Goal: Task Accomplishment & Management: Manage account settings

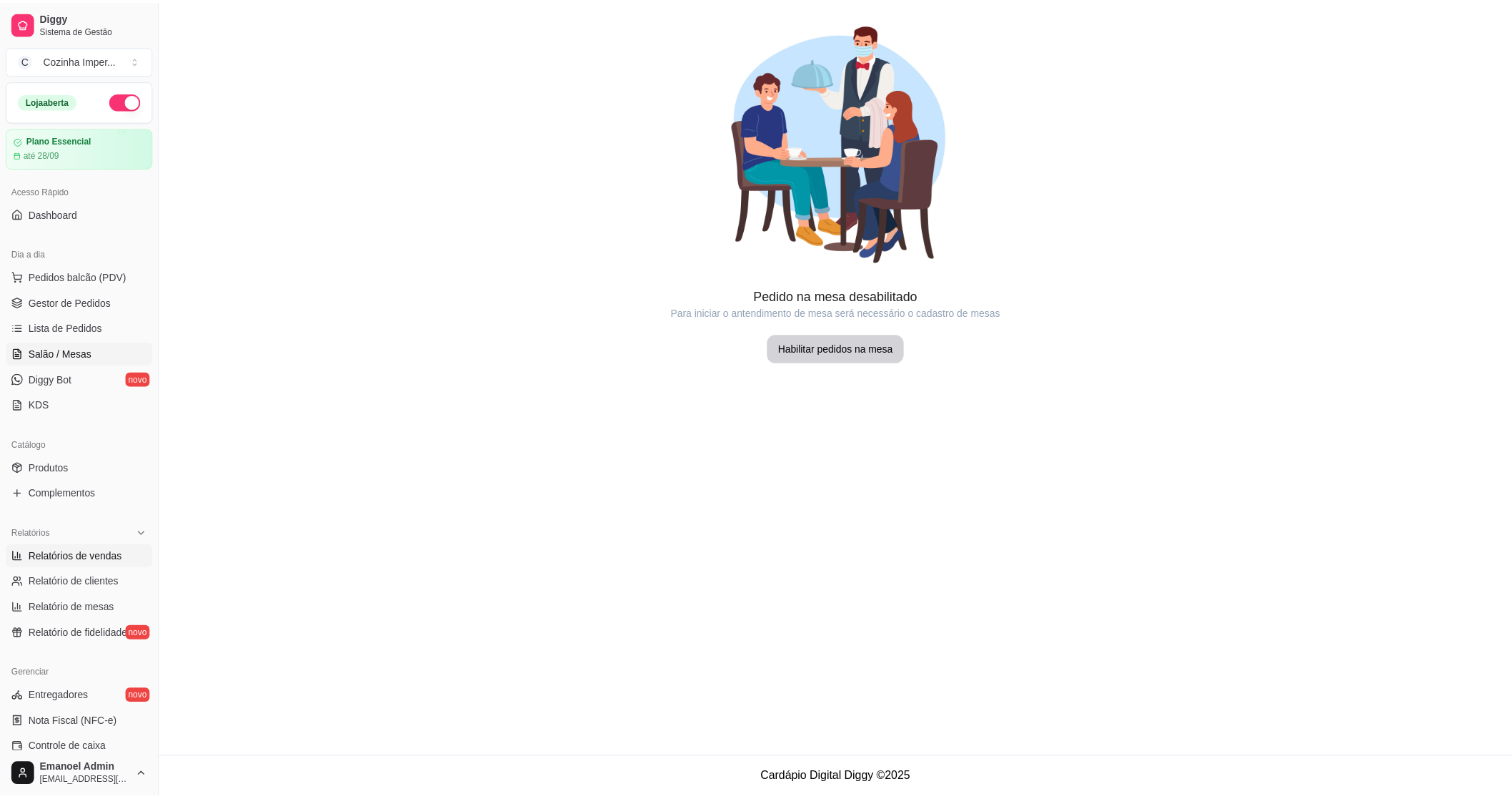
scroll to position [229, 0]
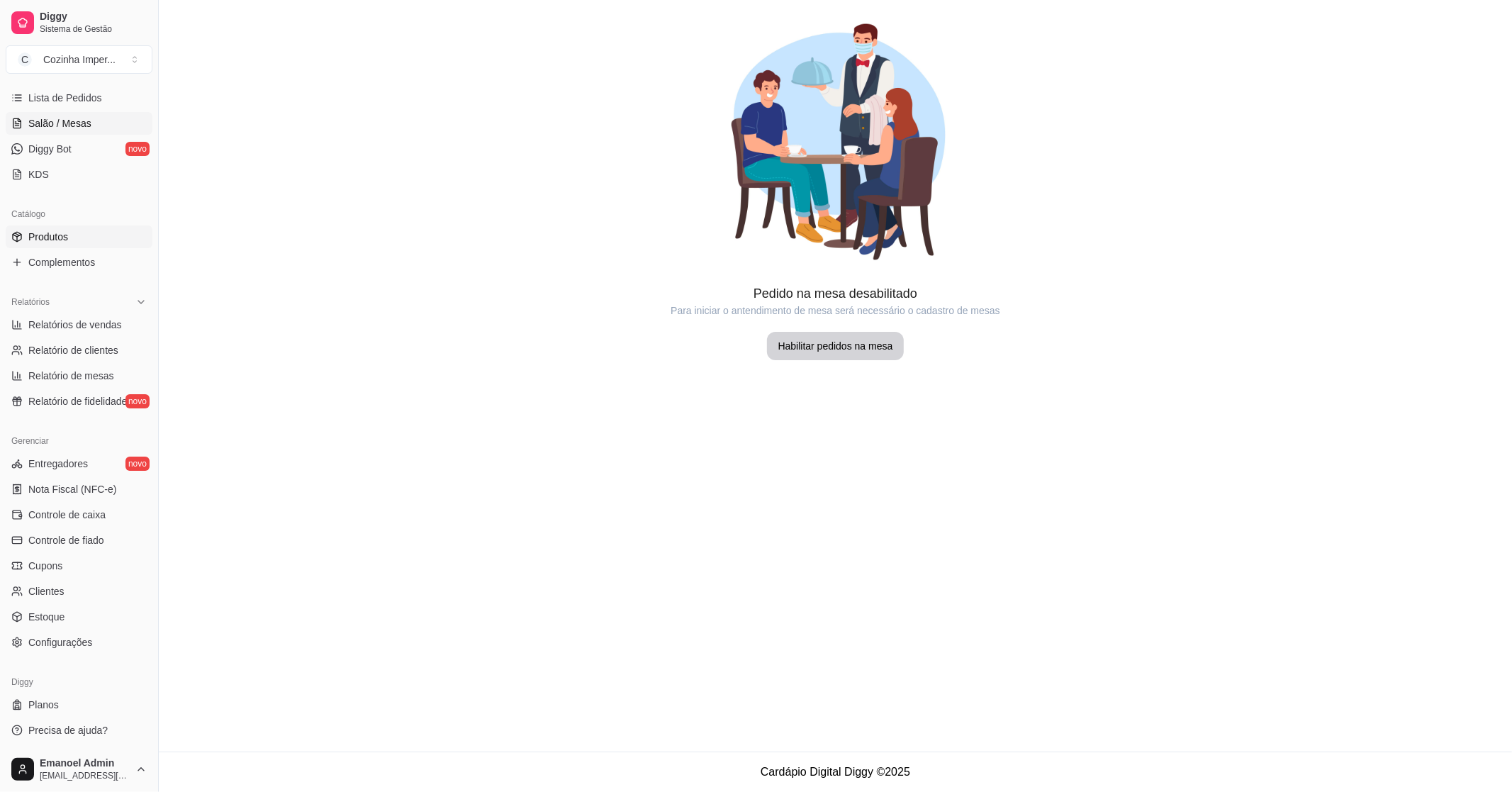
click at [87, 239] on link "Produtos" at bounding box center [79, 237] width 147 height 23
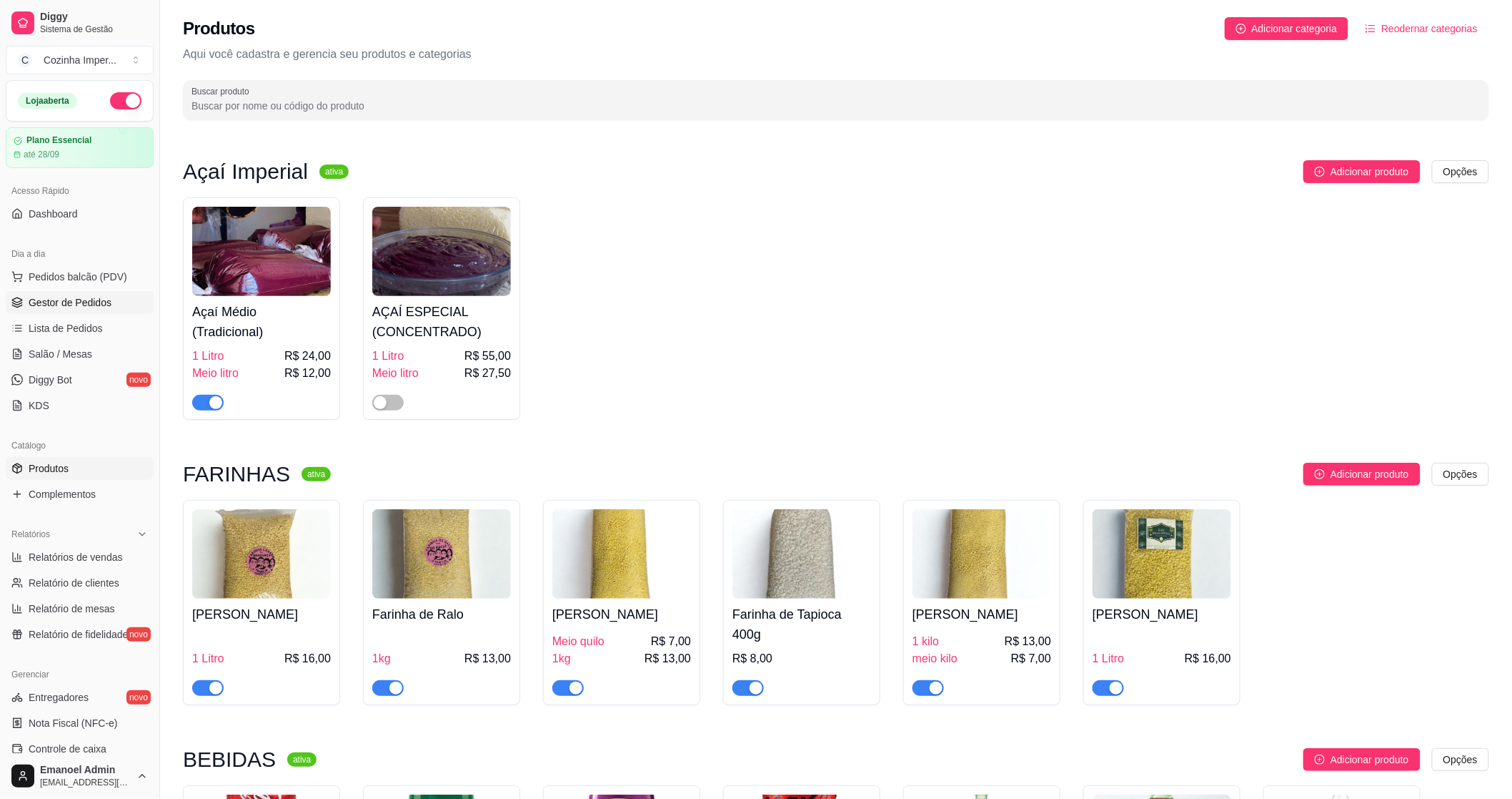
click at [79, 299] on span "Gestor de Pedidos" at bounding box center [70, 303] width 83 height 14
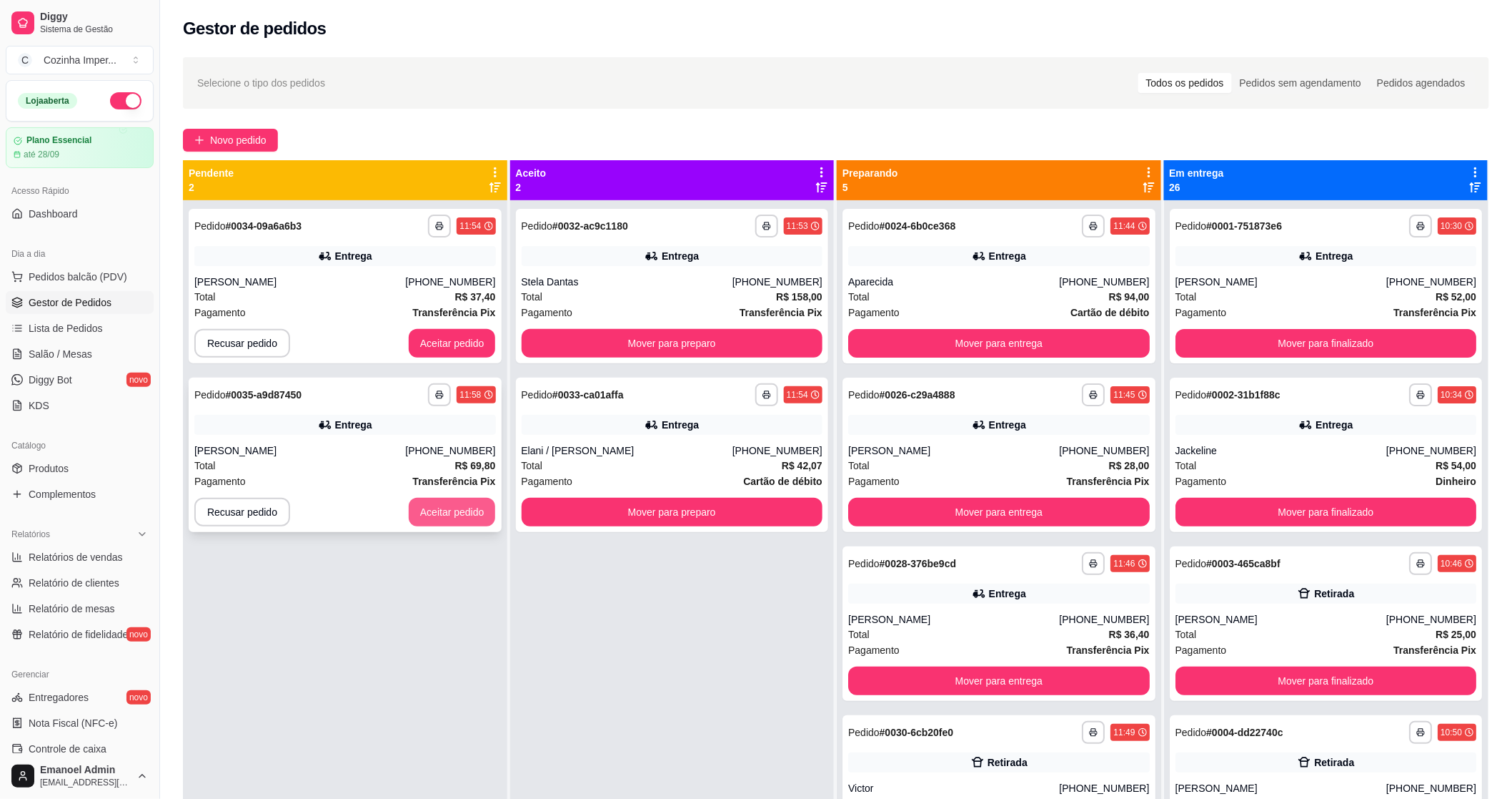
click at [455, 510] on button "Aceitar pedido" at bounding box center [452, 512] width 87 height 29
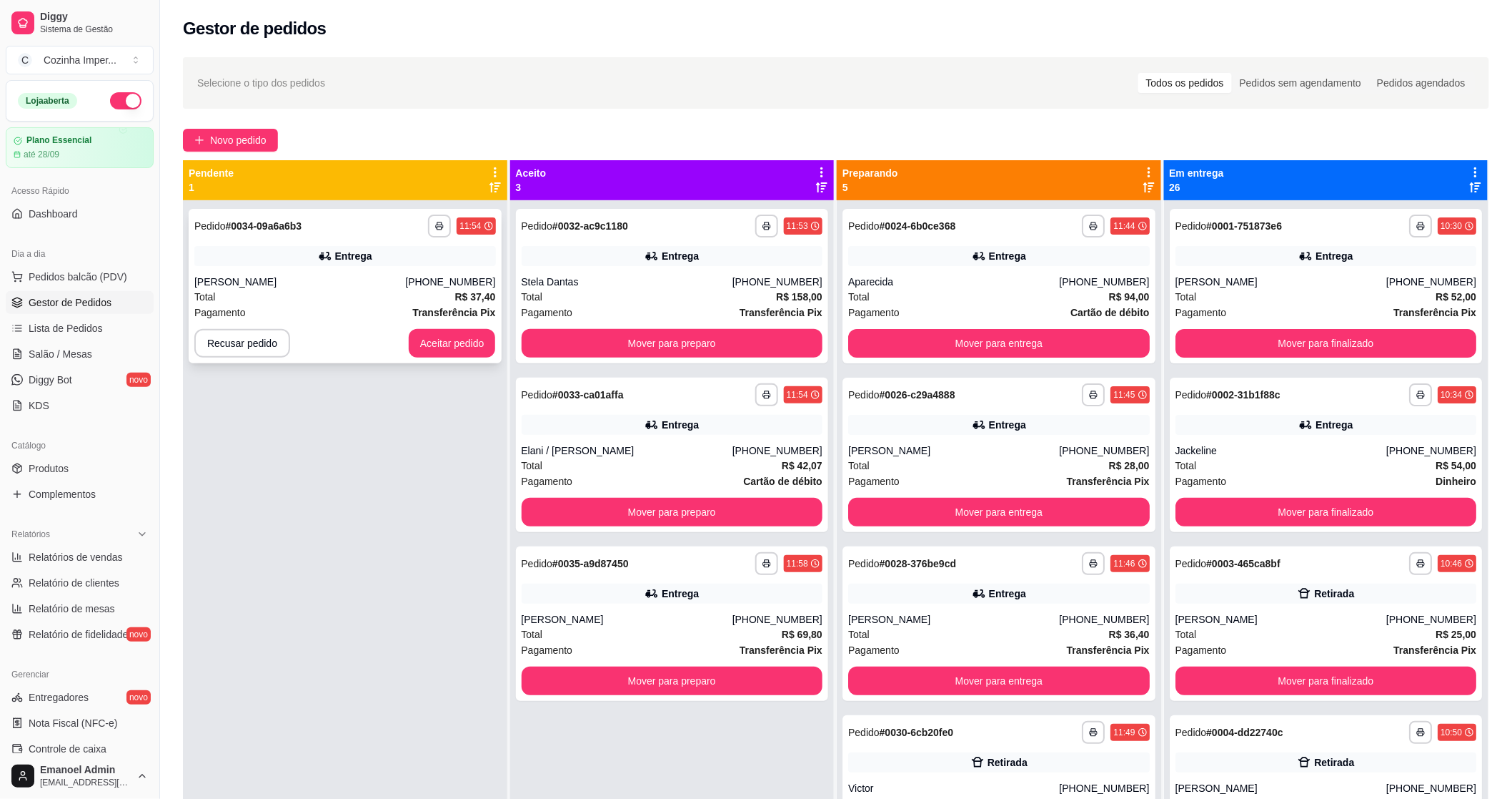
click at [354, 284] on div "[PERSON_NAME]" at bounding box center [300, 282] width 211 height 14
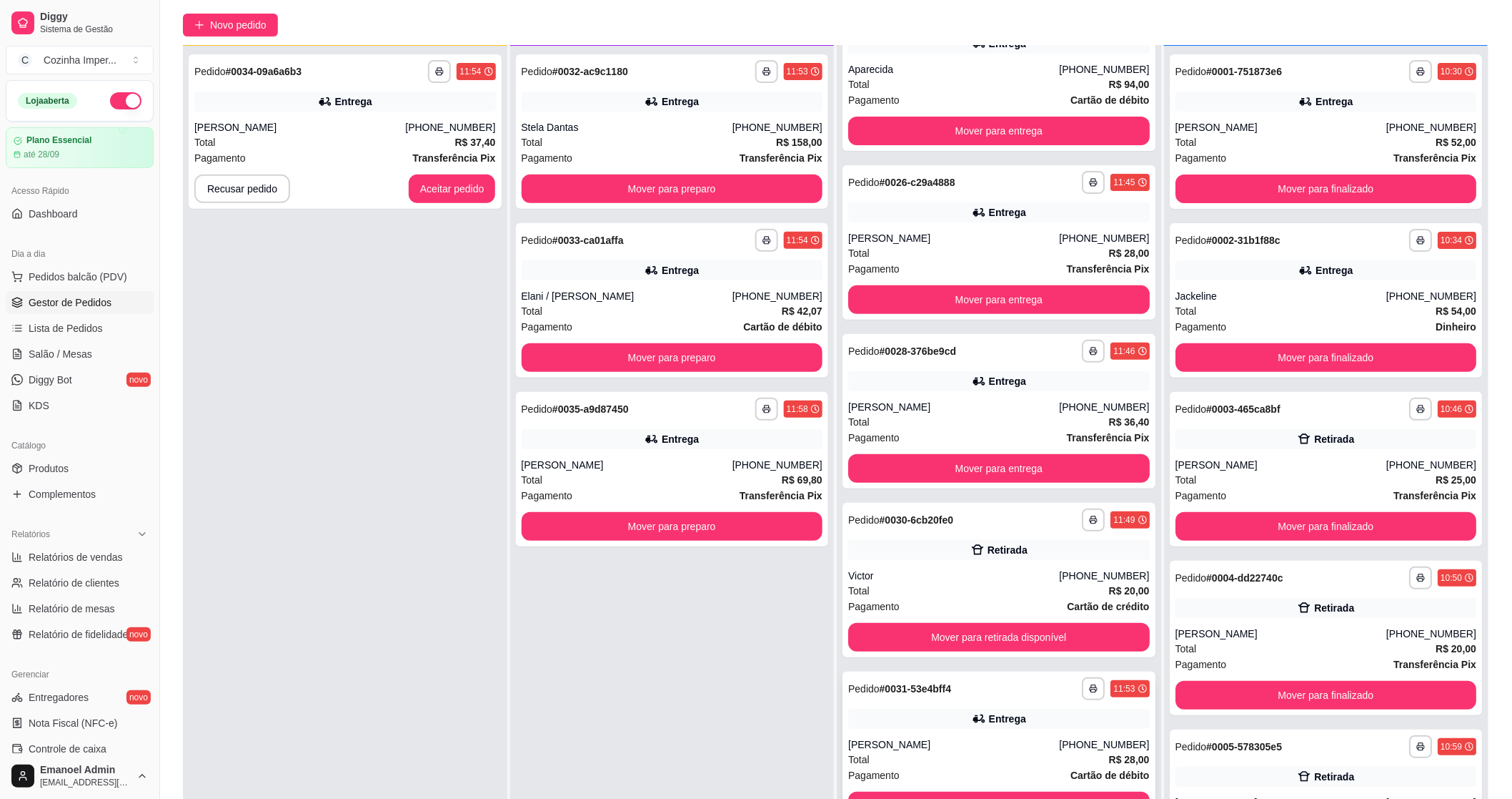
scroll to position [218, 0]
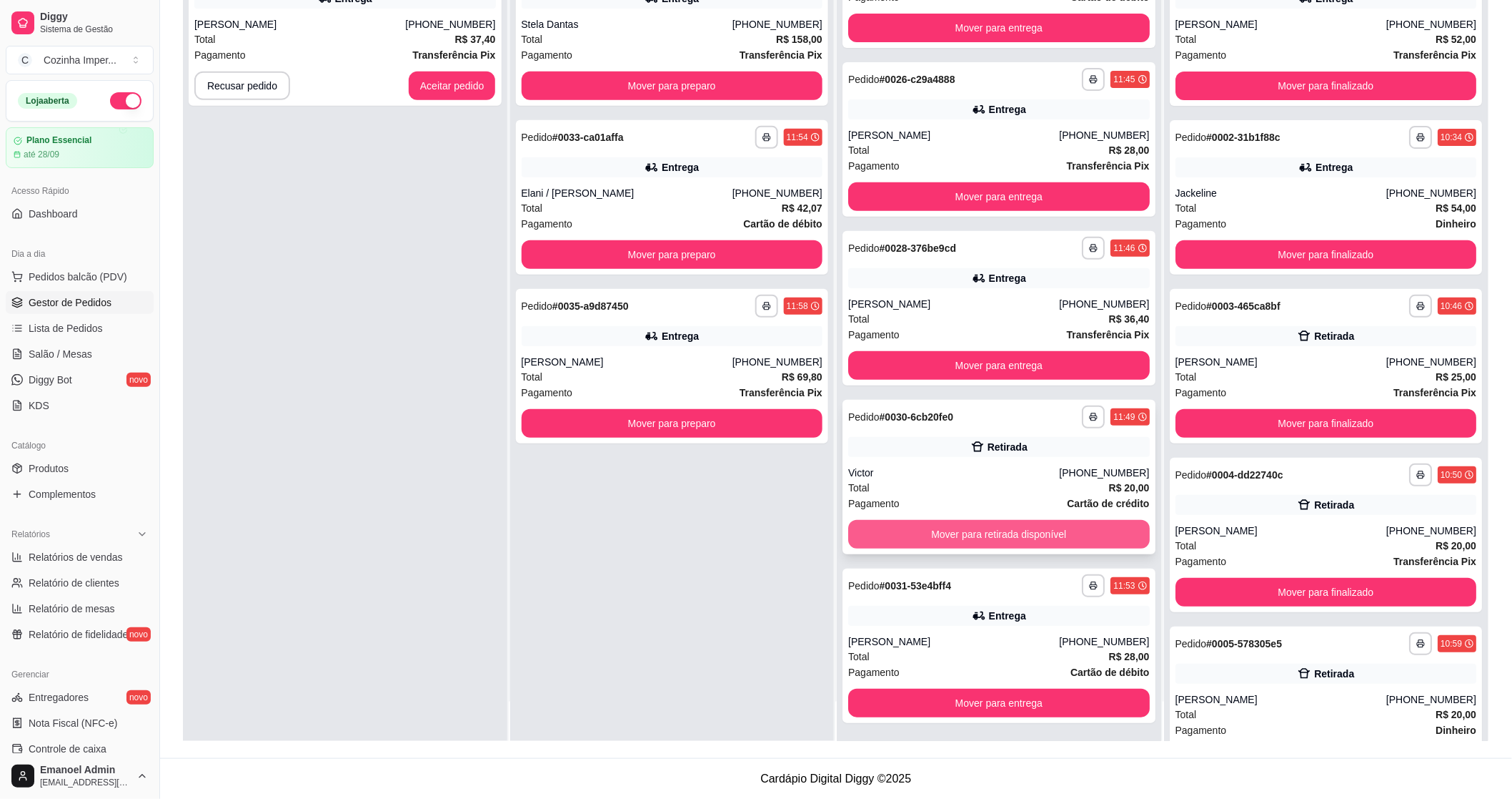
click at [979, 531] on button "Mover para retirada disponível" at bounding box center [999, 534] width 301 height 29
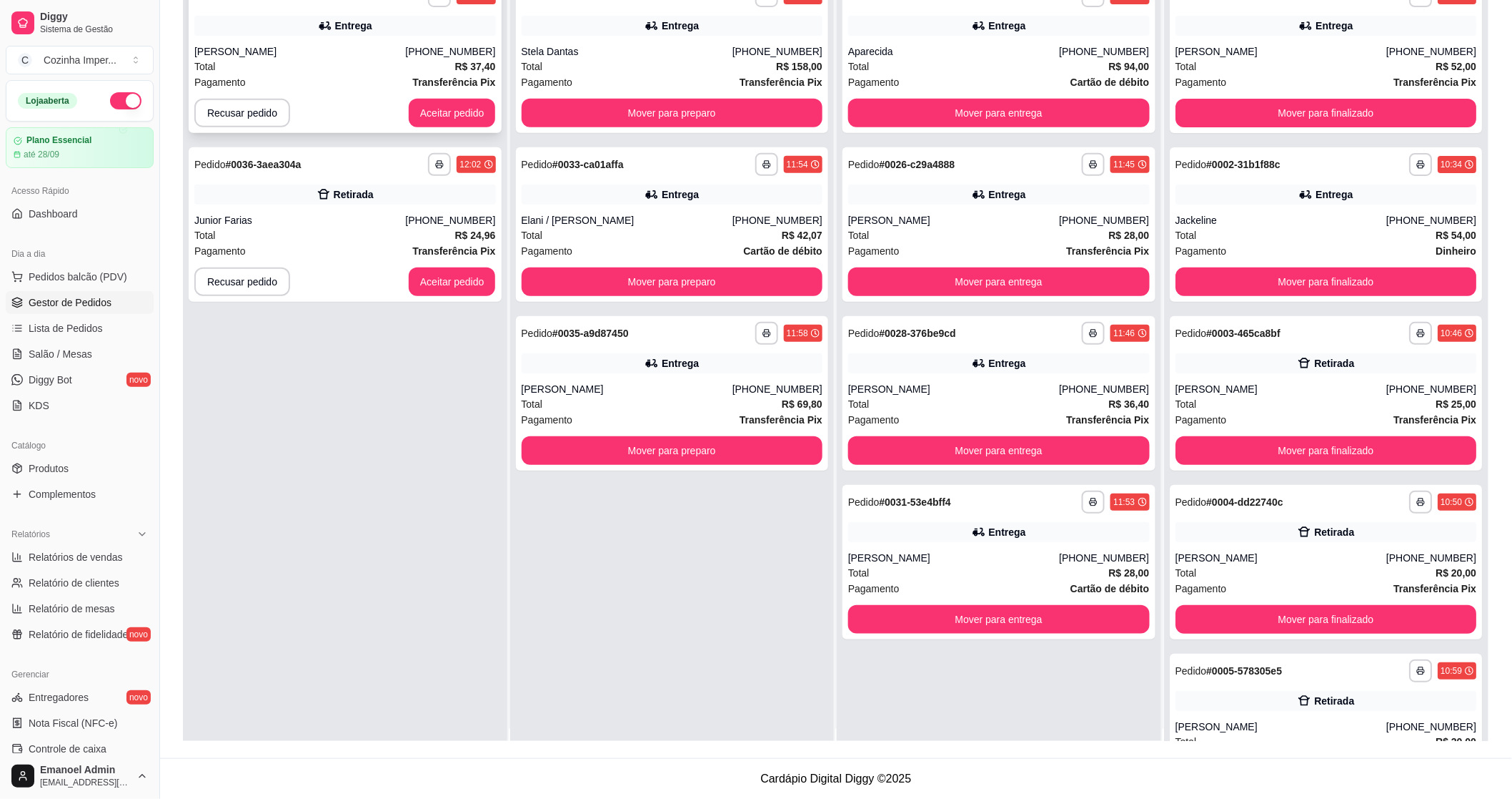
scroll to position [0, 0]
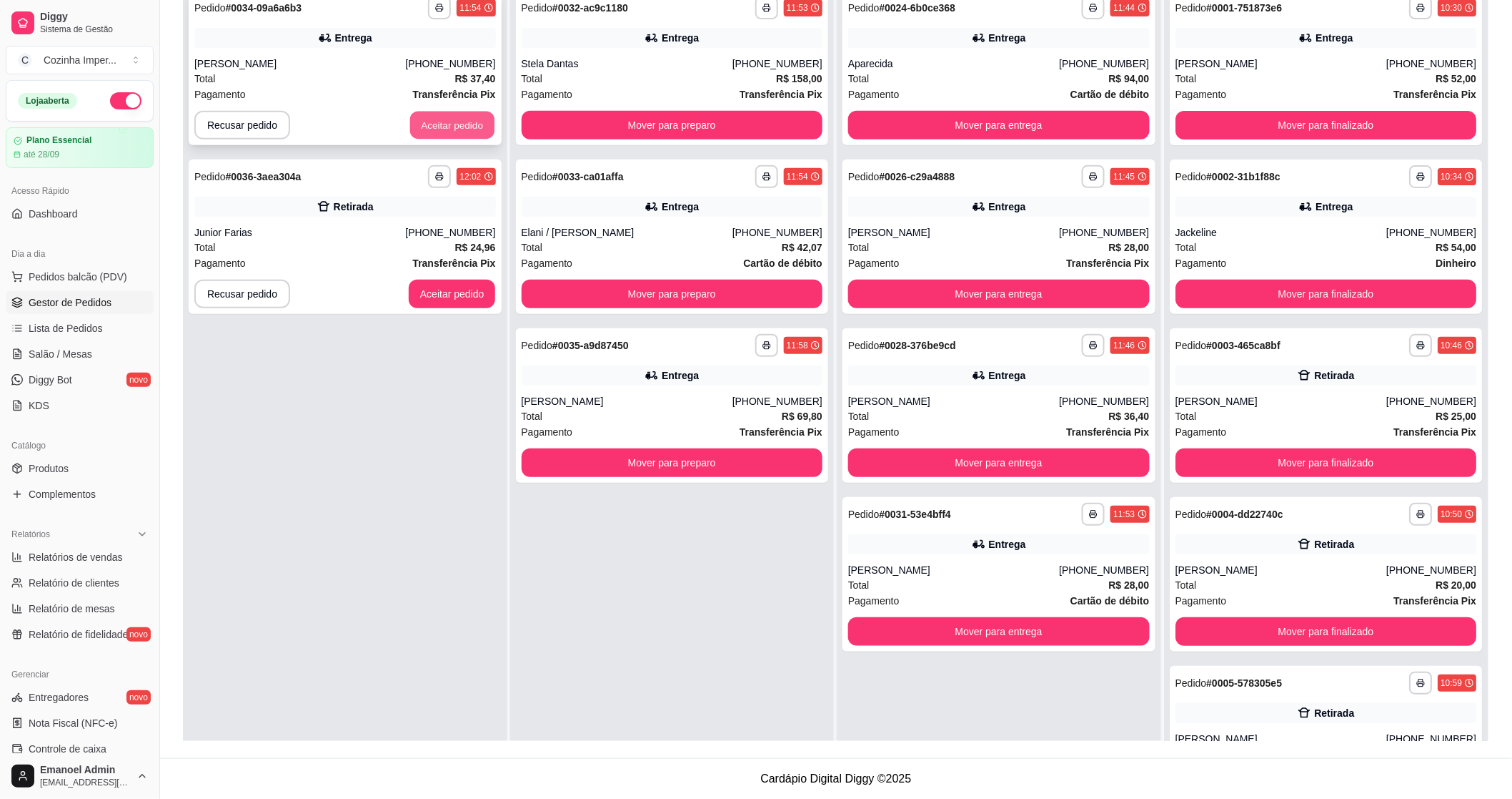
click at [441, 123] on button "Aceitar pedido" at bounding box center [452, 125] width 84 height 28
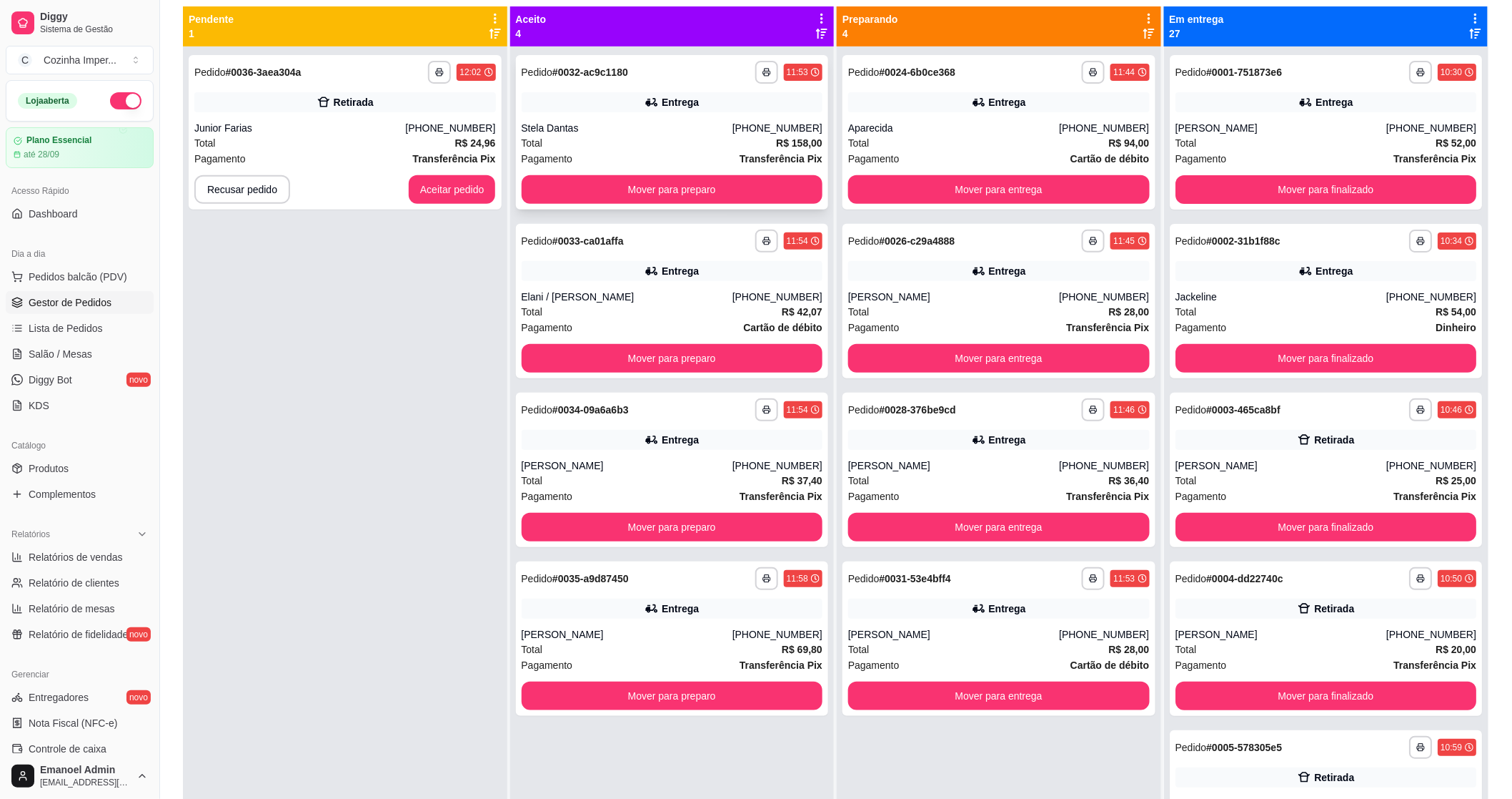
scroll to position [59, 0]
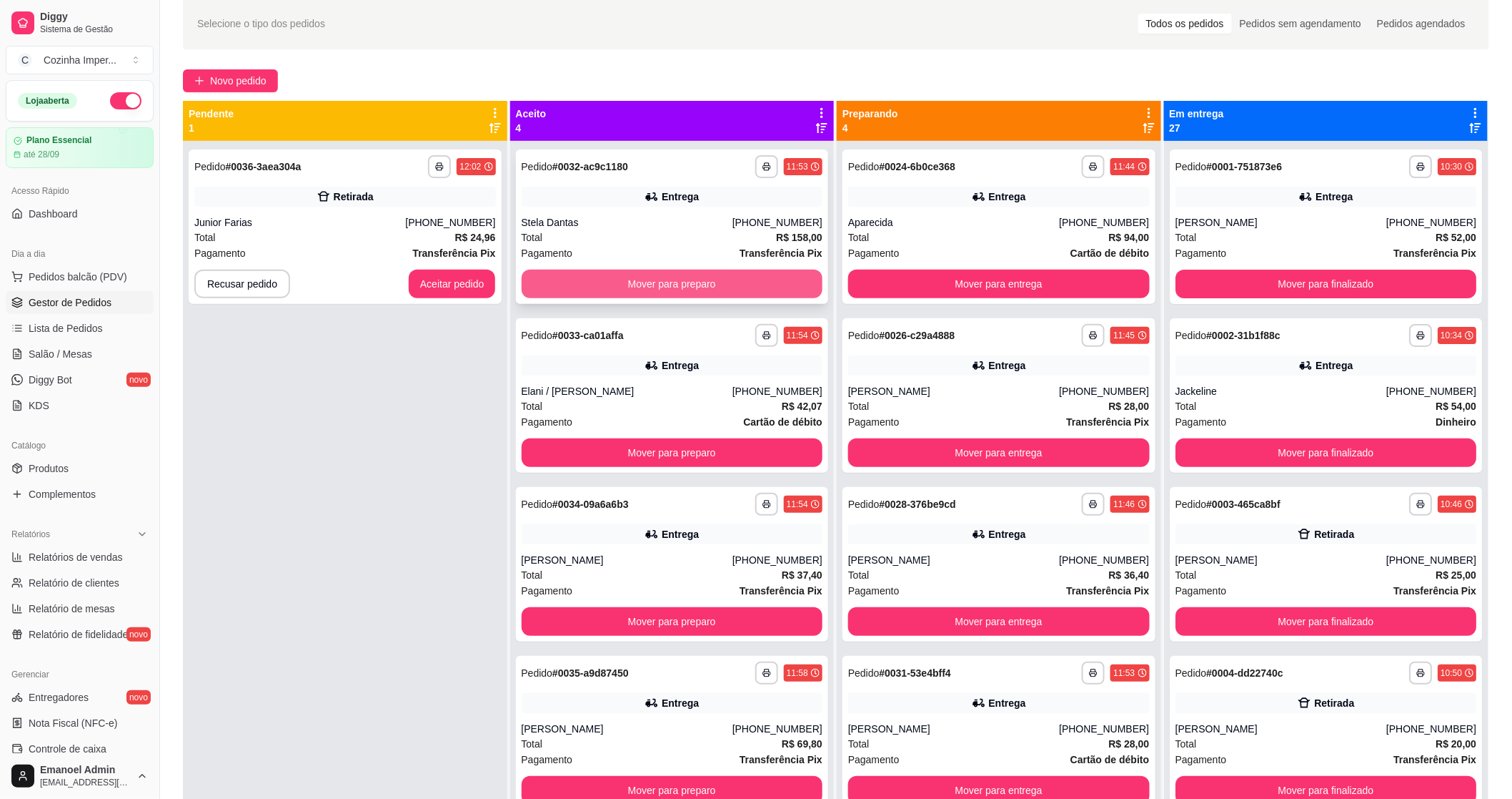
click at [623, 278] on button "Mover para preparo" at bounding box center [672, 284] width 301 height 29
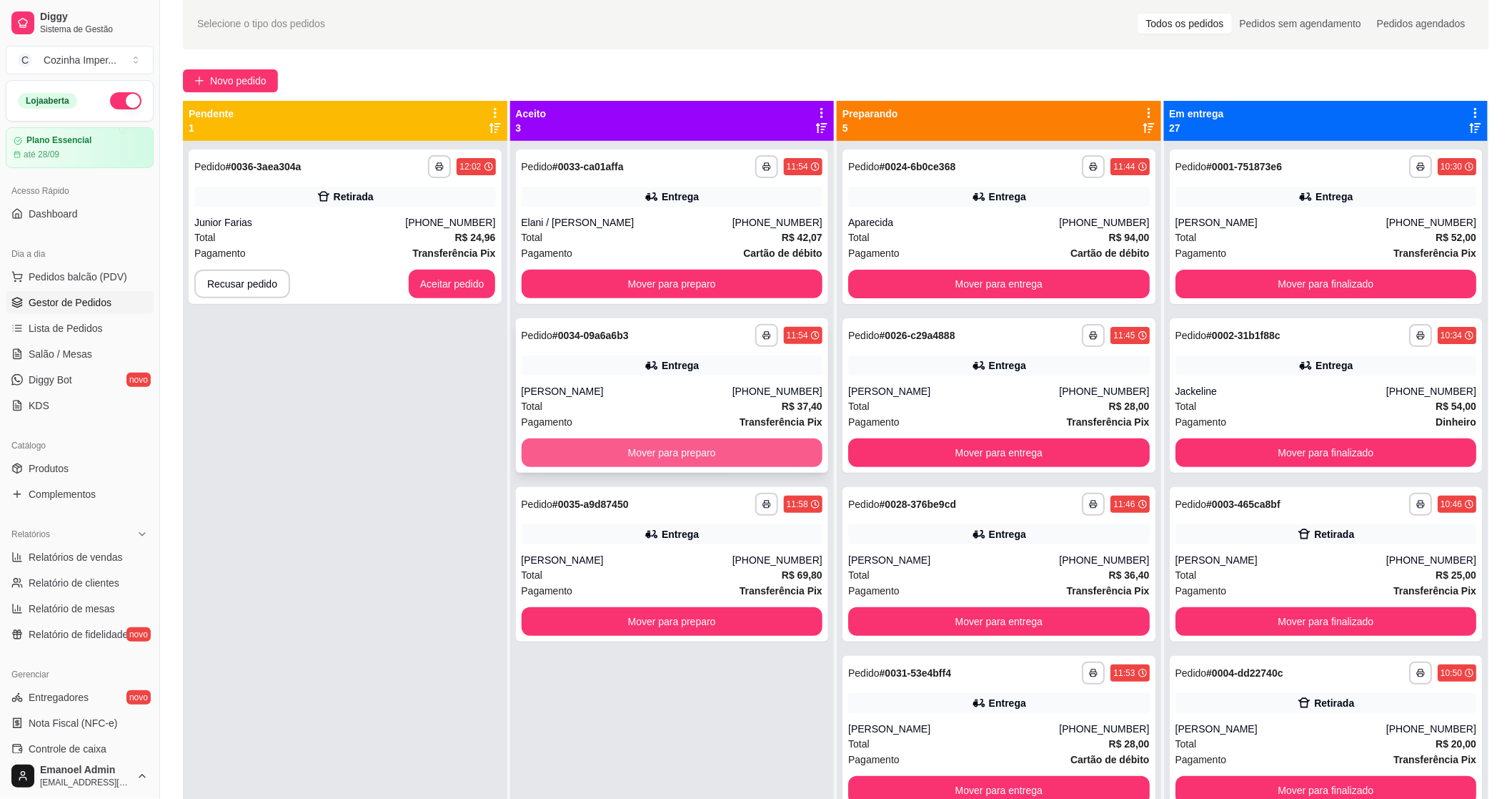
click at [662, 455] on button "Mover para preparo" at bounding box center [672, 453] width 301 height 29
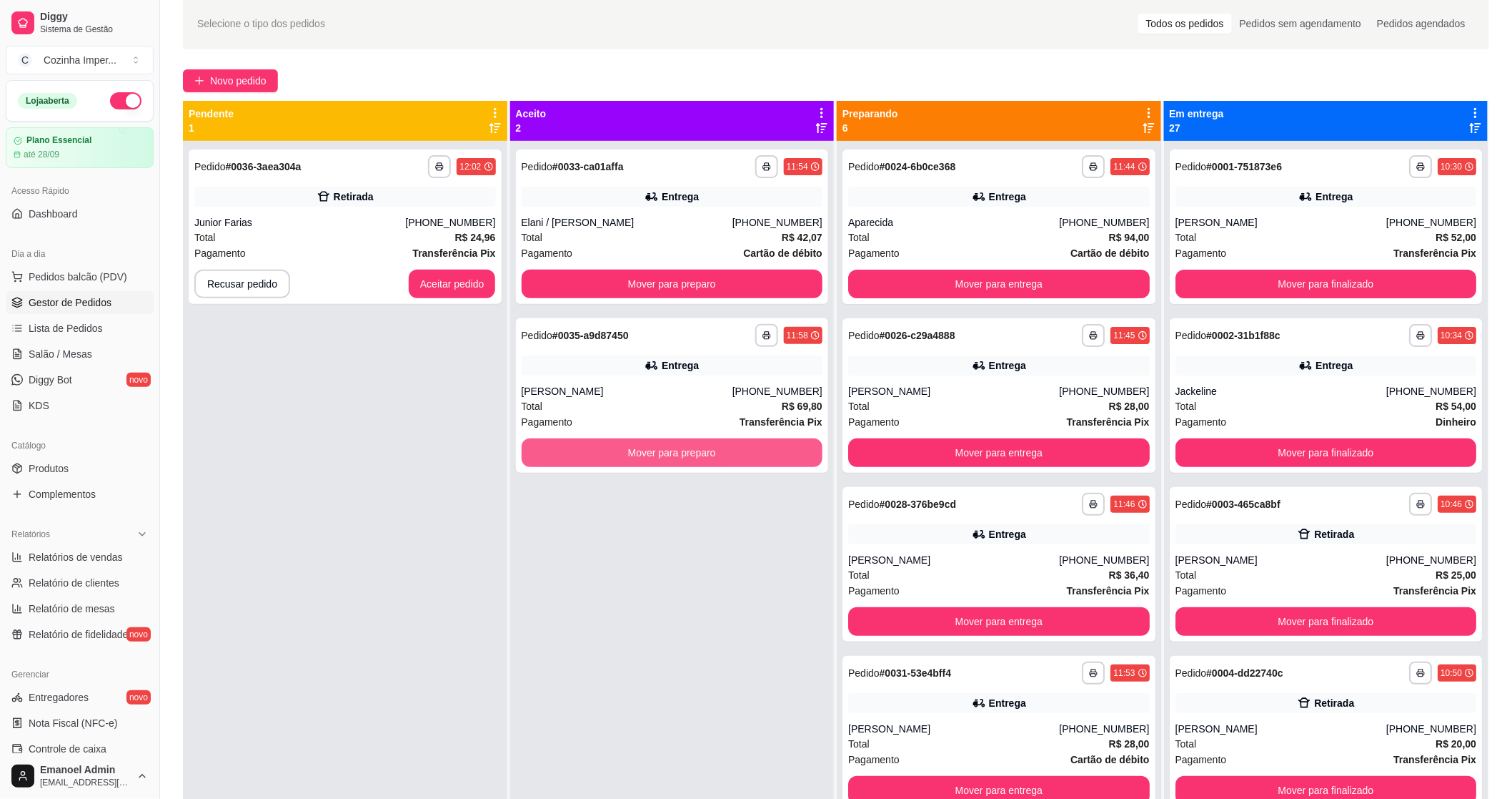
click at [662, 455] on button "Mover para preparo" at bounding box center [672, 453] width 301 height 29
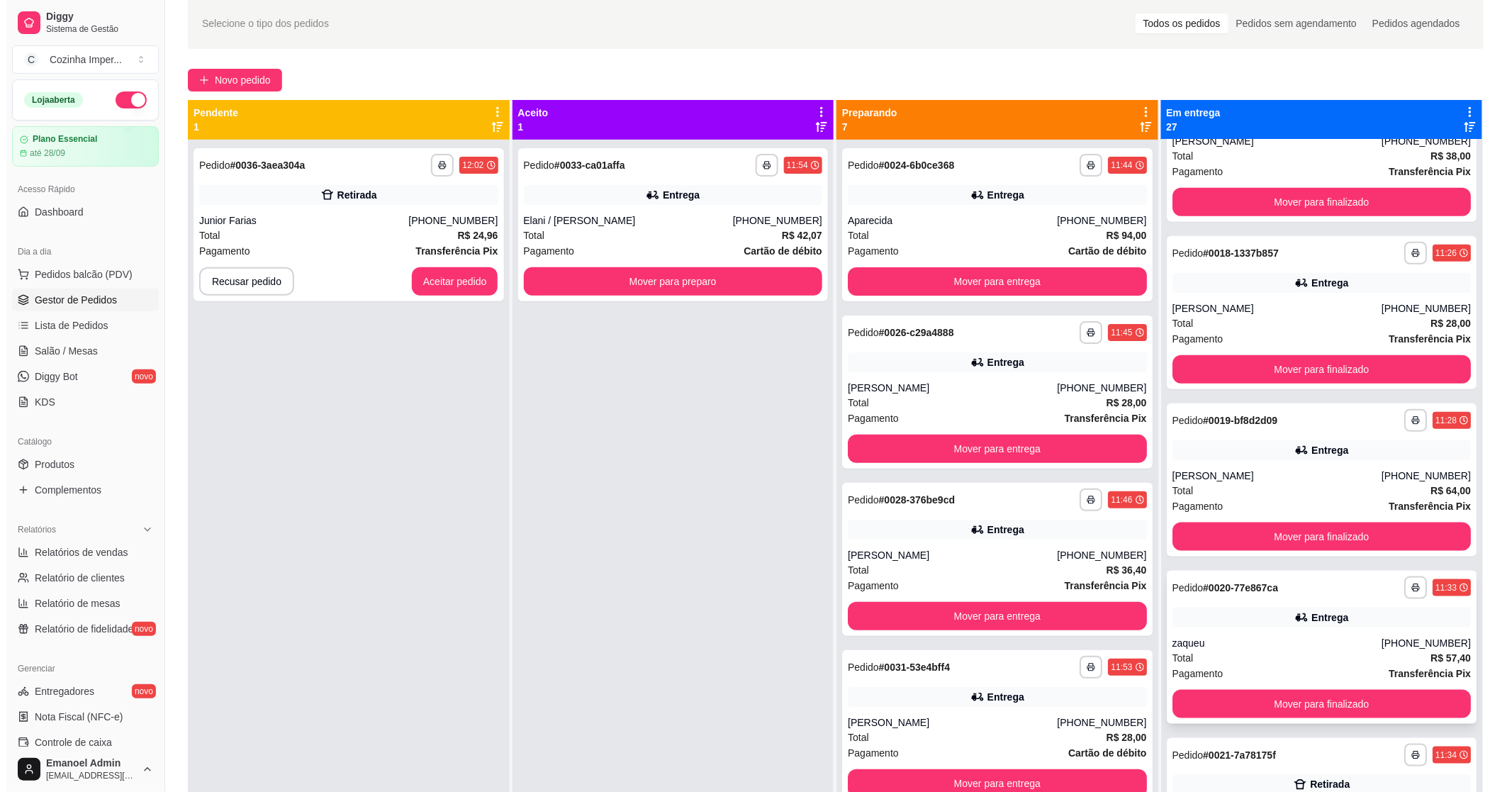
scroll to position [2914, 0]
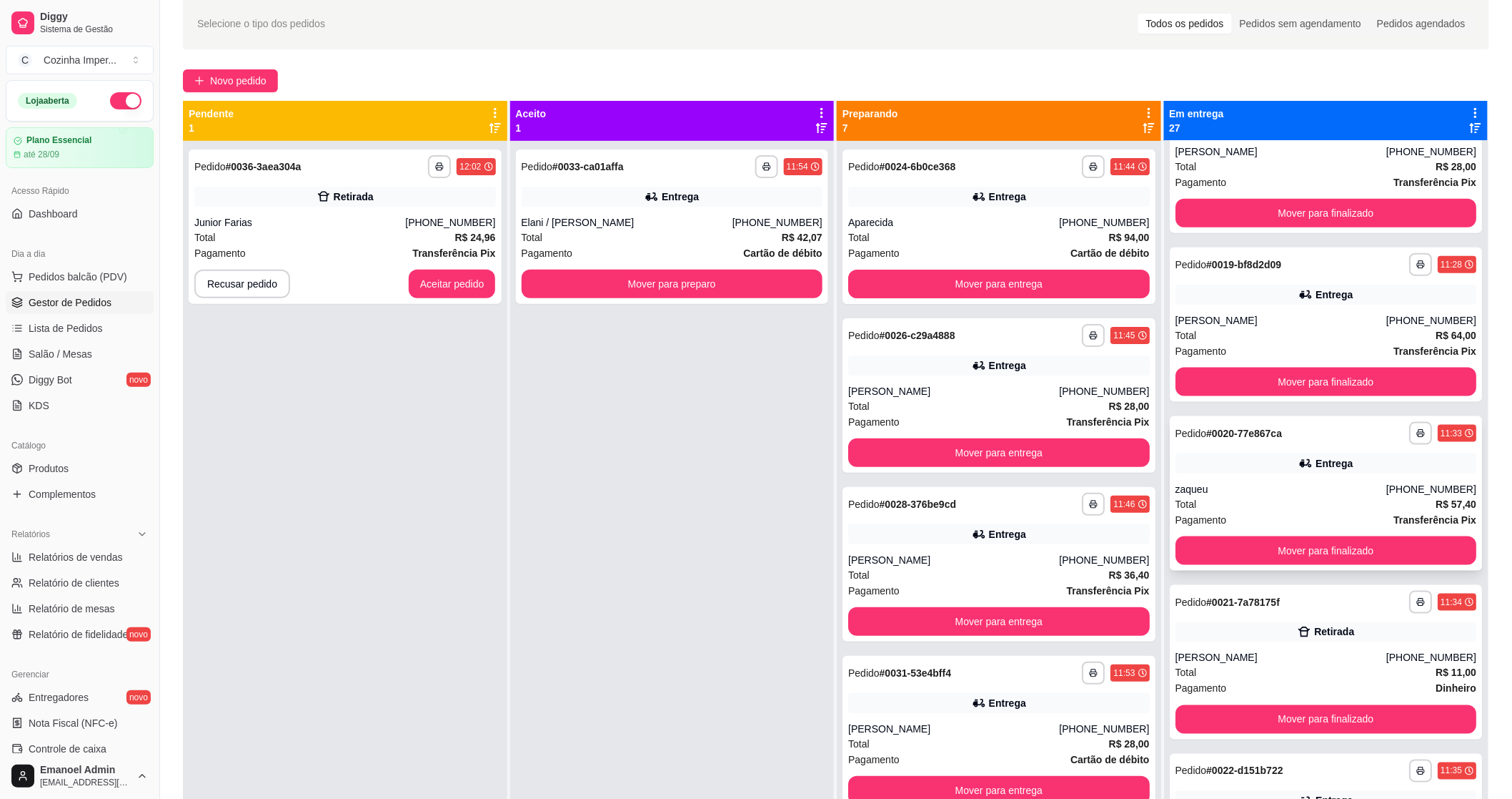
click at [1238, 485] on div "zaqueu" at bounding box center [1281, 489] width 211 height 14
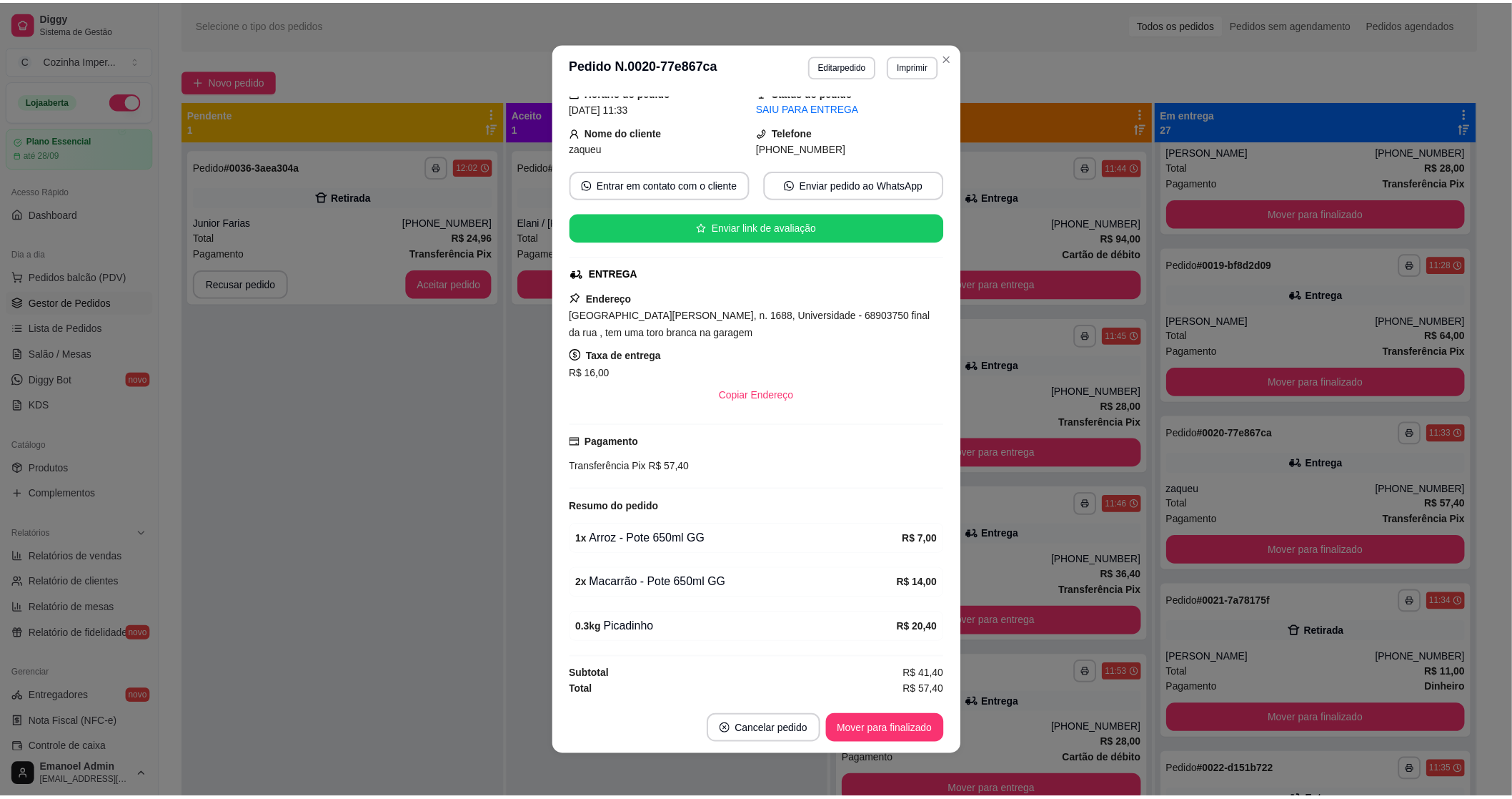
scroll to position [3, 0]
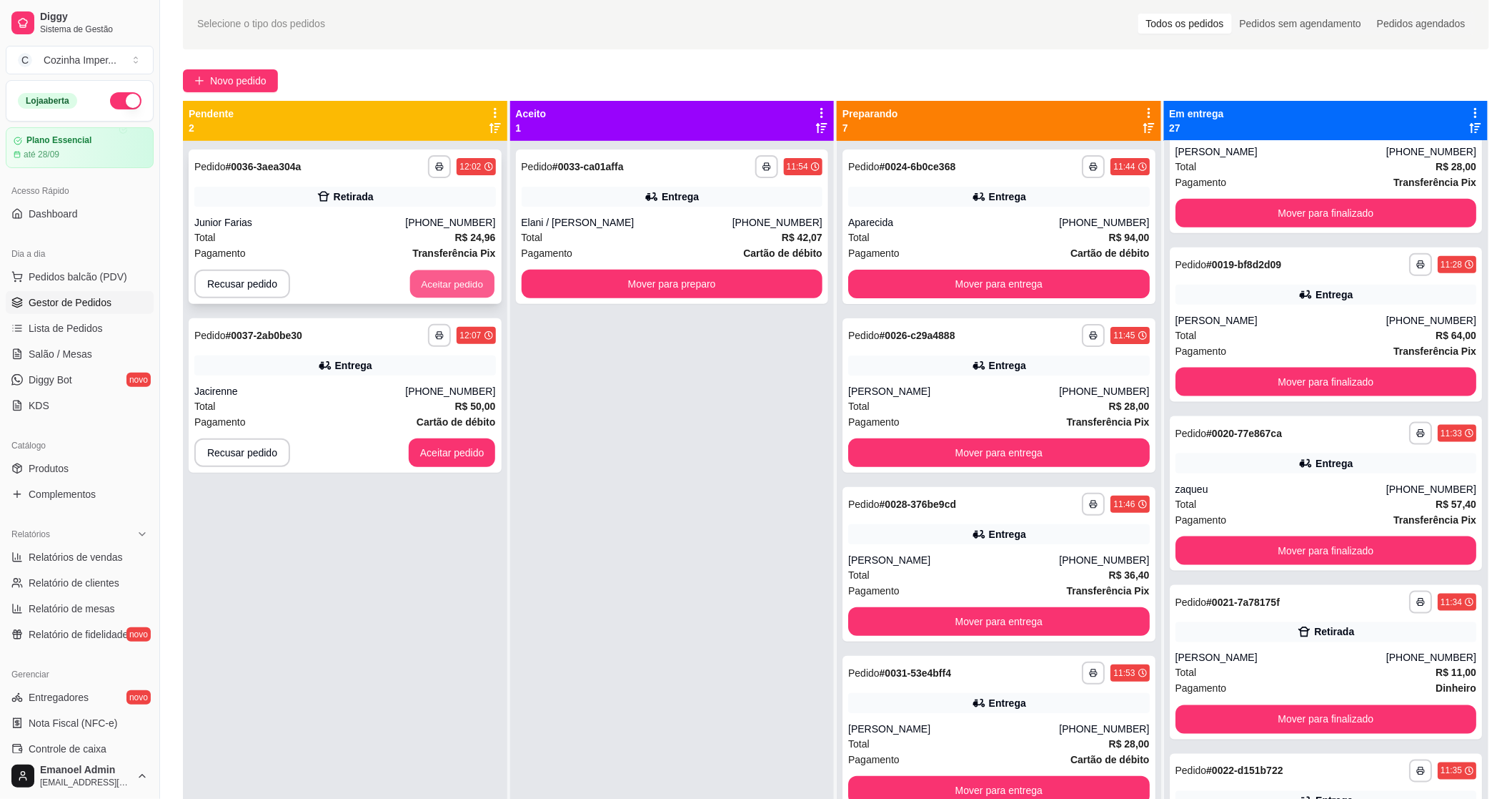
click at [425, 286] on button "Aceitar pedido" at bounding box center [452, 284] width 84 height 28
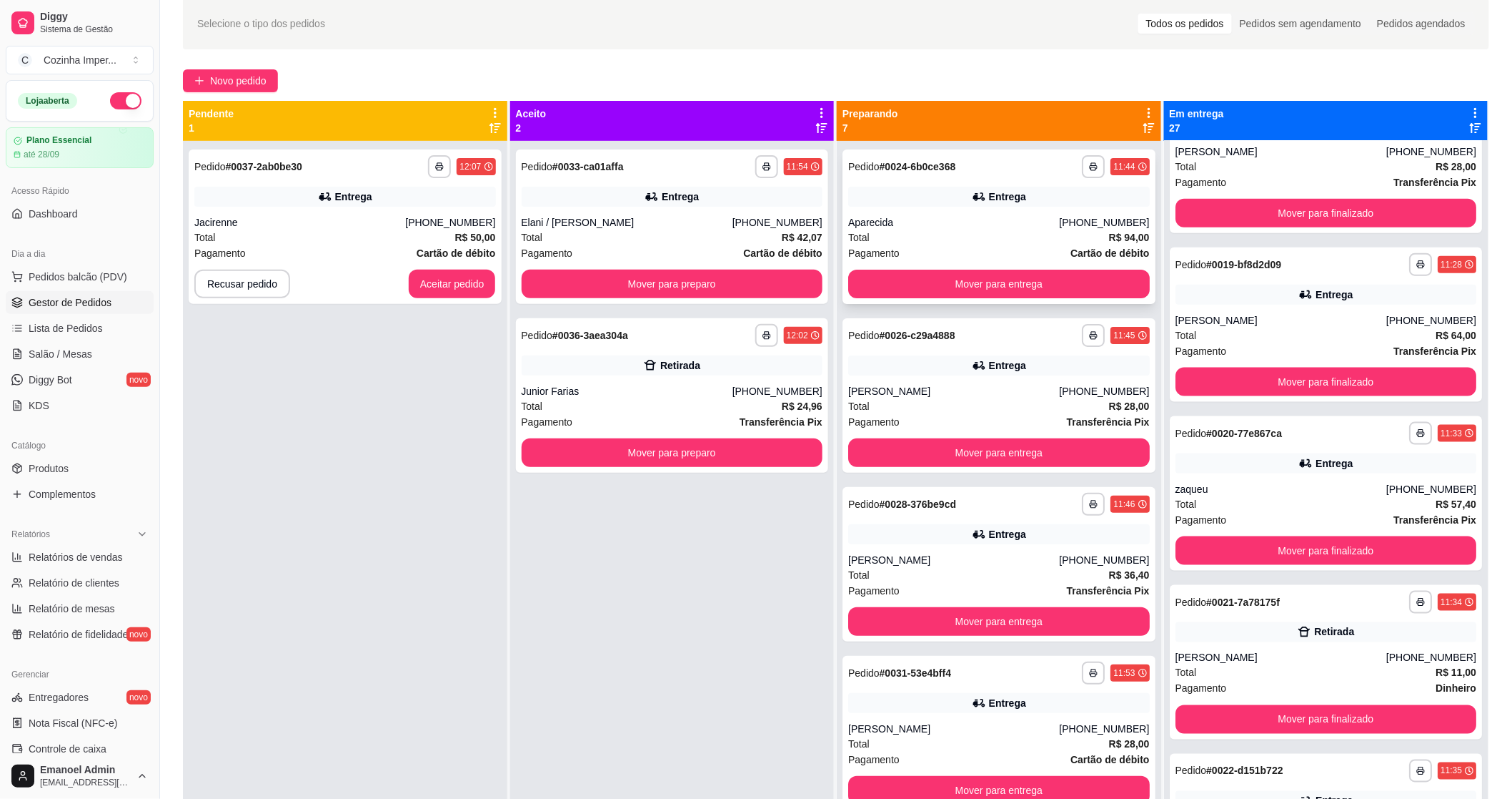
click at [940, 215] on div "Aparecida" at bounding box center [953, 222] width 211 height 14
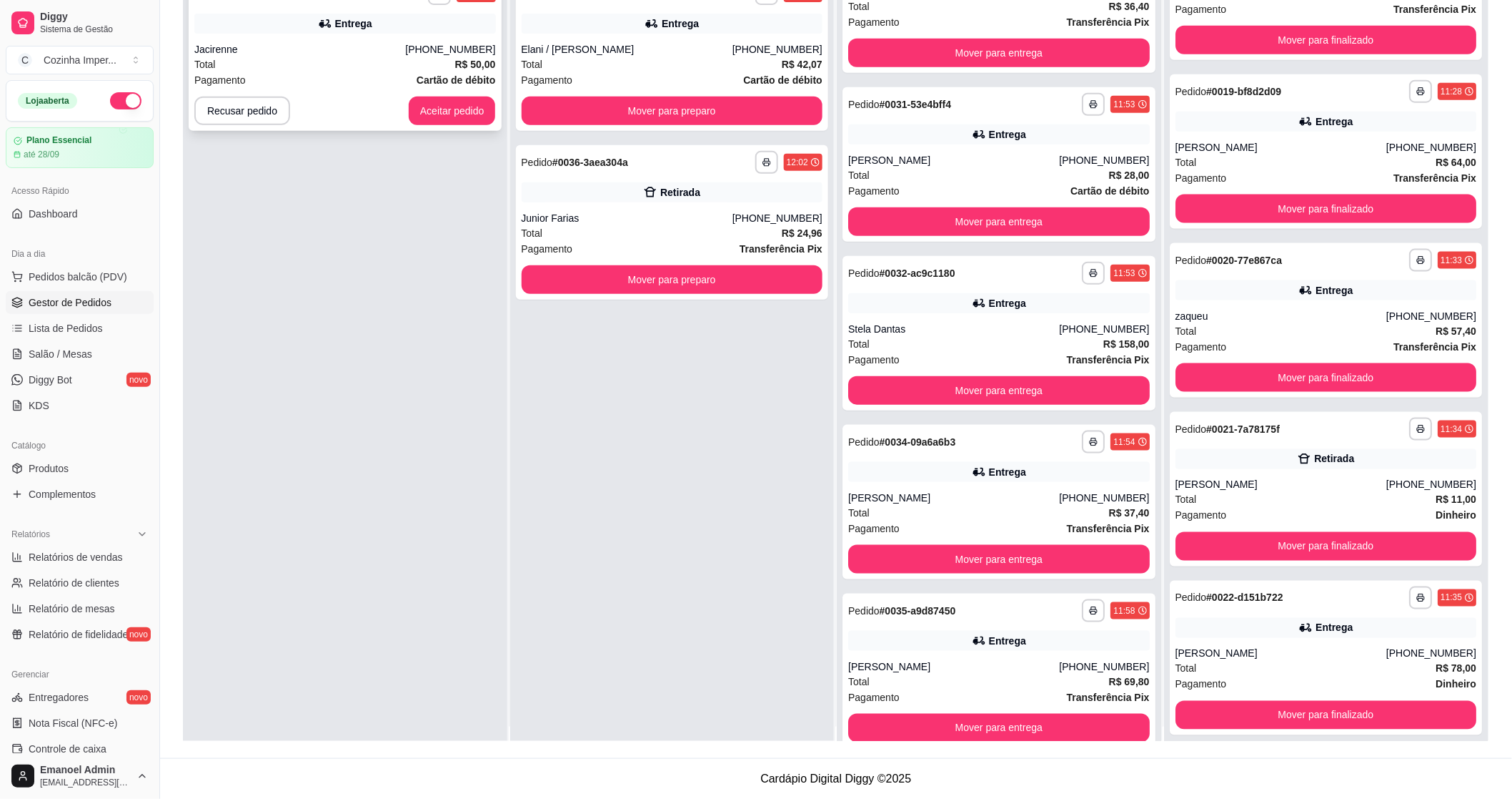
scroll to position [0, 0]
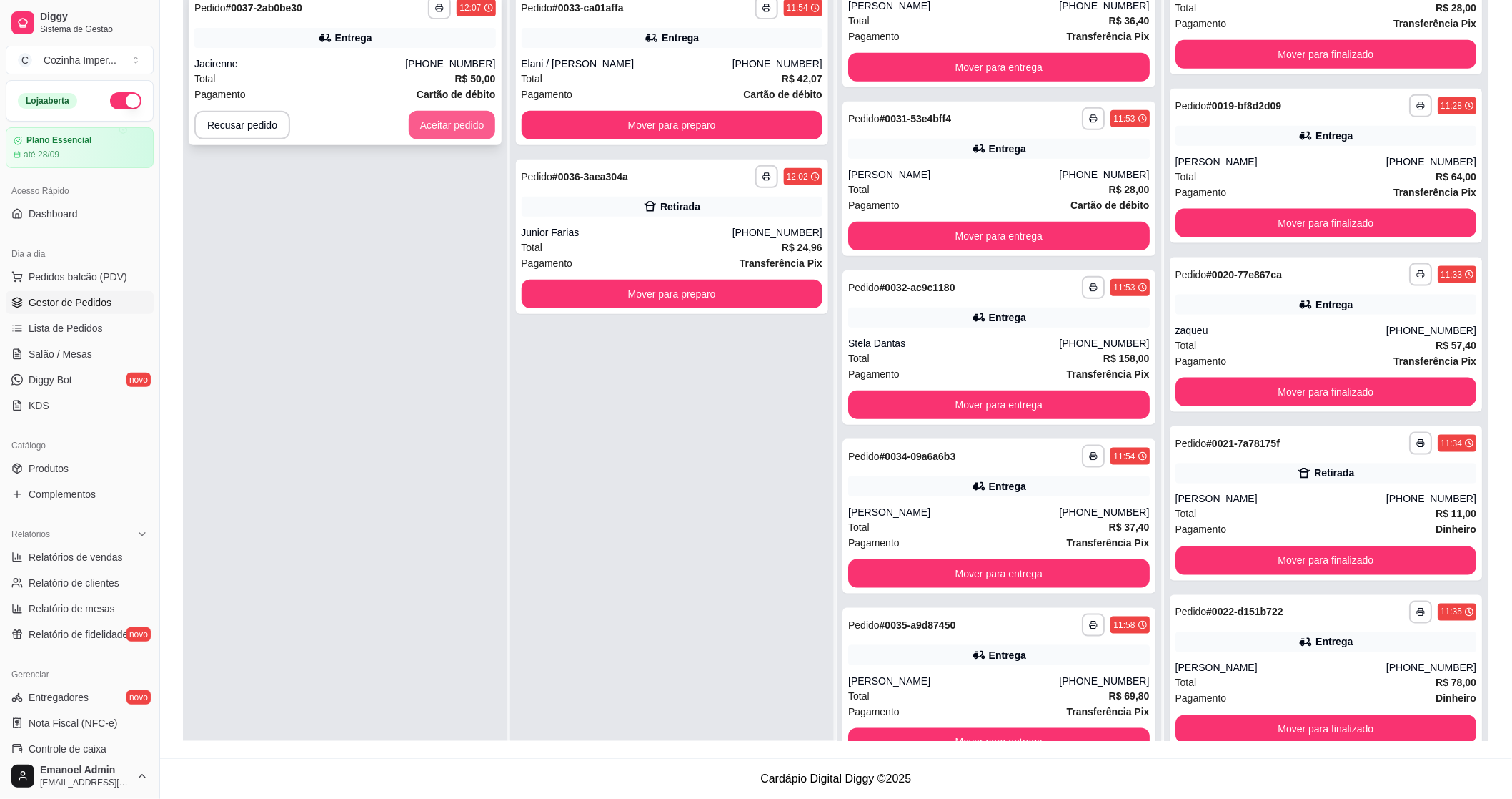
click at [412, 132] on button "Aceitar pedido" at bounding box center [452, 125] width 87 height 29
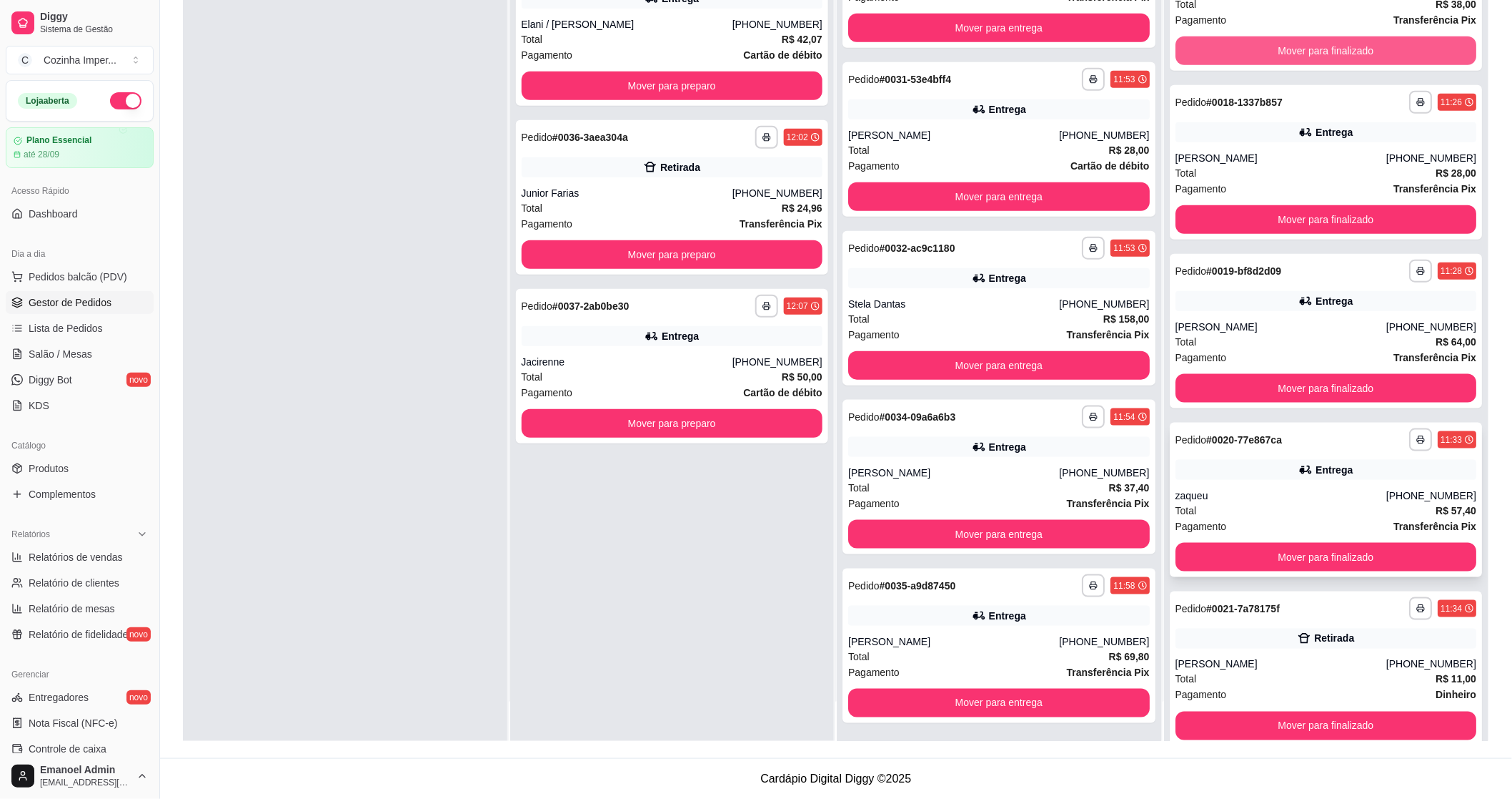
scroll to position [2736, 0]
click at [1260, 469] on div "Entrega" at bounding box center [1326, 469] width 301 height 20
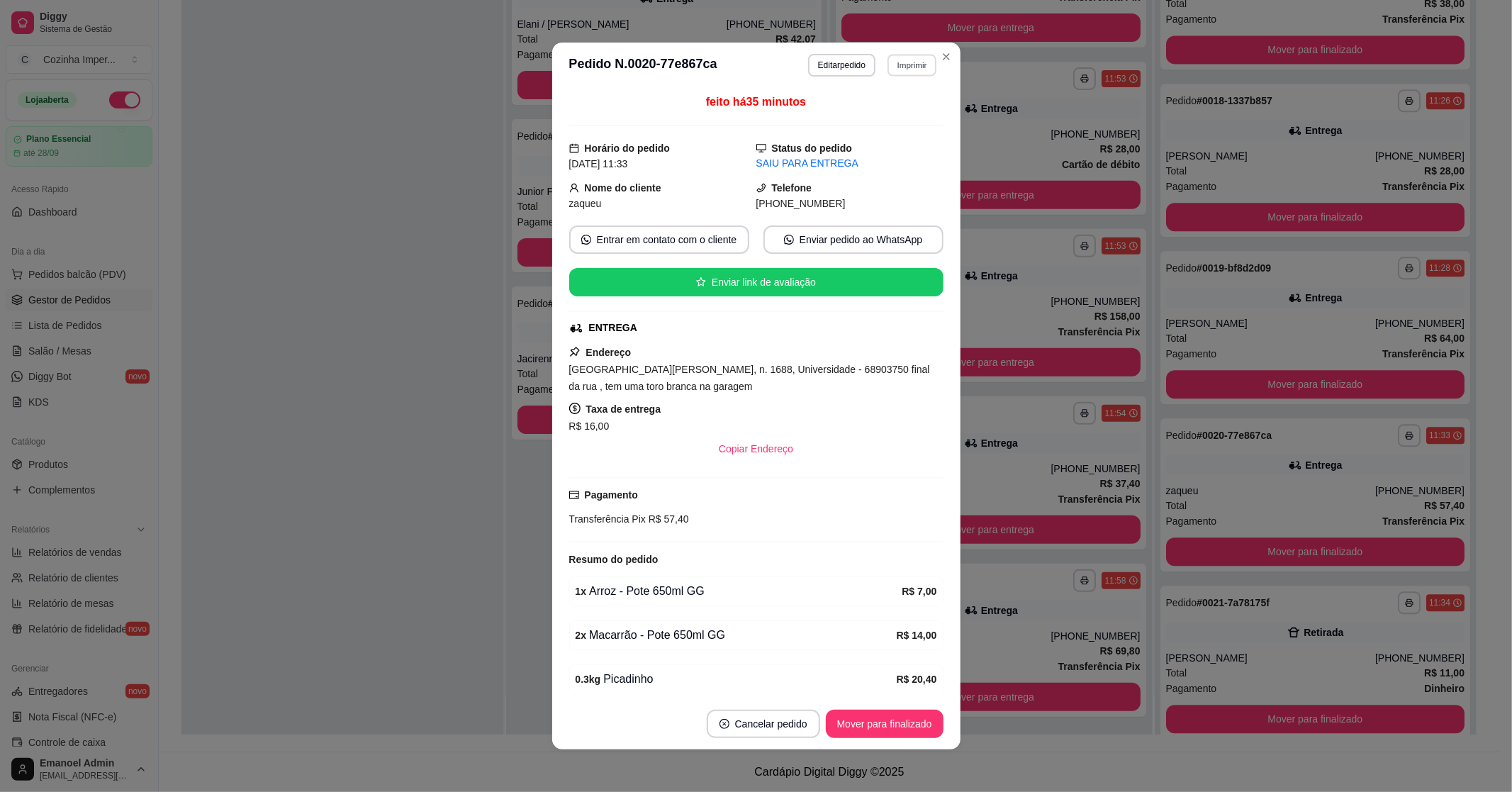
click at [912, 57] on button "Imprimir" at bounding box center [912, 64] width 49 height 22
click at [903, 110] on button "IMPRESSORA" at bounding box center [881, 117] width 103 height 23
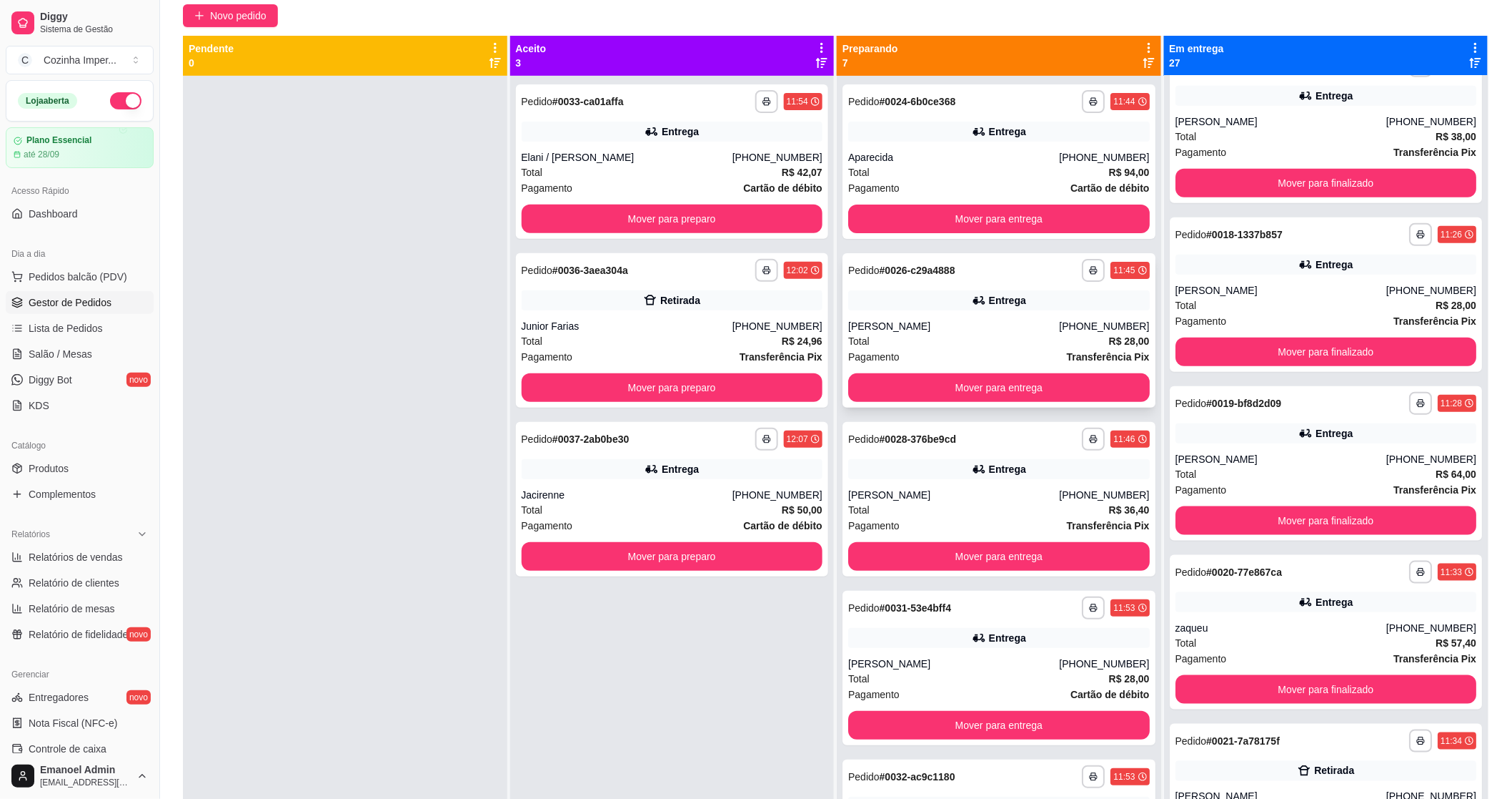
scroll to position [59, 0]
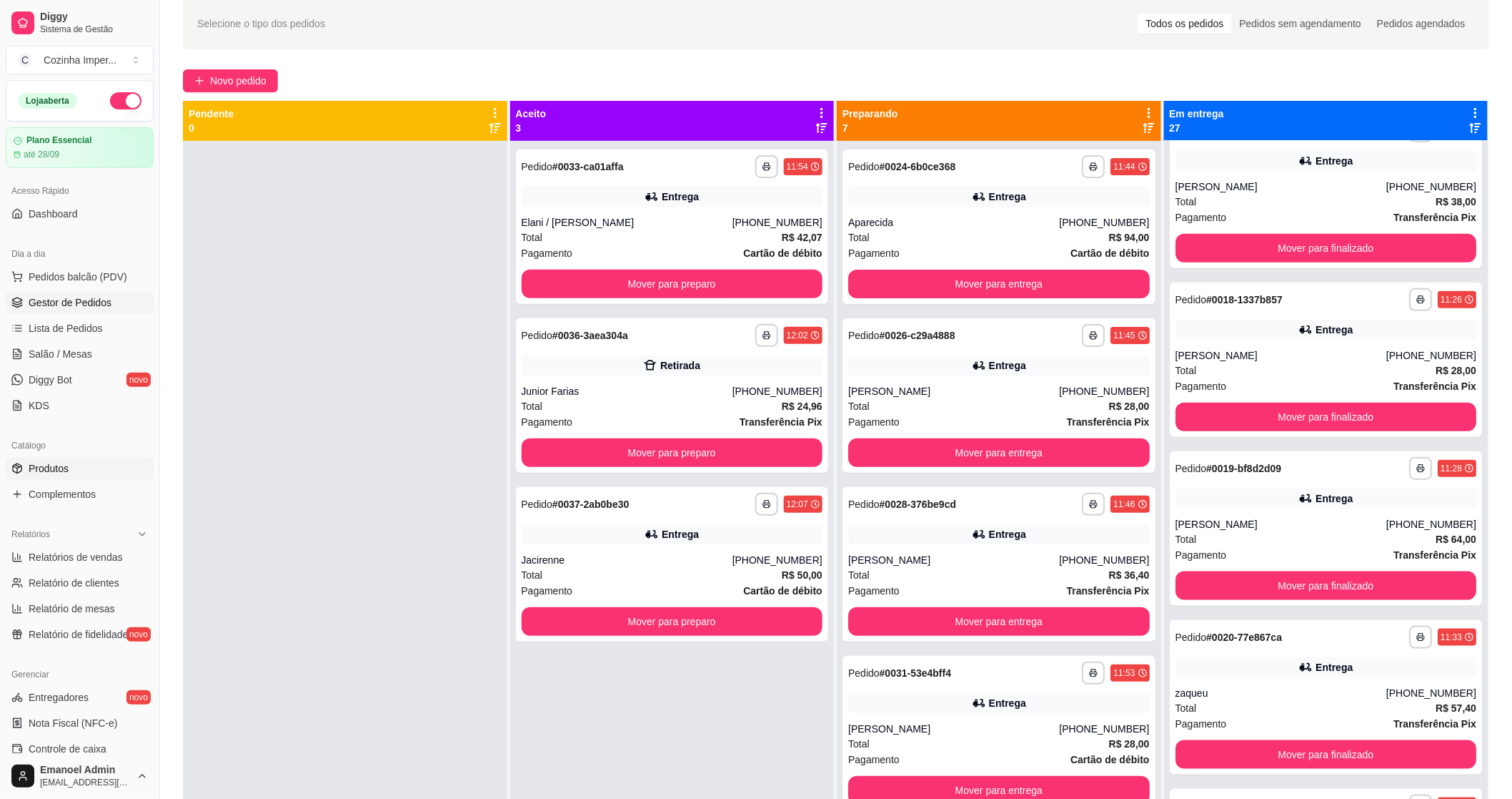
click at [35, 467] on span "Produtos" at bounding box center [49, 469] width 40 height 14
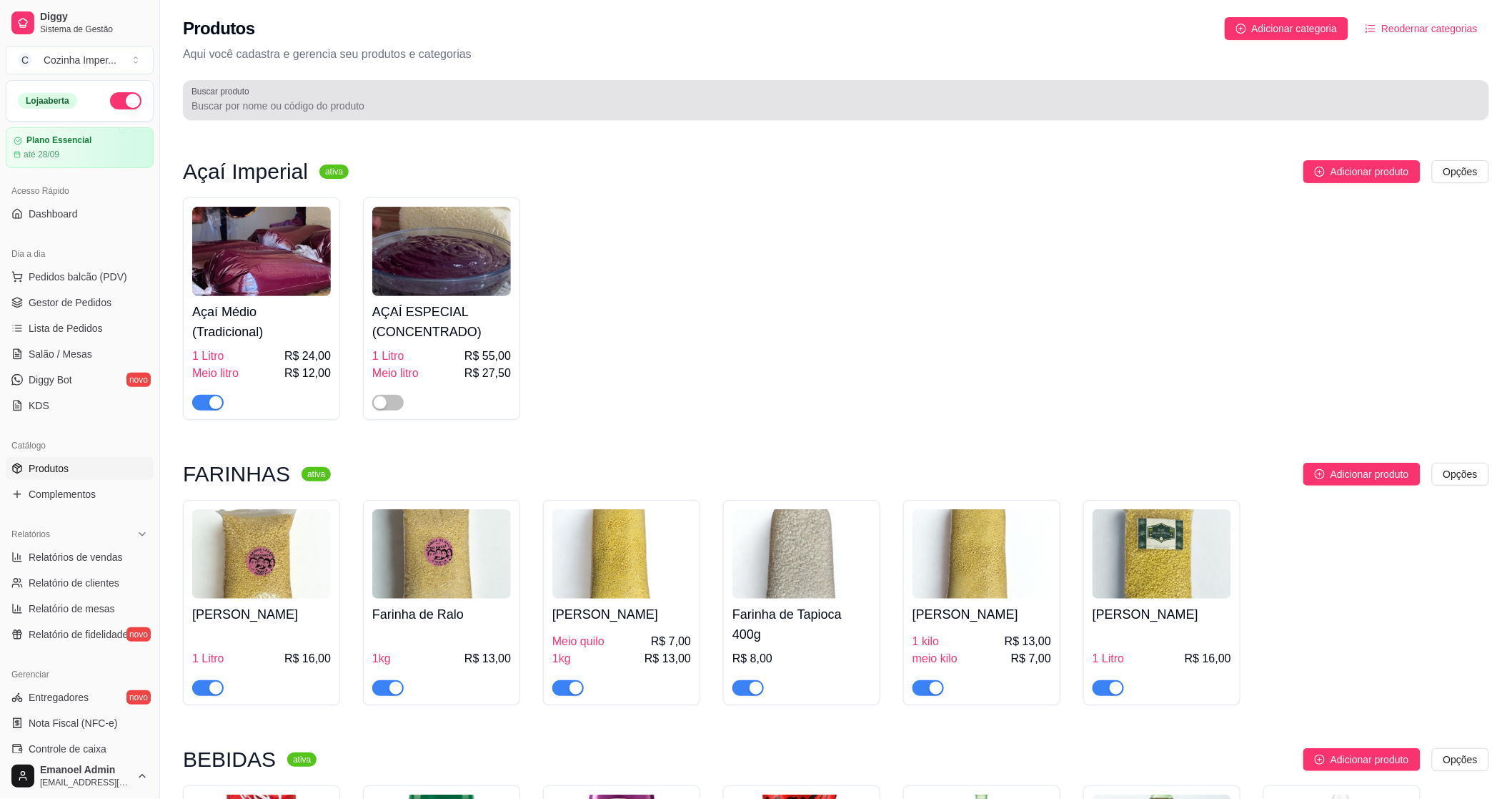
click at [474, 117] on div "Buscar produto" at bounding box center [836, 100] width 1307 height 40
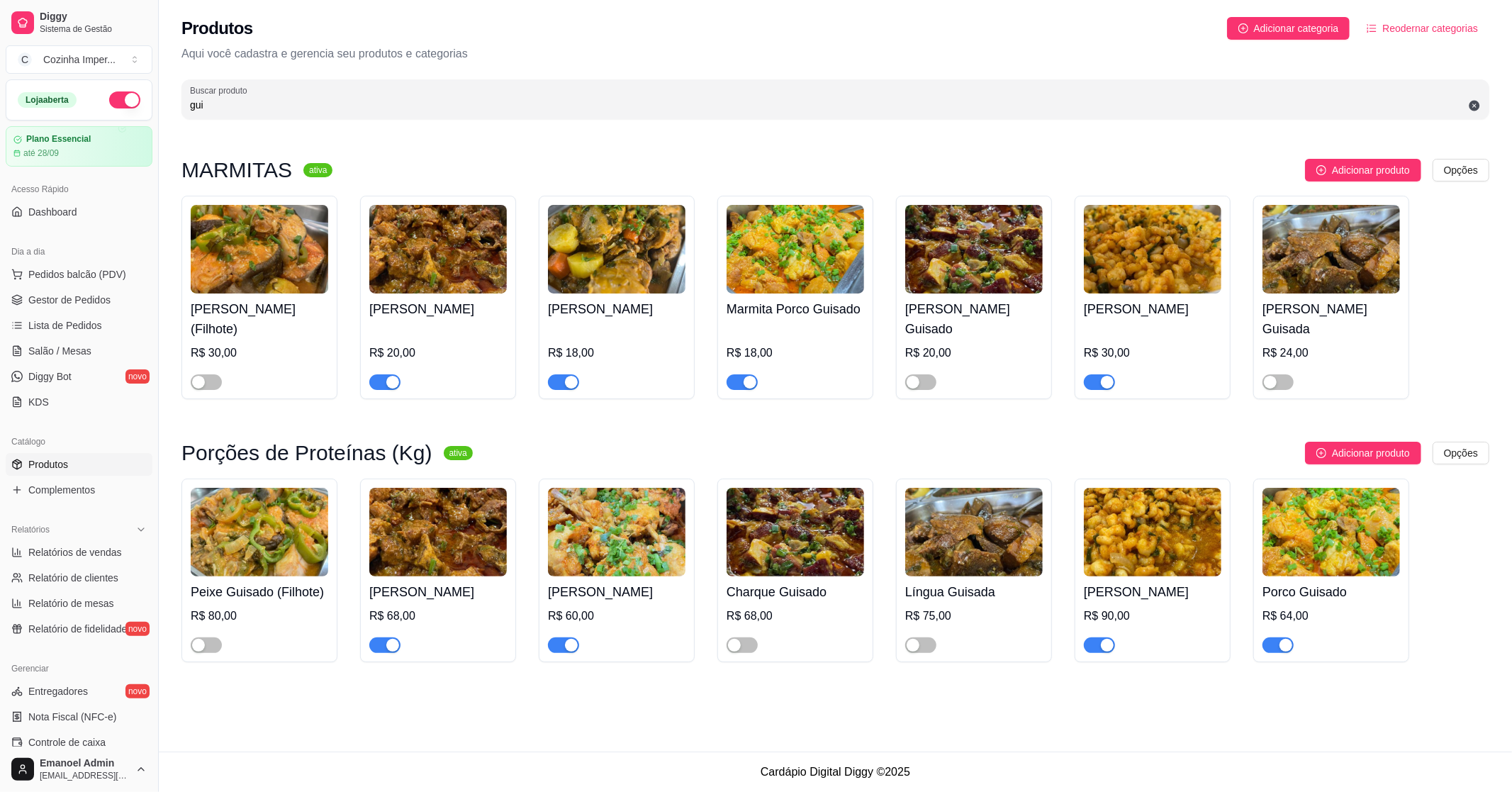
type input "gui"
drag, startPoint x: 563, startPoint y: 378, endPoint x: 603, endPoint y: 371, distance: 40.6
click at [562, 378] on span "button" at bounding box center [564, 382] width 31 height 16
click at [568, 646] on div "button" at bounding box center [571, 645] width 13 height 13
click at [54, 484] on span "Complementos" at bounding box center [61, 490] width 66 height 14
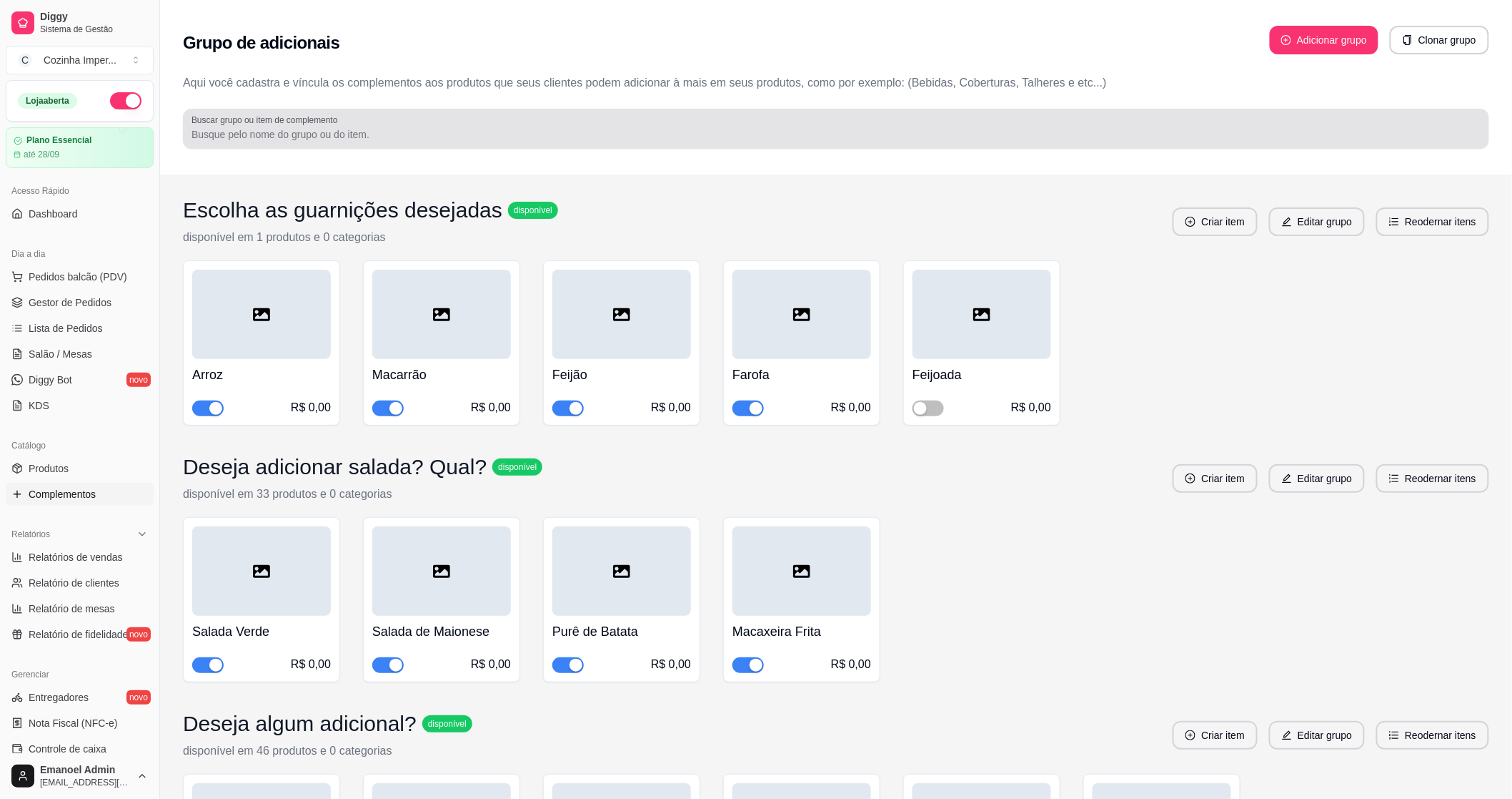
click at [427, 123] on div at bounding box center [836, 129] width 1289 height 29
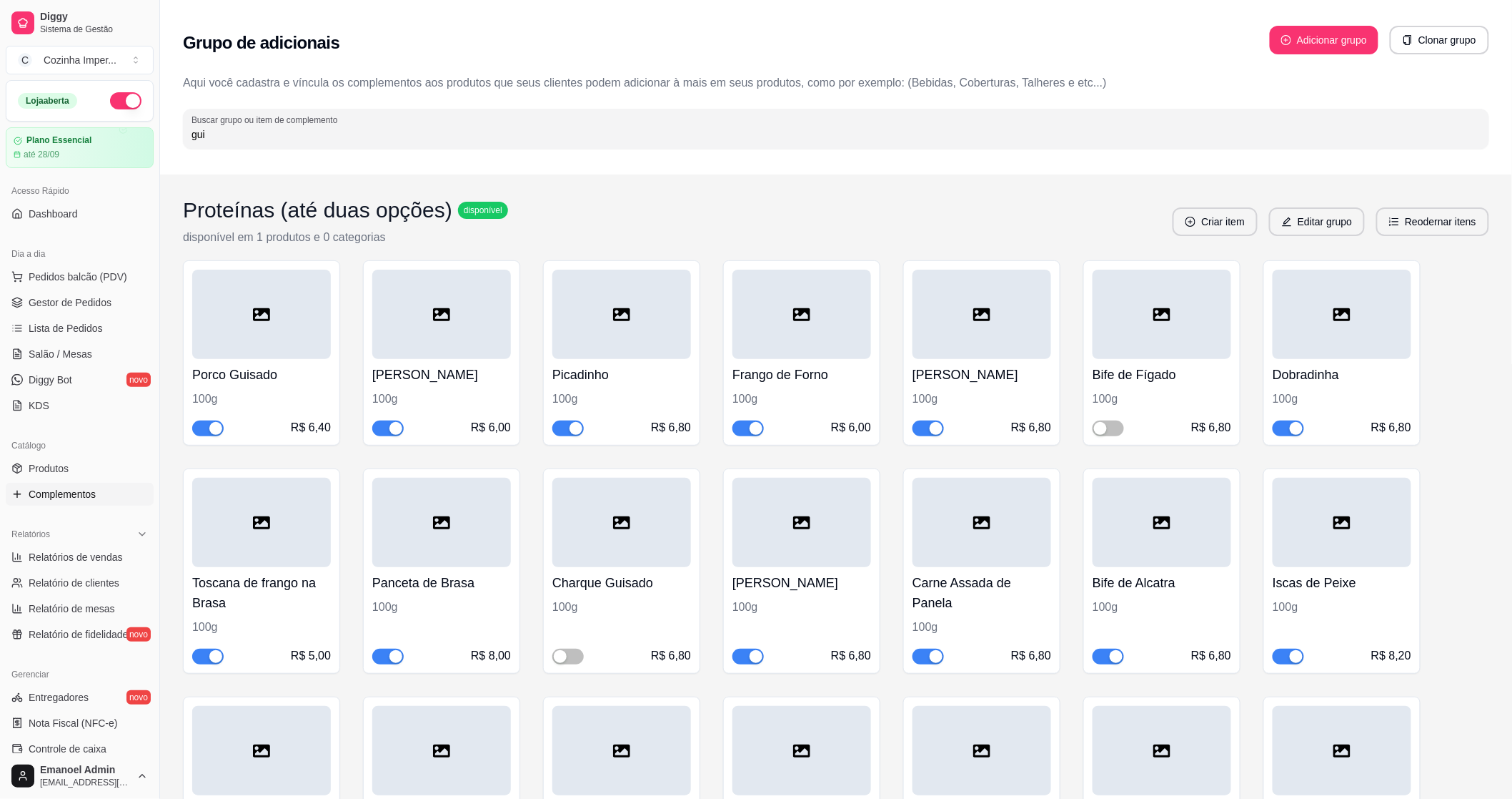
type input "gui"
click at [388, 424] on button "button" at bounding box center [388, 428] width 32 height 16
click at [75, 297] on span "Gestor de Pedidos" at bounding box center [70, 303] width 83 height 14
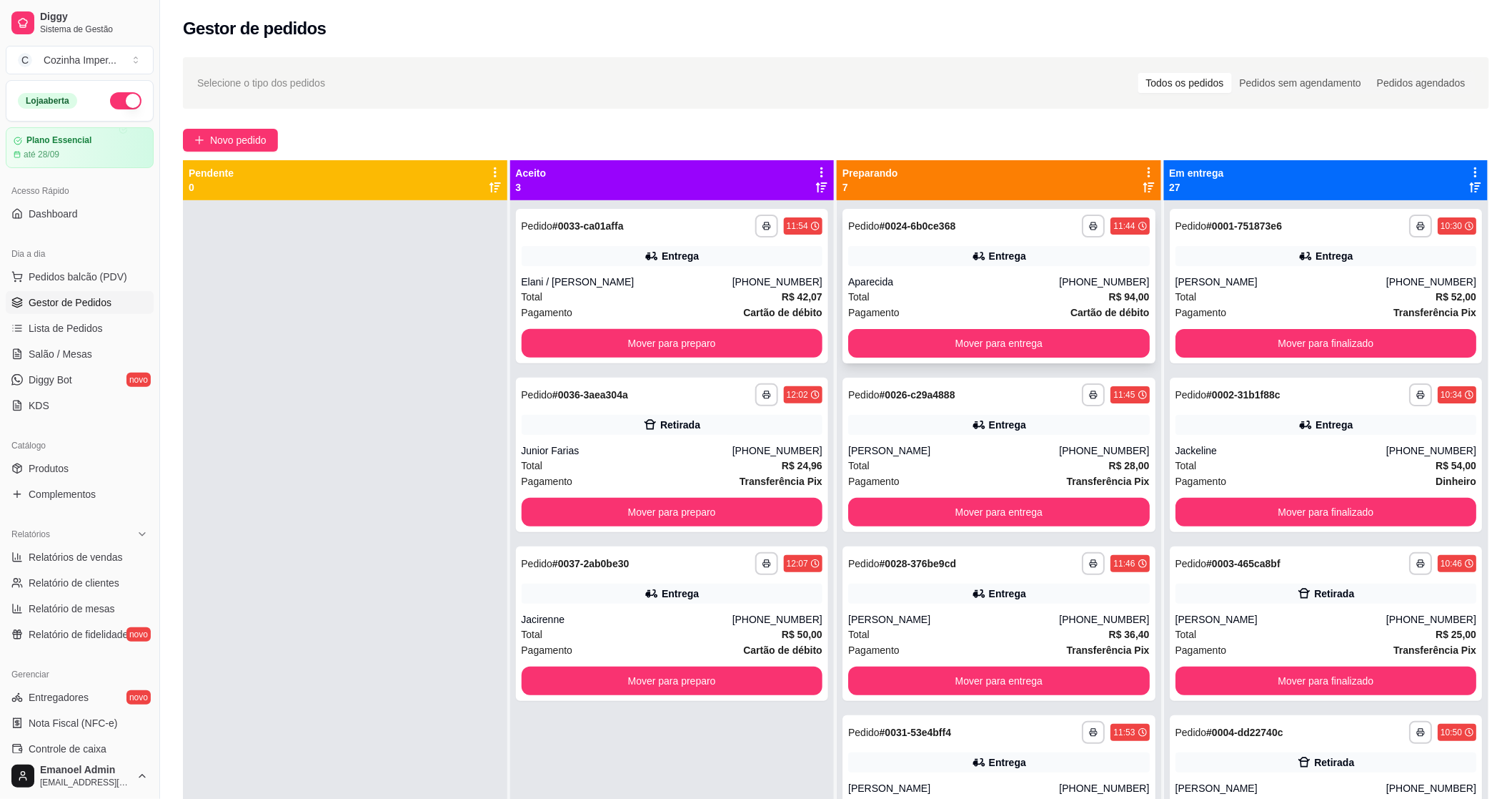
click at [848, 290] on span "Total" at bounding box center [859, 297] width 22 height 16
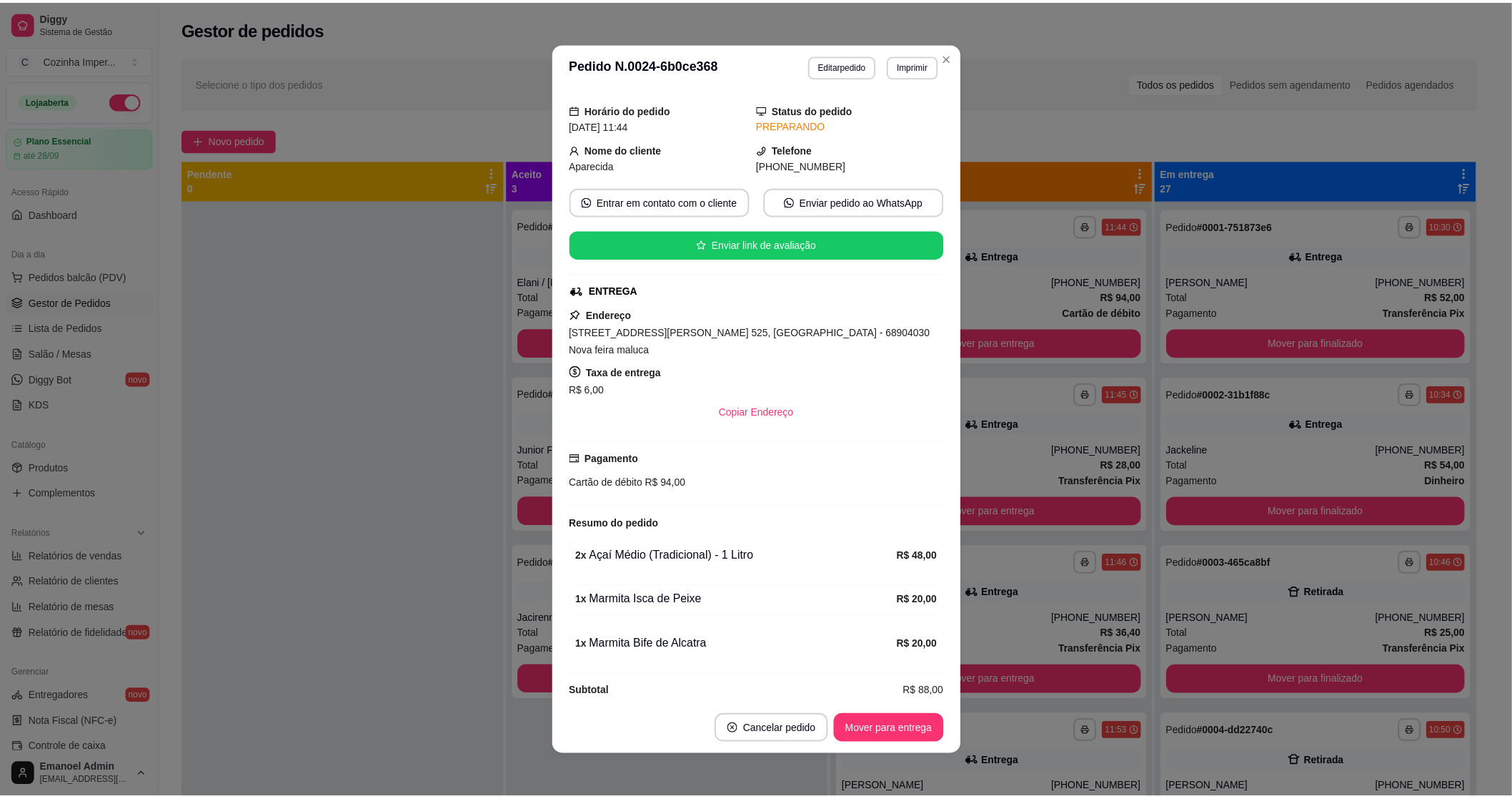
scroll to position [58, 0]
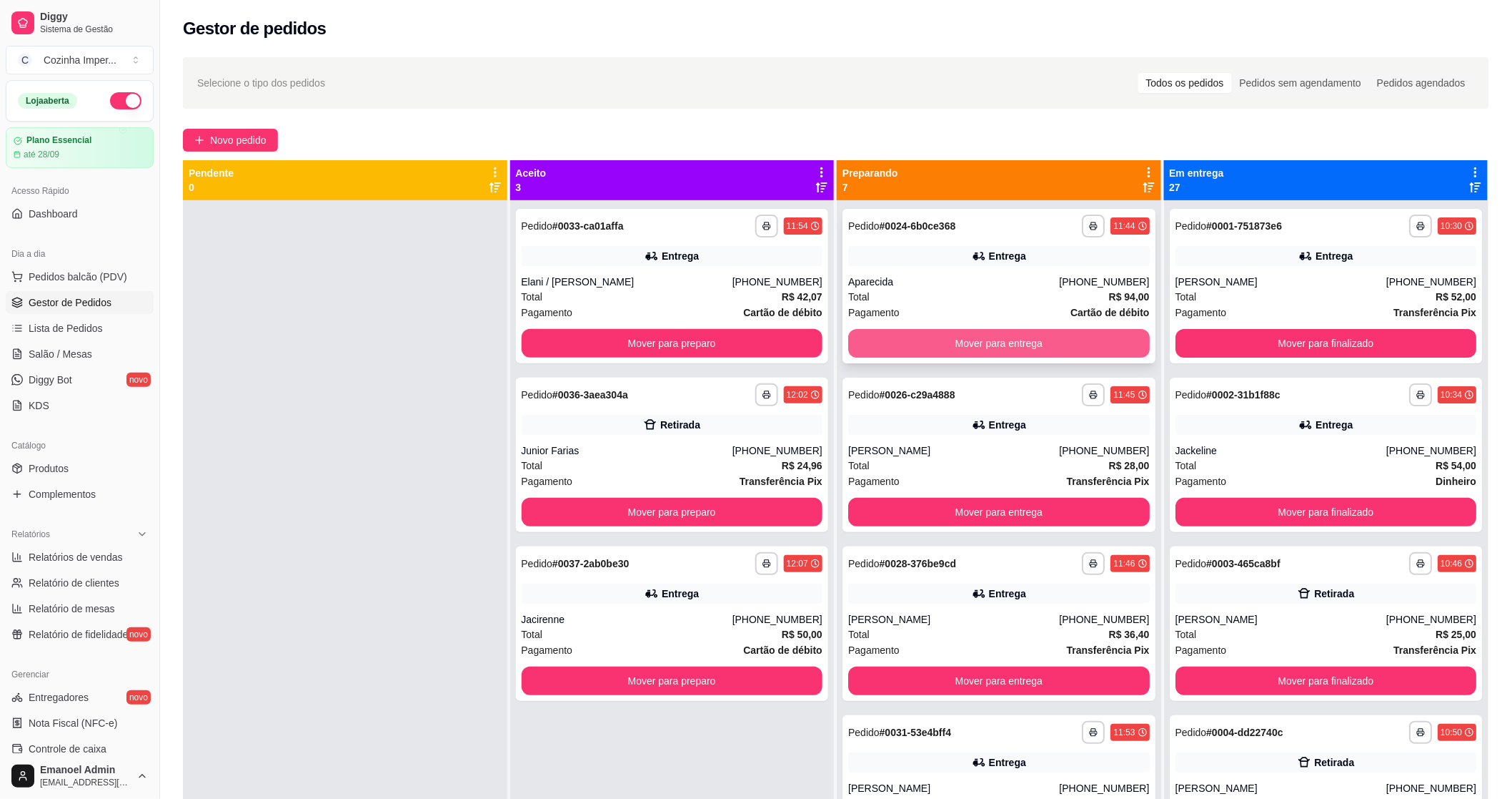
click at [1032, 334] on button "Mover para entrega" at bounding box center [999, 343] width 301 height 29
click at [1032, 340] on button "Mover para entrega" at bounding box center [999, 343] width 293 height 28
click at [1032, 344] on button "Mover para entrega" at bounding box center [999, 343] width 301 height 29
click at [1032, 345] on button "Mover para entrega" at bounding box center [999, 343] width 293 height 28
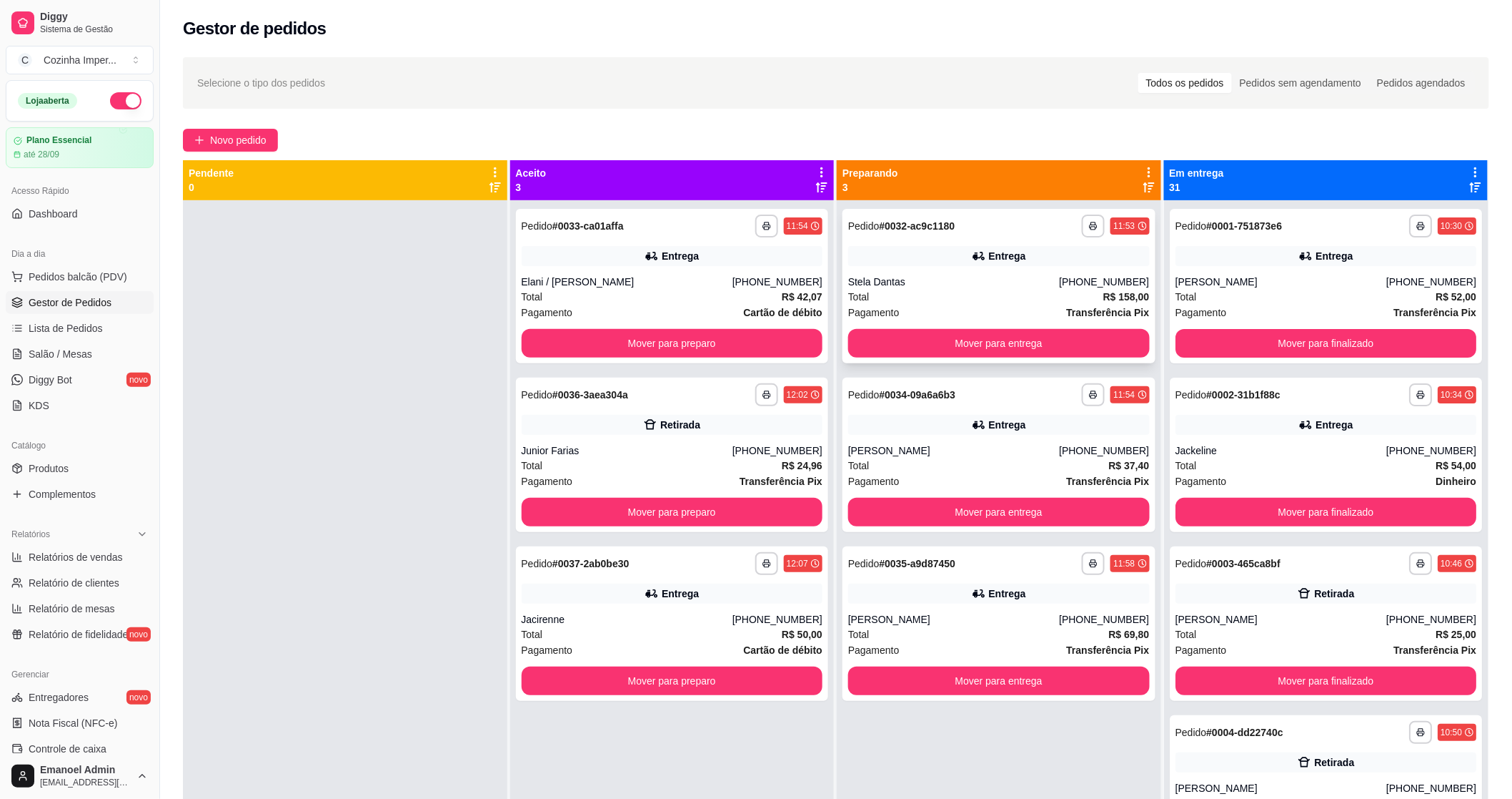
click at [1034, 266] on div "**********" at bounding box center [999, 286] width 313 height 154
click at [626, 333] on button "Mover para preparo" at bounding box center [672, 343] width 301 height 29
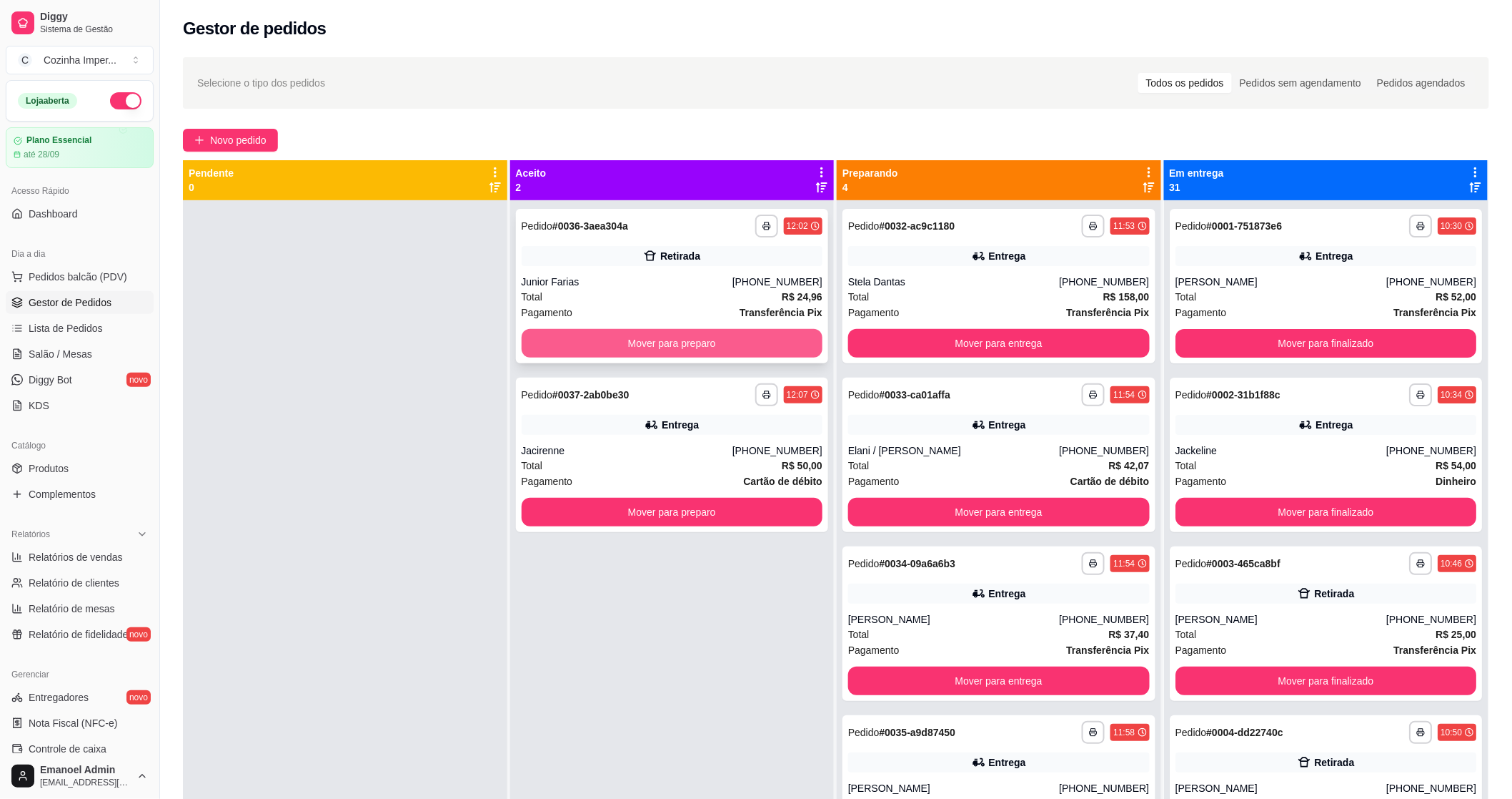
click at [624, 342] on button "Mover para preparo" at bounding box center [672, 343] width 301 height 29
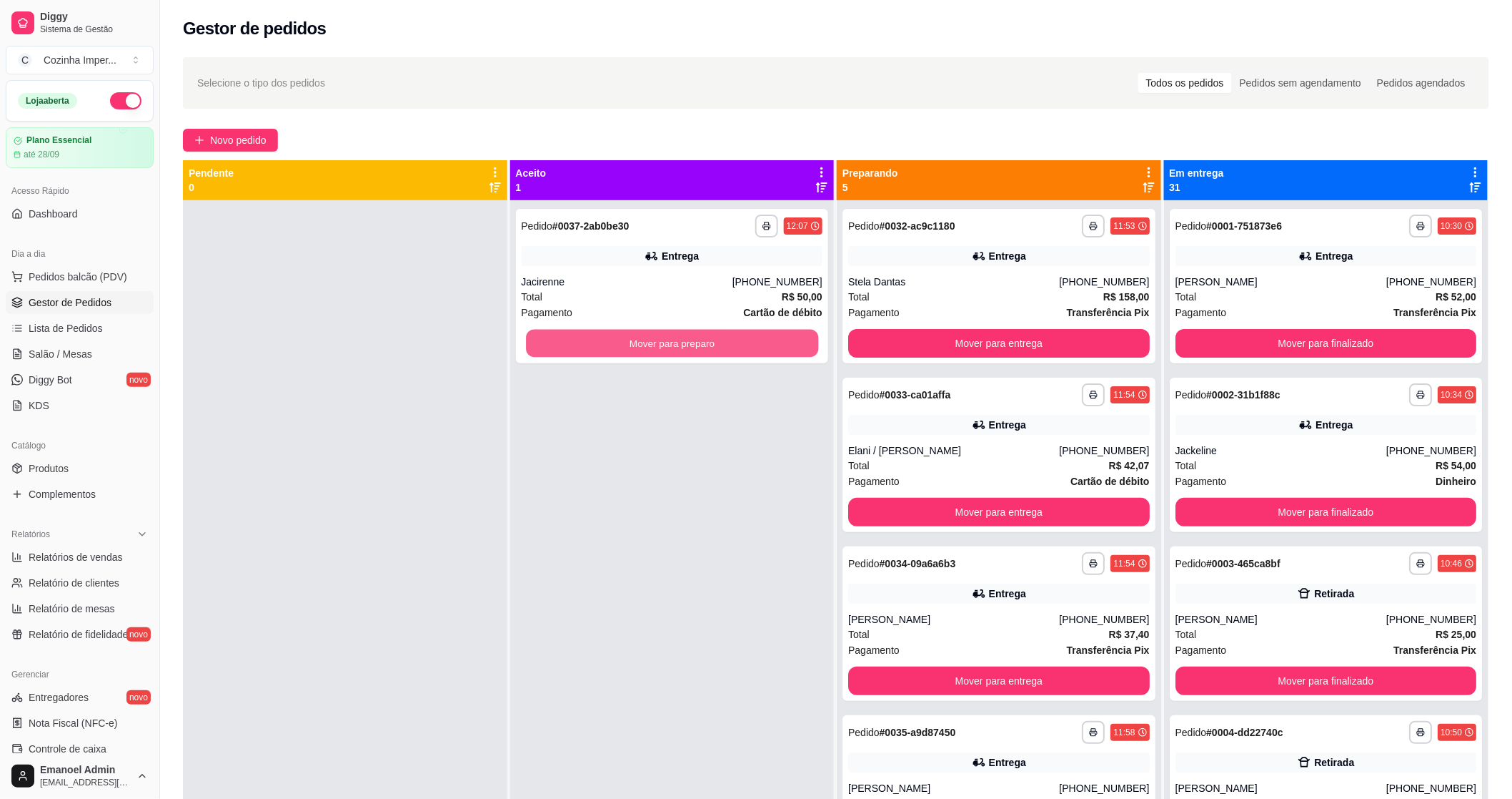
click at [624, 342] on button "Mover para preparo" at bounding box center [672, 343] width 293 height 28
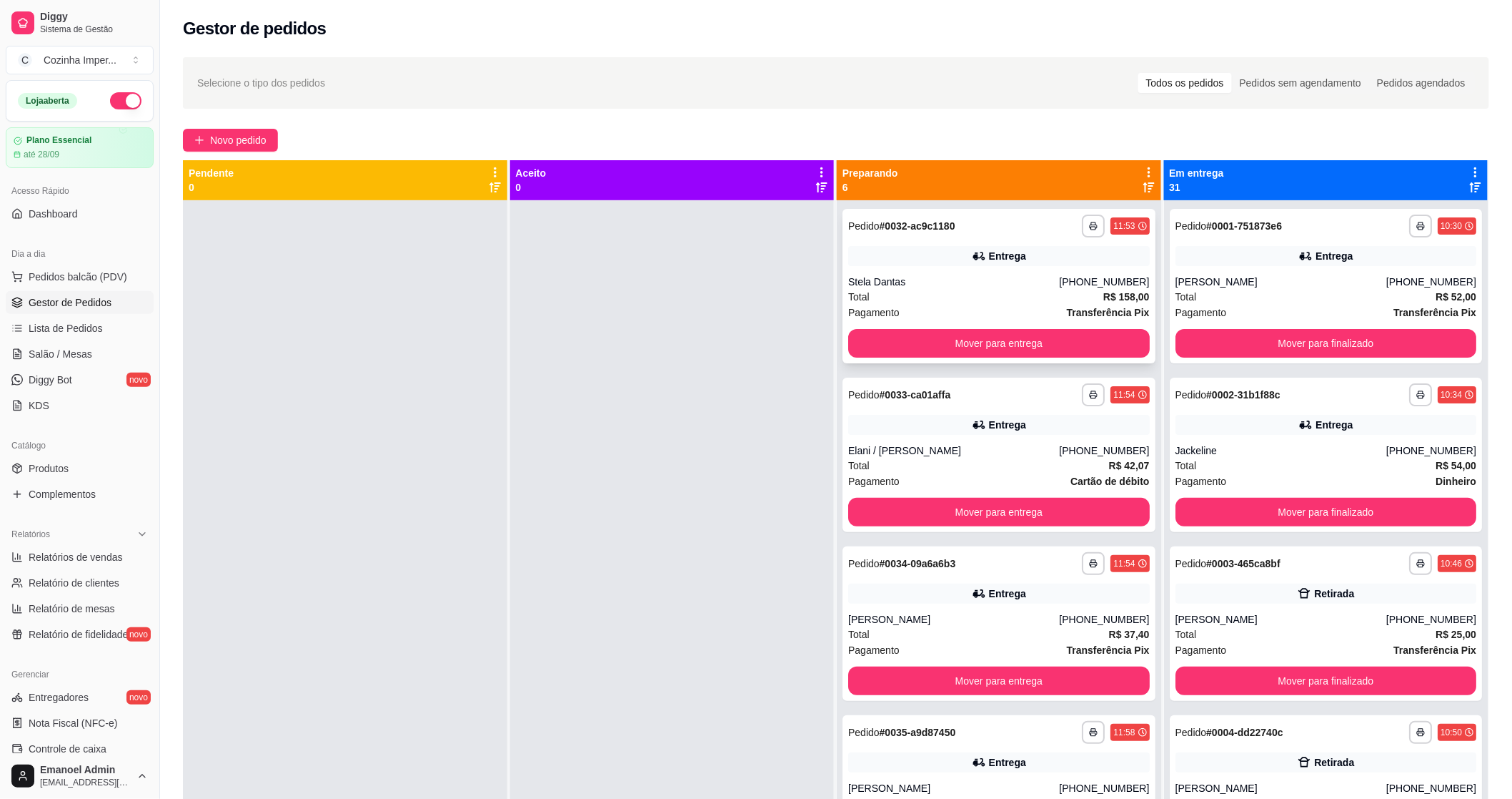
click at [935, 279] on div "Stela Dantas" at bounding box center [953, 282] width 211 height 14
click at [905, 432] on div "Entrega" at bounding box center [999, 425] width 301 height 20
click at [867, 633] on div "Total R$ 37,40" at bounding box center [999, 635] width 301 height 16
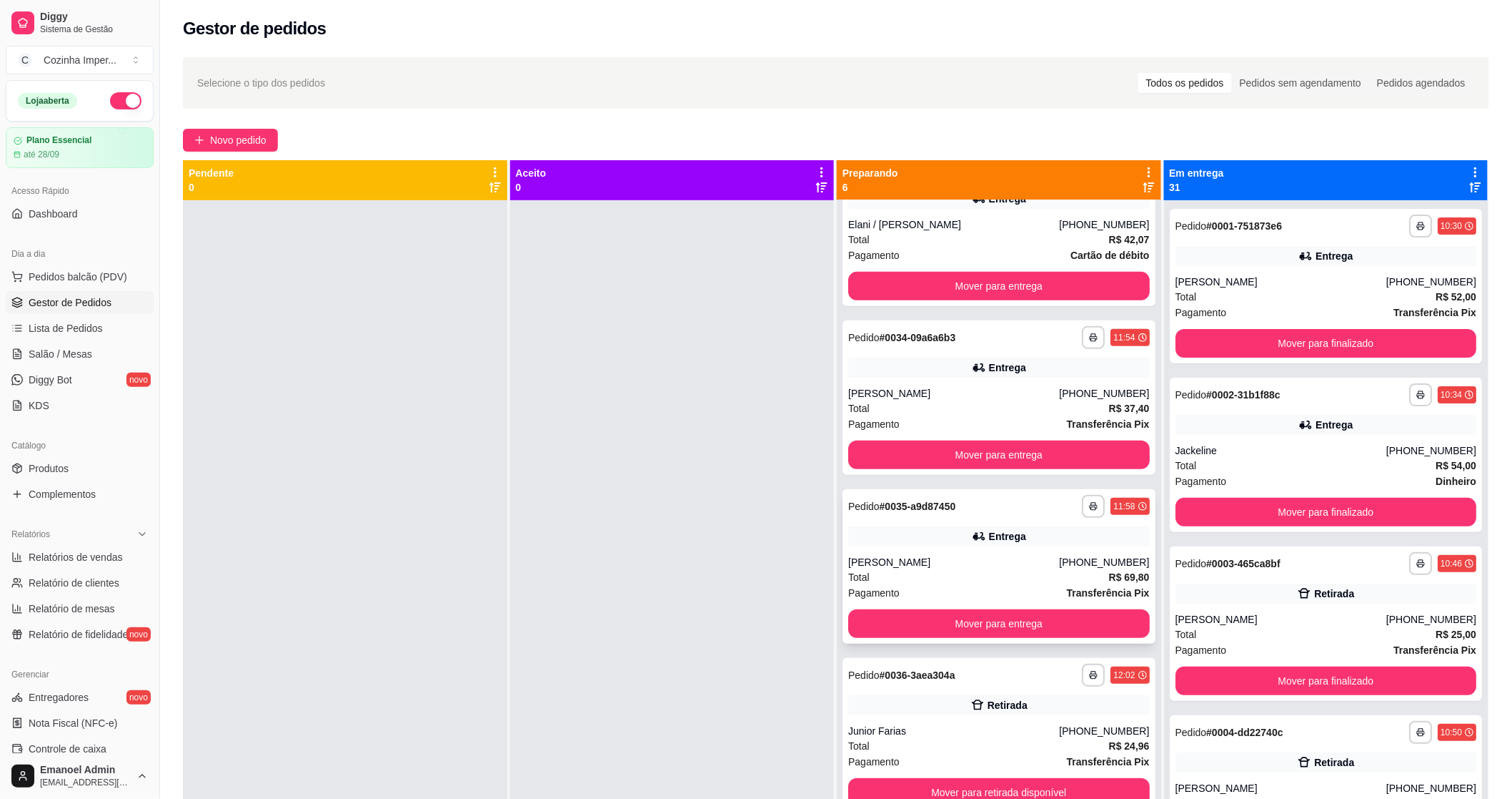
scroll to position [226, 0]
click at [927, 526] on div "Entrega" at bounding box center [999, 536] width 301 height 20
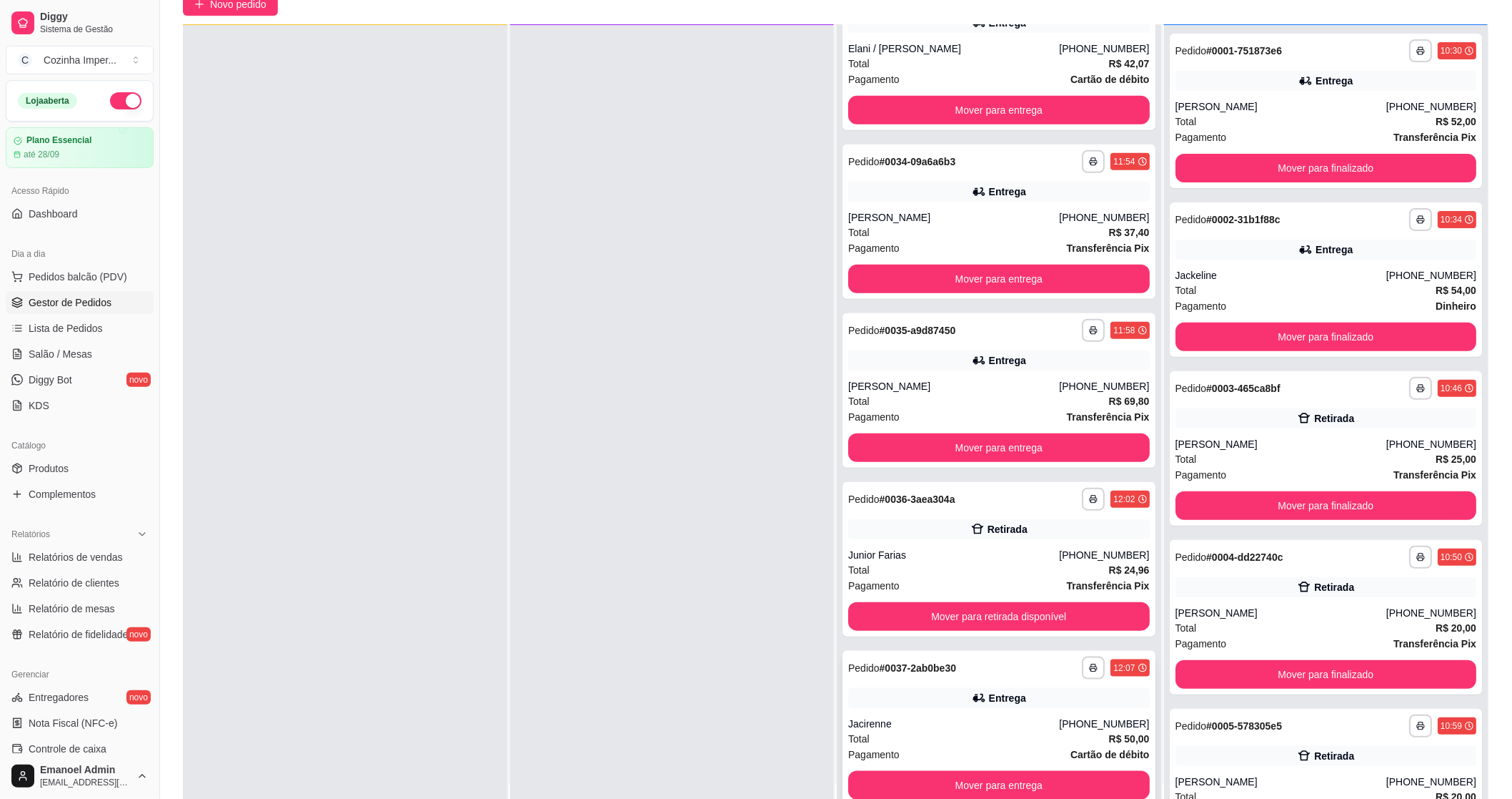
scroll to position [218, 0]
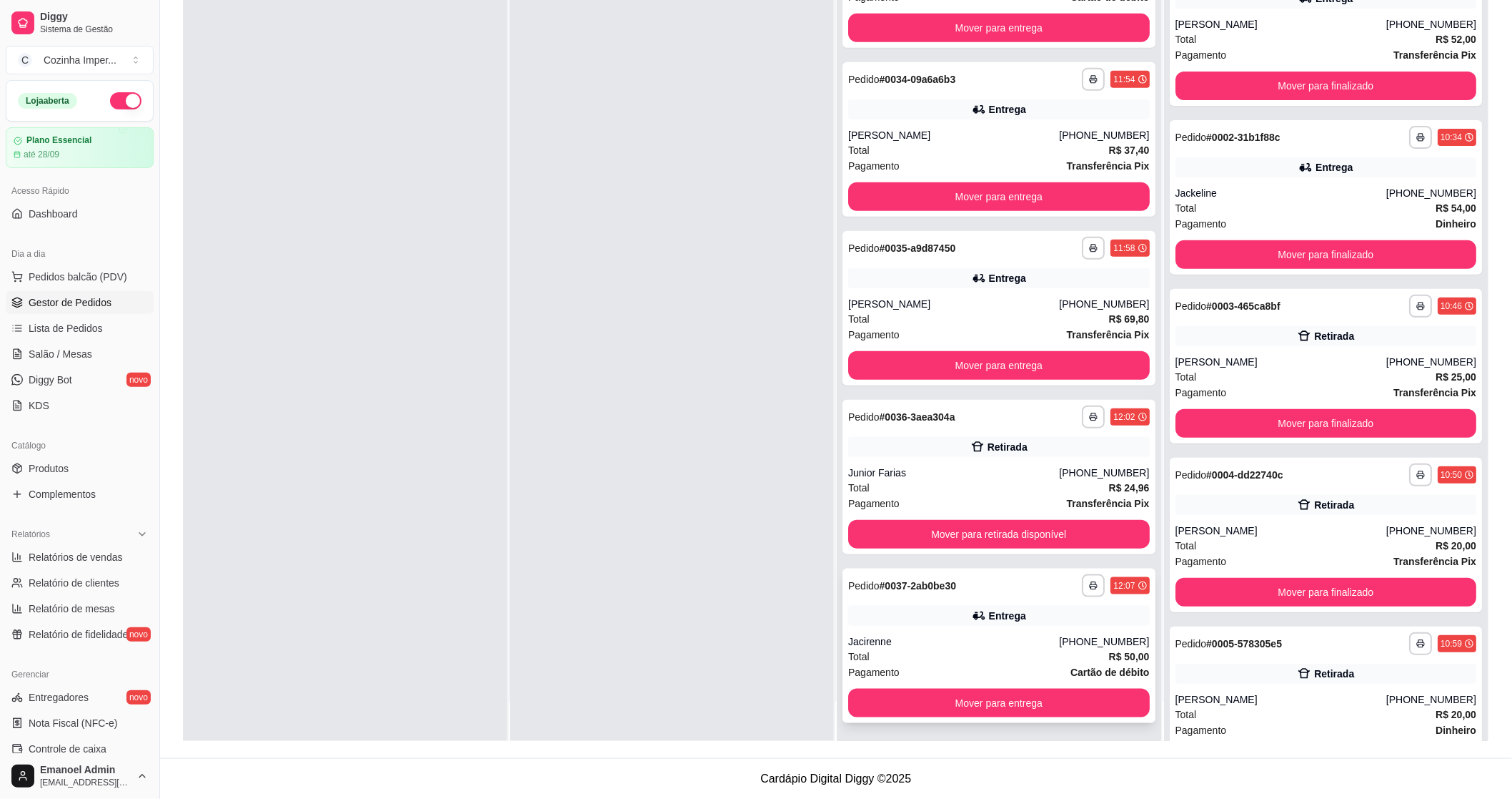
click at [924, 613] on div "Entrega" at bounding box center [999, 616] width 301 height 20
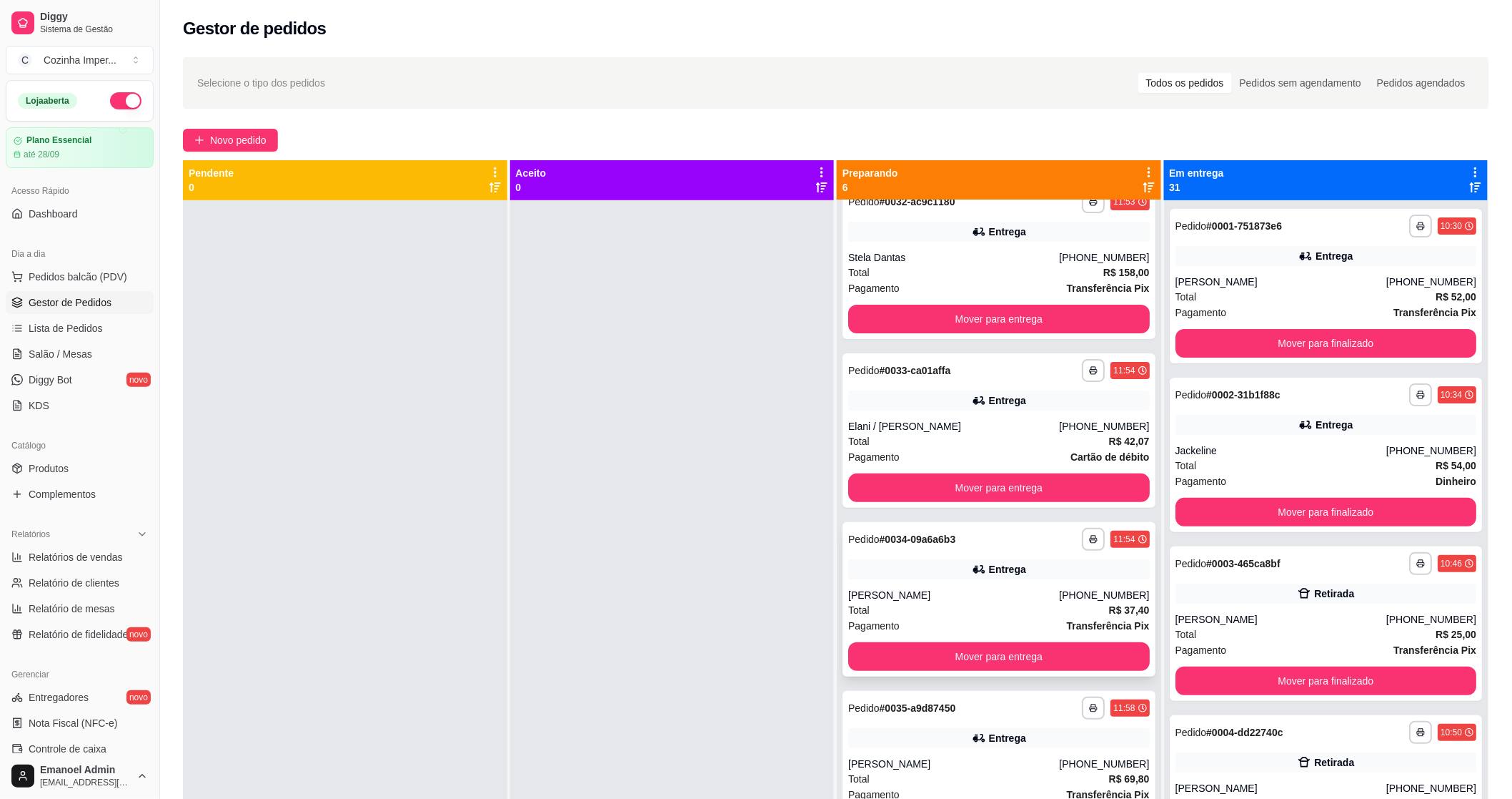
scroll to position [0, 0]
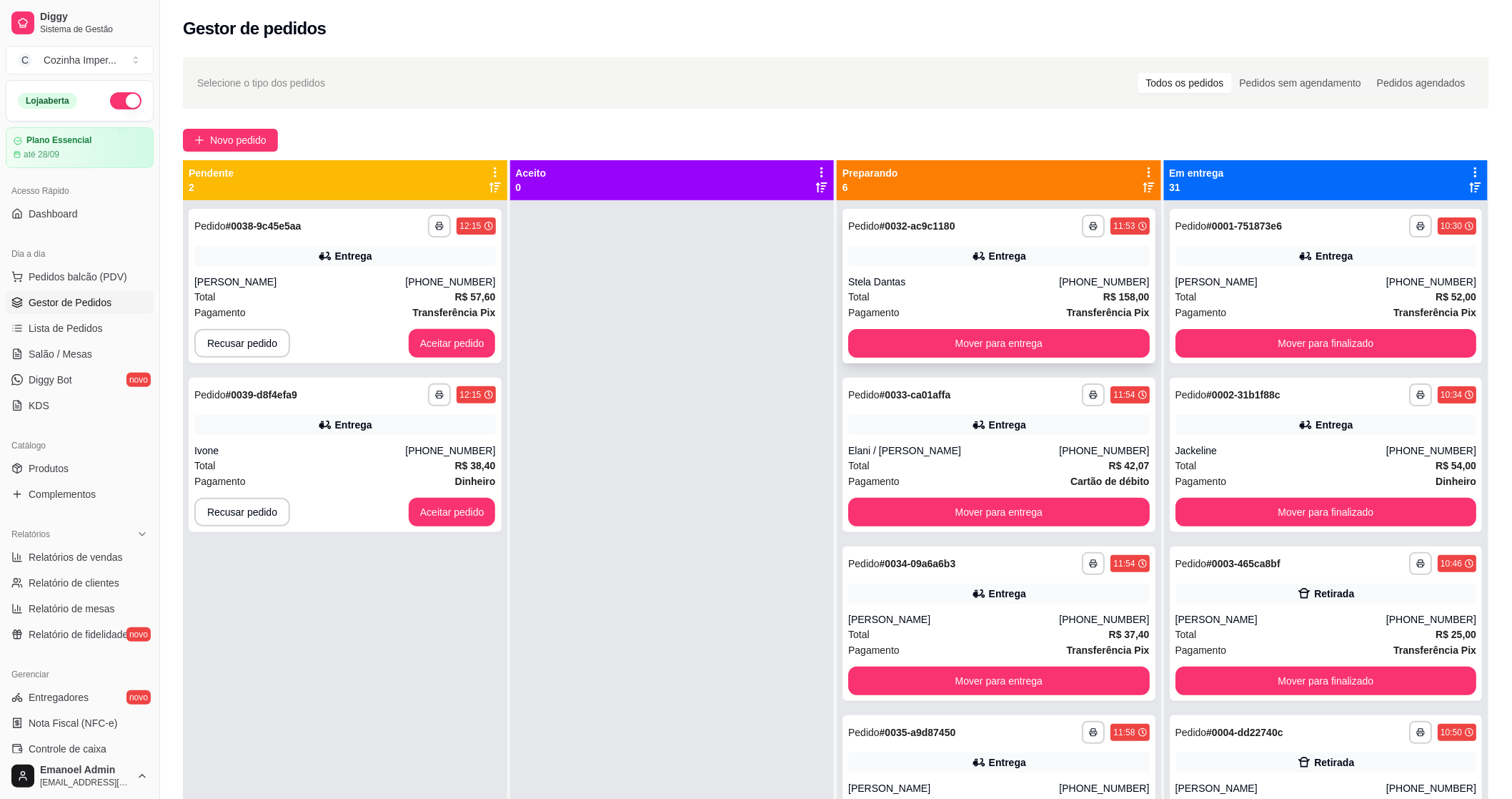
click at [931, 257] on div "Entrega" at bounding box center [999, 256] width 301 height 20
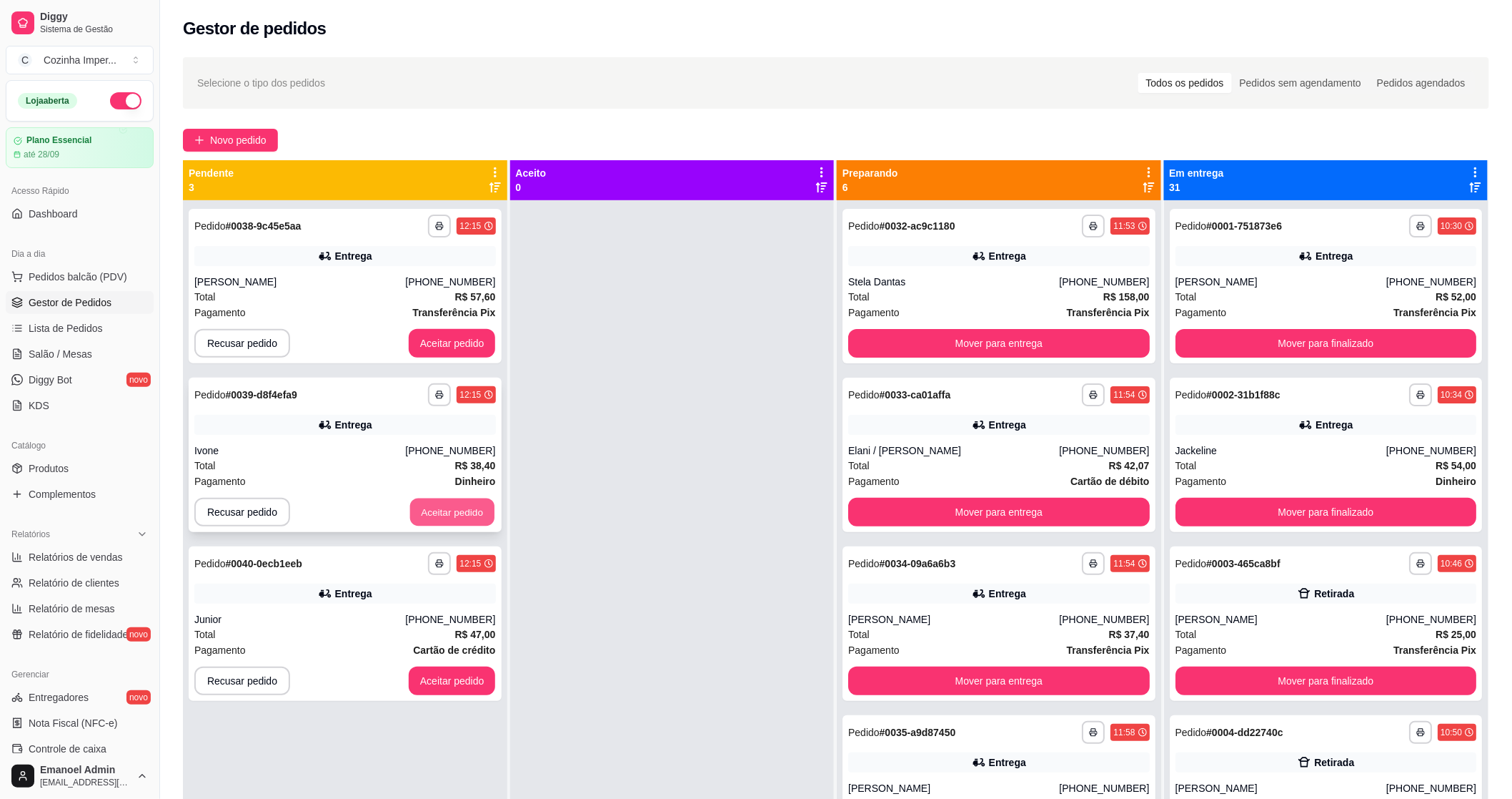
click at [468, 511] on button "Aceitar pedido" at bounding box center [452, 512] width 84 height 28
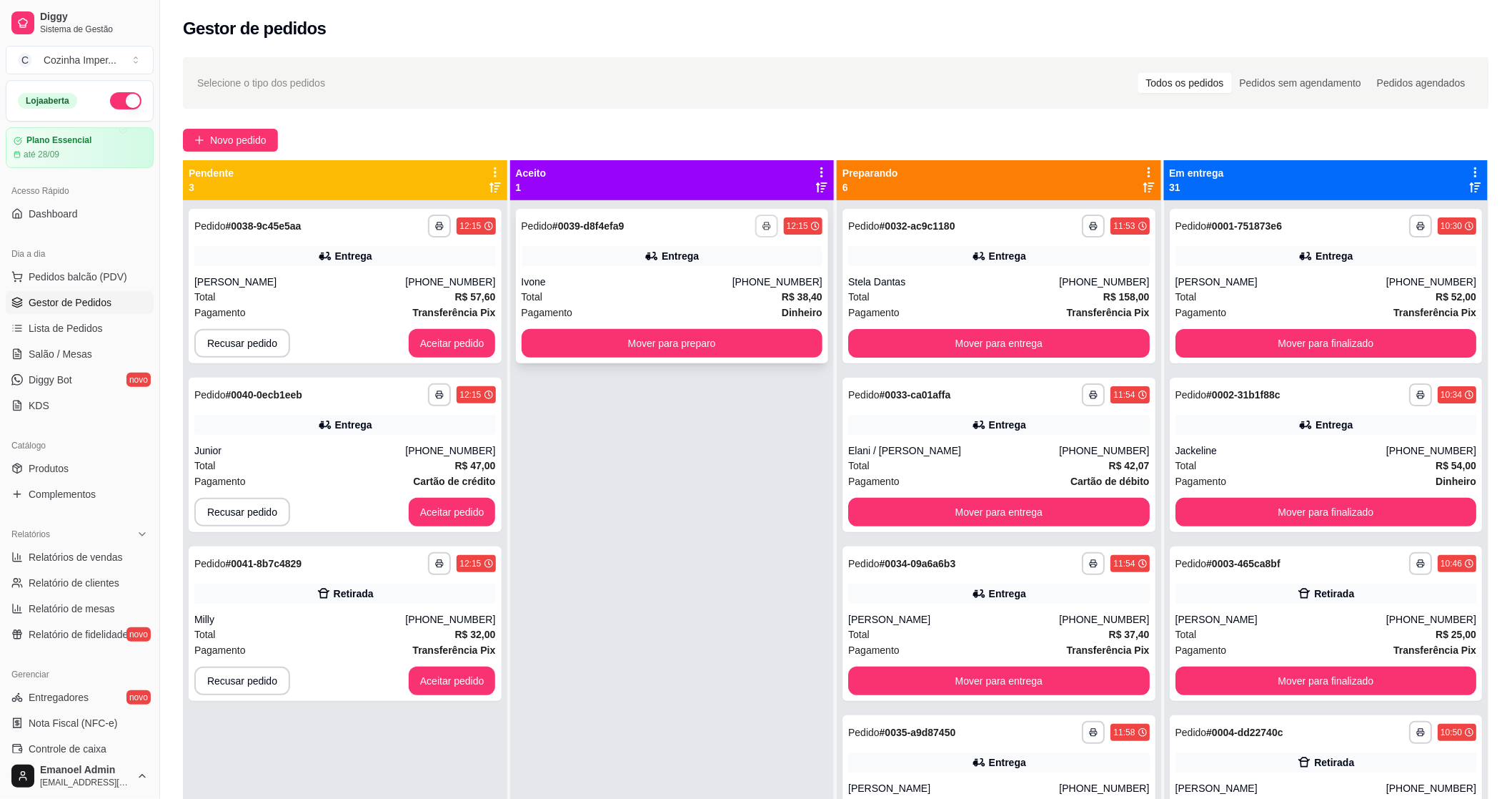
click at [762, 225] on icon "button" at bounding box center [767, 226] width 9 height 9
click at [459, 352] on button "Aceitar pedido" at bounding box center [452, 343] width 84 height 28
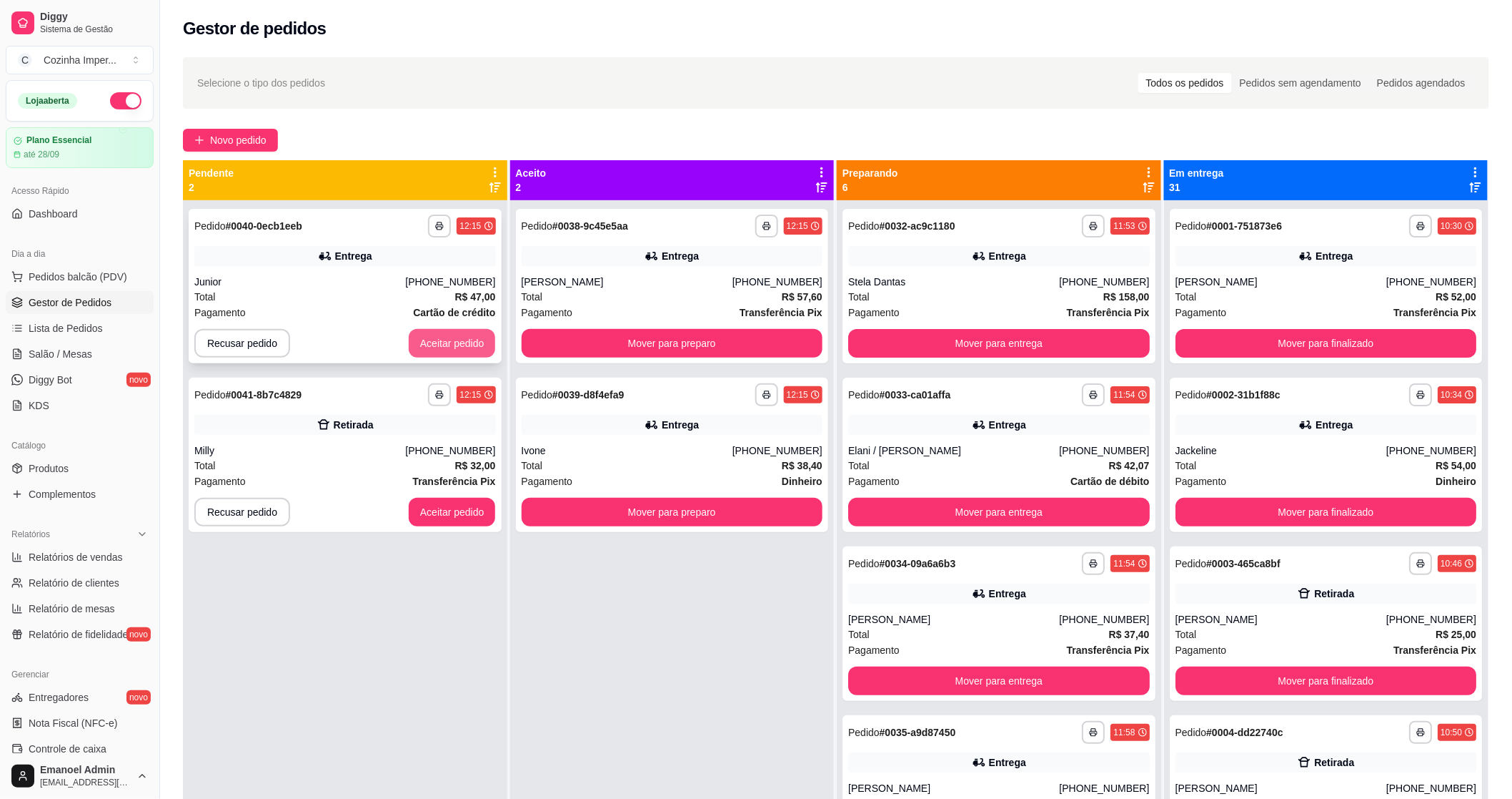
click at [458, 340] on button "Aceitar pedido" at bounding box center [452, 343] width 87 height 29
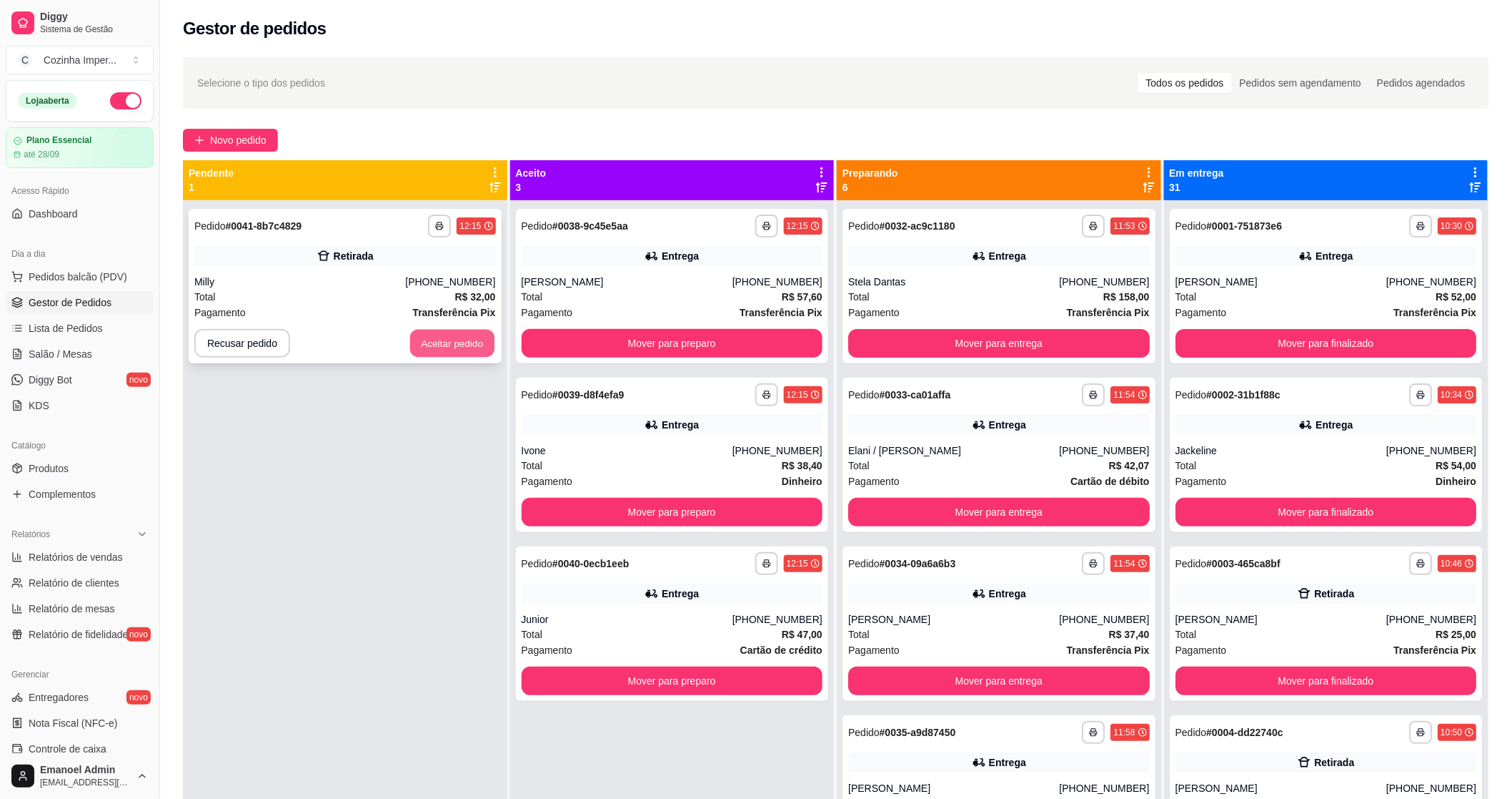
click at [463, 349] on button "Aceitar pedido" at bounding box center [452, 343] width 84 height 28
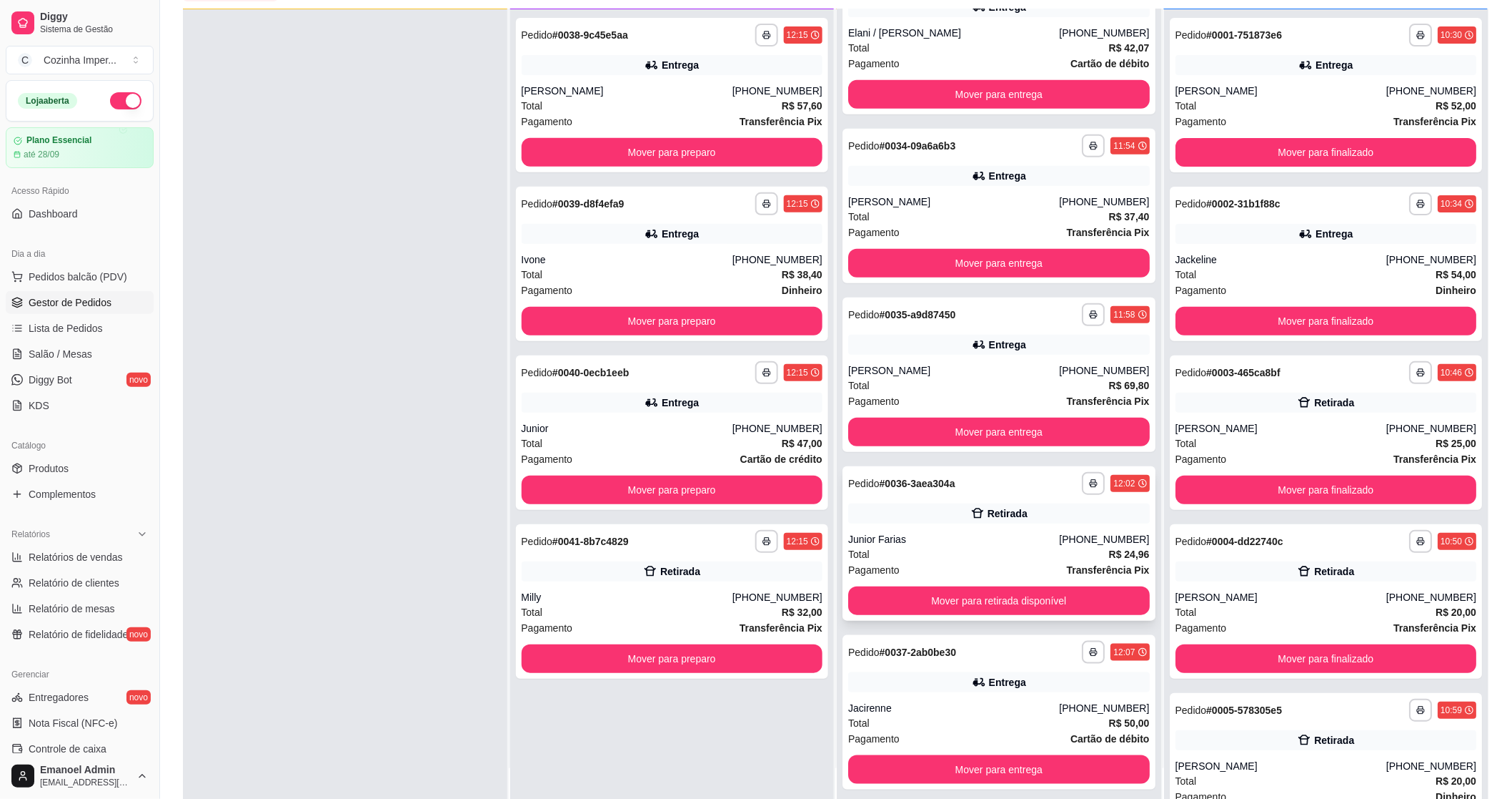
scroll to position [159, 0]
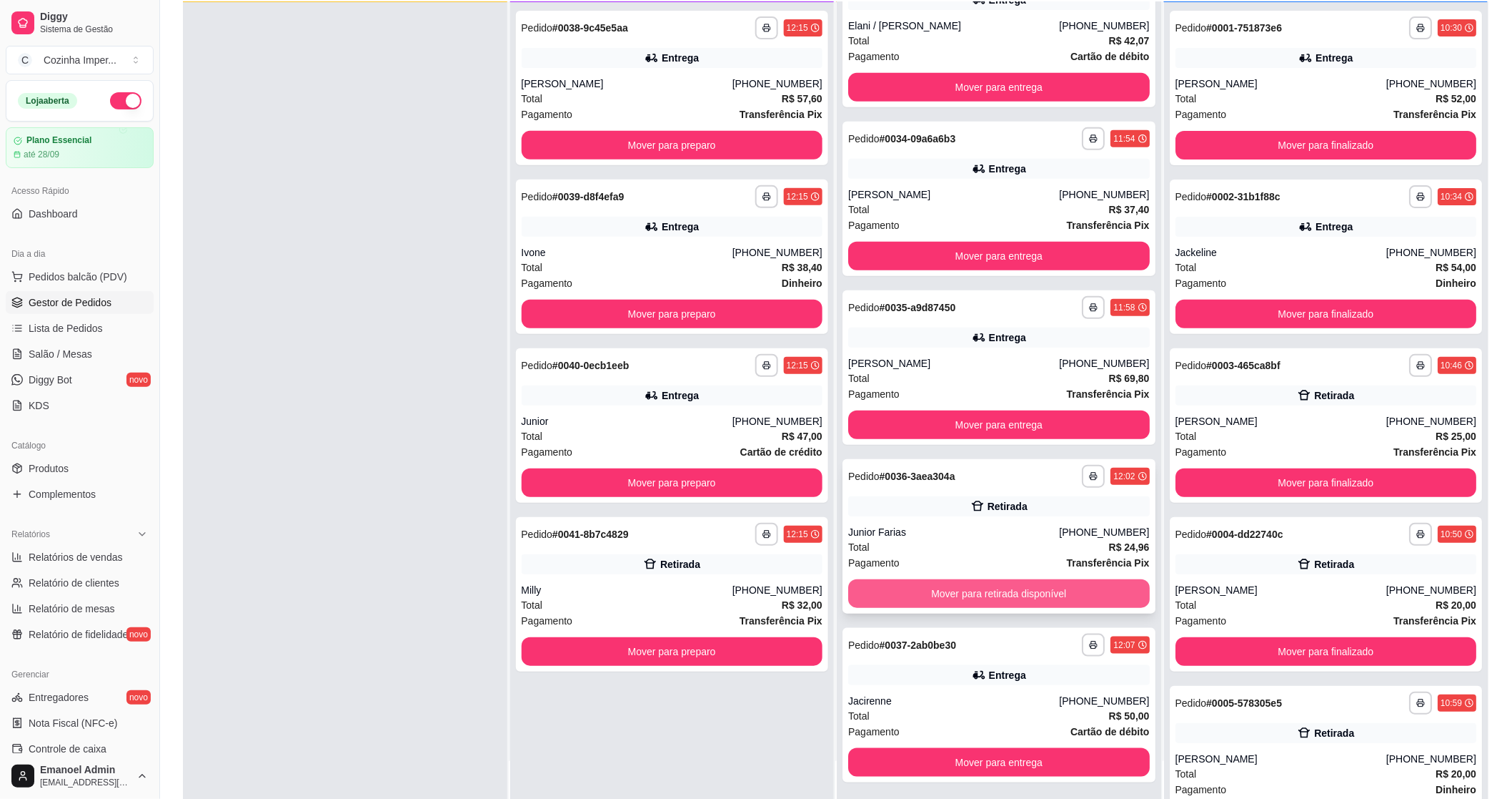
click at [961, 596] on button "Mover para retirada disponível" at bounding box center [999, 593] width 301 height 29
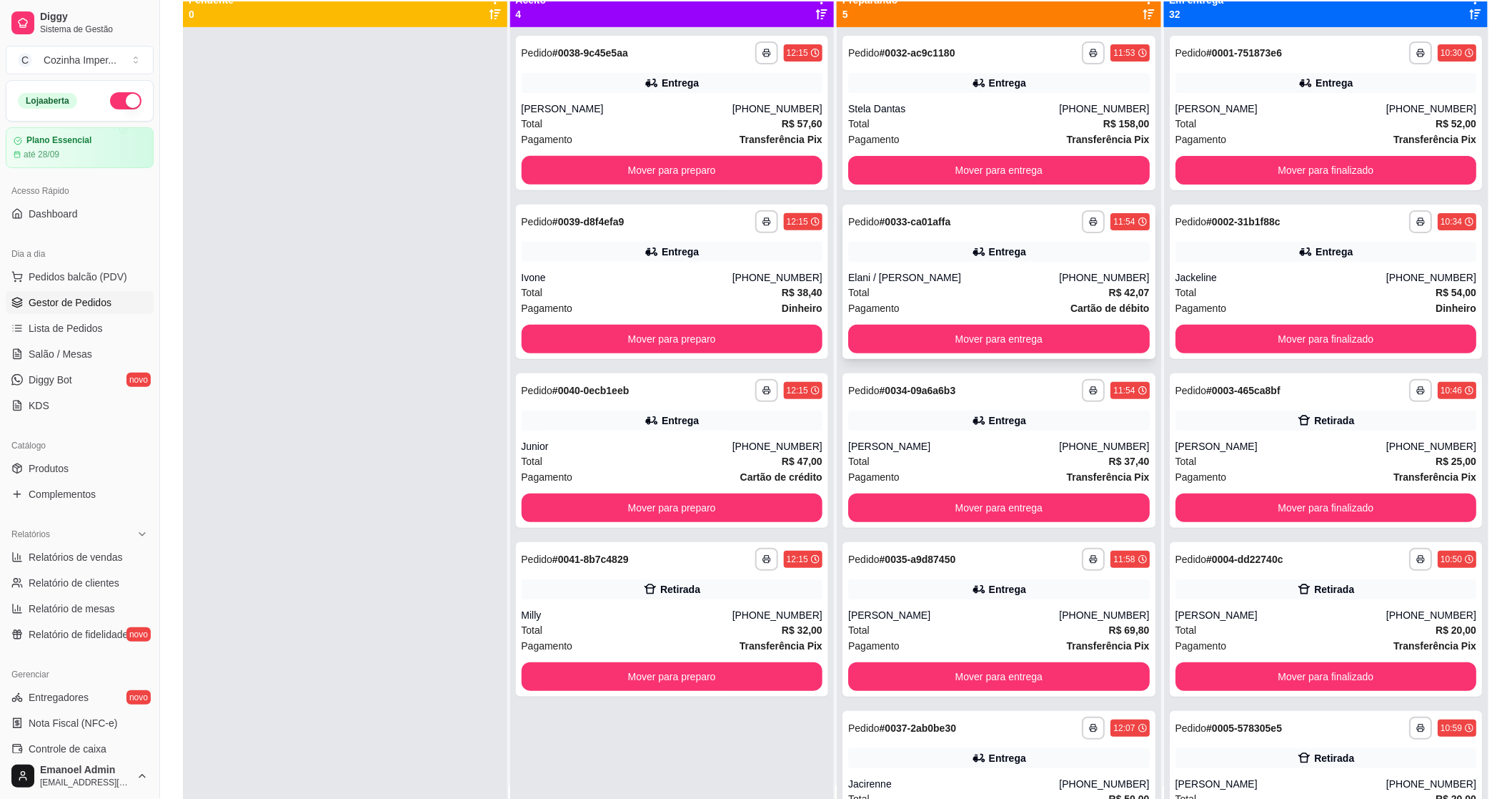
scroll to position [0, 0]
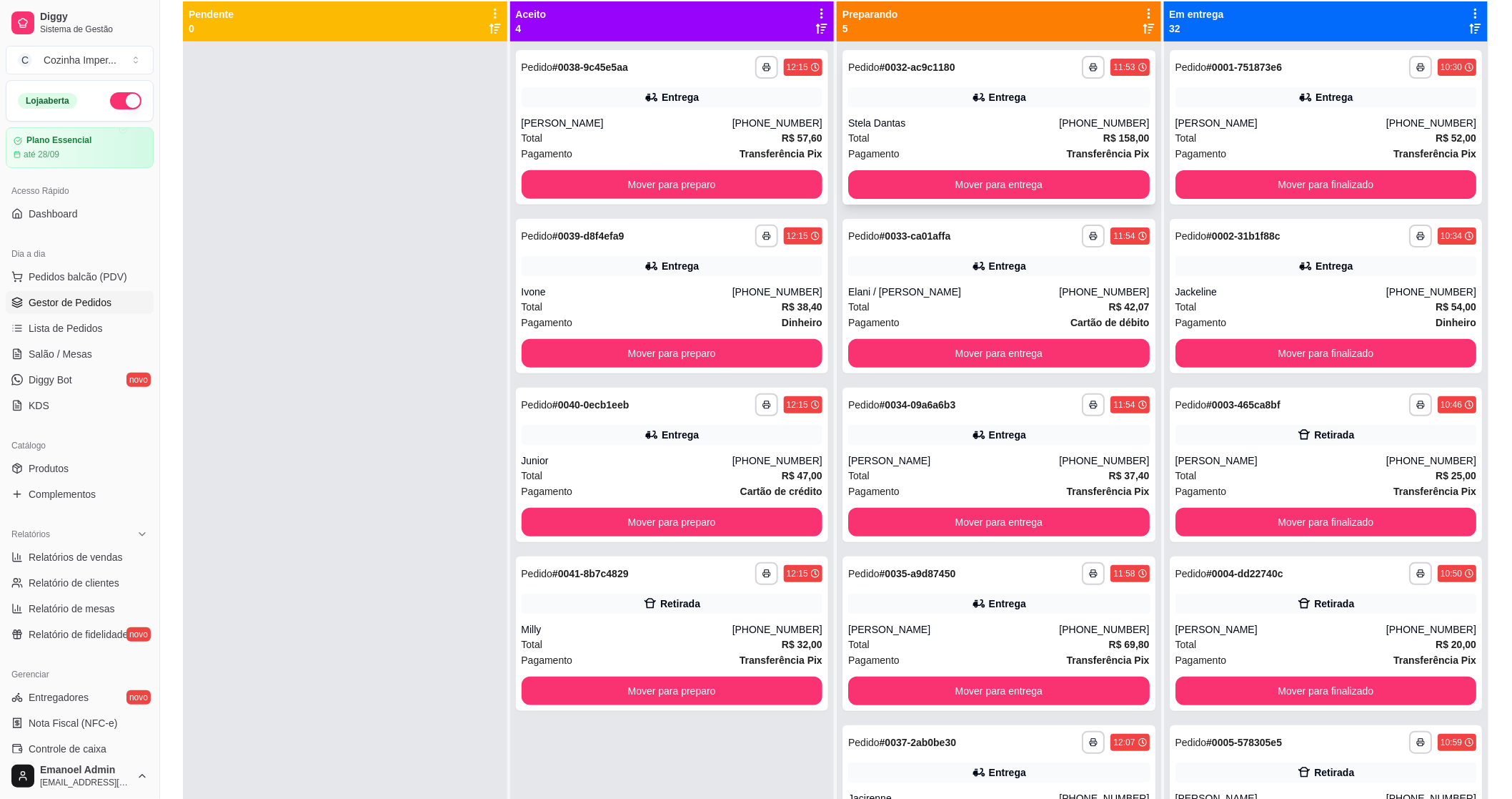
click at [1053, 120] on div "Stela Dantas" at bounding box center [953, 123] width 211 height 14
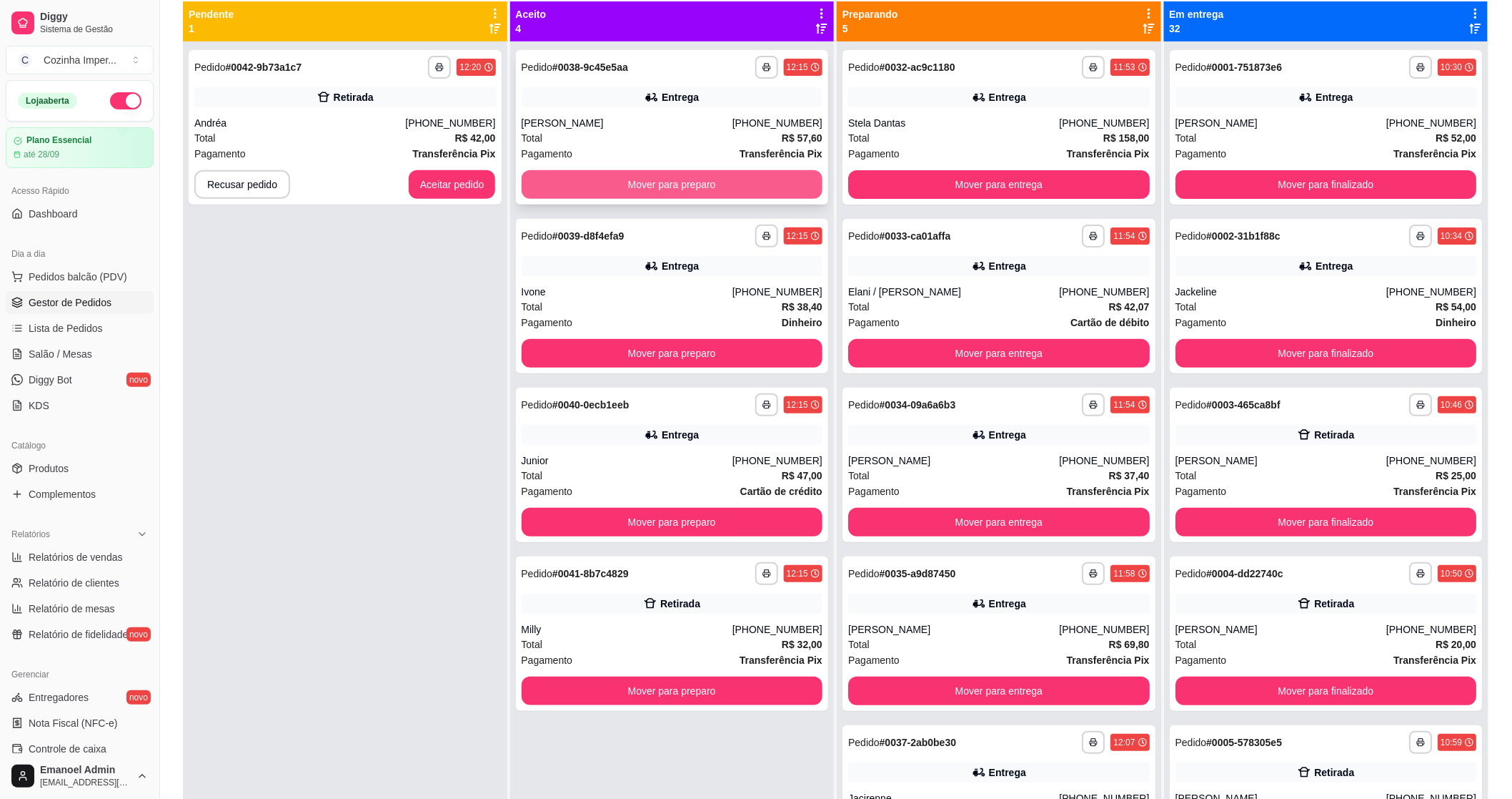
click at [626, 187] on button "Mover para preparo" at bounding box center [672, 185] width 301 height 29
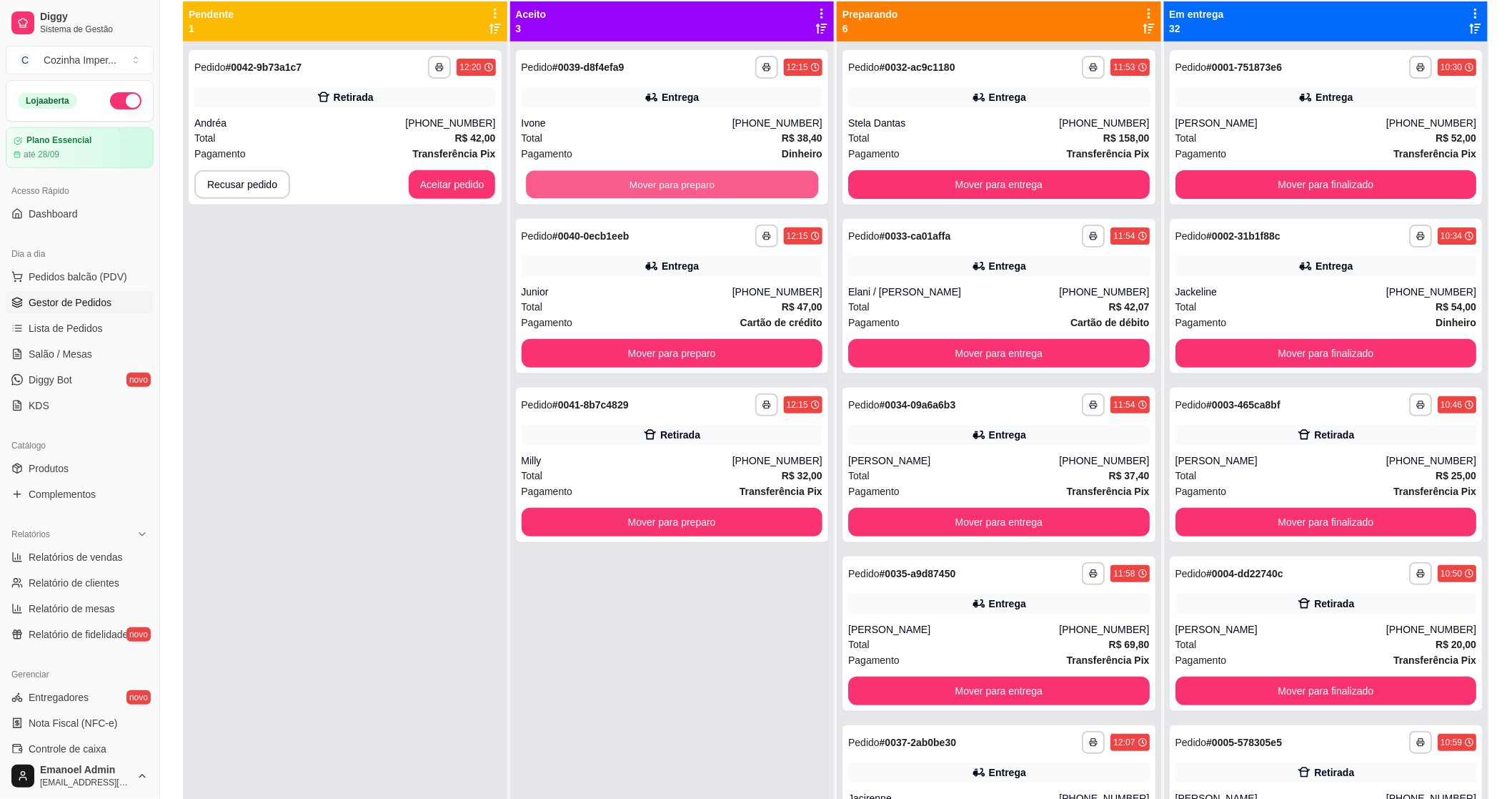
click at [626, 187] on button "Mover para preparo" at bounding box center [672, 185] width 293 height 28
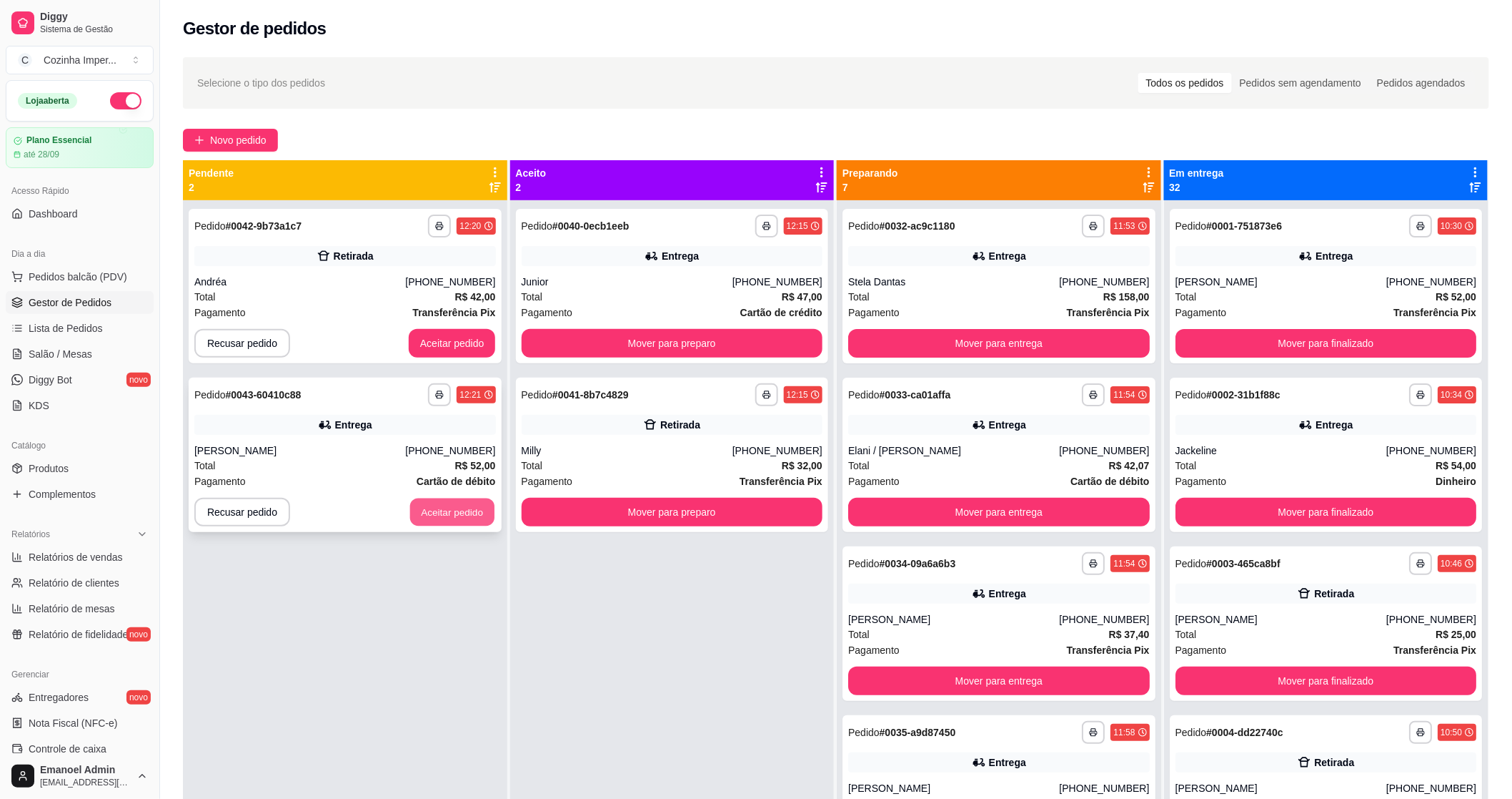
click at [463, 518] on button "Aceitar pedido" at bounding box center [452, 512] width 84 height 28
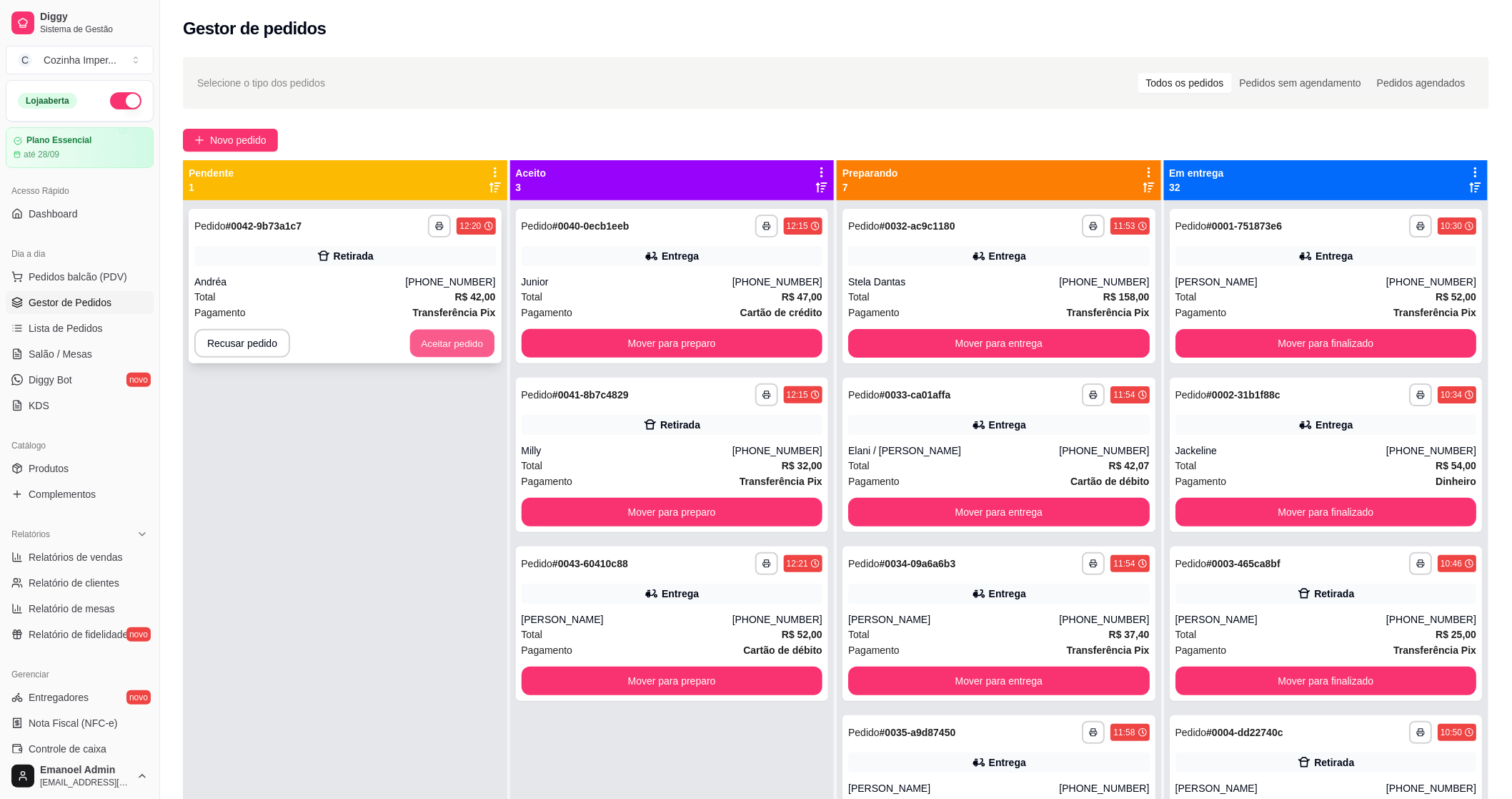
click at [439, 345] on button "Aceitar pedido" at bounding box center [452, 343] width 84 height 28
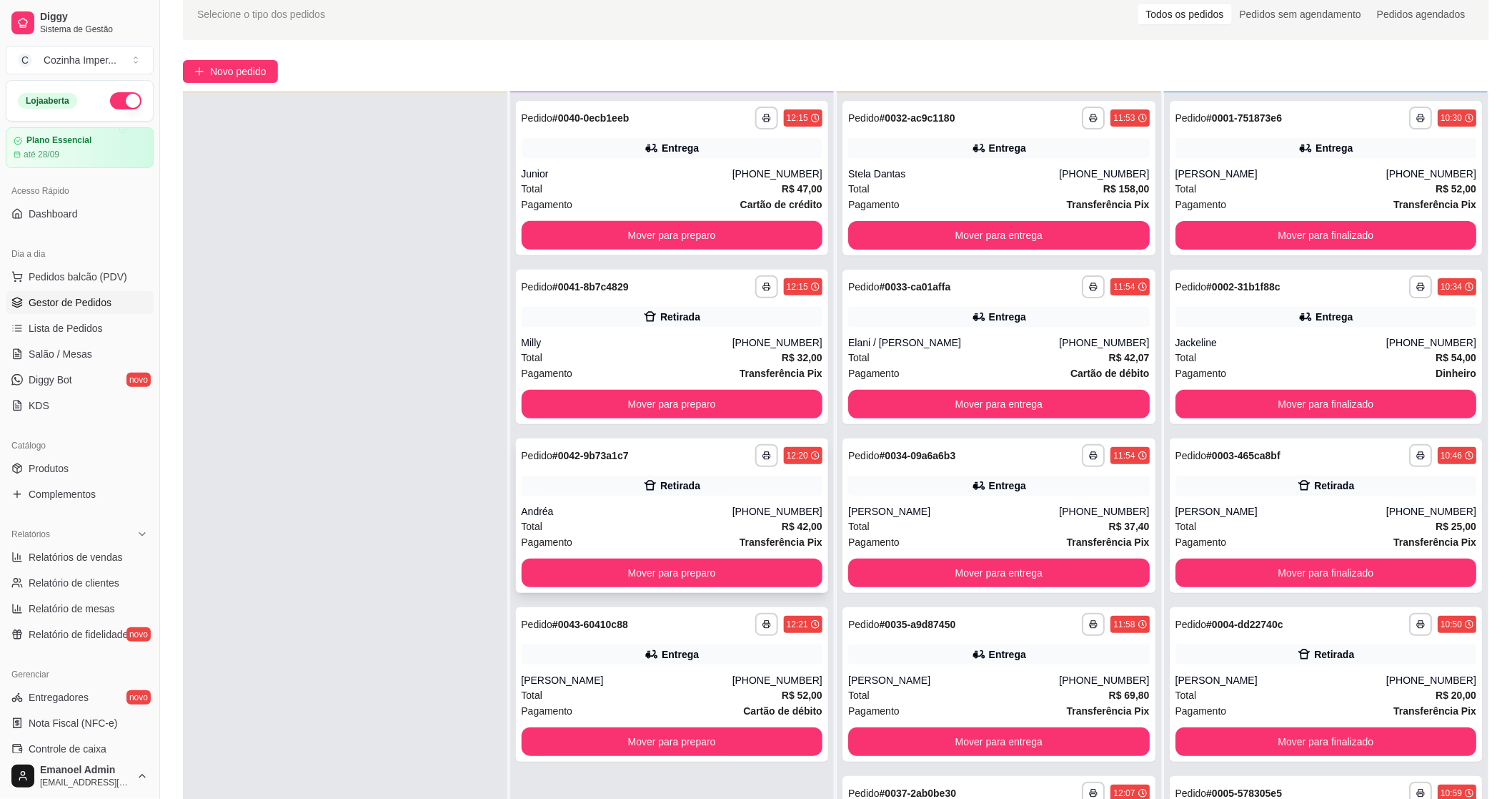
scroll to position [159, 0]
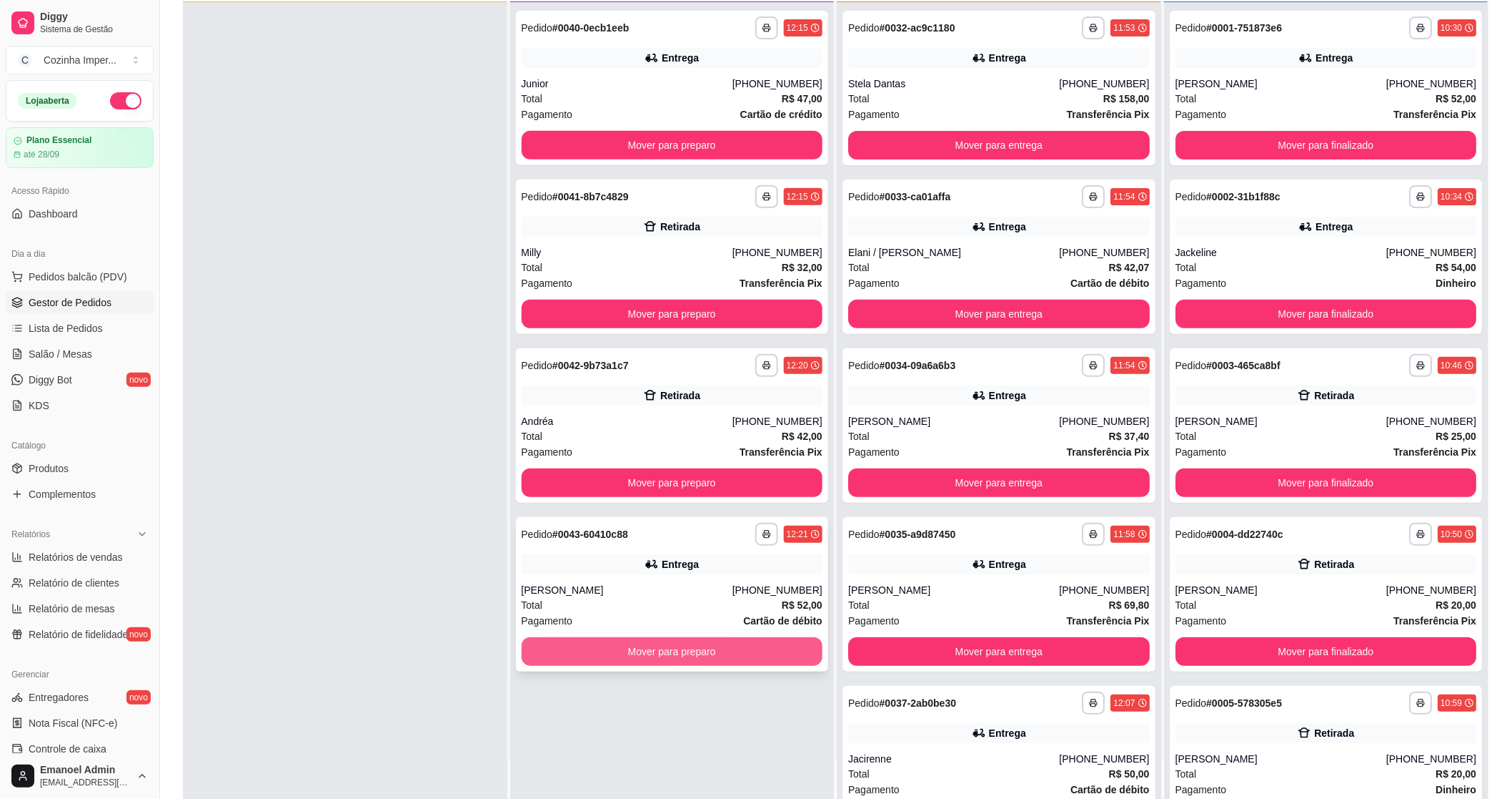
click at [705, 653] on button "Mover para preparo" at bounding box center [672, 652] width 301 height 29
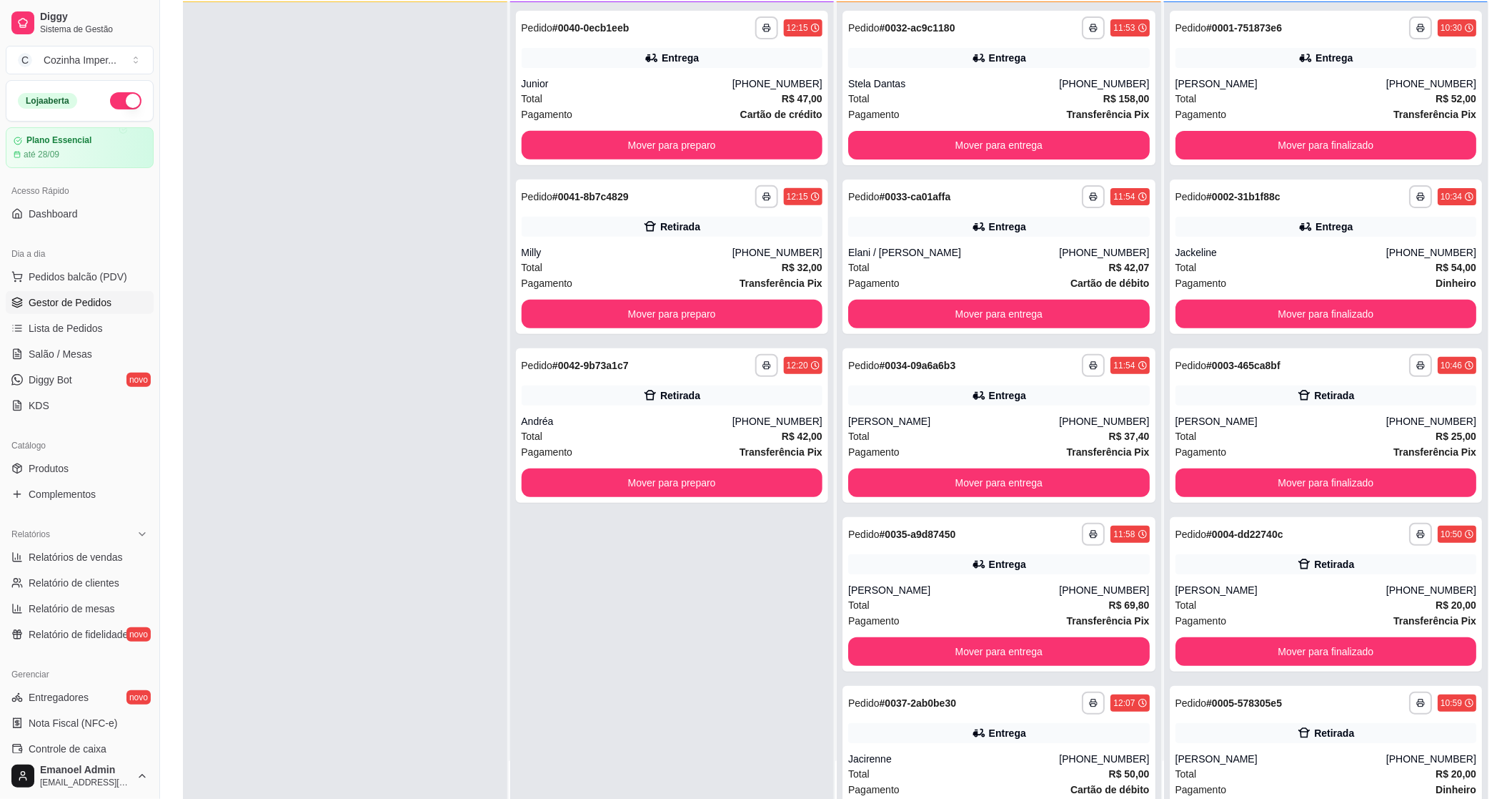
scroll to position [0, 0]
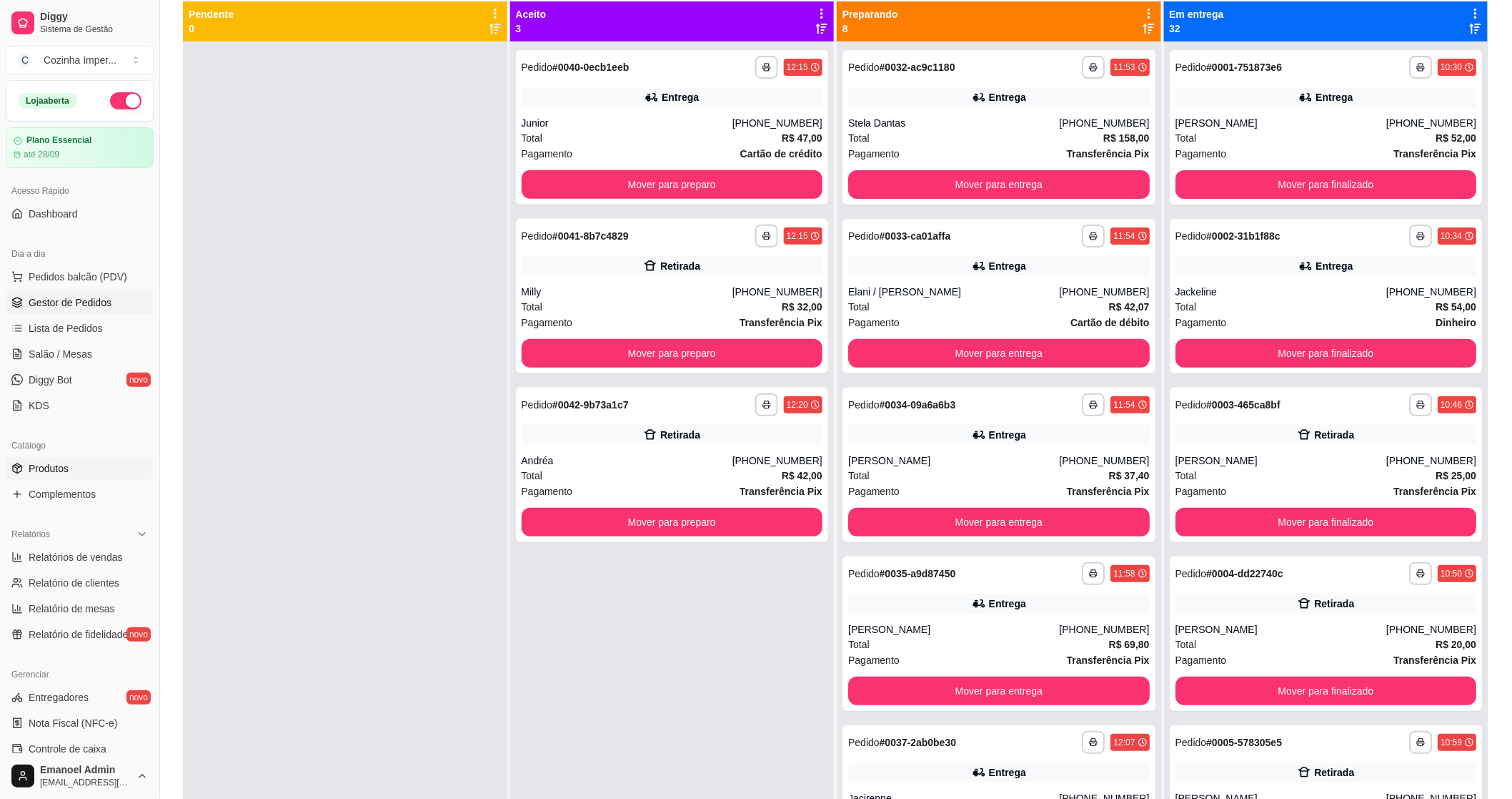
click at [31, 468] on span "Produtos" at bounding box center [49, 469] width 40 height 14
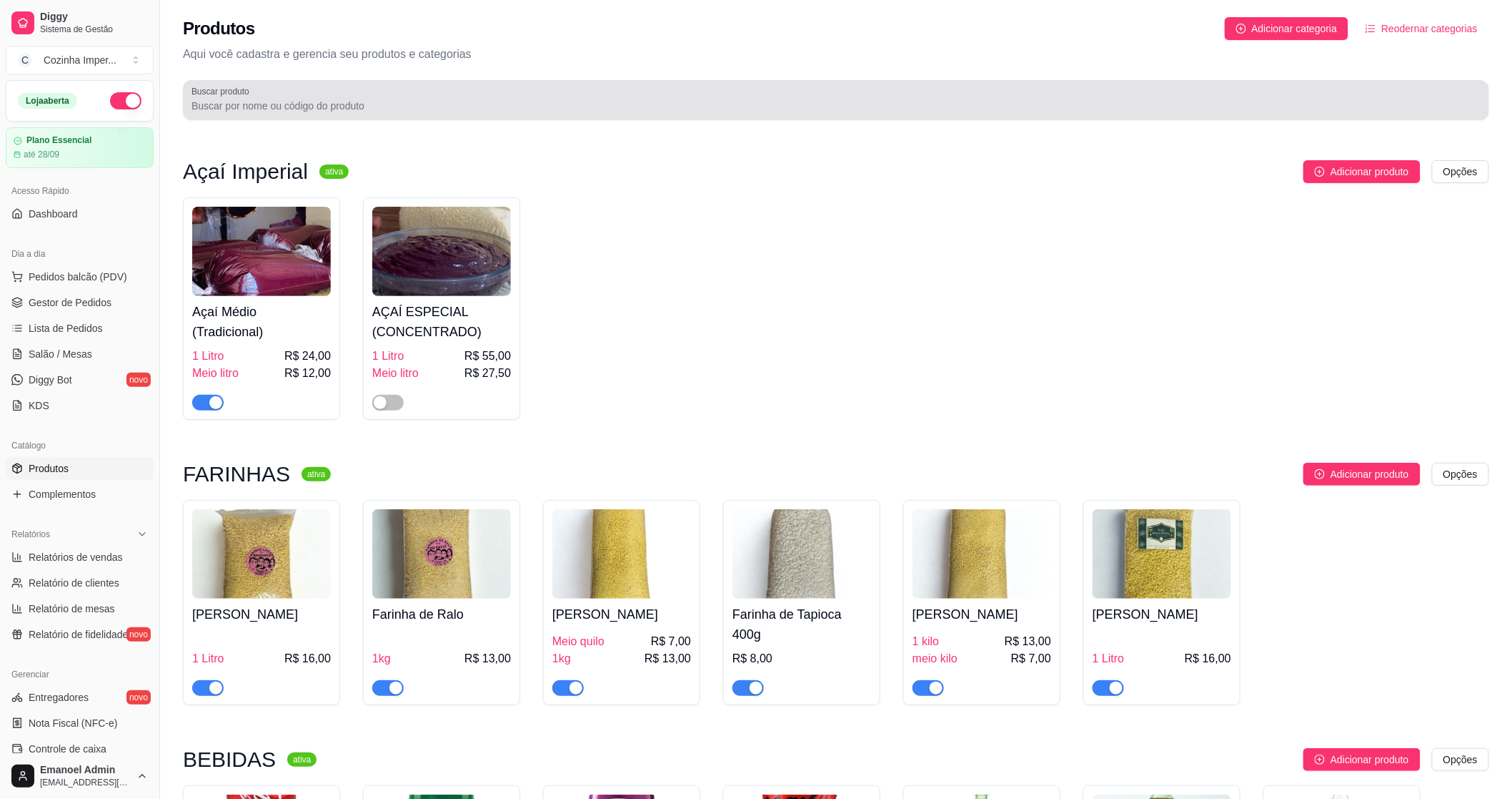
click at [327, 99] on input "Buscar produto" at bounding box center [836, 106] width 1289 height 14
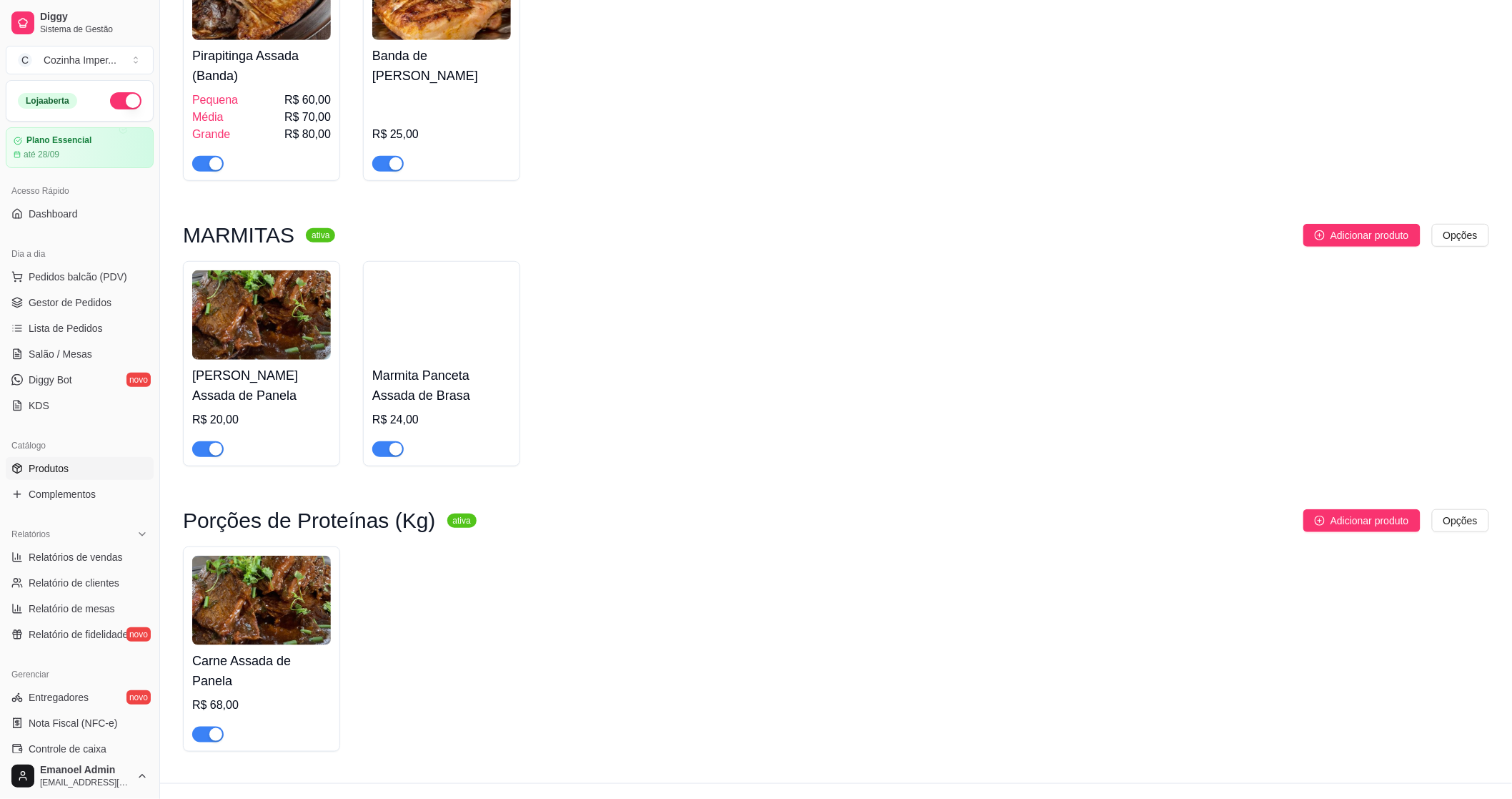
scroll to position [262, 0]
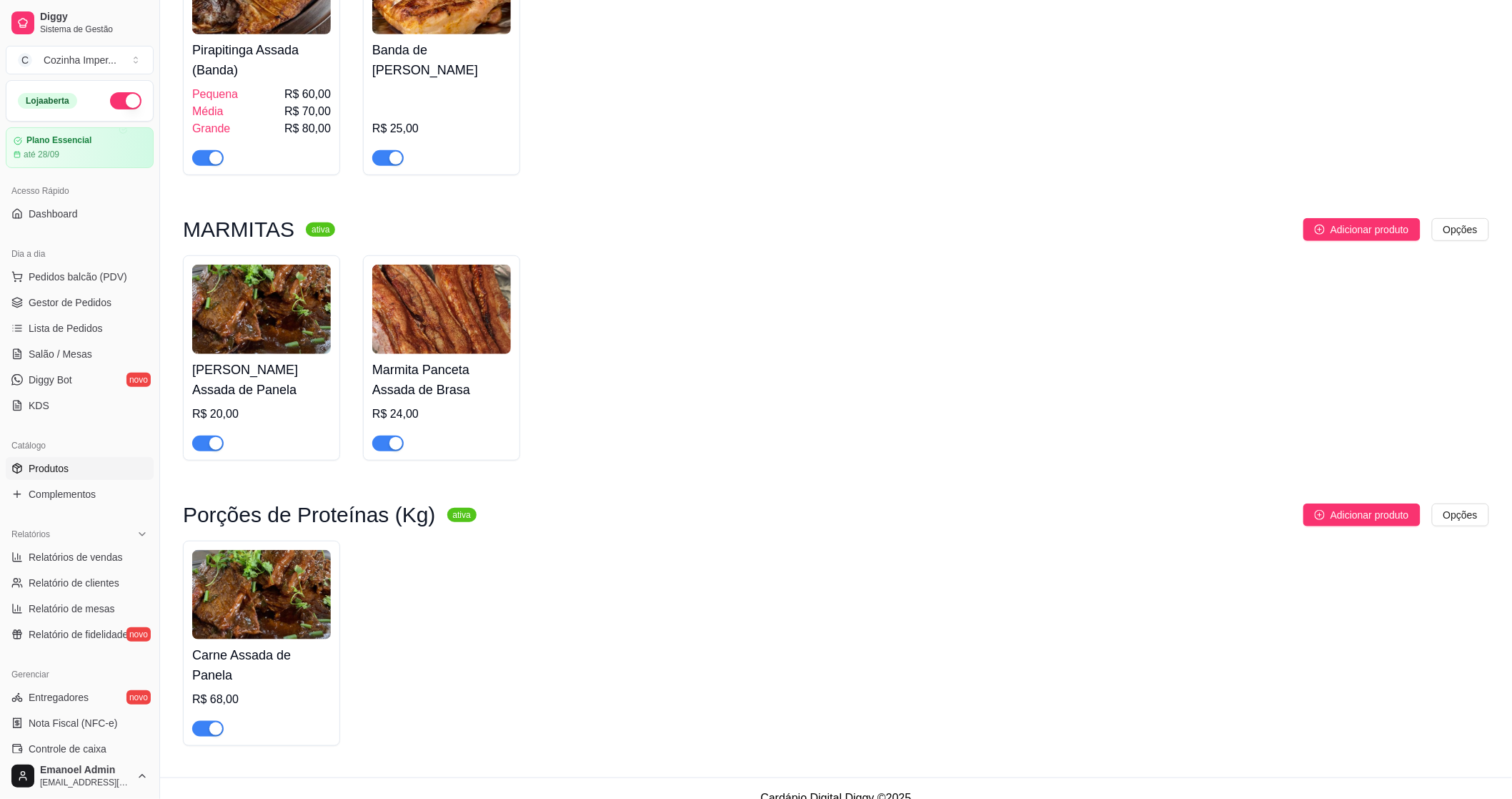
type input "ass"
click at [212, 442] on div "button" at bounding box center [216, 443] width 13 height 13
click at [206, 721] on span "button" at bounding box center [208, 729] width 32 height 16
click at [82, 497] on span "Complementos" at bounding box center [62, 494] width 67 height 14
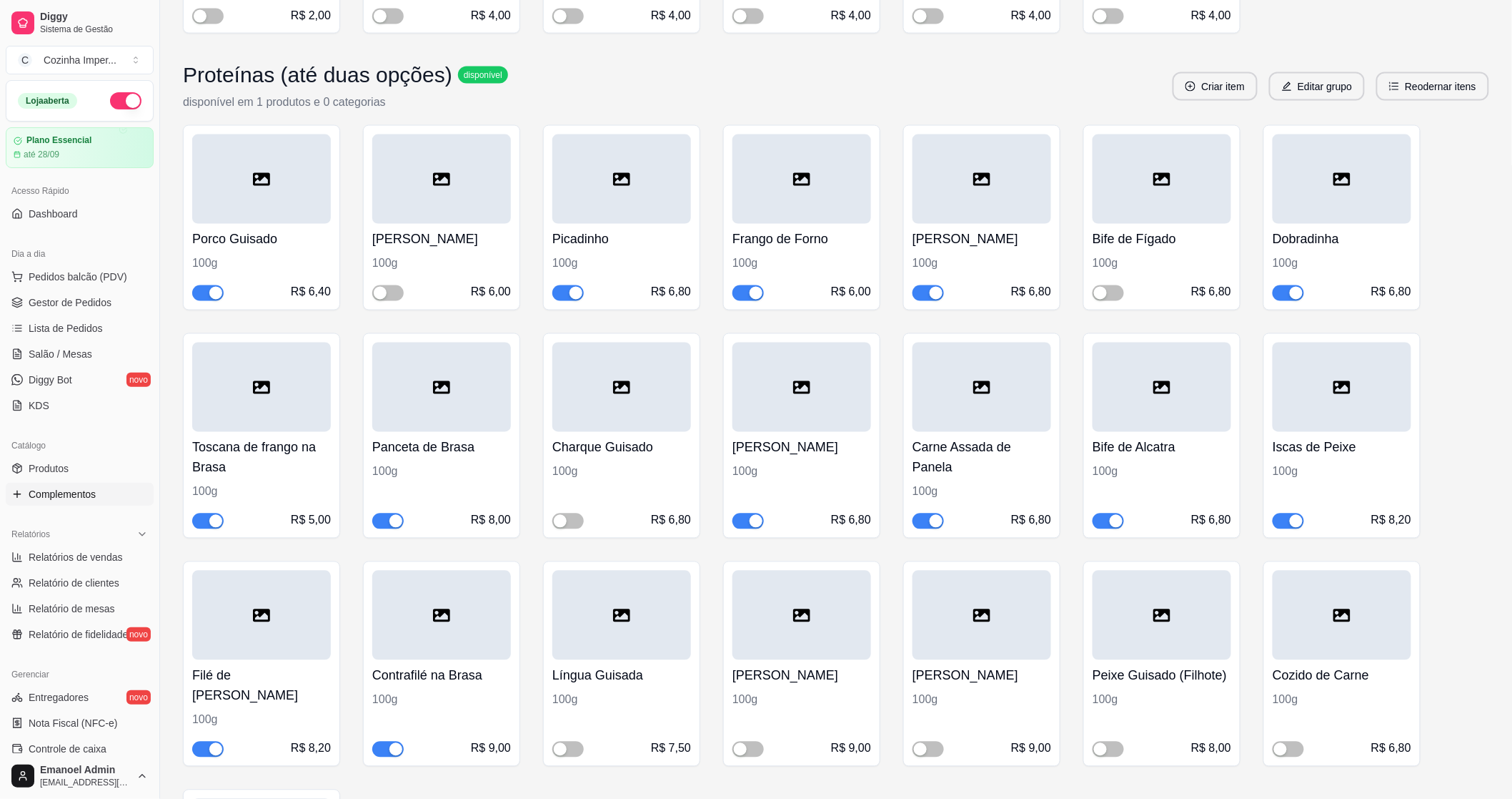
scroll to position [953, 0]
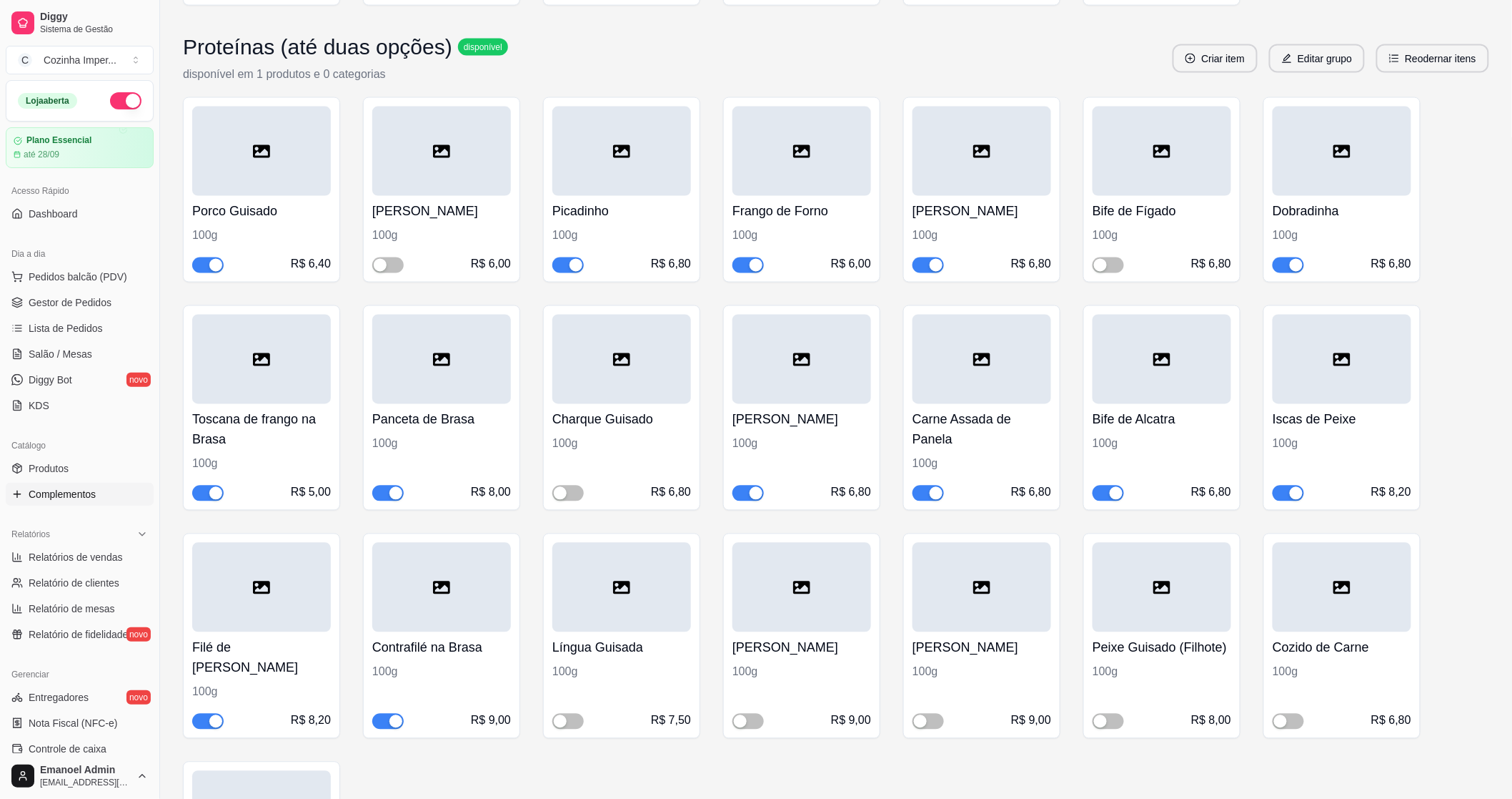
click at [918, 487] on span "button" at bounding box center [928, 493] width 32 height 16
click at [104, 304] on span "Gestor de Pedidos" at bounding box center [70, 303] width 83 height 14
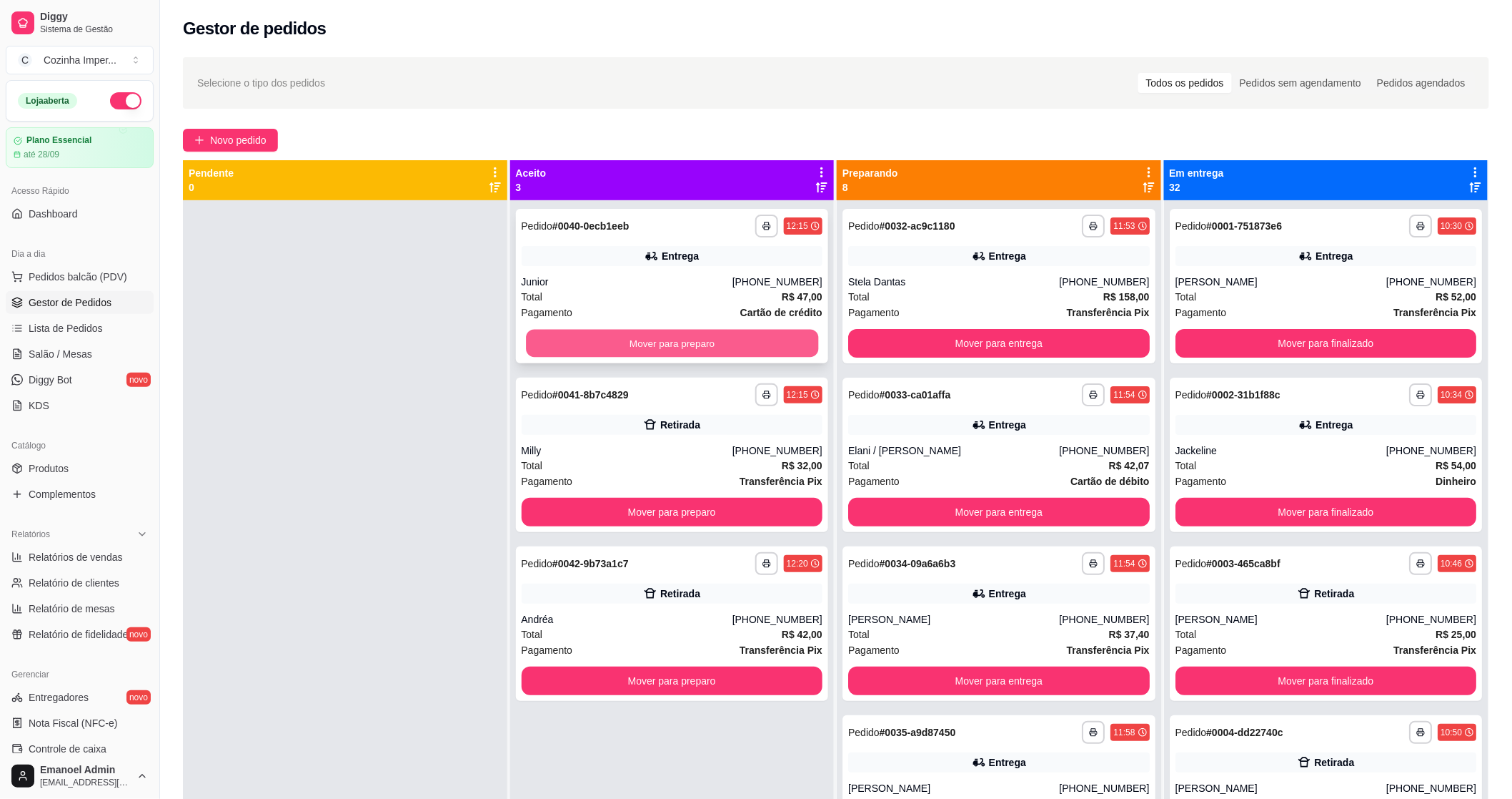
click at [636, 349] on button "Mover para preparo" at bounding box center [672, 343] width 293 height 28
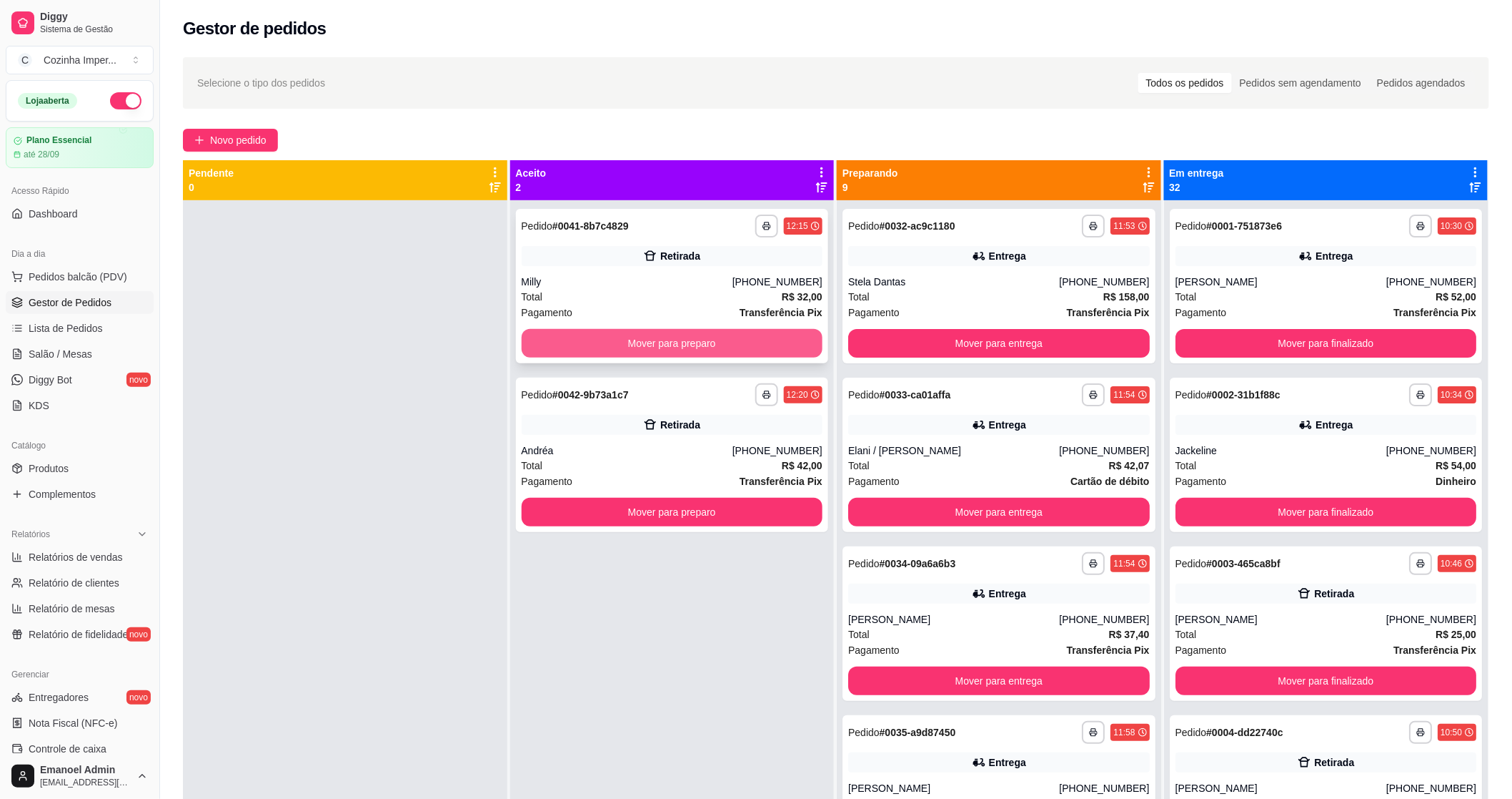
click at [636, 348] on button "Mover para preparo" at bounding box center [672, 343] width 301 height 29
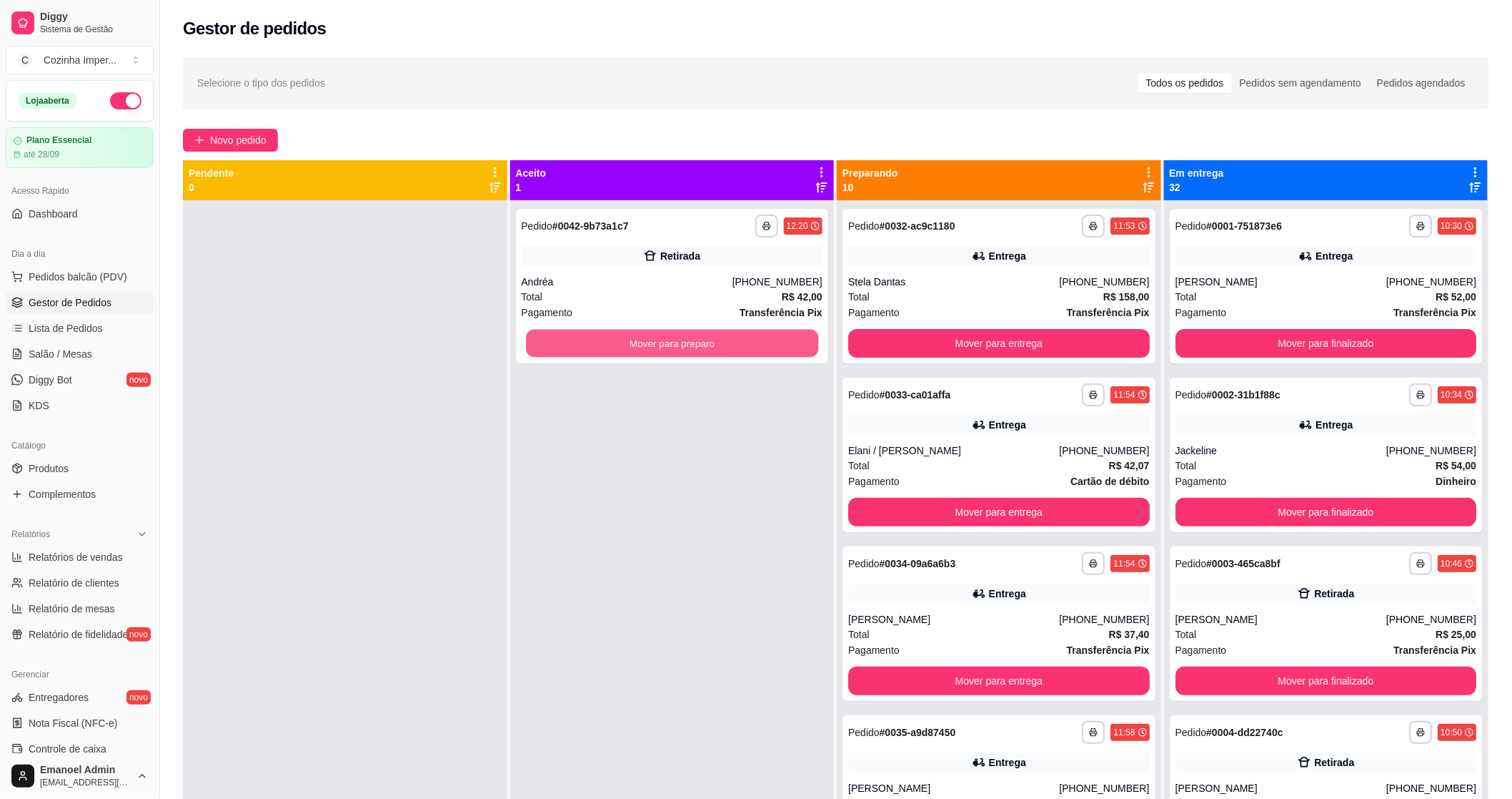
click at [636, 349] on button "Mover para preparo" at bounding box center [672, 343] width 293 height 28
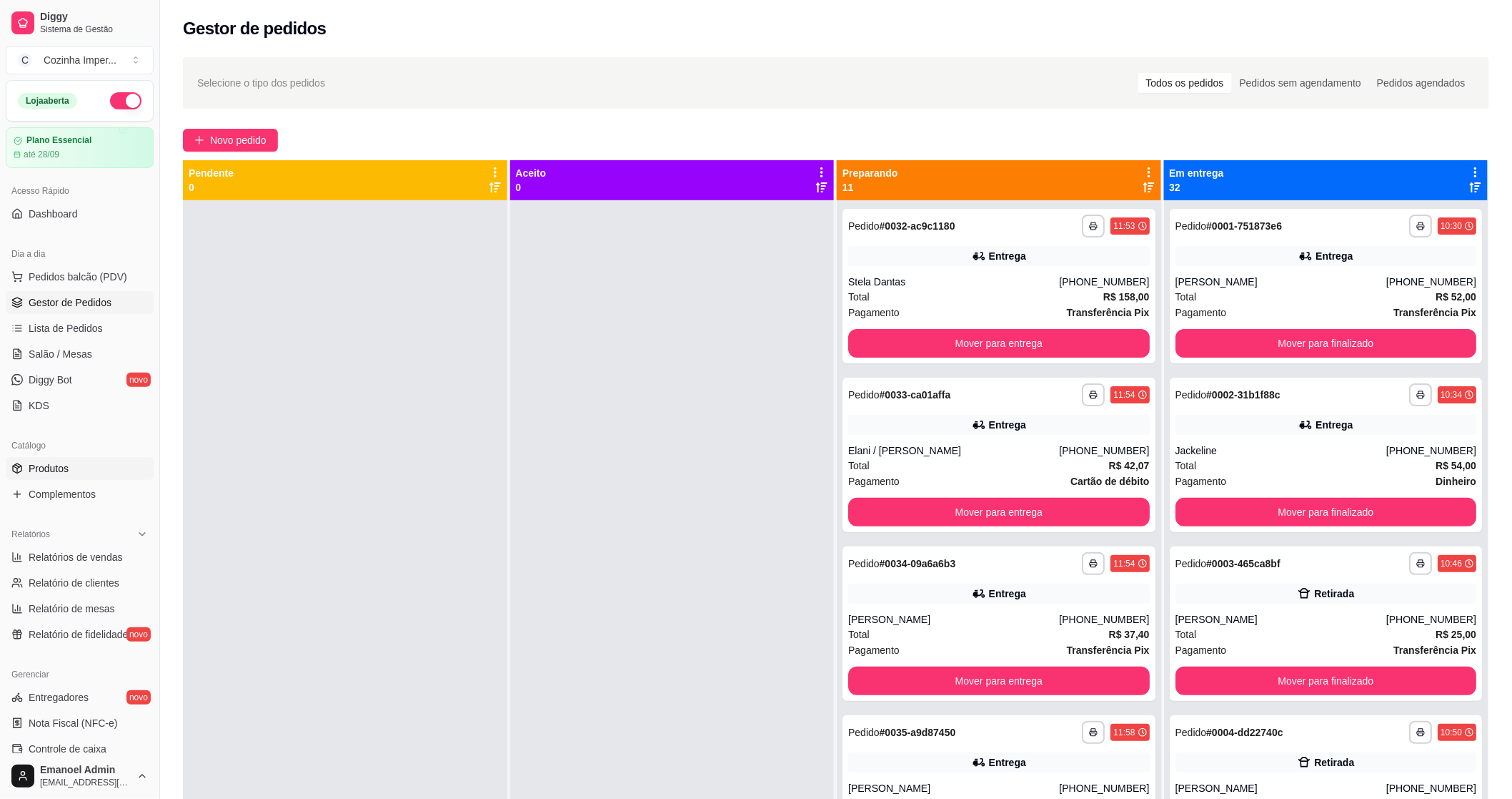
click at [44, 469] on span "Produtos" at bounding box center [49, 469] width 40 height 14
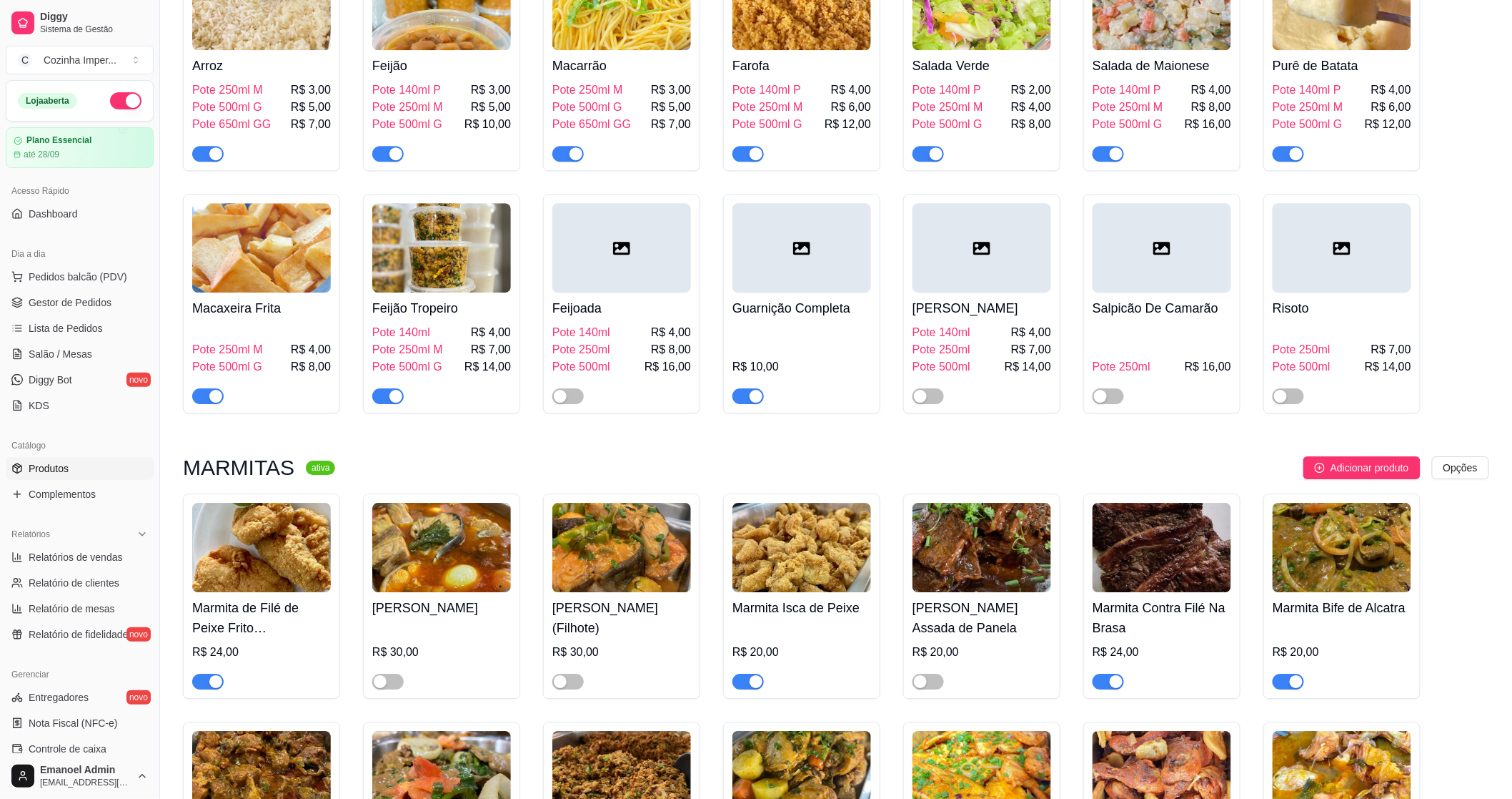
scroll to position [1669, 0]
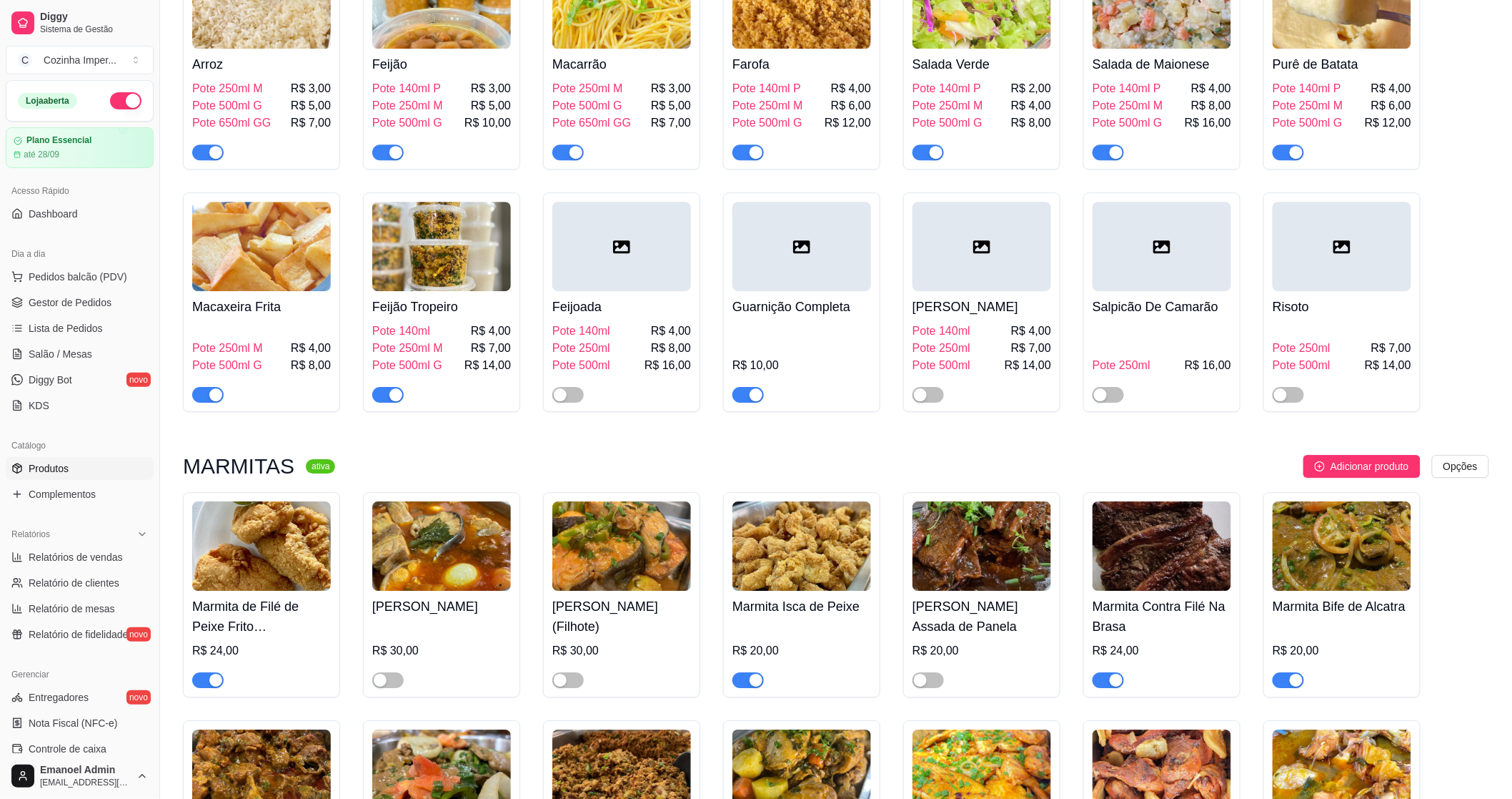
click at [387, 387] on span "button" at bounding box center [388, 395] width 32 height 16
click at [97, 305] on span "Gestor de Pedidos" at bounding box center [70, 303] width 83 height 14
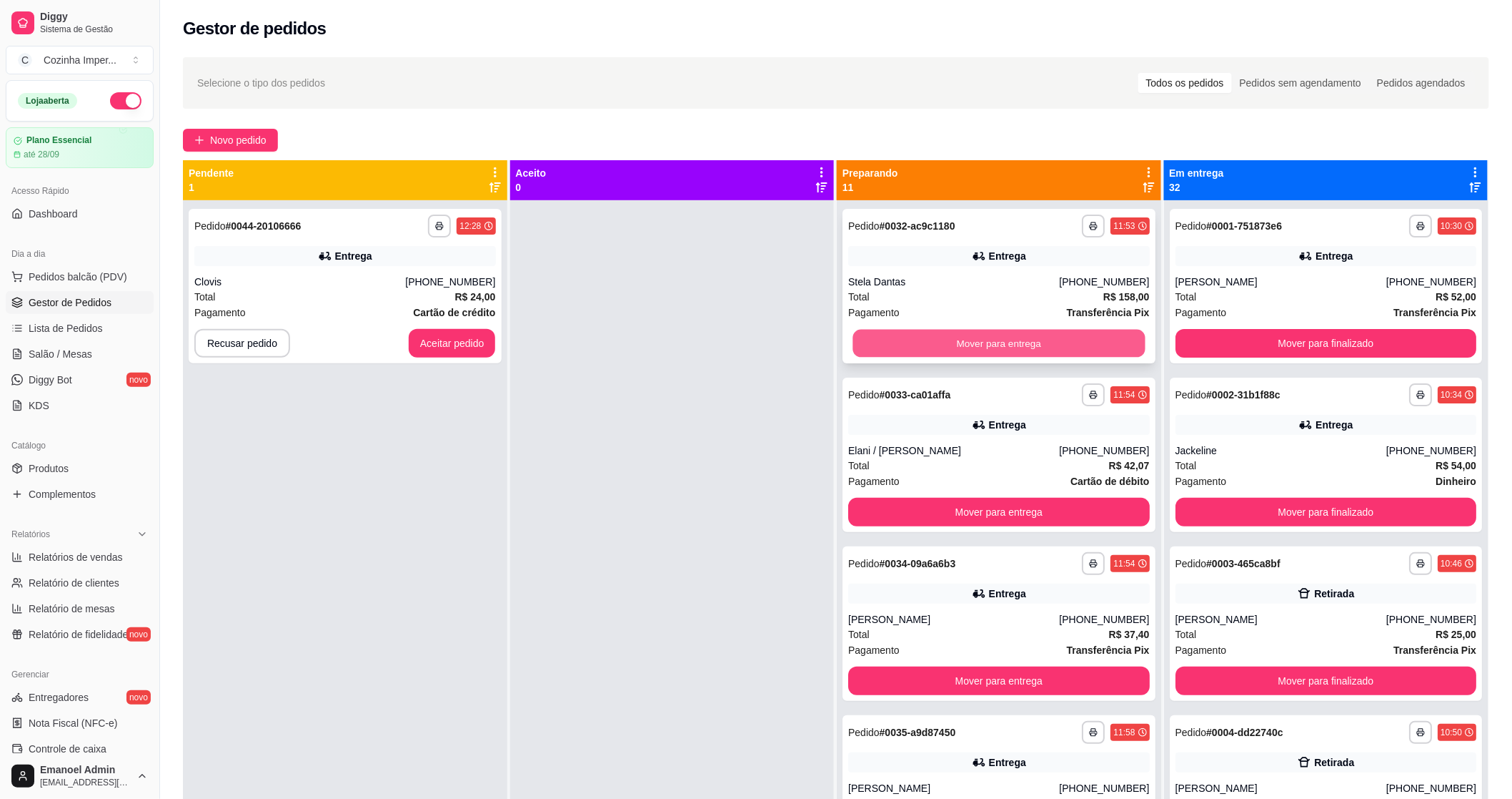
click at [1069, 352] on button "Mover para entrega" at bounding box center [999, 343] width 293 height 28
click at [1067, 340] on button "Mover para entrega" at bounding box center [999, 343] width 301 height 29
click at [1067, 340] on button "Mover para entrega" at bounding box center [999, 343] width 293 height 28
click at [1046, 275] on div "[PERSON_NAME]" at bounding box center [953, 282] width 211 height 14
click at [1029, 408] on div "**********" at bounding box center [999, 455] width 313 height 154
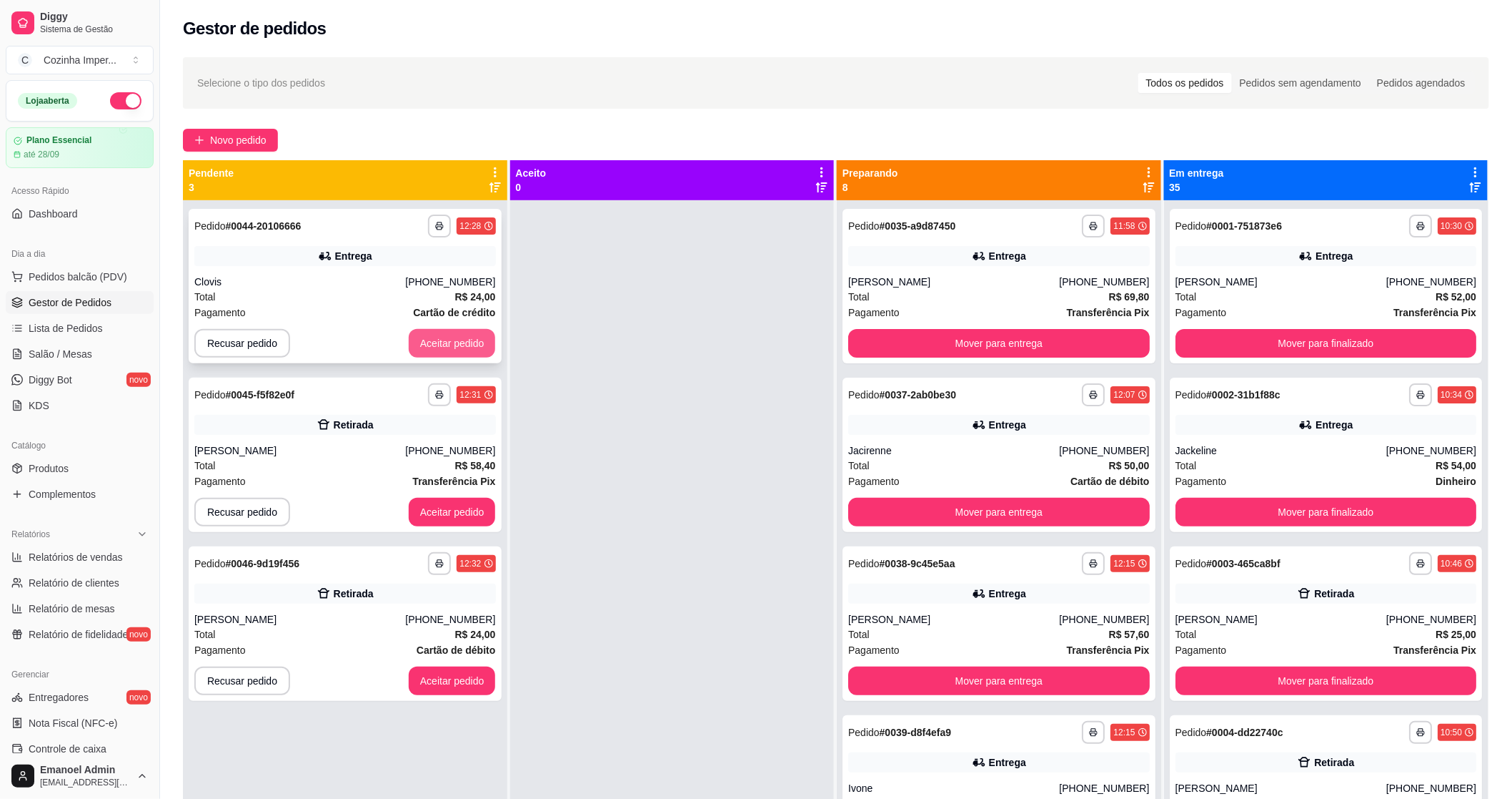
click at [476, 353] on button "Aceitar pedido" at bounding box center [452, 343] width 87 height 29
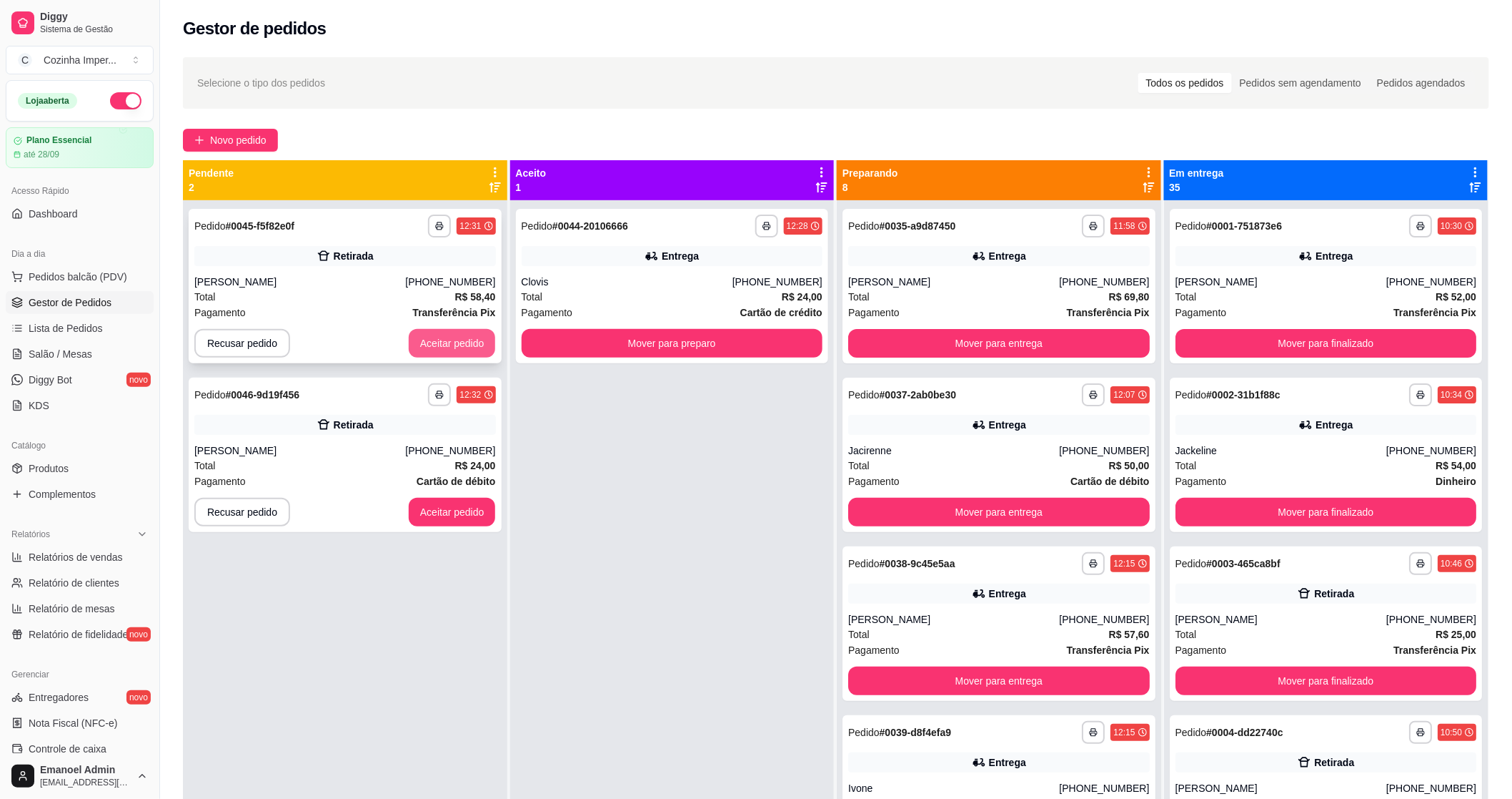
click at [479, 348] on button "Aceitar pedido" at bounding box center [452, 343] width 87 height 29
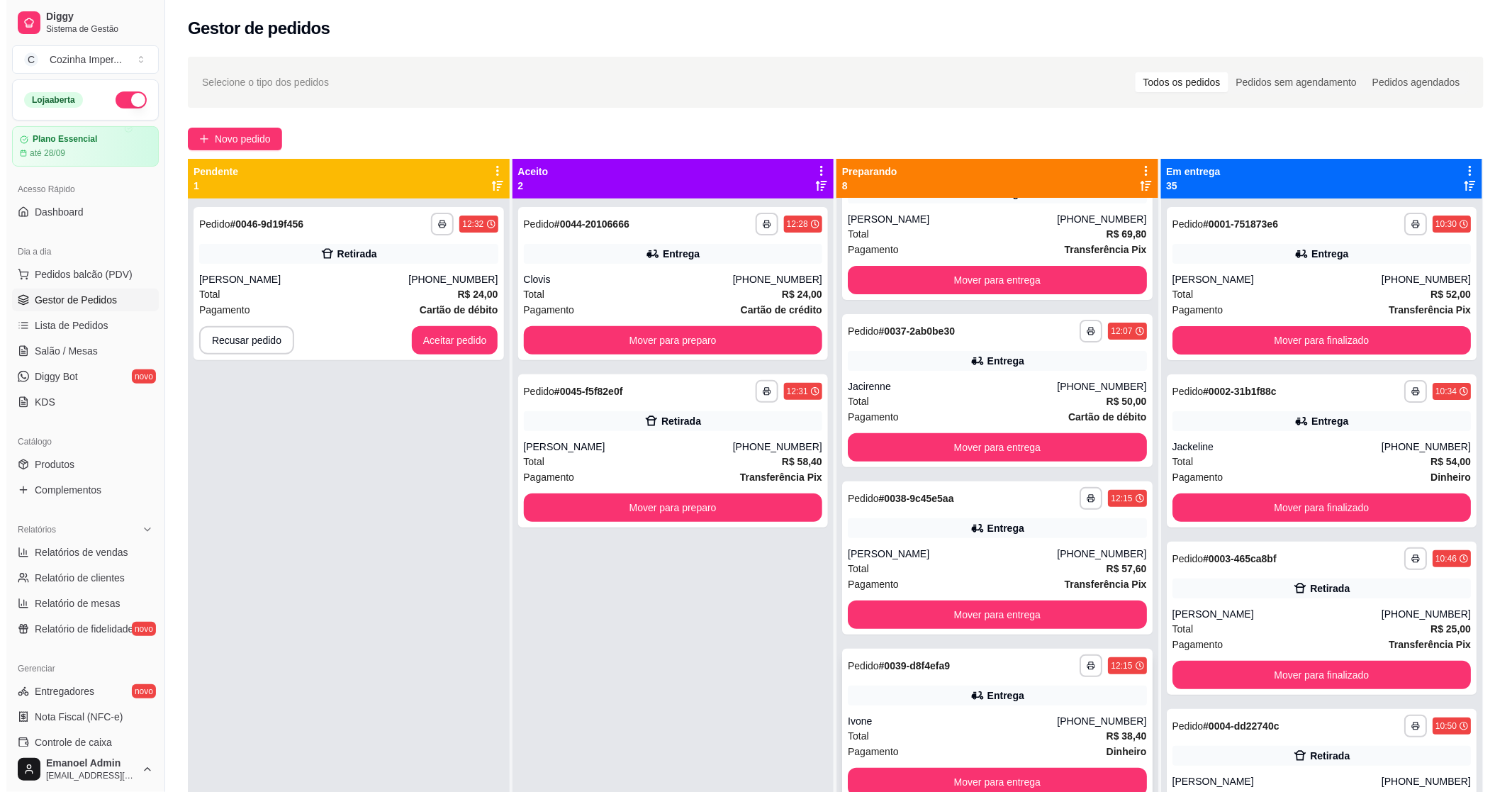
scroll to position [79, 0]
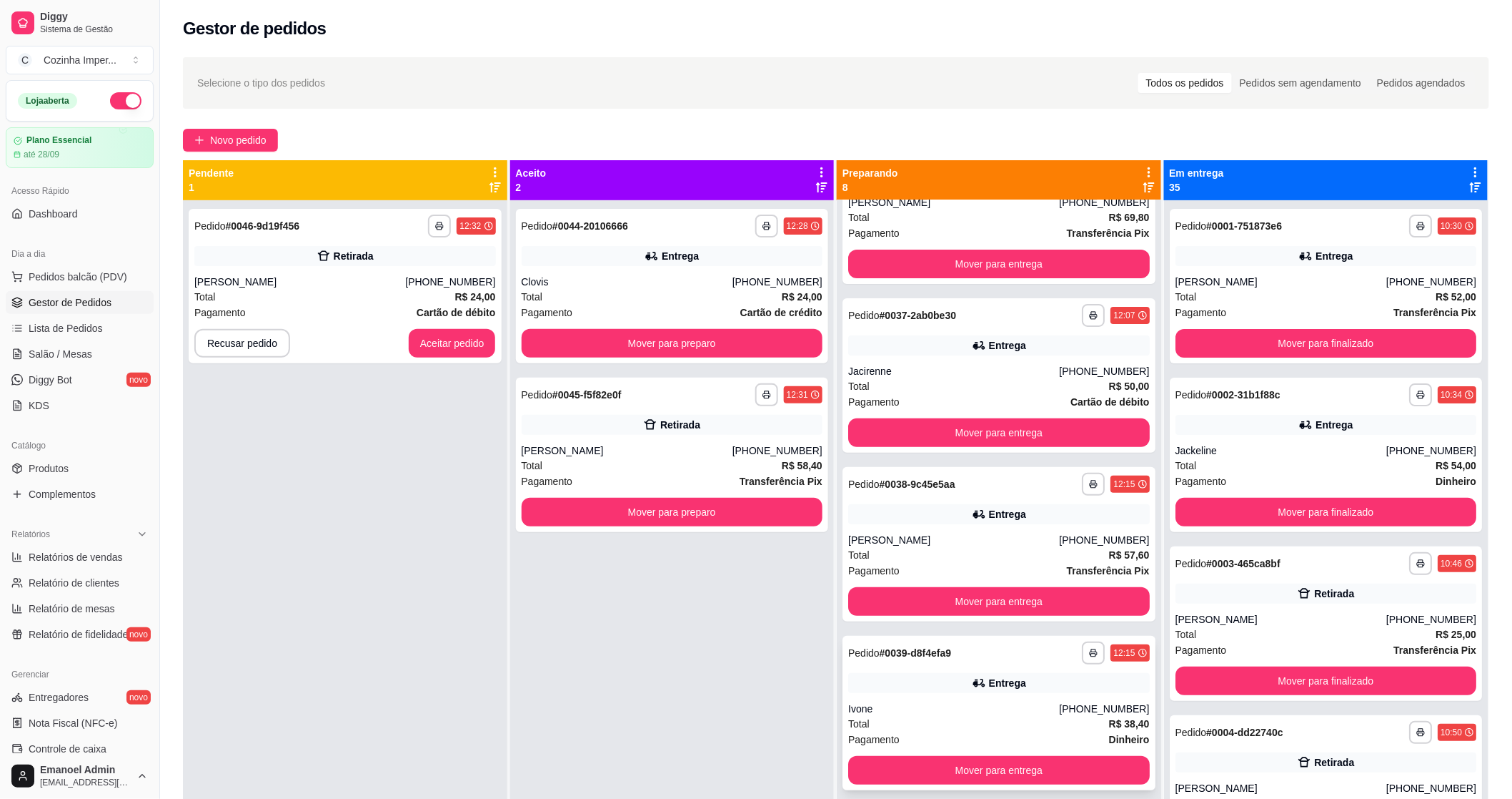
click at [940, 673] on div "**********" at bounding box center [999, 713] width 313 height 154
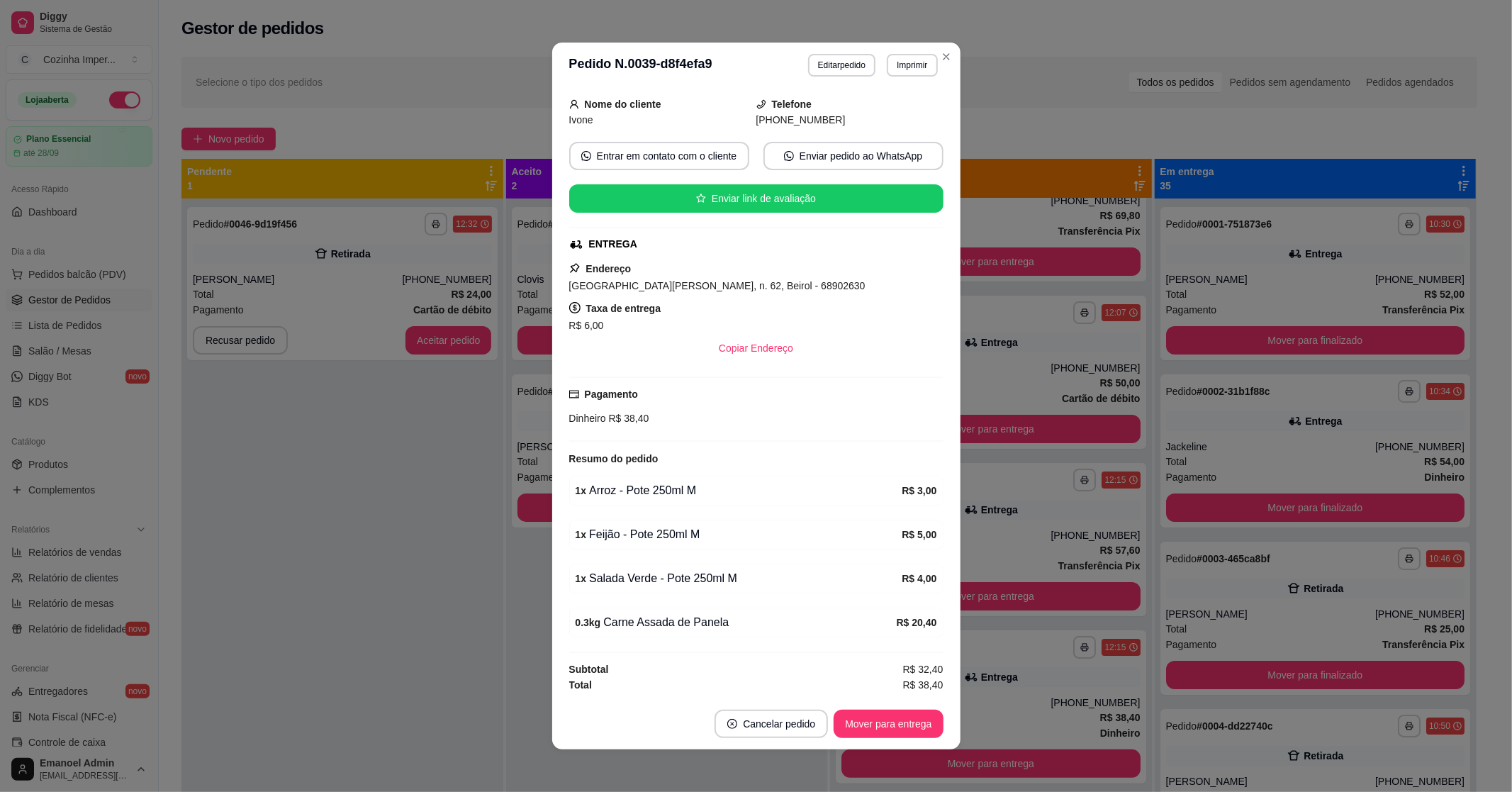
scroll to position [86, 0]
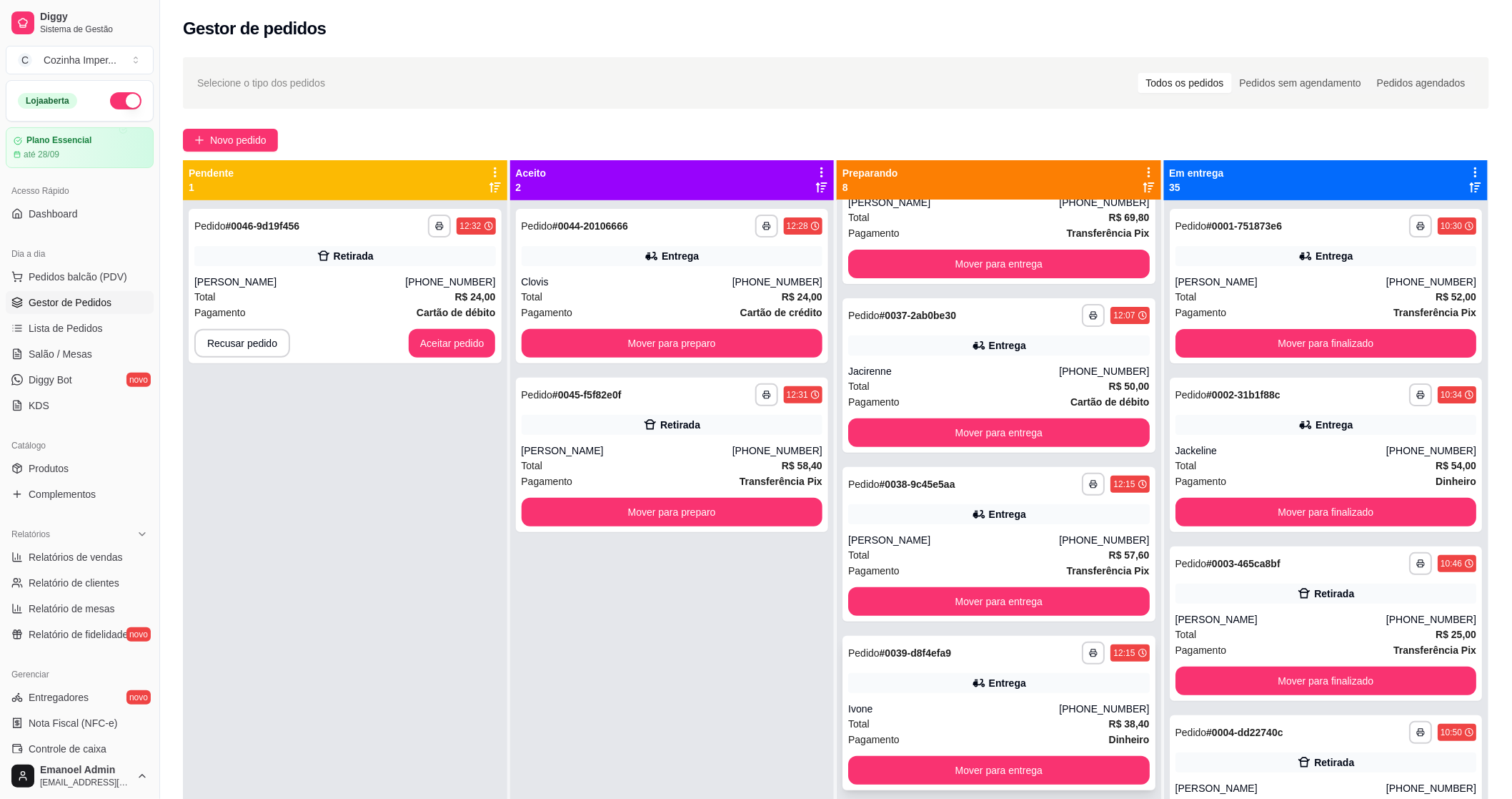
click at [899, 666] on div "**********" at bounding box center [999, 713] width 313 height 154
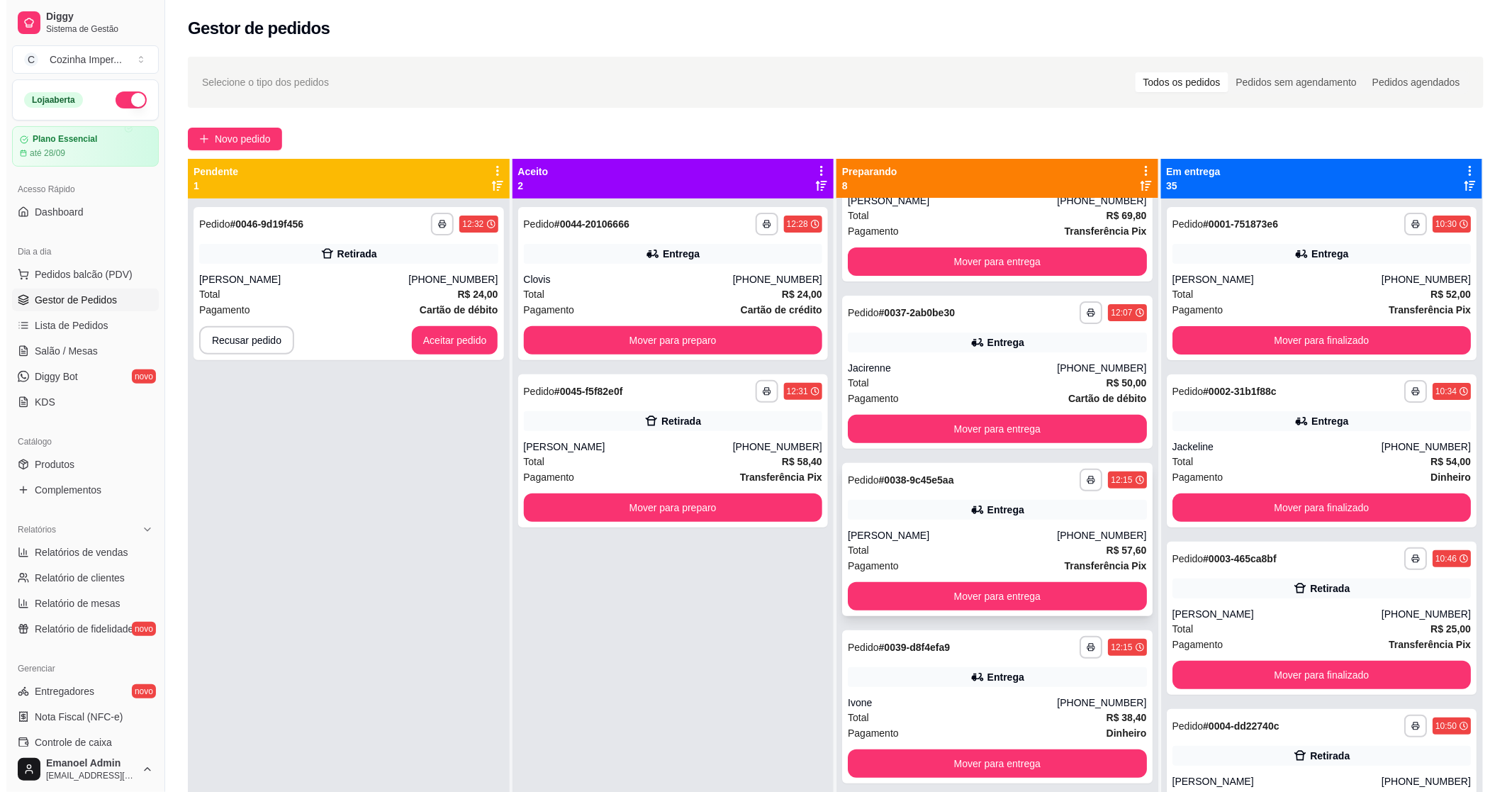
scroll to position [0, 0]
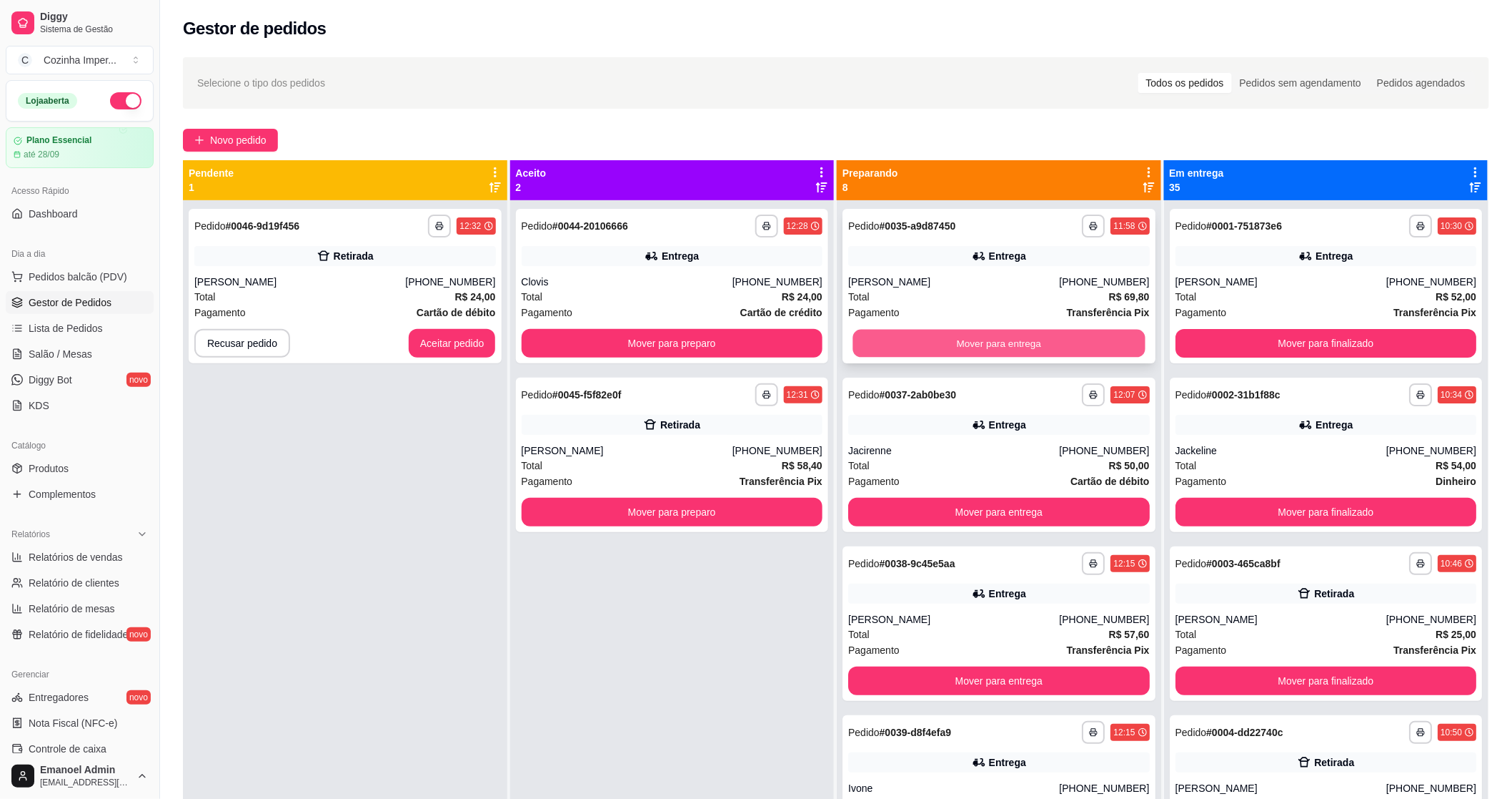
click at [1010, 343] on button "Mover para entrega" at bounding box center [999, 343] width 293 height 28
click at [1010, 342] on button "Mover para entrega" at bounding box center [999, 343] width 293 height 28
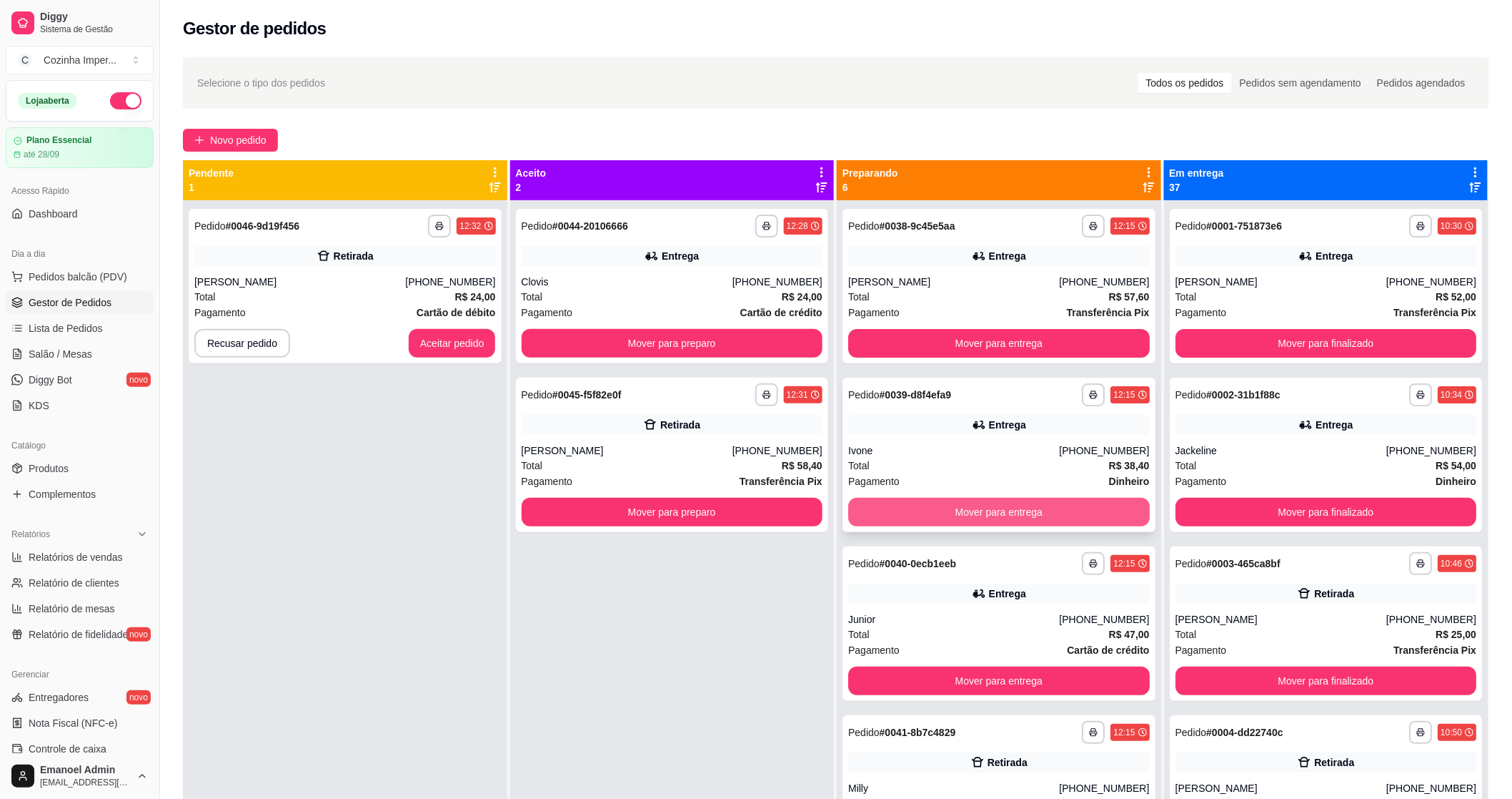
click at [917, 512] on button "Mover para entrega" at bounding box center [999, 512] width 301 height 29
click at [970, 288] on div "[PERSON_NAME]" at bounding box center [953, 282] width 211 height 14
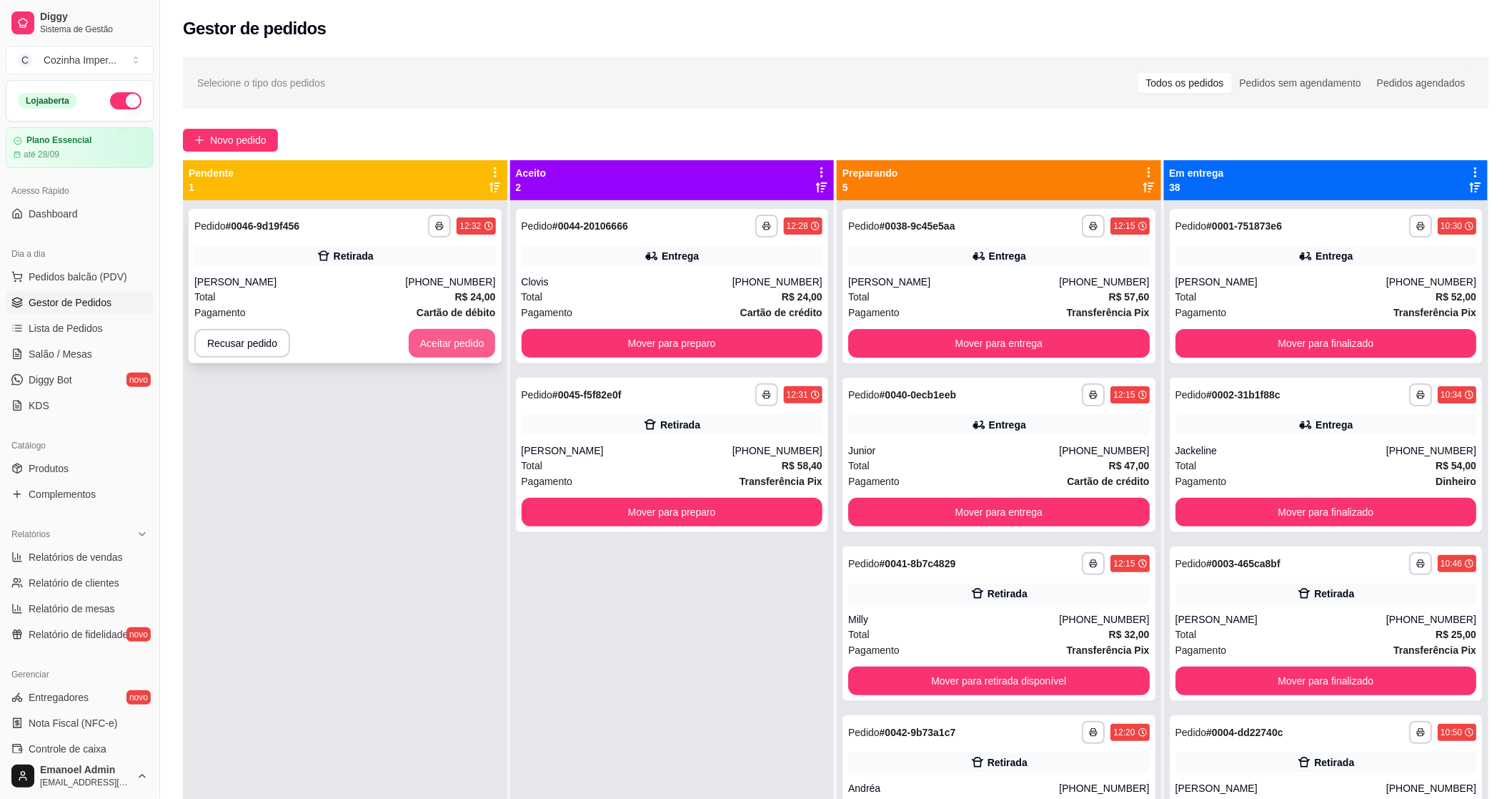
click at [430, 347] on button "Aceitar pedido" at bounding box center [452, 343] width 87 height 29
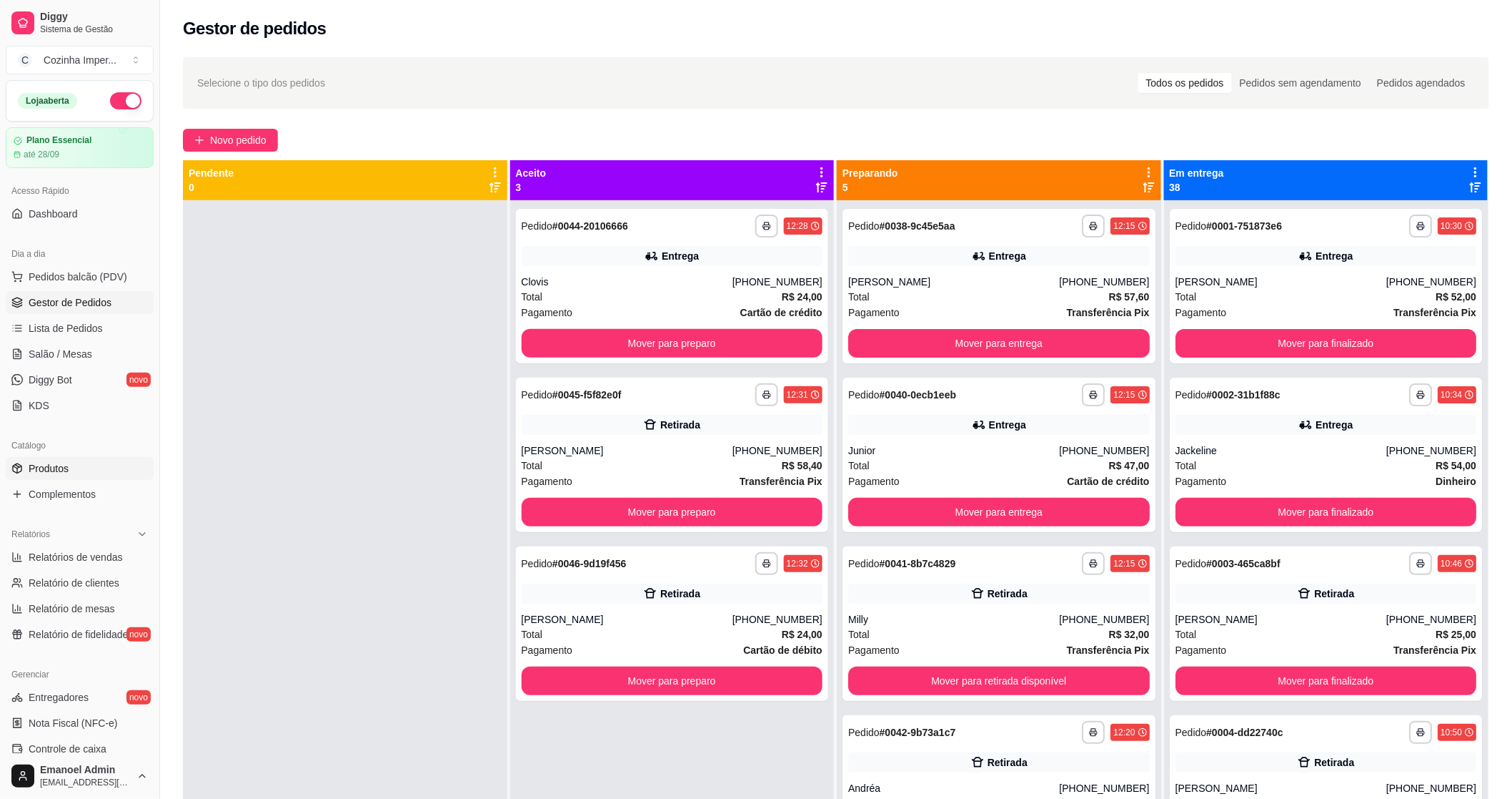
click at [58, 468] on span "Produtos" at bounding box center [49, 469] width 40 height 14
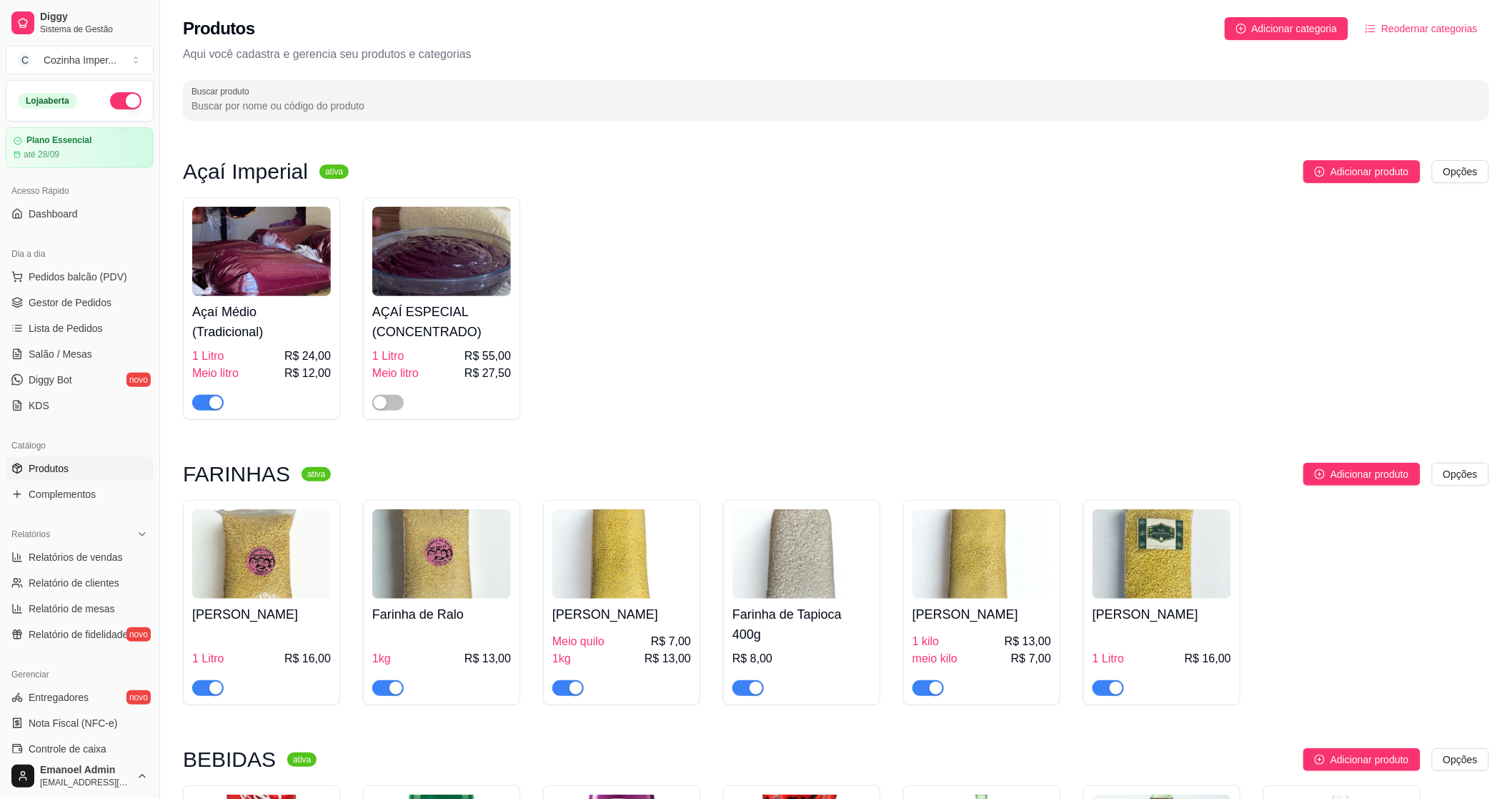
click at [246, 104] on input "Buscar produto" at bounding box center [836, 106] width 1289 height 14
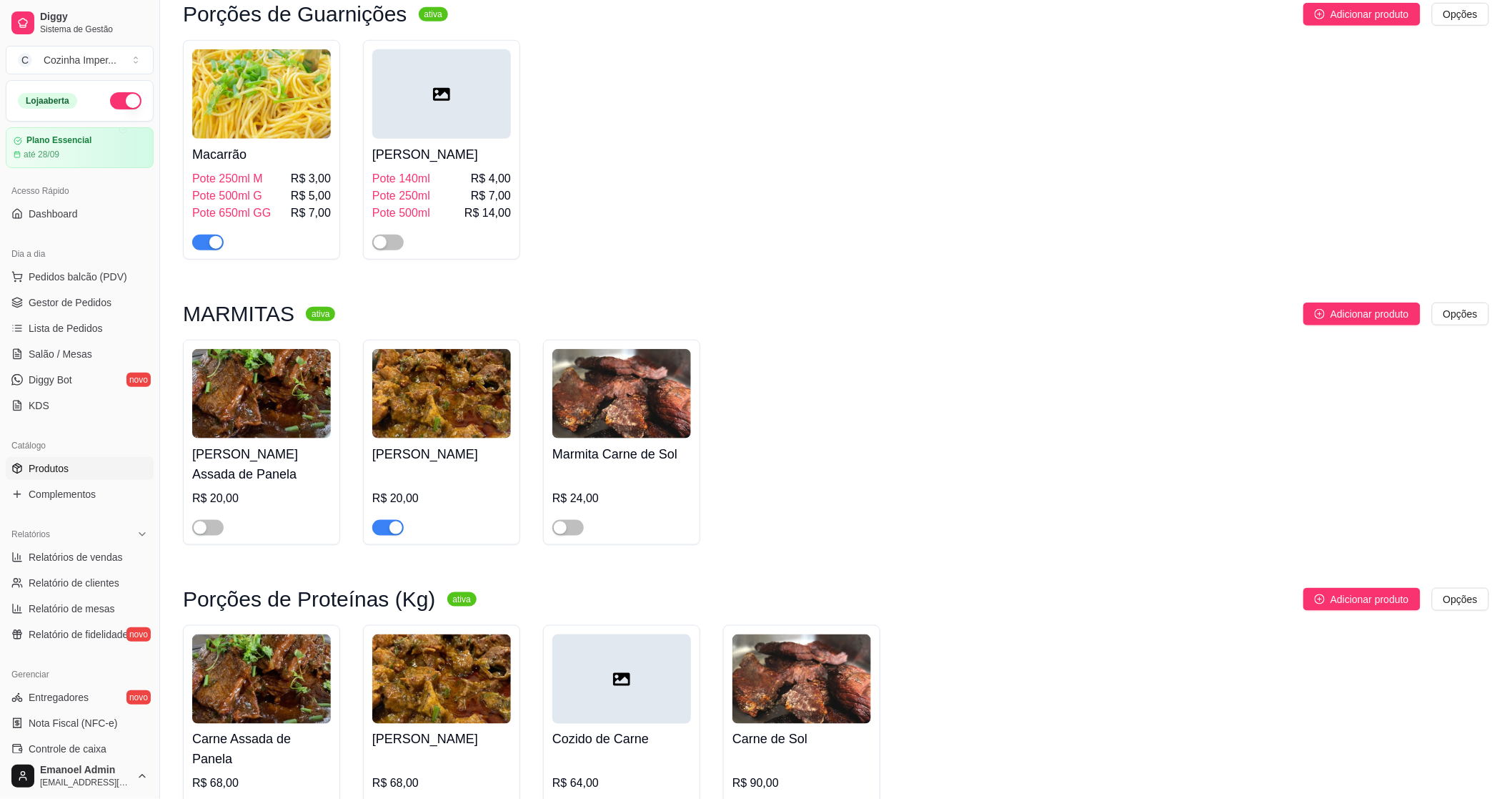
scroll to position [508, 0]
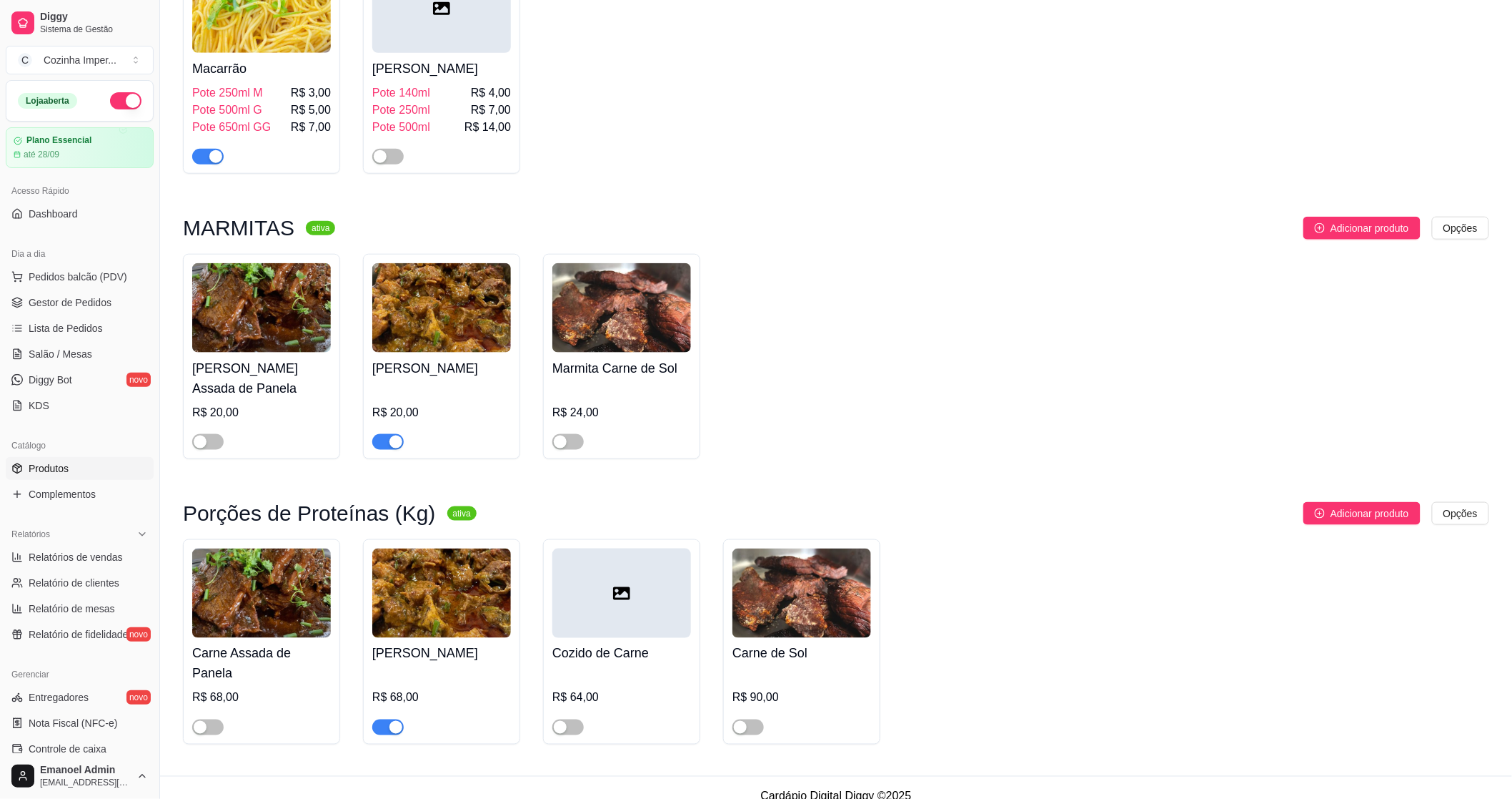
type input "car"
click at [383, 449] on span "button" at bounding box center [388, 442] width 32 height 16
click at [389, 721] on div "button" at bounding box center [396, 728] width 13 height 13
click at [86, 489] on span "Complementos" at bounding box center [62, 494] width 67 height 14
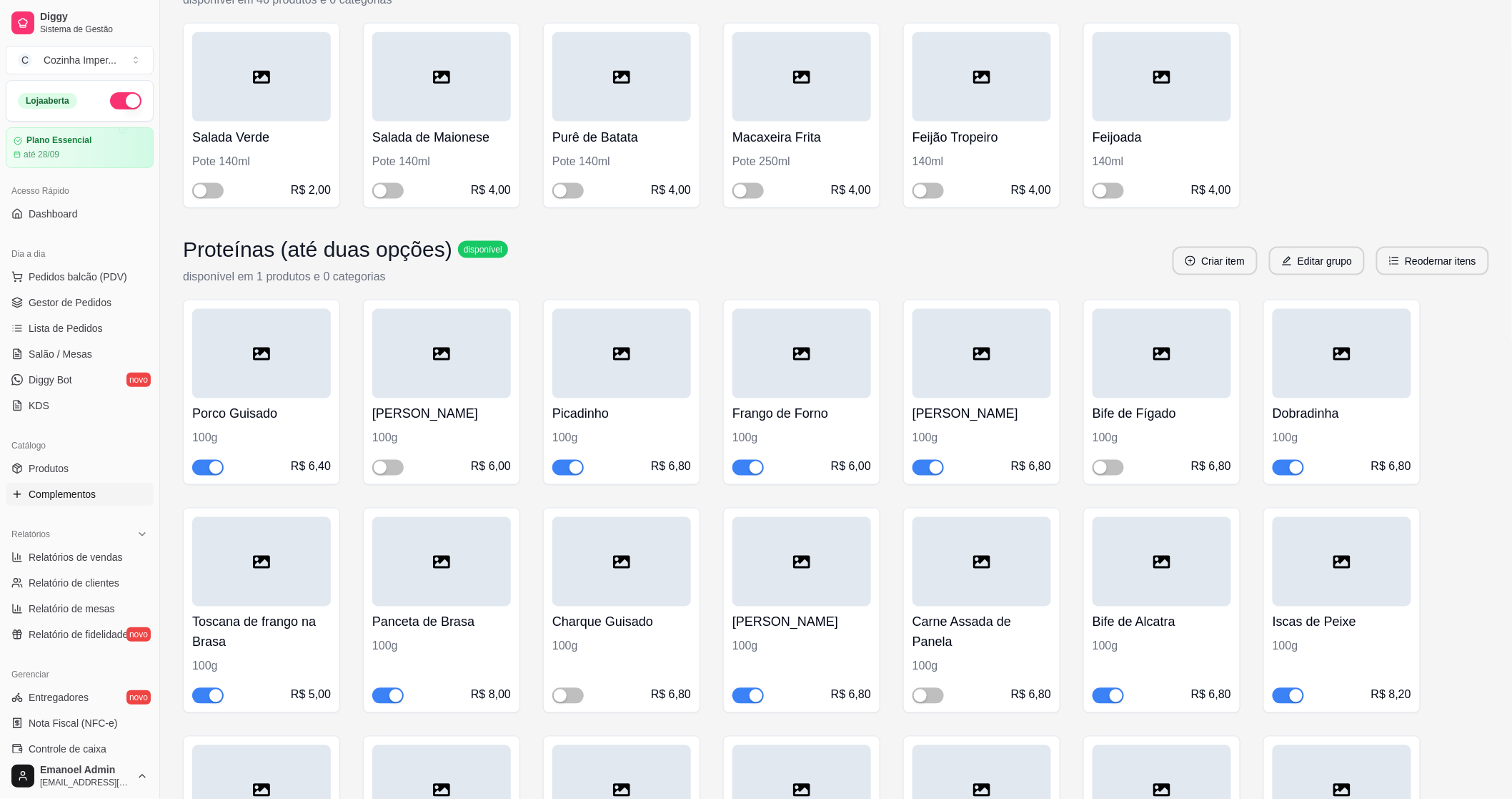
scroll to position [874, 0]
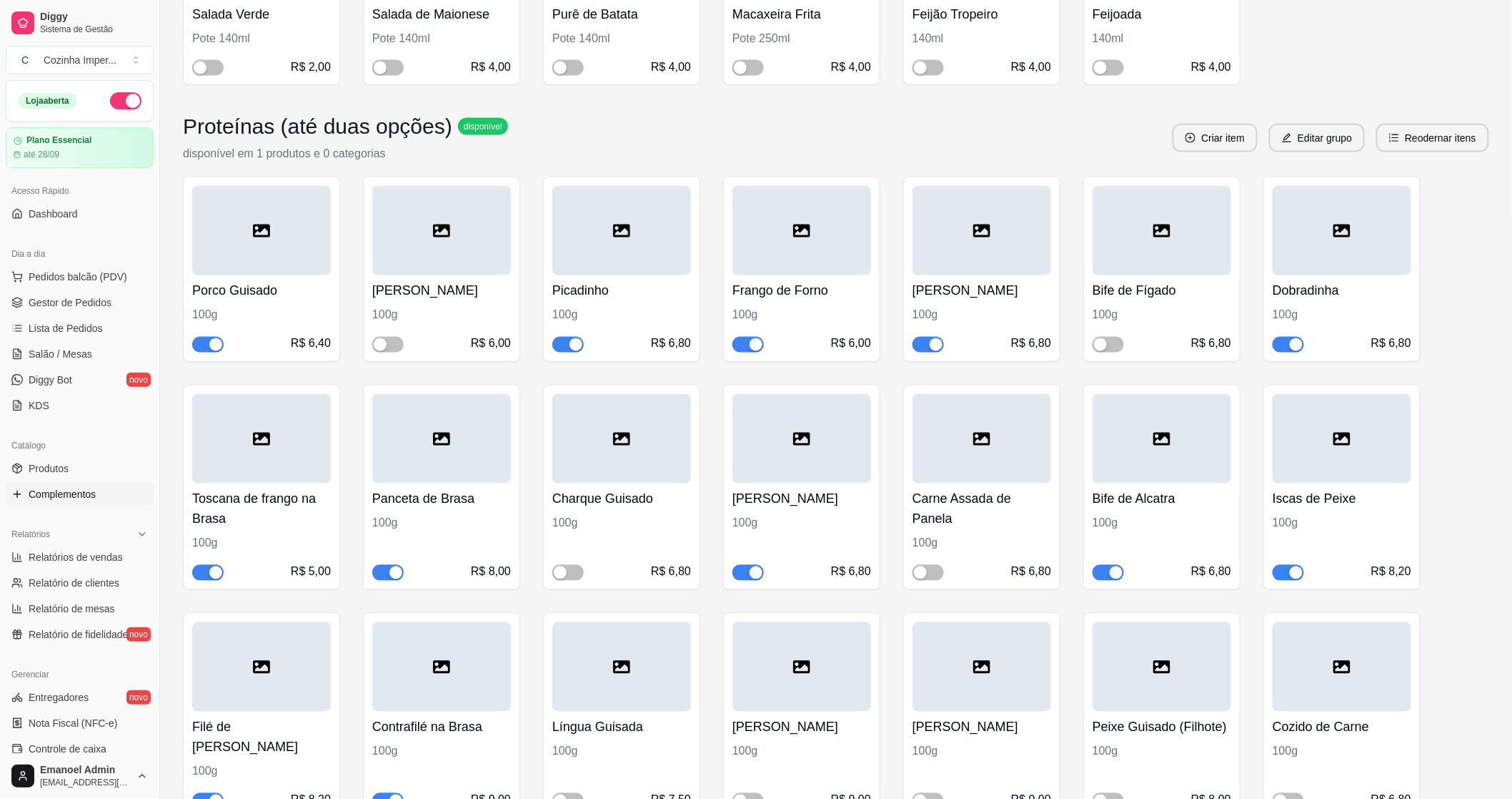
click at [922, 347] on span "button" at bounding box center [928, 345] width 32 height 16
click at [66, 306] on span "Gestor de Pedidos" at bounding box center [70, 303] width 83 height 14
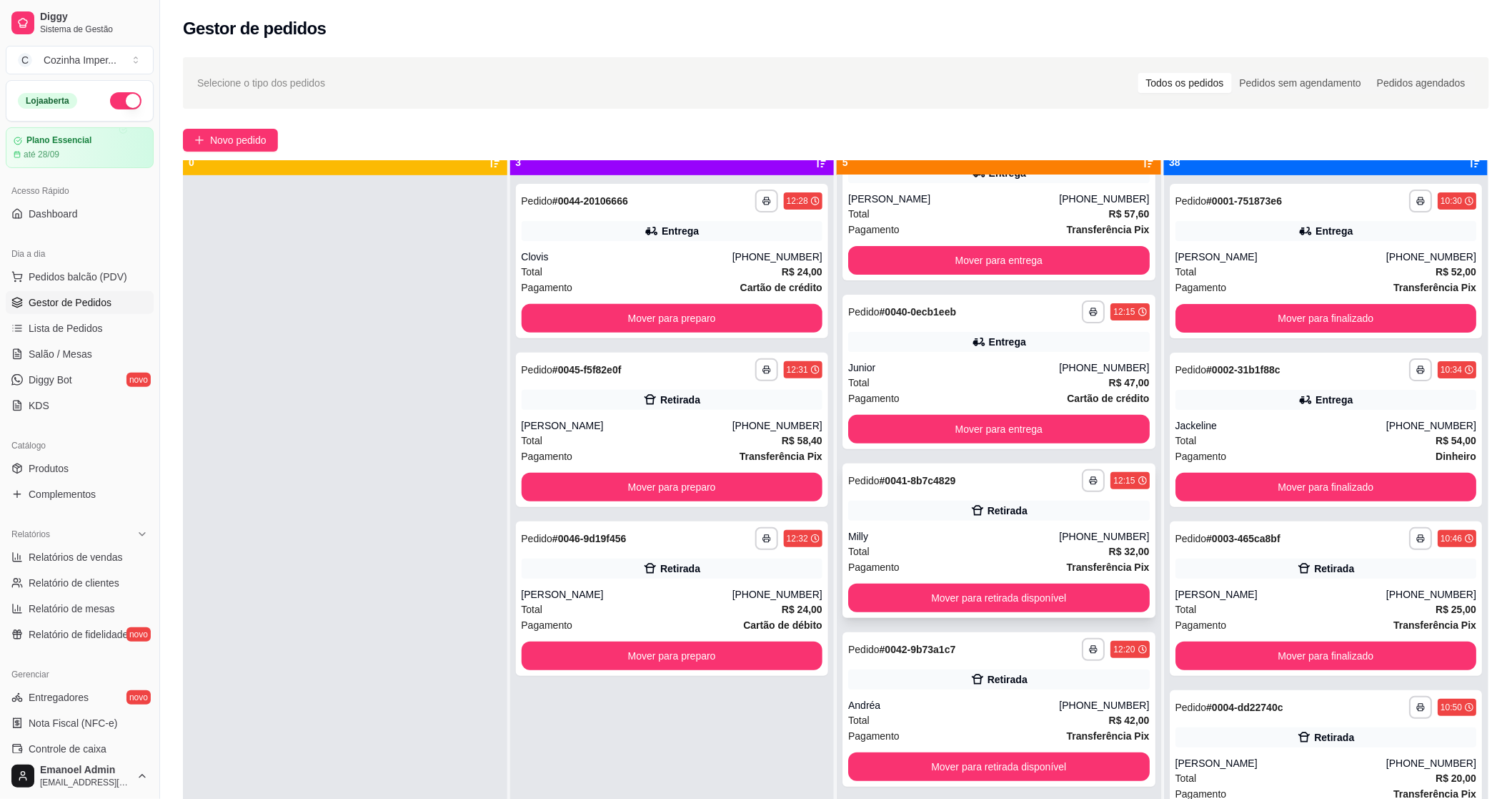
scroll to position [40, 0]
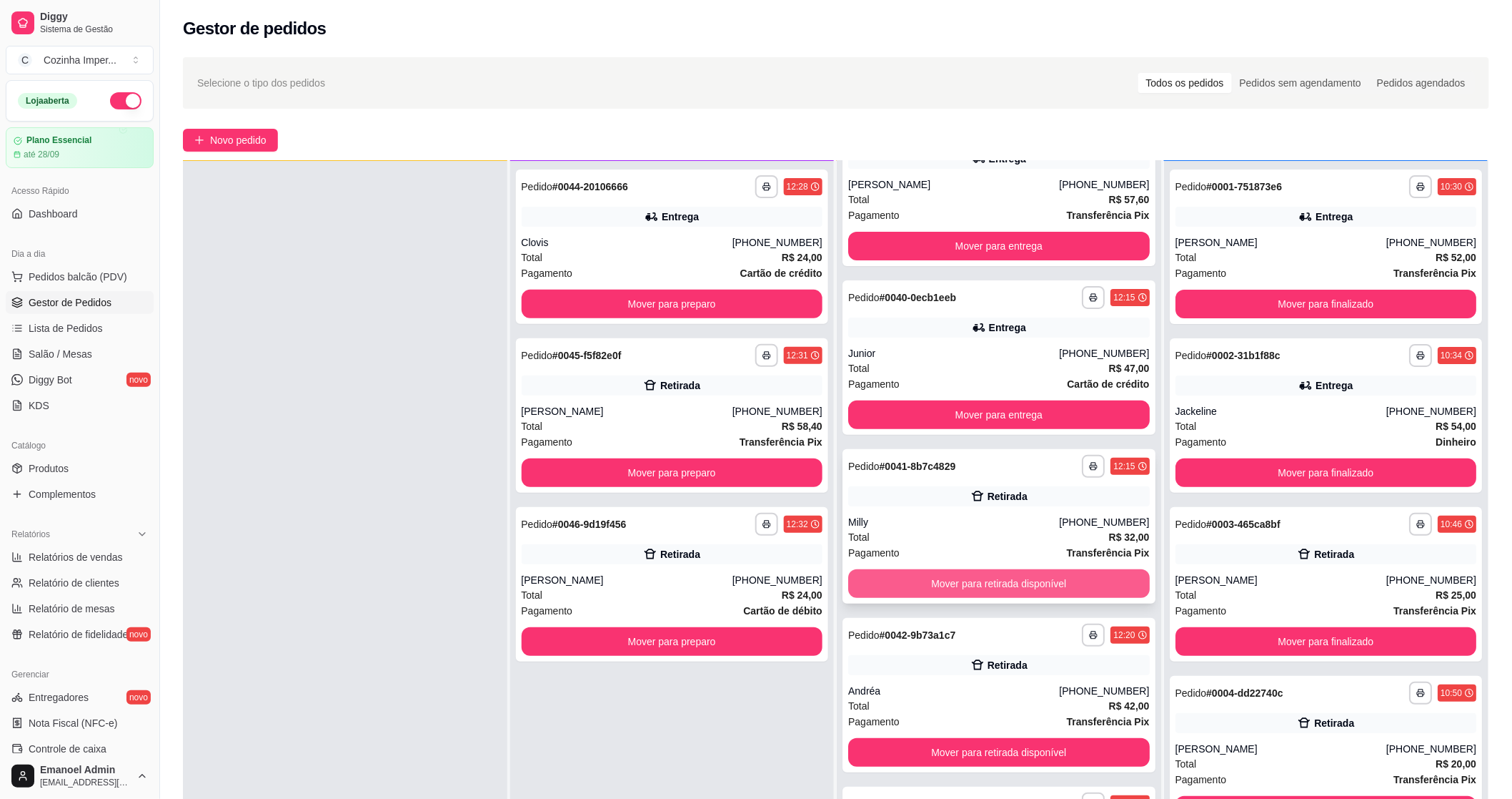
click at [968, 585] on button "Mover para retirada disponível" at bounding box center [999, 583] width 301 height 29
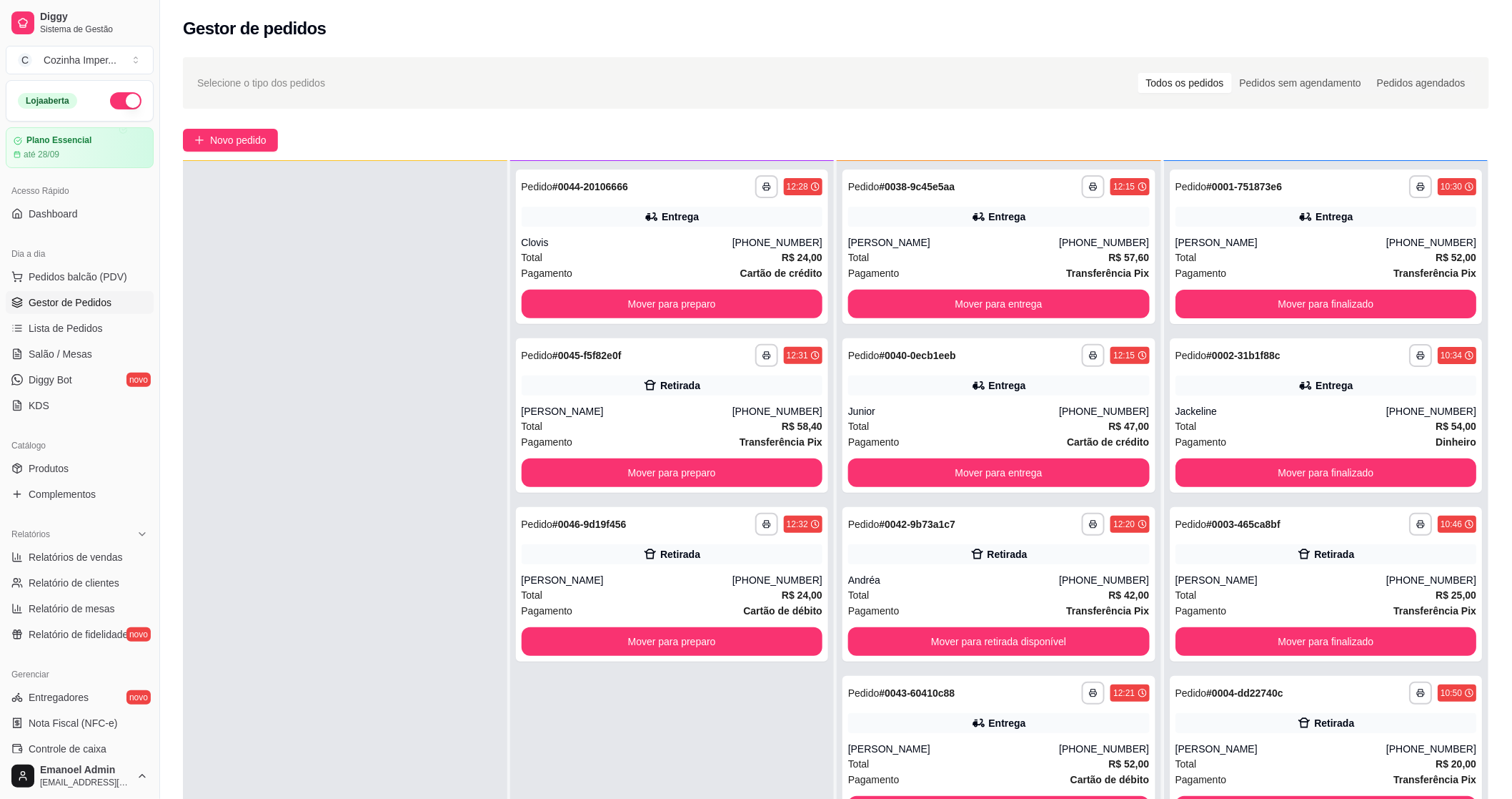
scroll to position [0, 0]
click at [945, 637] on button "Mover para retirada disponível" at bounding box center [999, 642] width 301 height 29
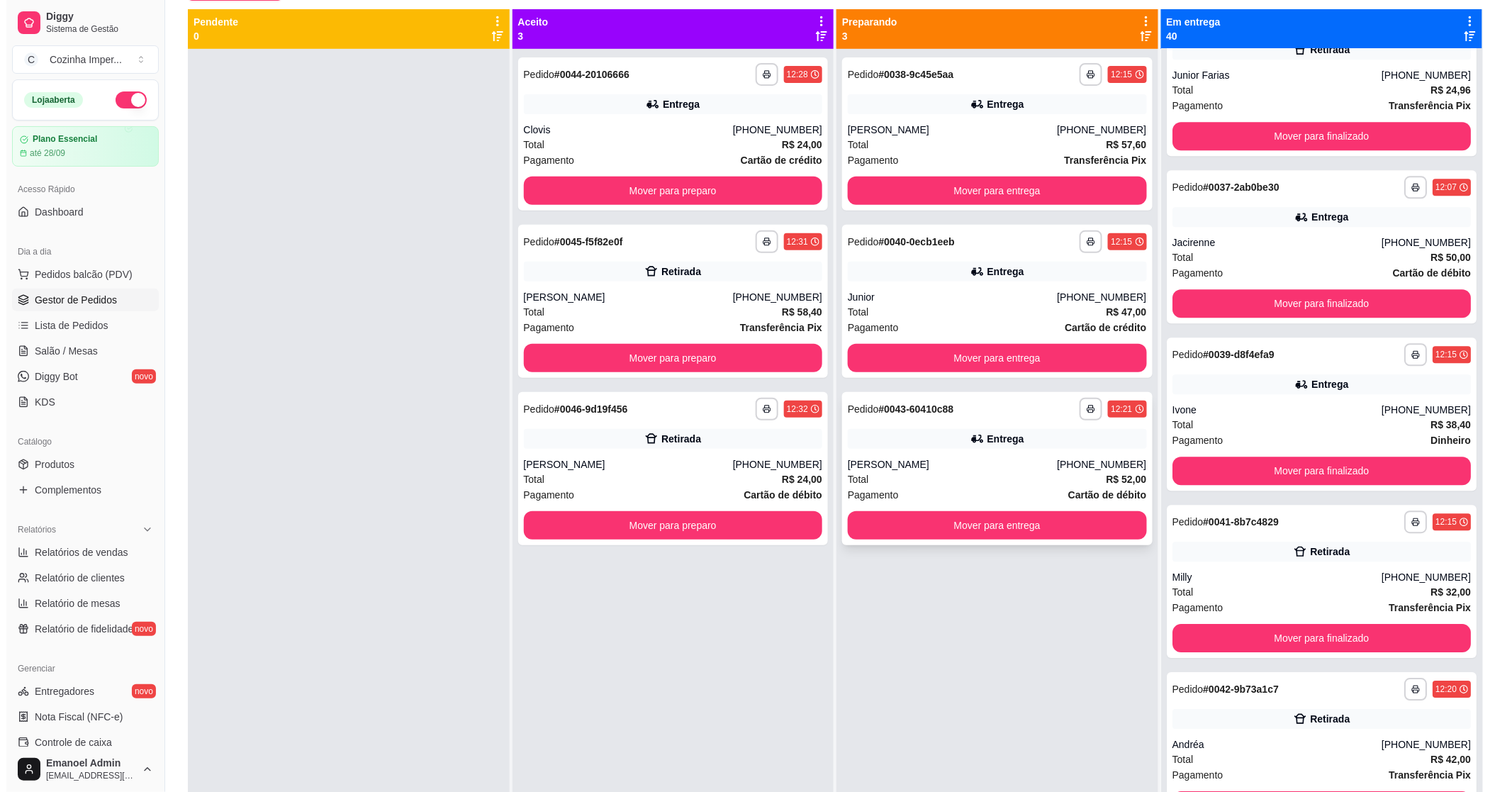
scroll to position [59, 0]
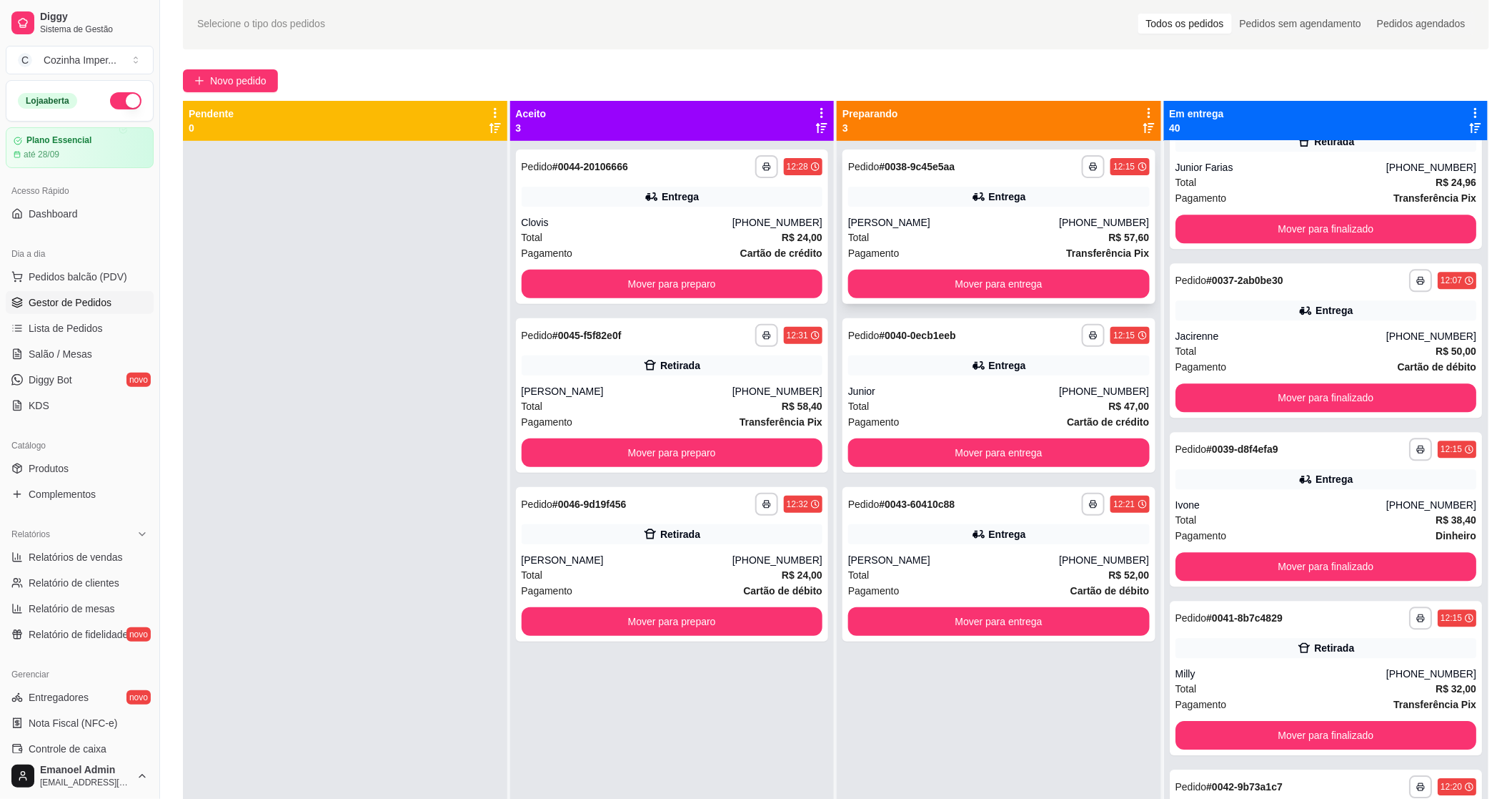
click at [925, 209] on div "**********" at bounding box center [999, 226] width 313 height 154
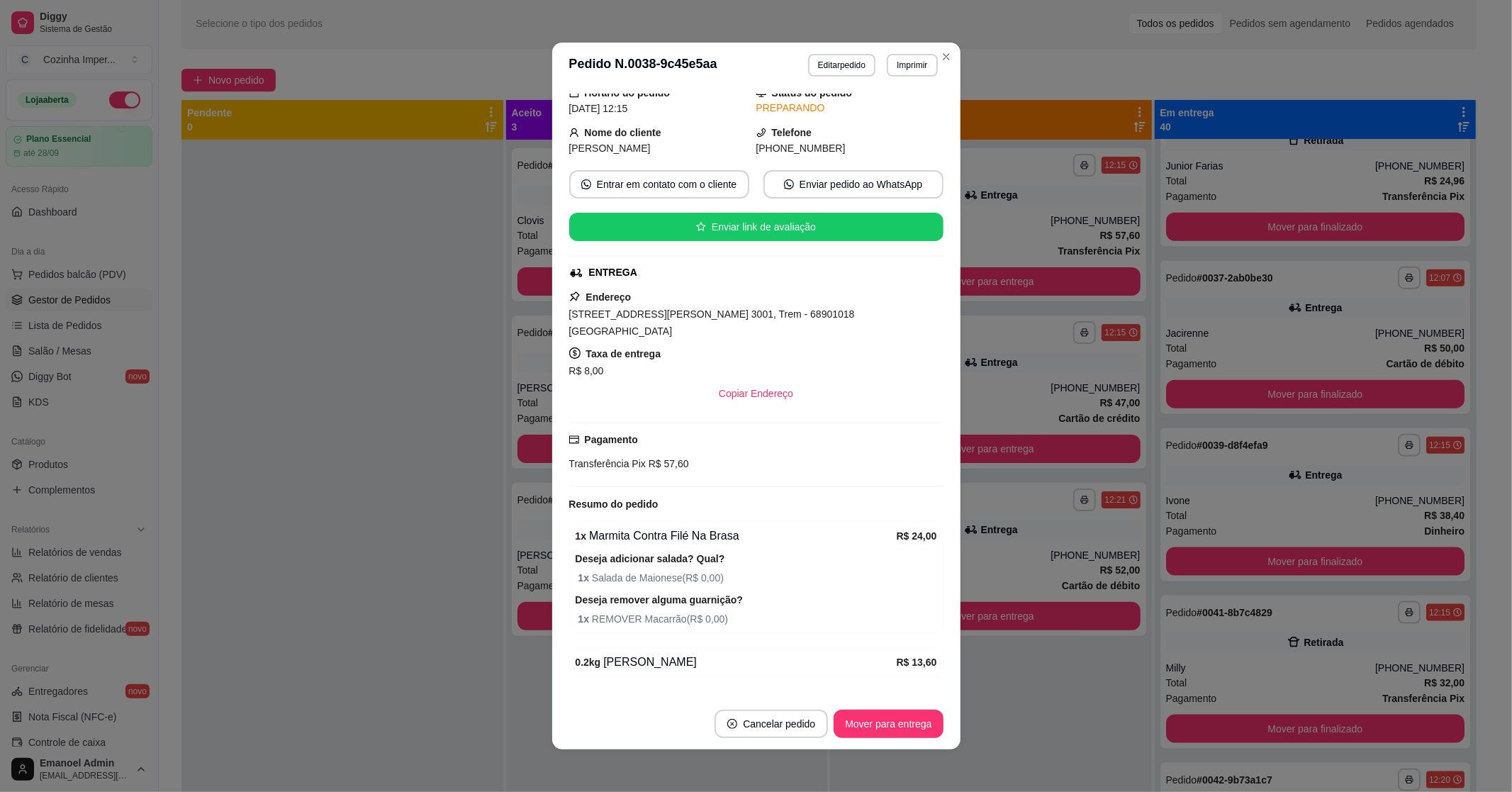
scroll to position [124, 0]
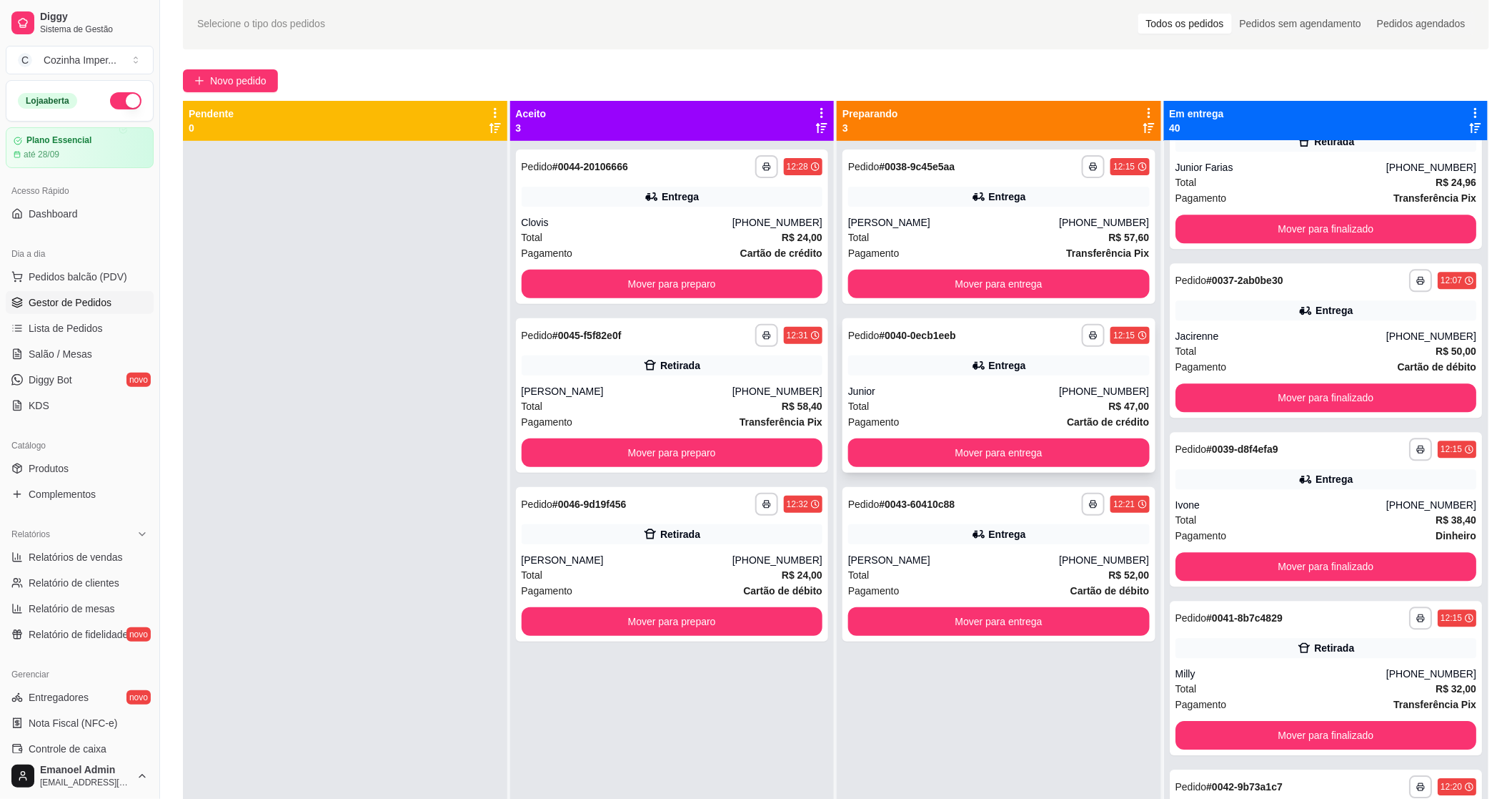
click at [998, 376] on div "**********" at bounding box center [999, 395] width 313 height 154
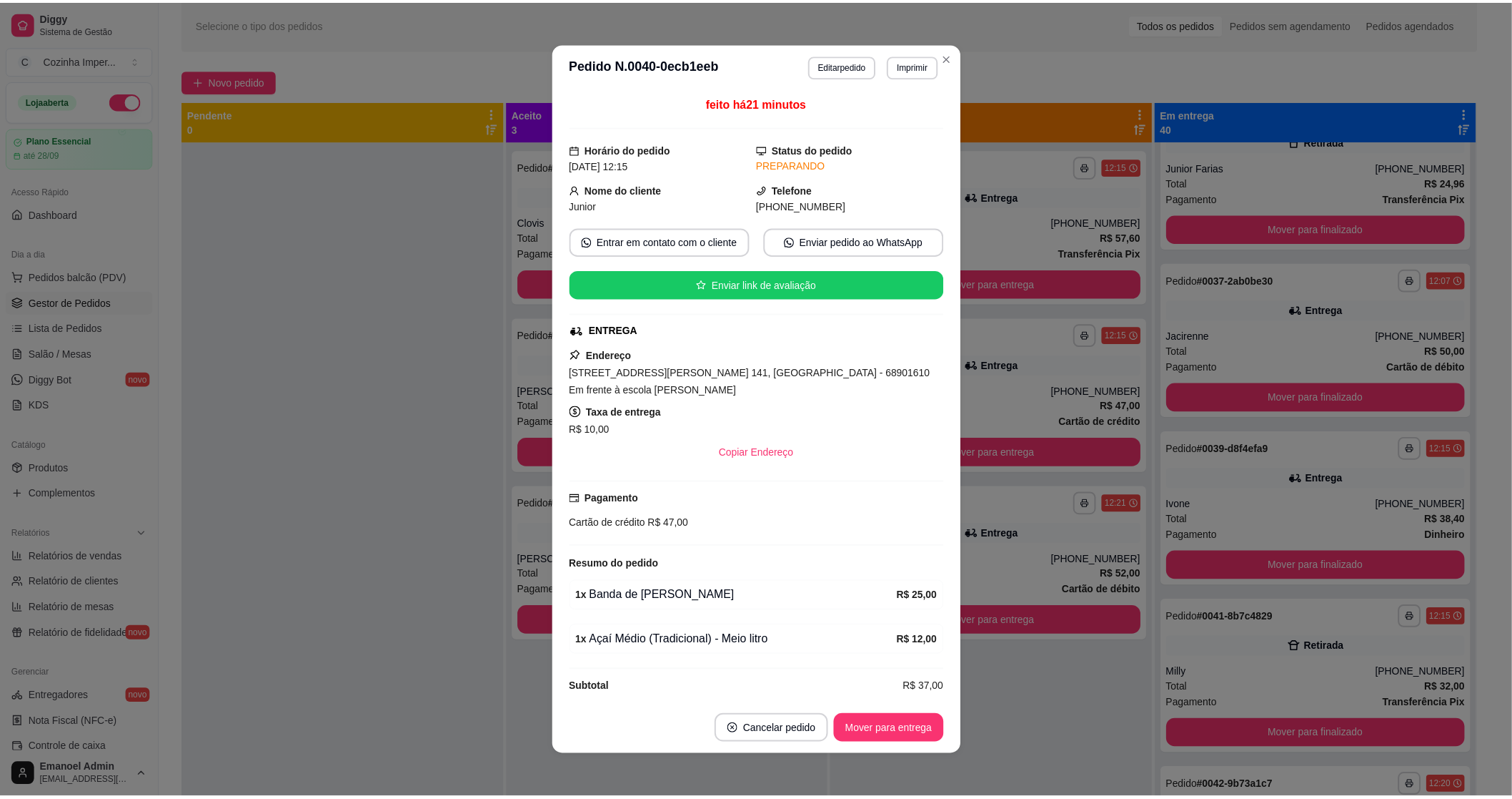
scroll to position [14, 0]
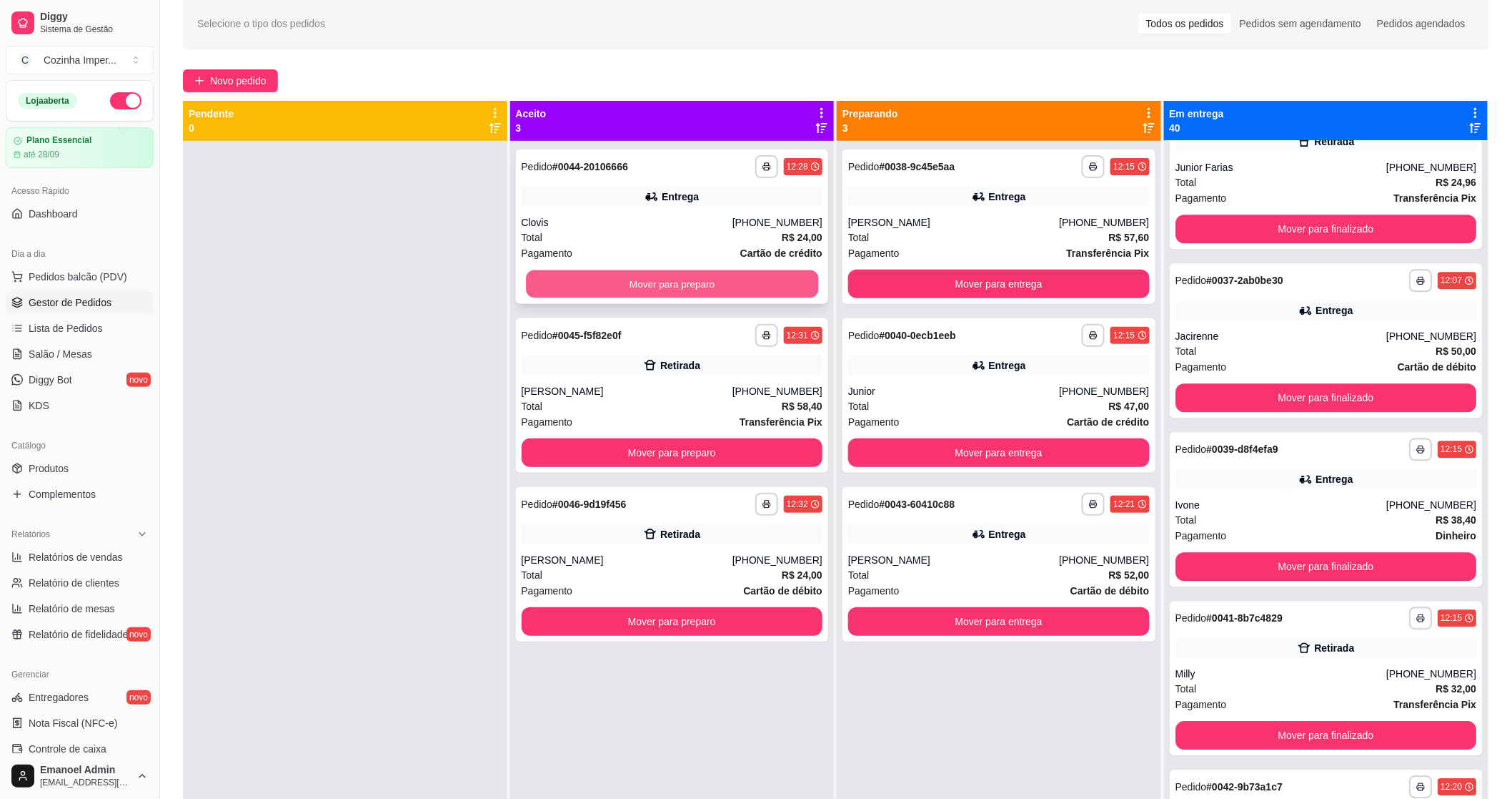
click at [677, 279] on button "Mover para preparo" at bounding box center [672, 284] width 293 height 28
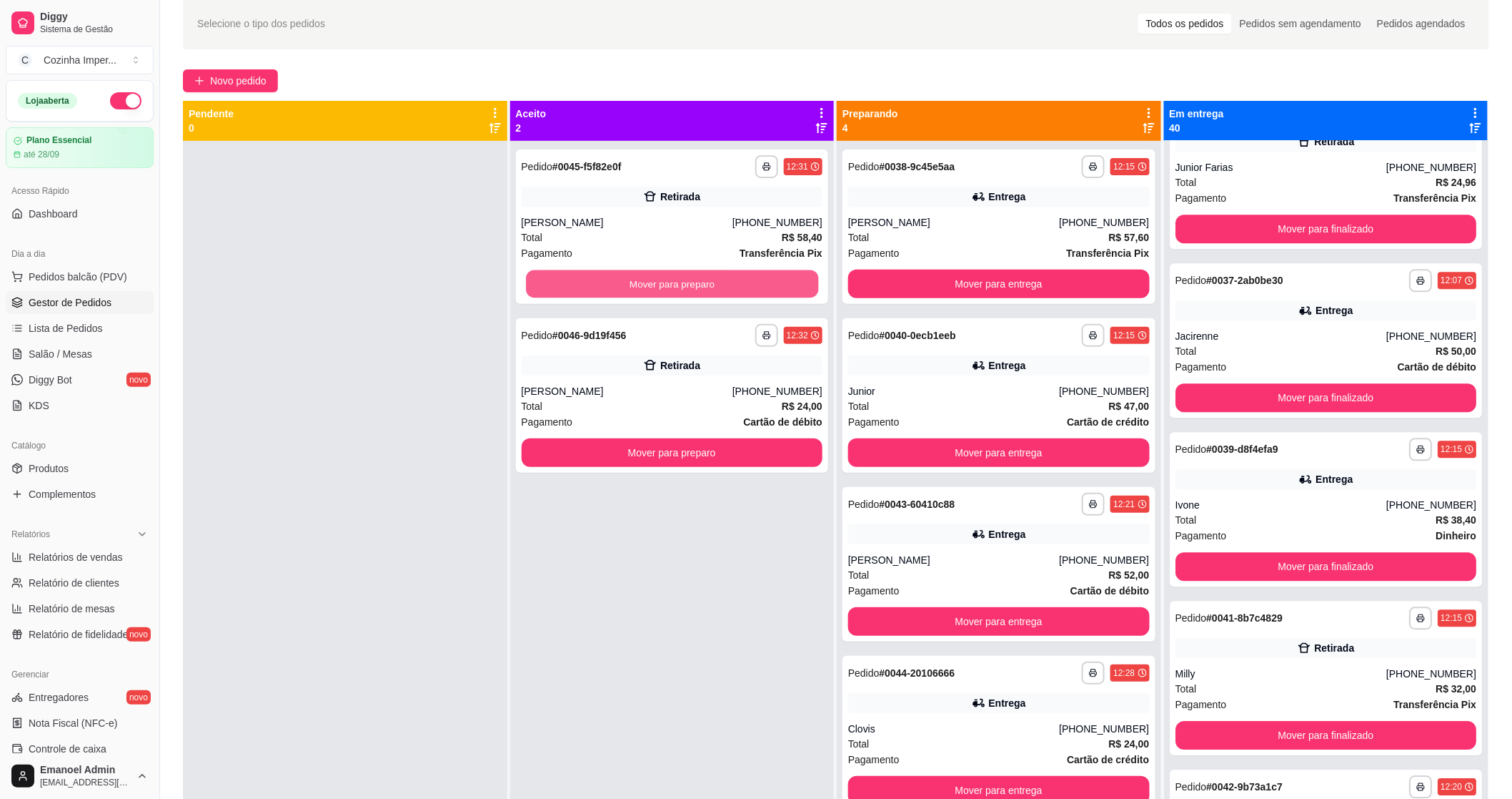
click at [676, 279] on button "Mover para preparo" at bounding box center [672, 284] width 293 height 28
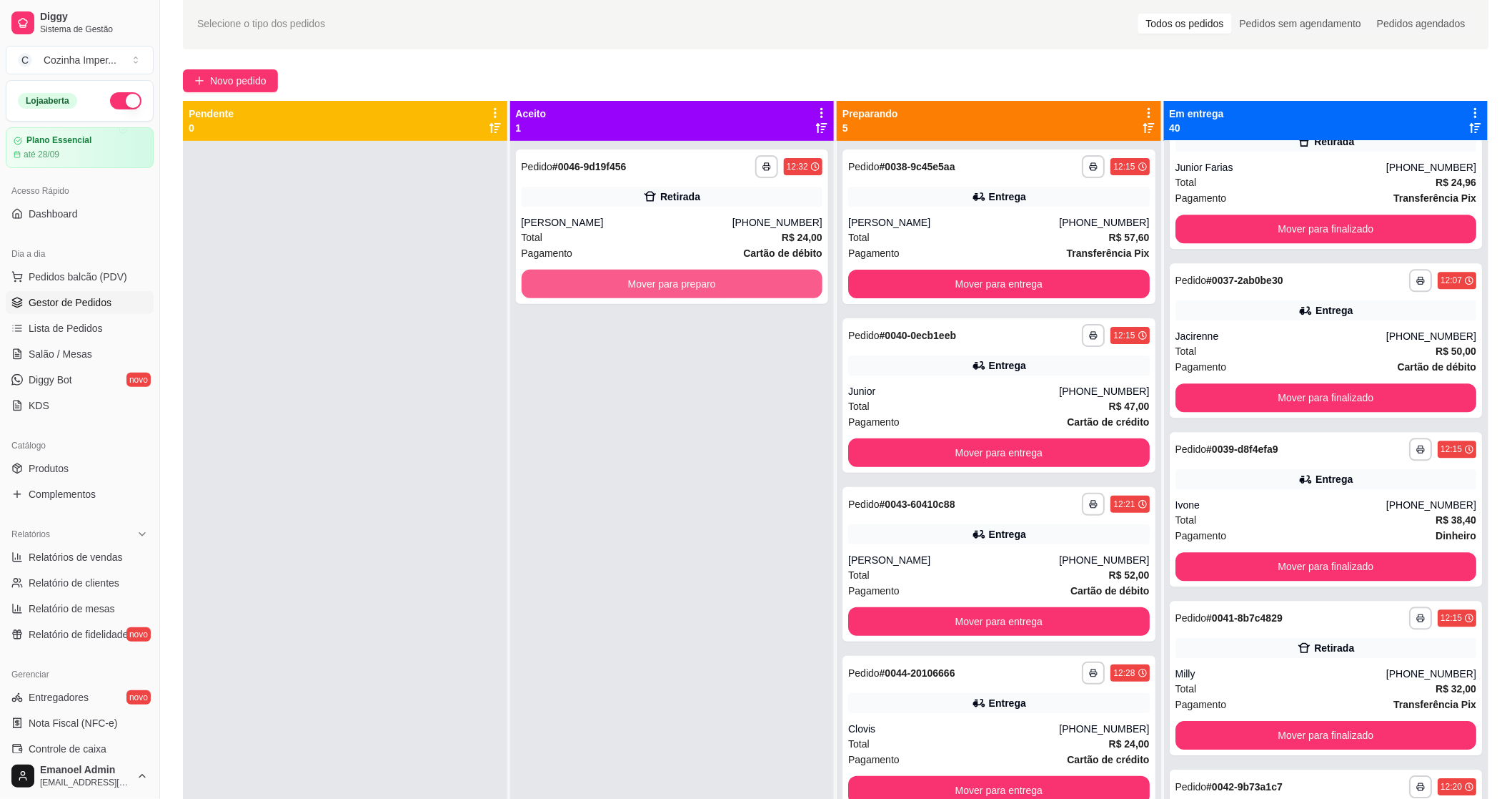
click at [675, 279] on button "Mover para preparo" at bounding box center [672, 284] width 301 height 29
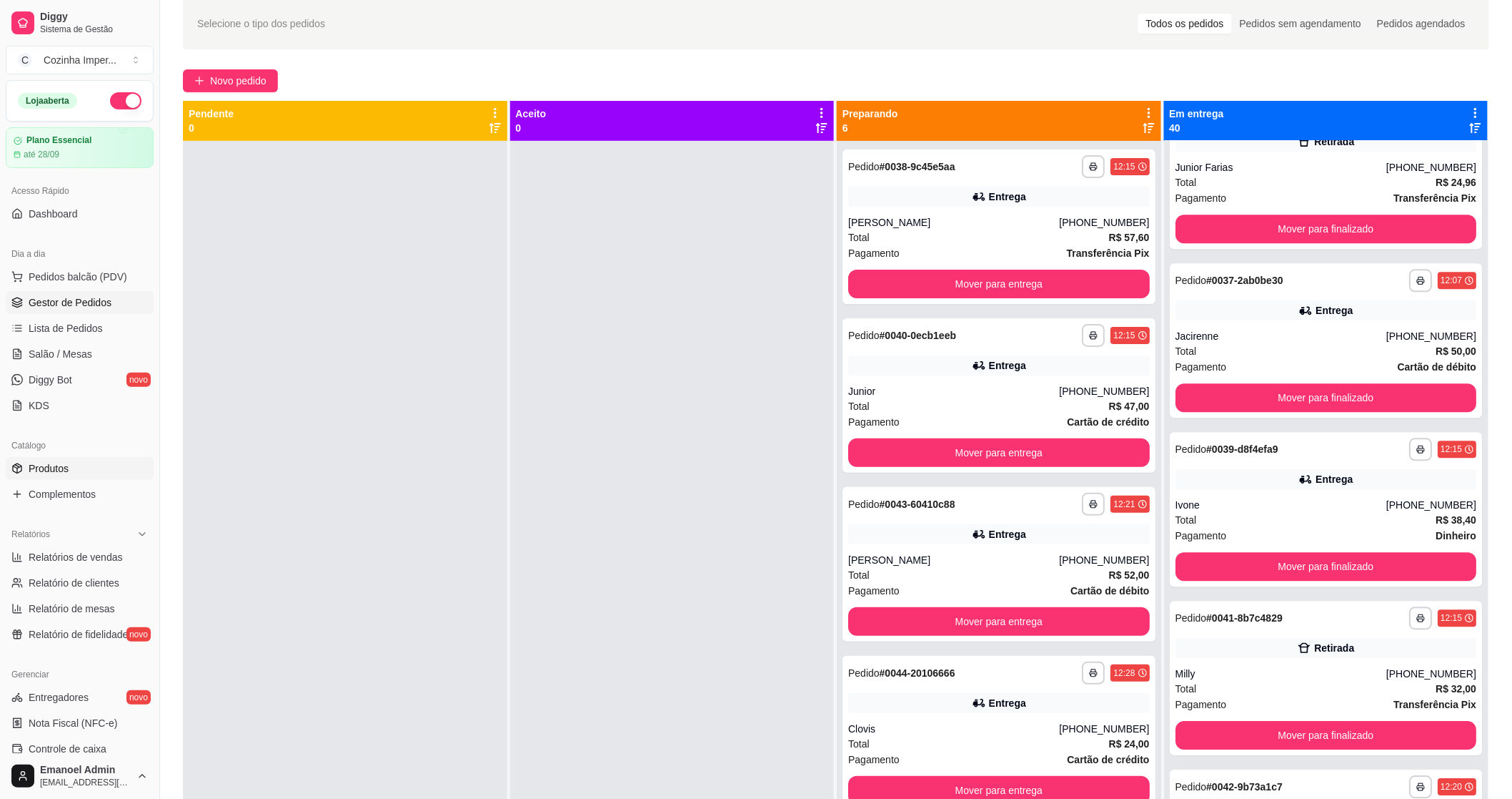
click at [40, 471] on span "Produtos" at bounding box center [49, 469] width 40 height 14
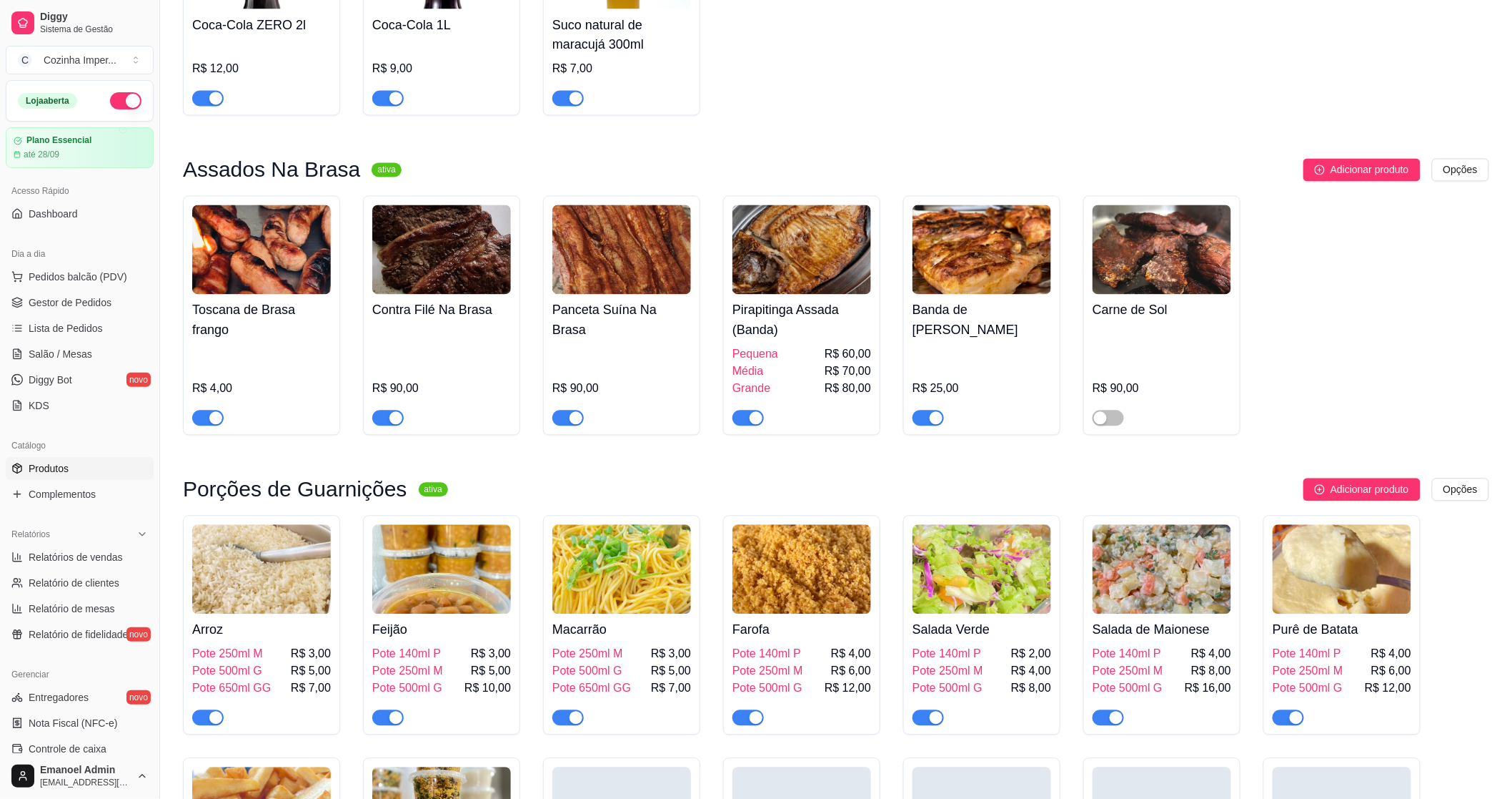
scroll to position [1271, 0]
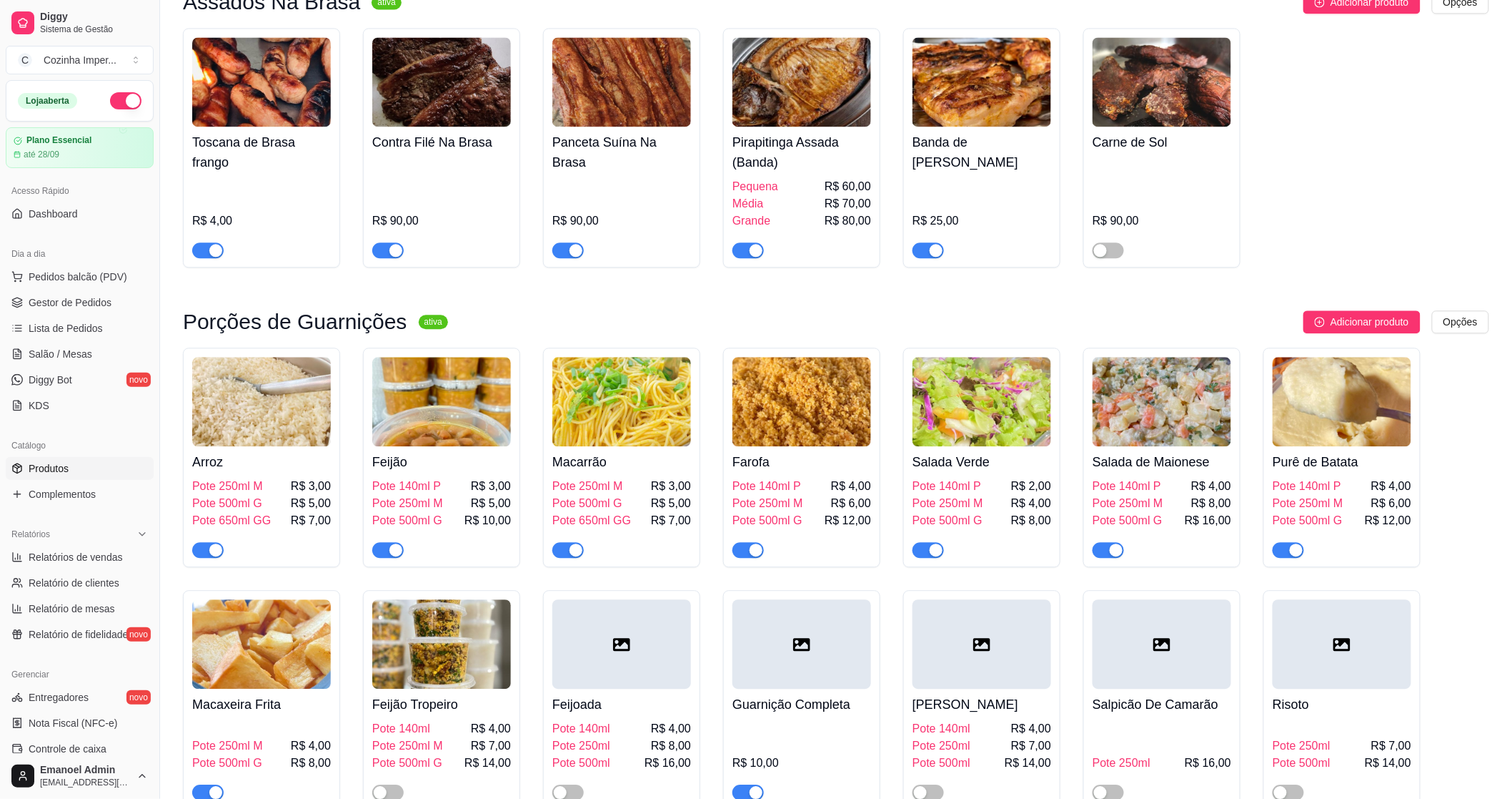
click at [1118, 542] on span "button" at bounding box center [1108, 550] width 32 height 16
click at [1294, 544] on div "button" at bounding box center [1297, 550] width 13 height 13
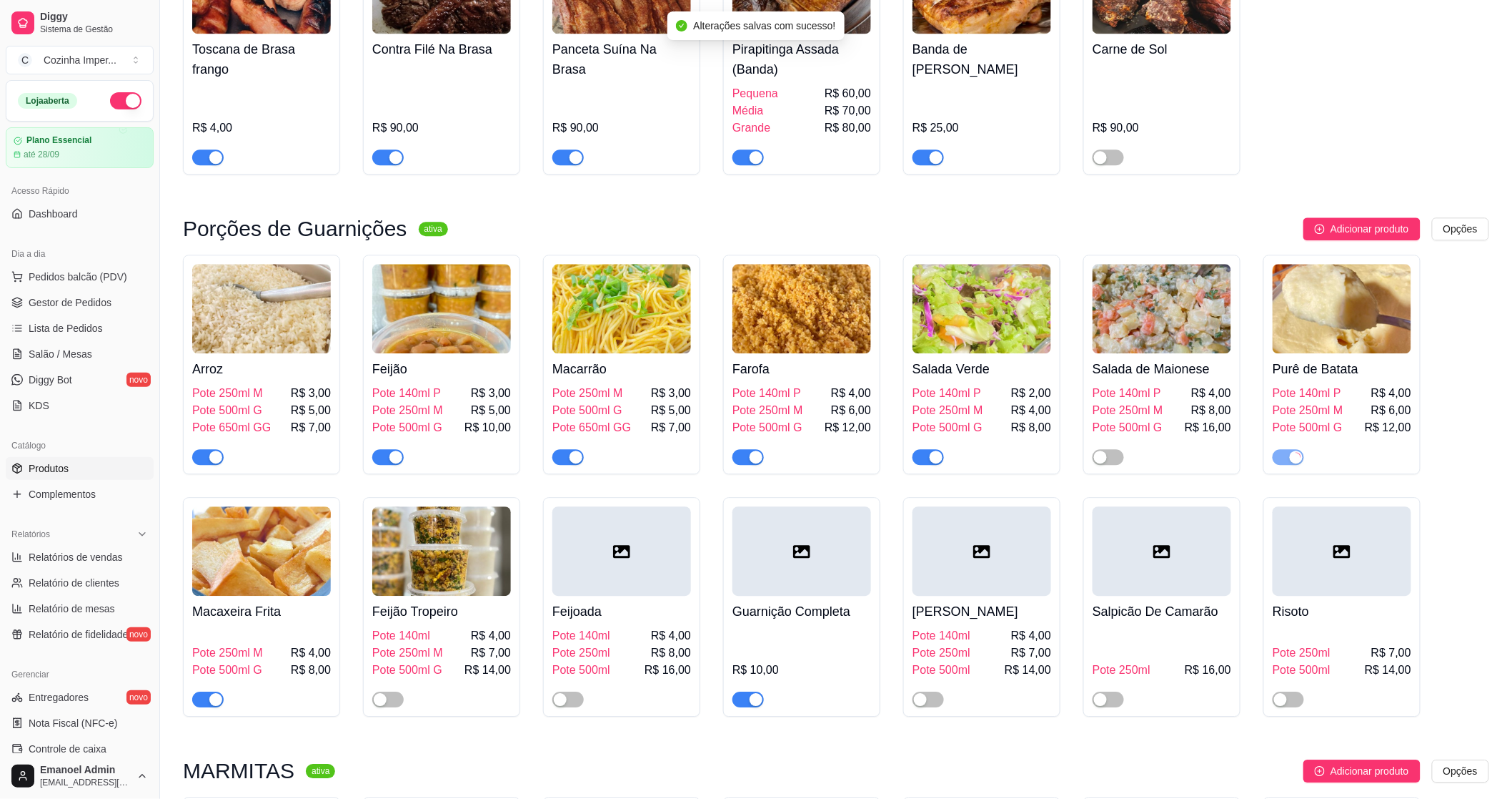
scroll to position [1509, 0]
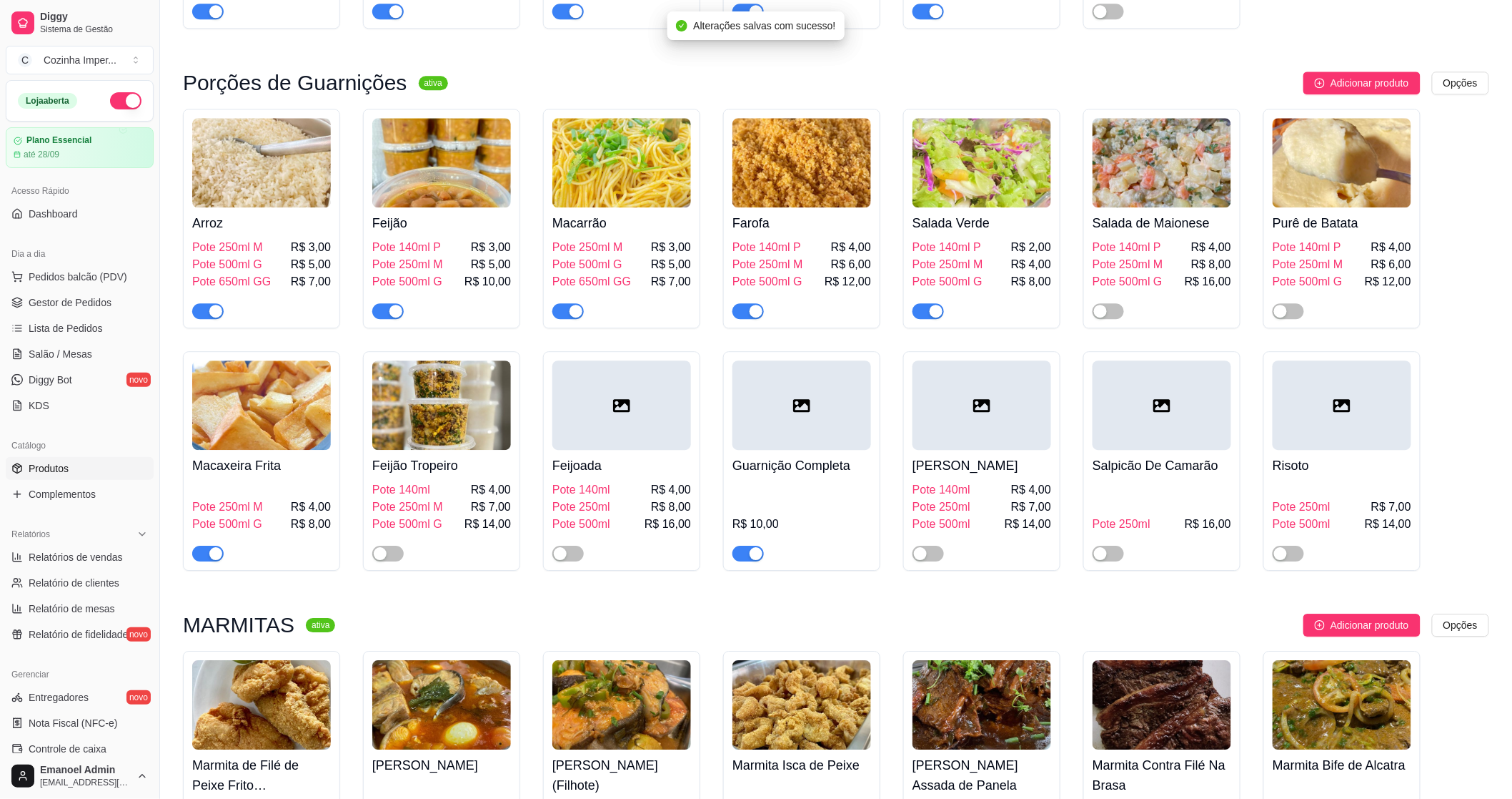
click at [213, 547] on div "button" at bounding box center [216, 554] width 13 height 13
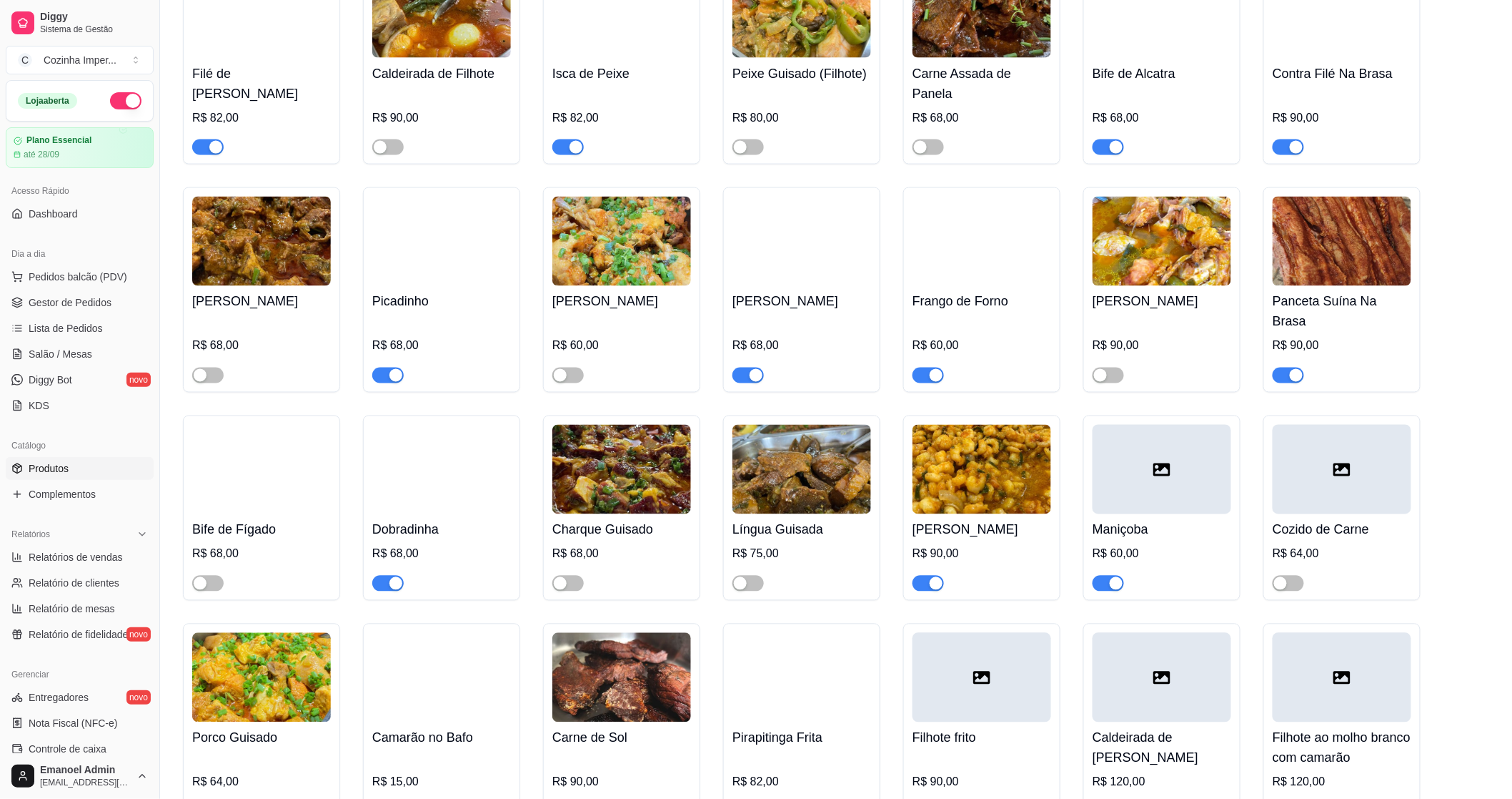
scroll to position [3337, 0]
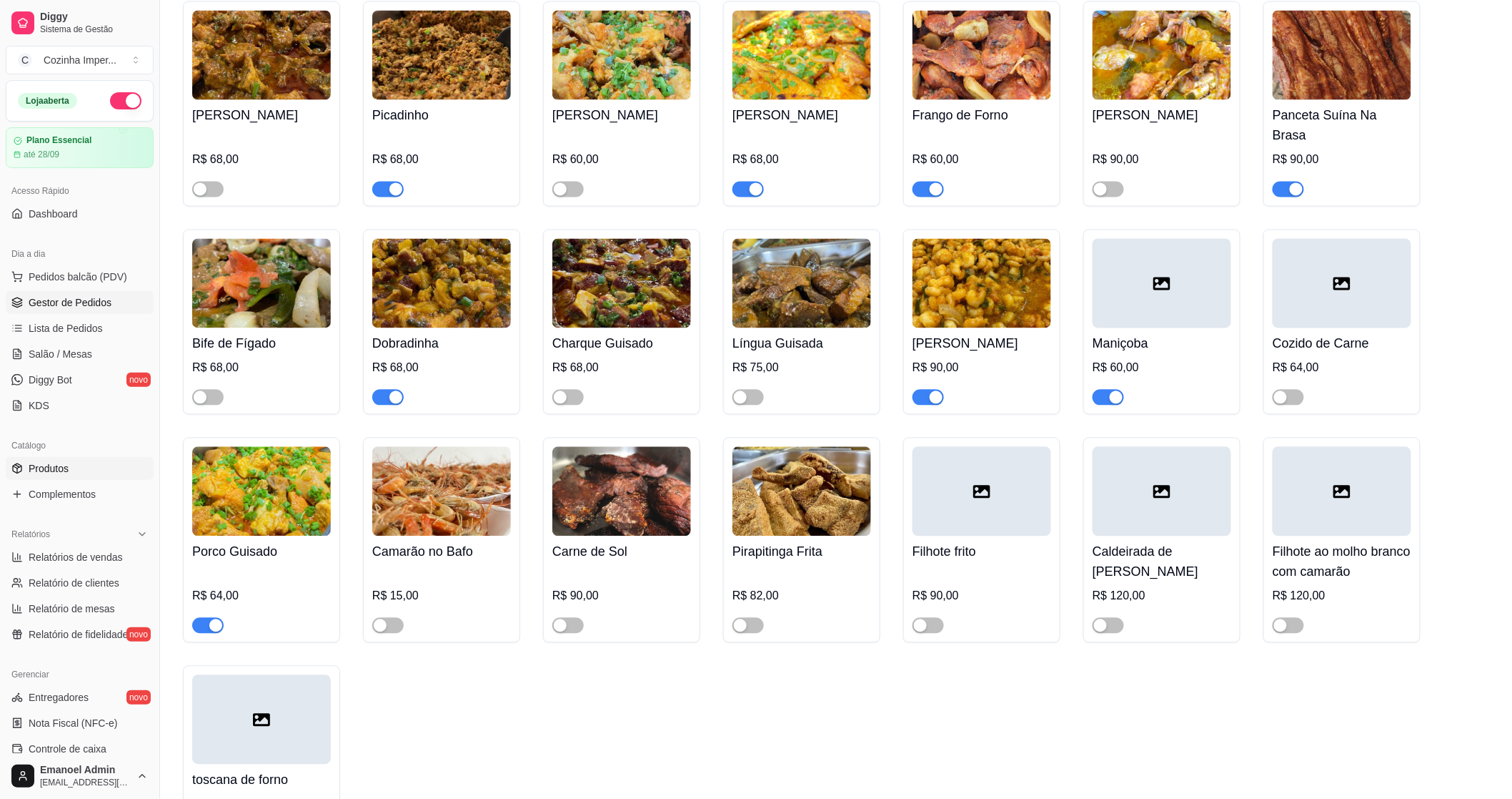
click at [38, 311] on link "Gestor de Pedidos" at bounding box center [79, 303] width 148 height 23
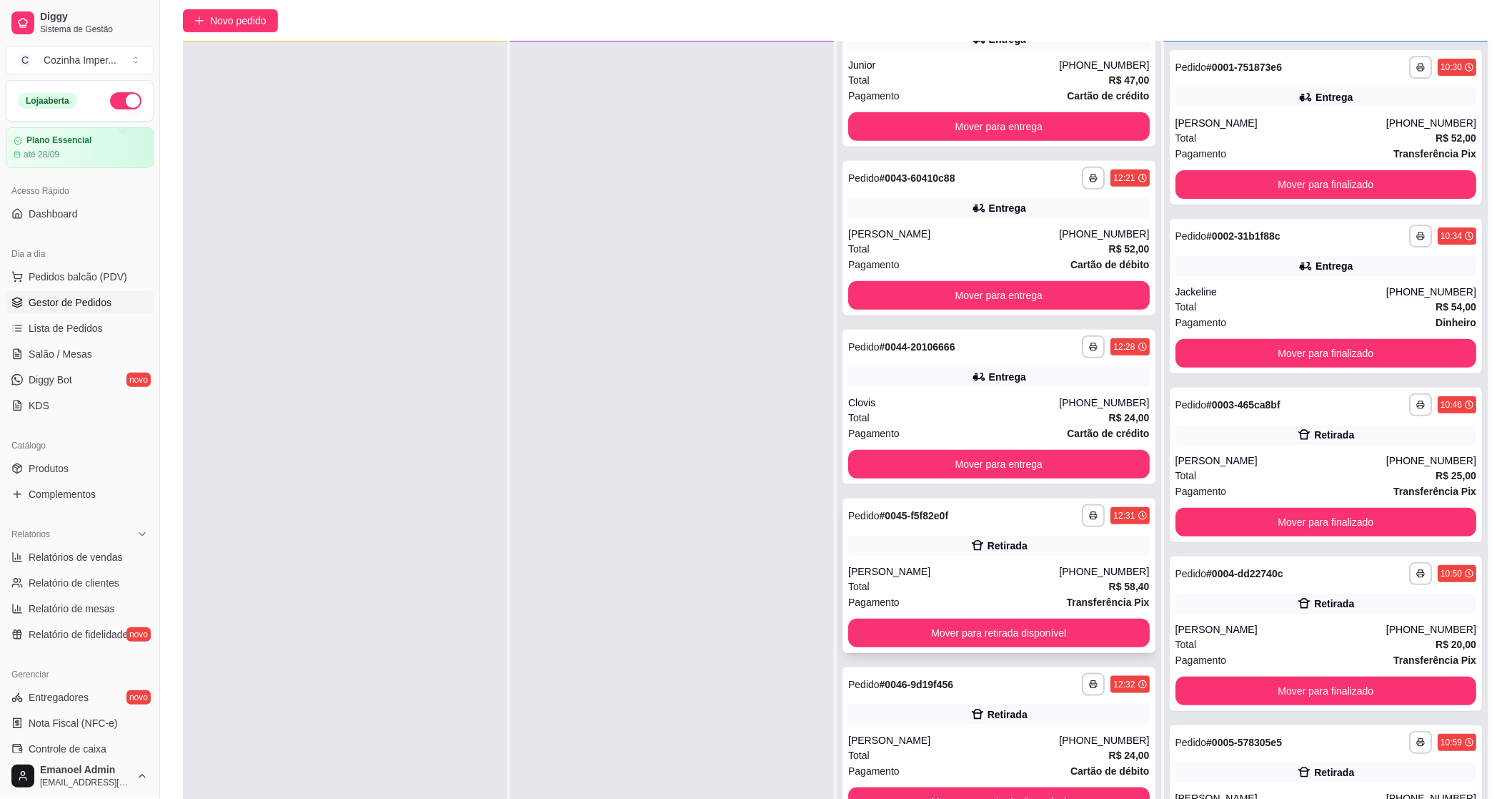
scroll to position [159, 0]
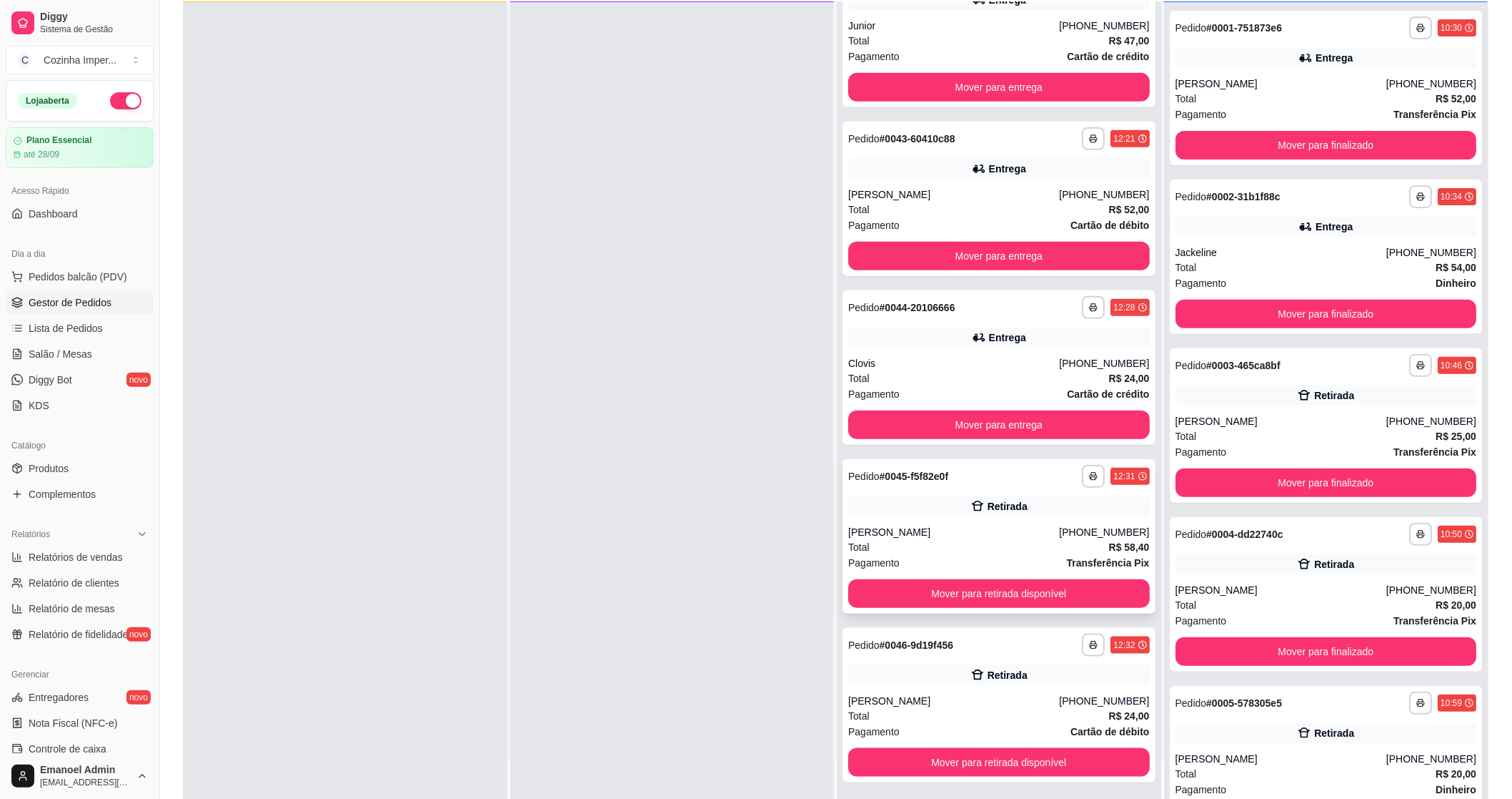
click at [902, 472] on strong "# 0045-f5f82e0f" at bounding box center [915, 477] width 69 height 12
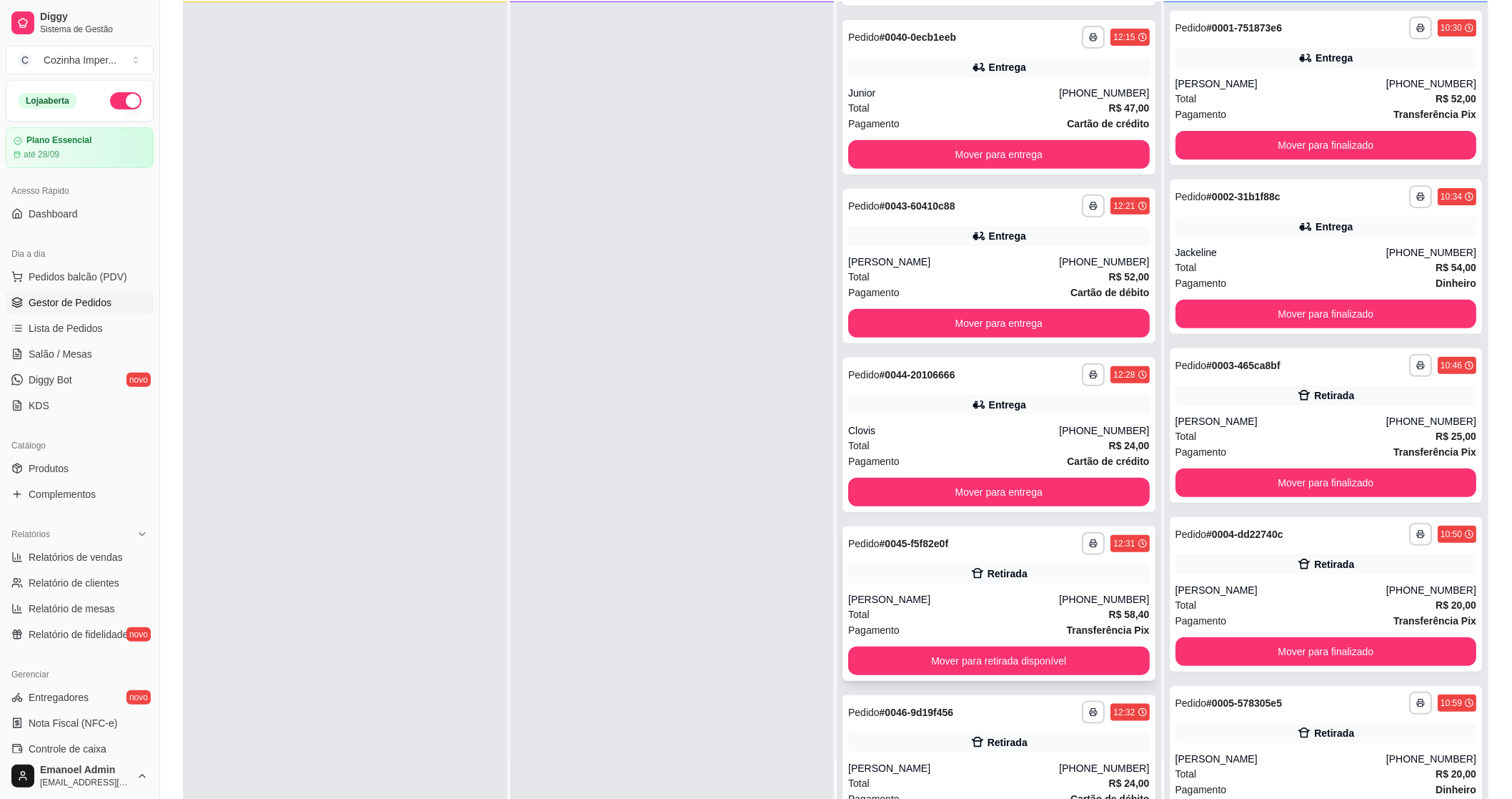
scroll to position [226, 0]
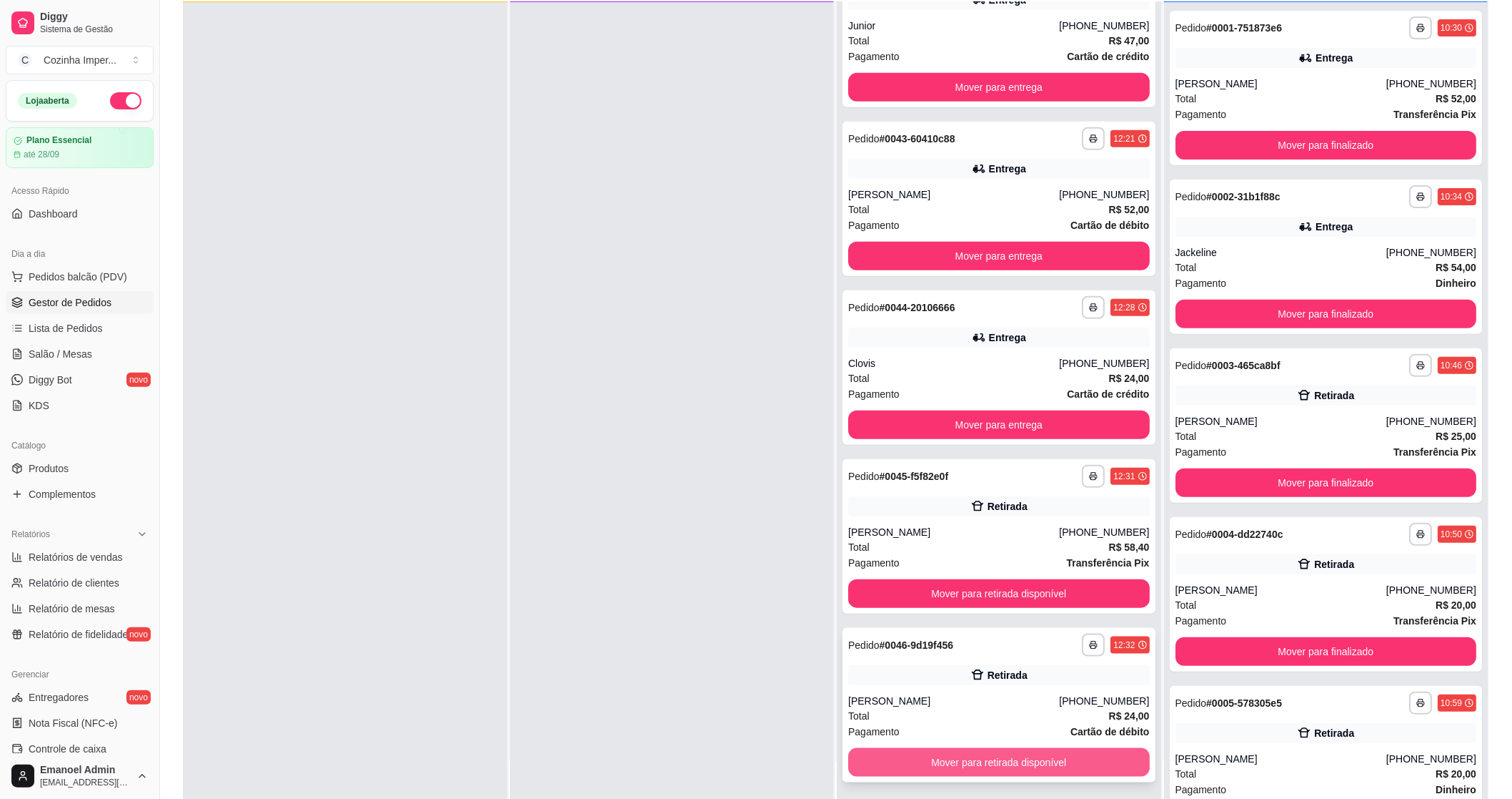
click at [904, 762] on button "Mover para retirada disponível" at bounding box center [999, 762] width 301 height 29
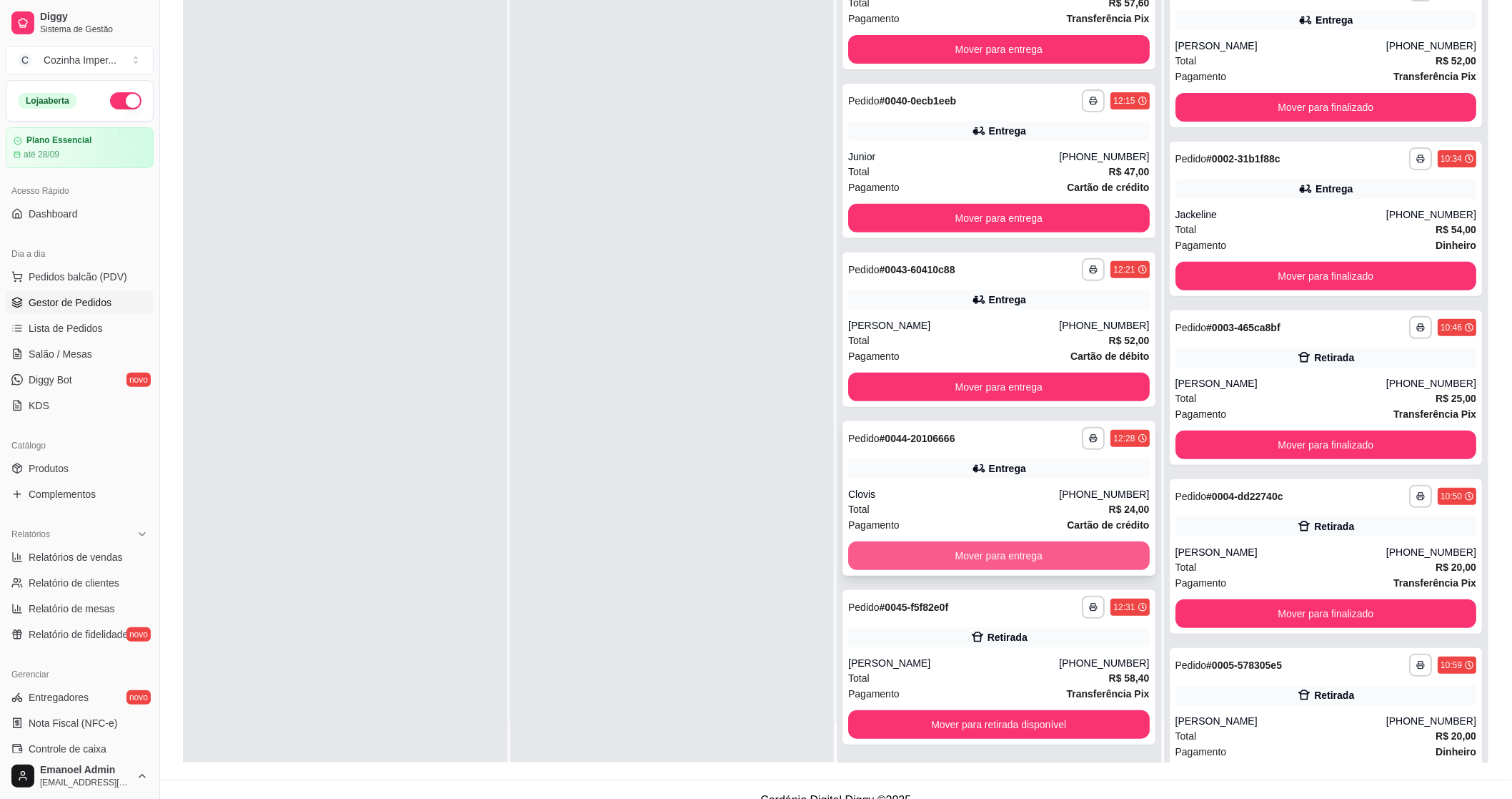
scroll to position [218, 0]
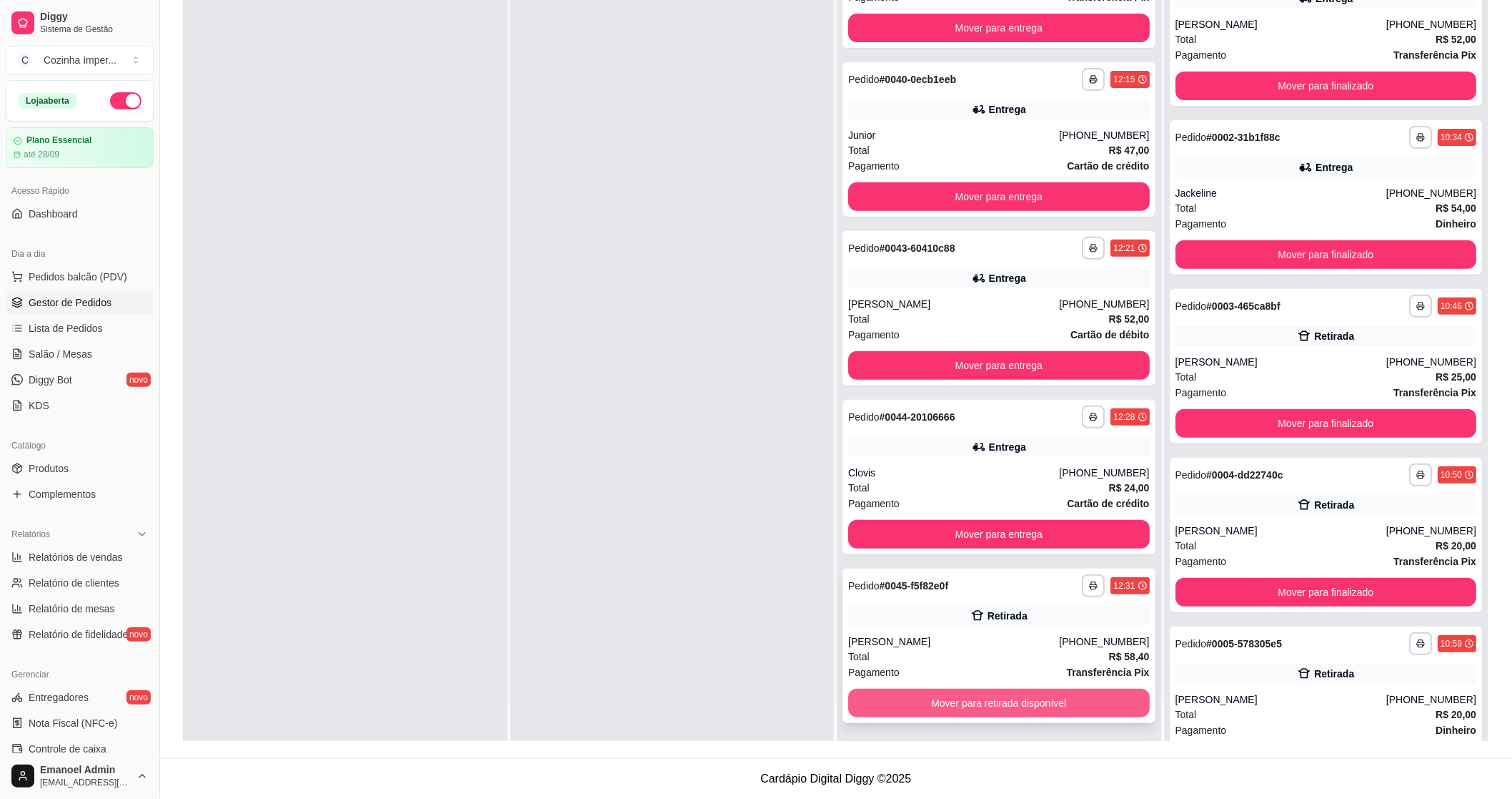
click at [918, 699] on button "Mover para retirada disponível" at bounding box center [999, 703] width 301 height 29
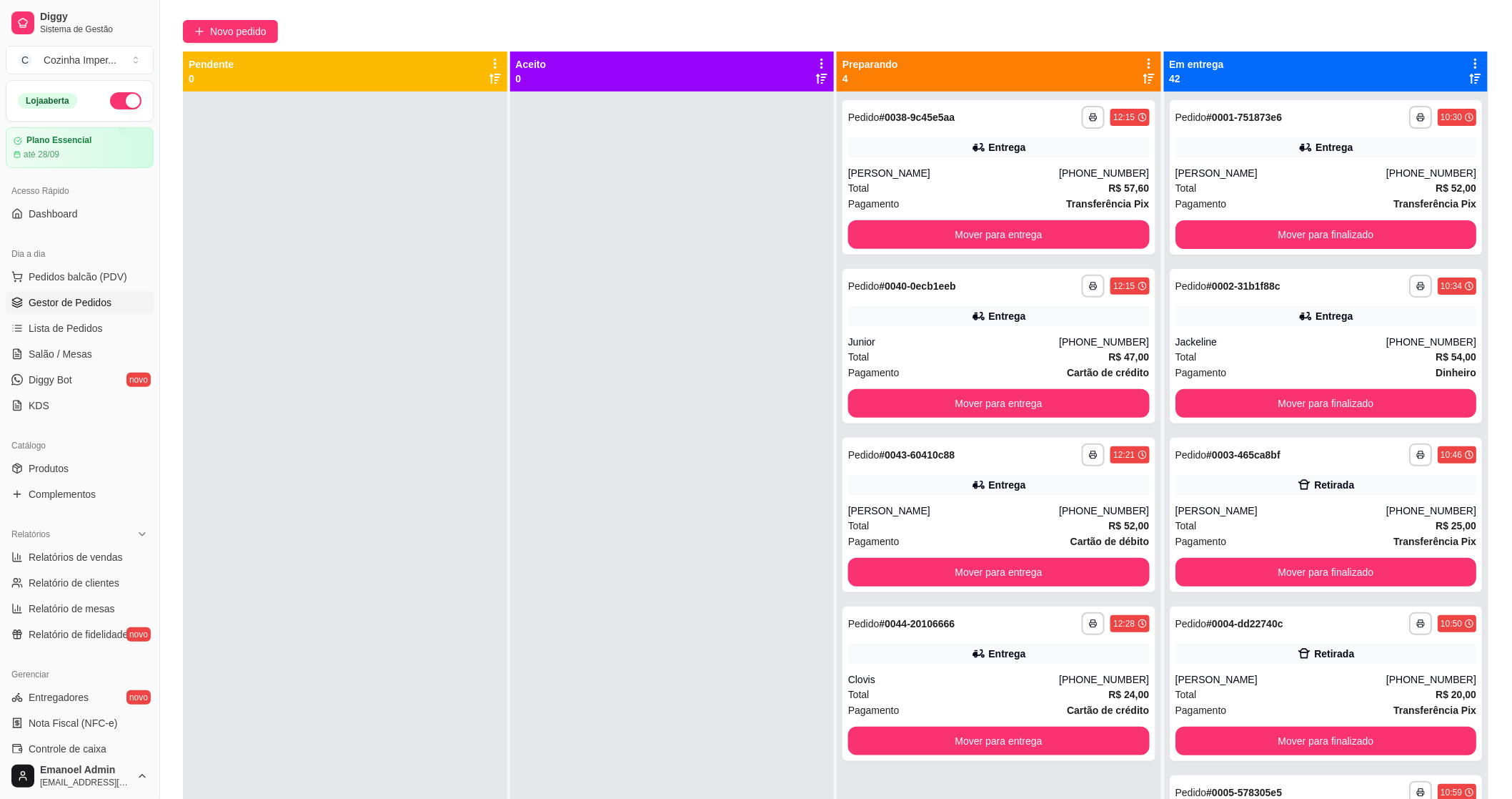
scroll to position [59, 0]
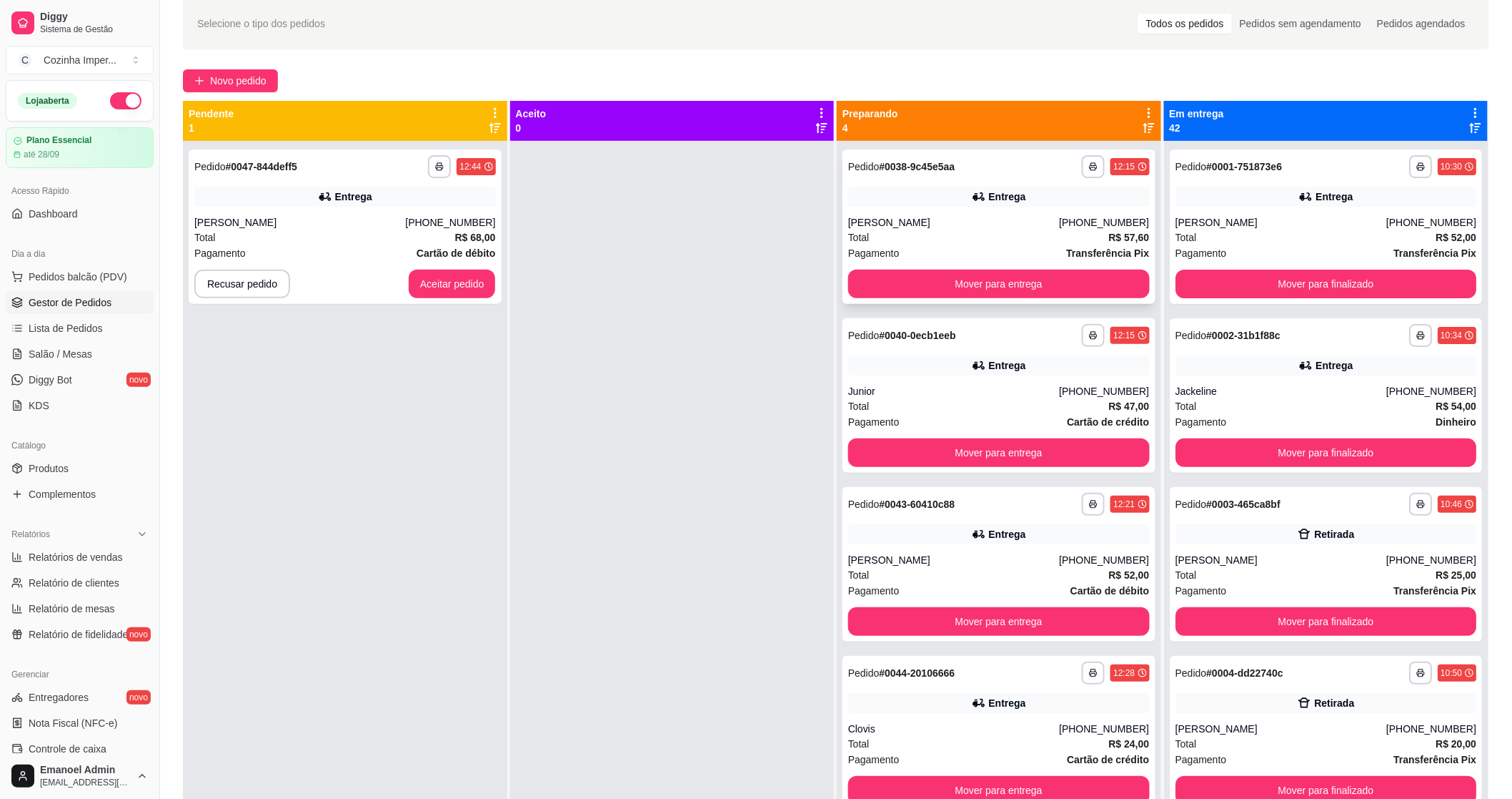
click at [1095, 216] on div "[PHONE_NUMBER]" at bounding box center [1104, 222] width 90 height 14
click at [1005, 372] on div "Entrega" at bounding box center [1008, 366] width 37 height 14
click at [994, 527] on div "Entrega" at bounding box center [1008, 534] width 37 height 14
click at [431, 279] on button "Aceitar pedido" at bounding box center [452, 284] width 87 height 29
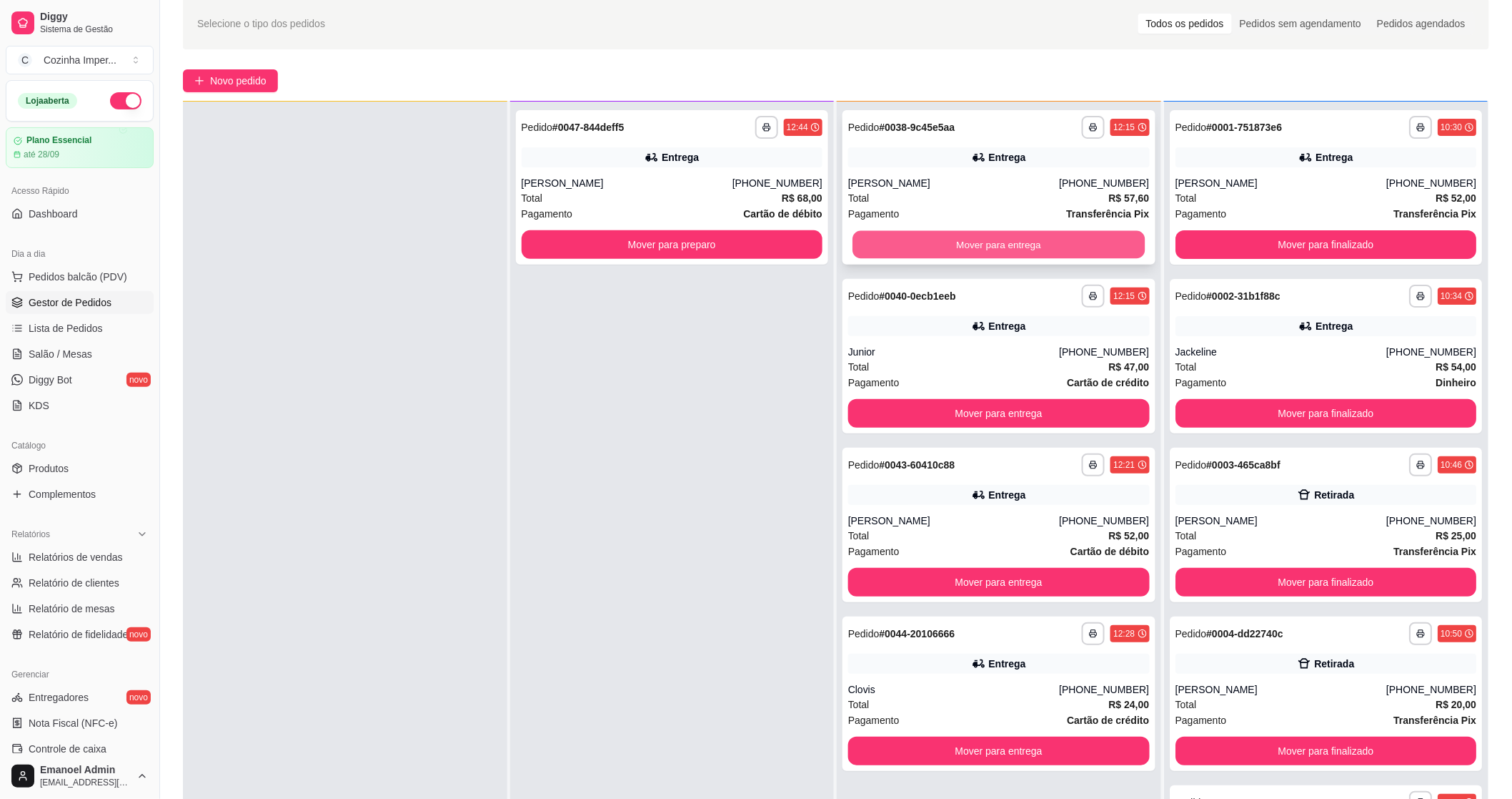
click at [1049, 232] on button "Mover para entrega" at bounding box center [999, 244] width 293 height 28
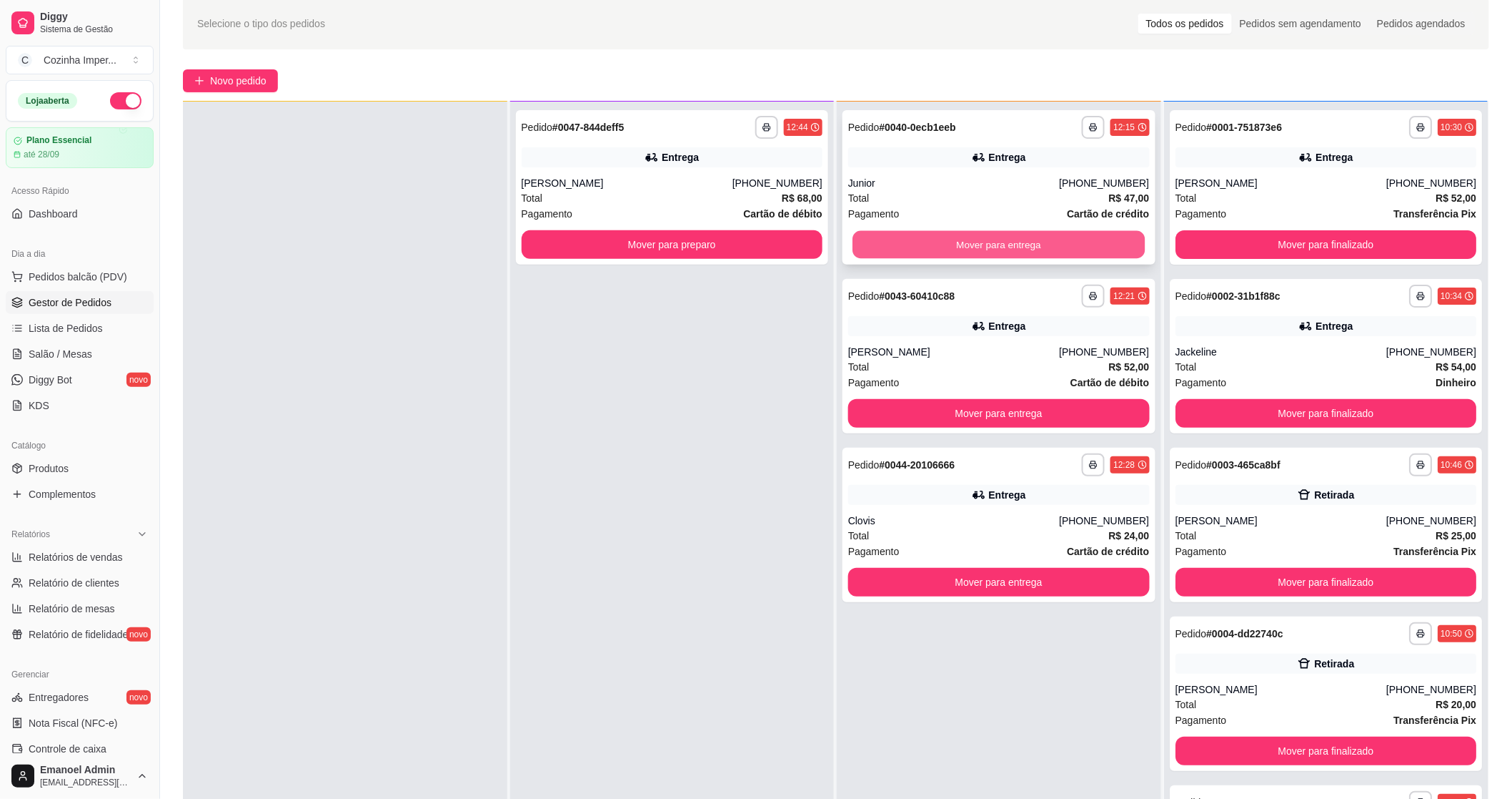
click at [1052, 237] on button "Mover para entrega" at bounding box center [999, 244] width 293 height 28
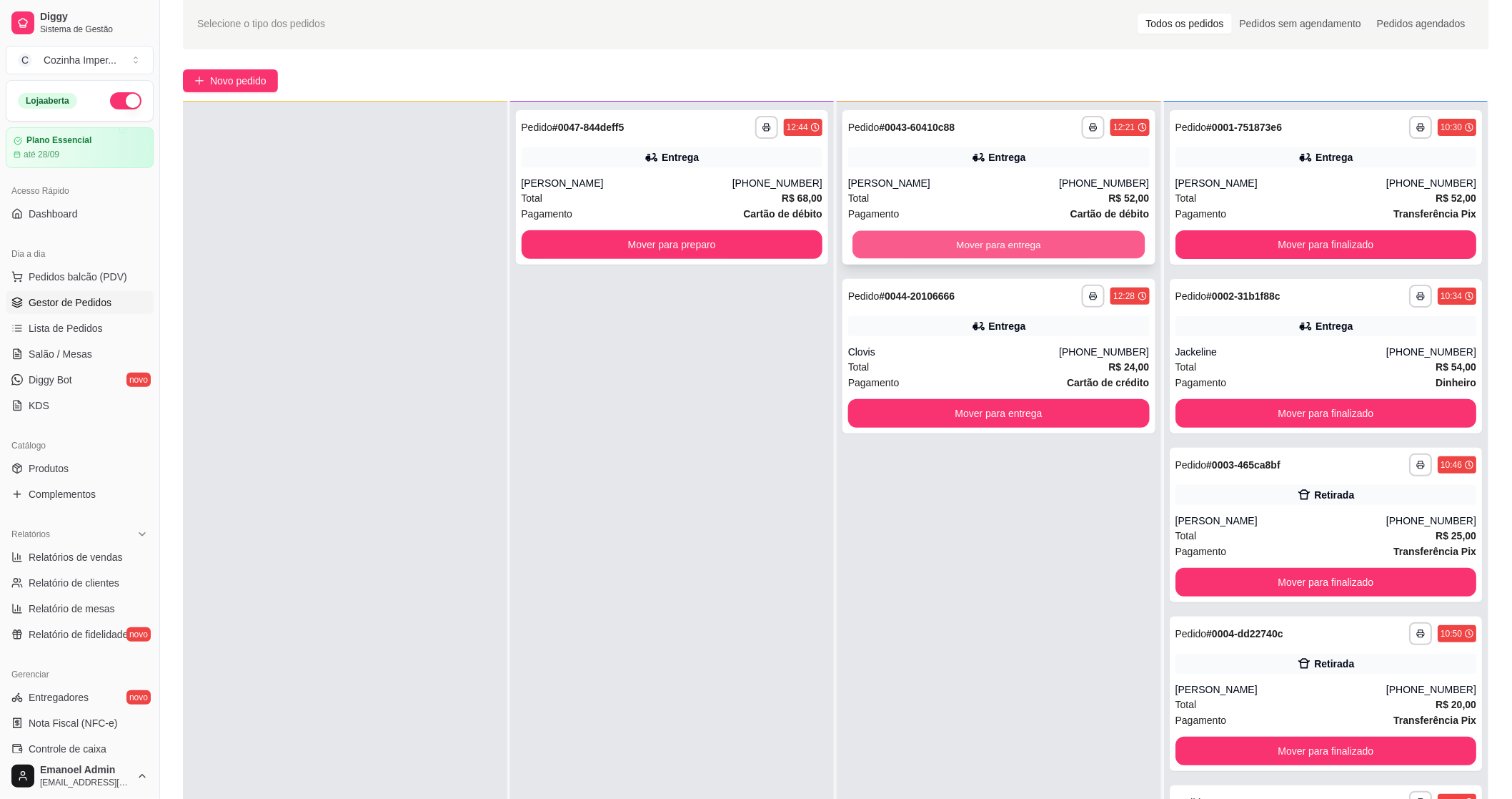
click at [1051, 237] on button "Mover para entrega" at bounding box center [999, 244] width 293 height 28
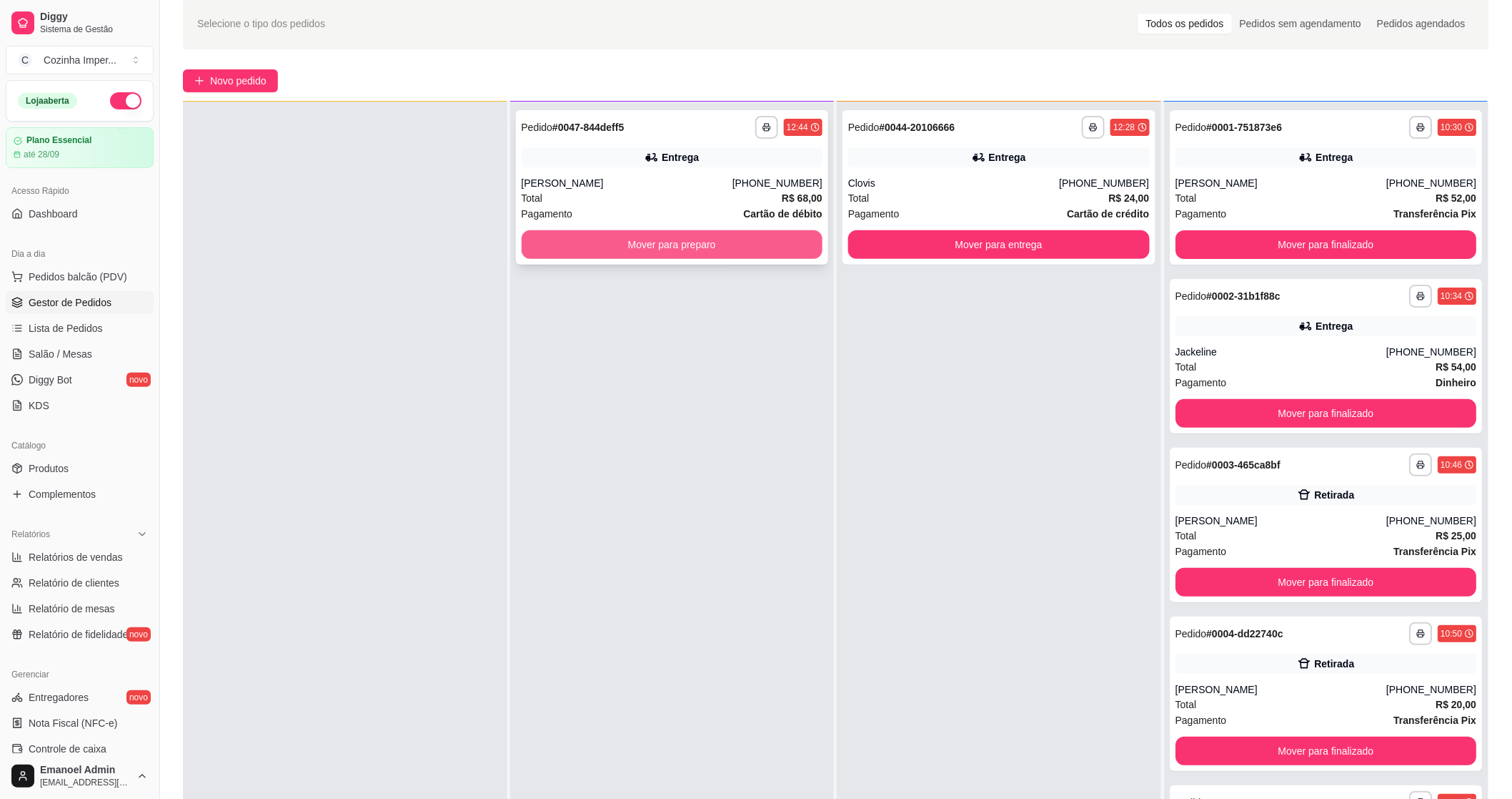
click at [766, 237] on button "Mover para preparo" at bounding box center [672, 244] width 301 height 29
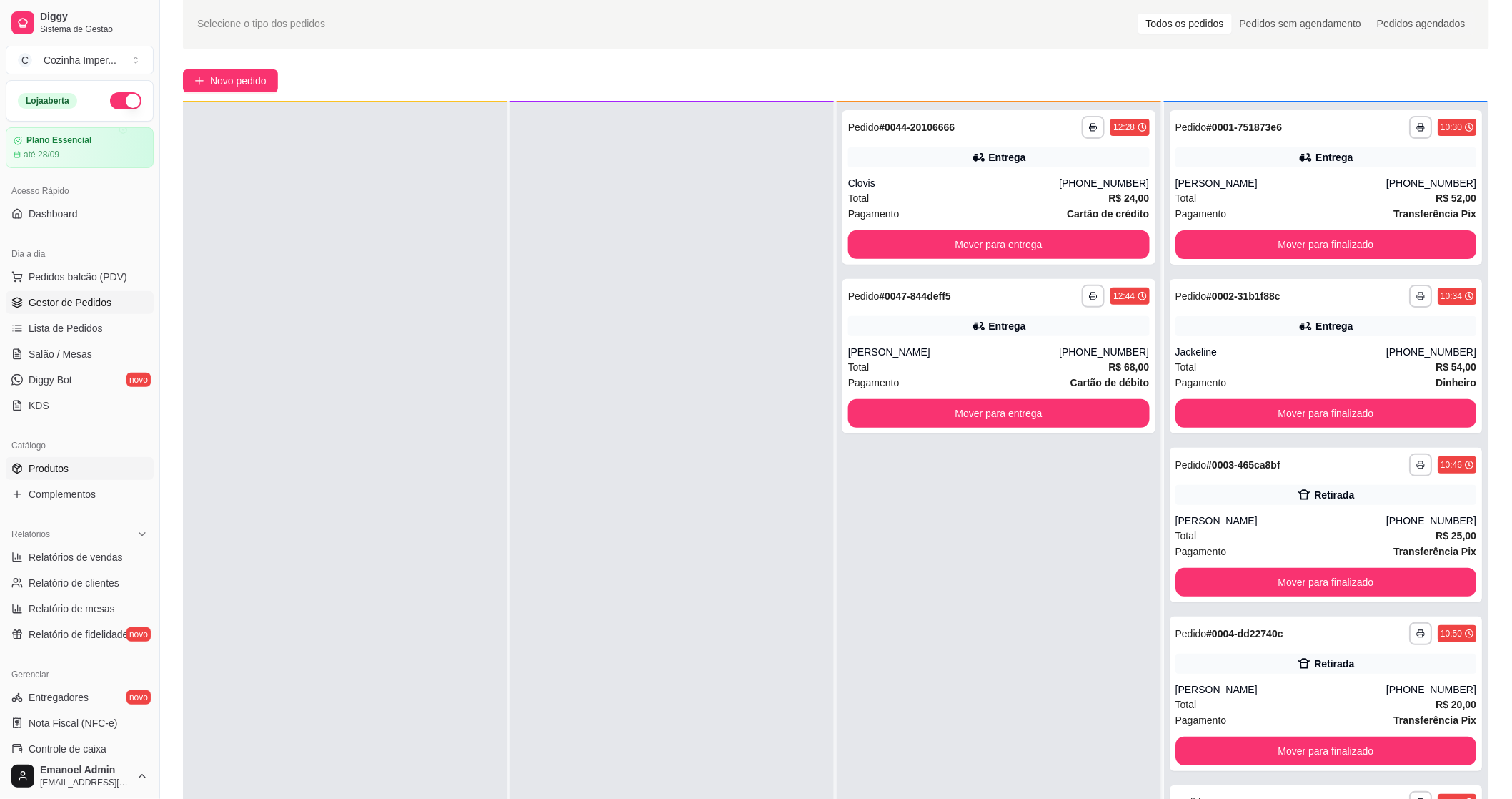
click at [89, 462] on link "Produtos" at bounding box center [79, 469] width 148 height 23
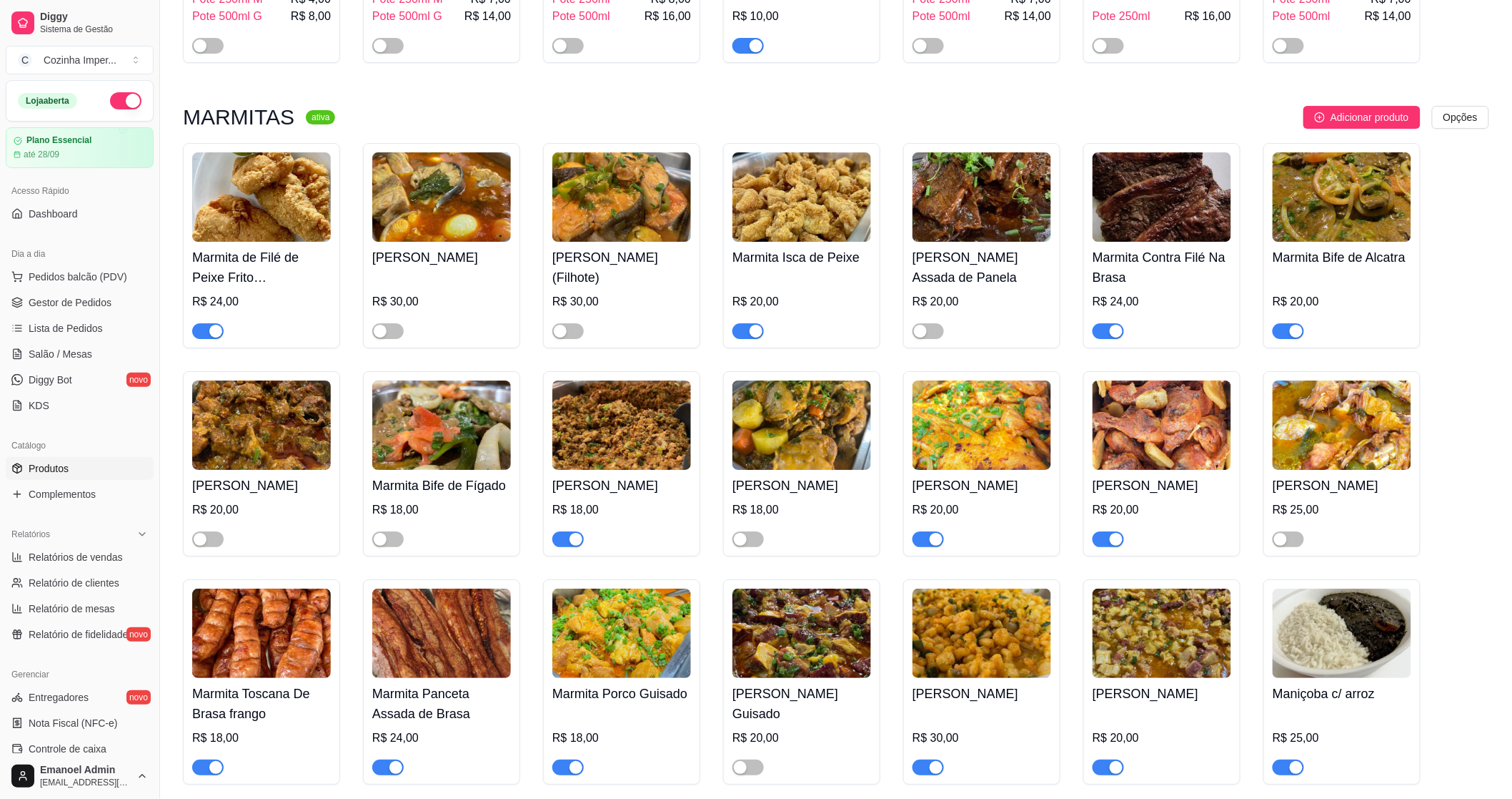
scroll to position [2225, 0]
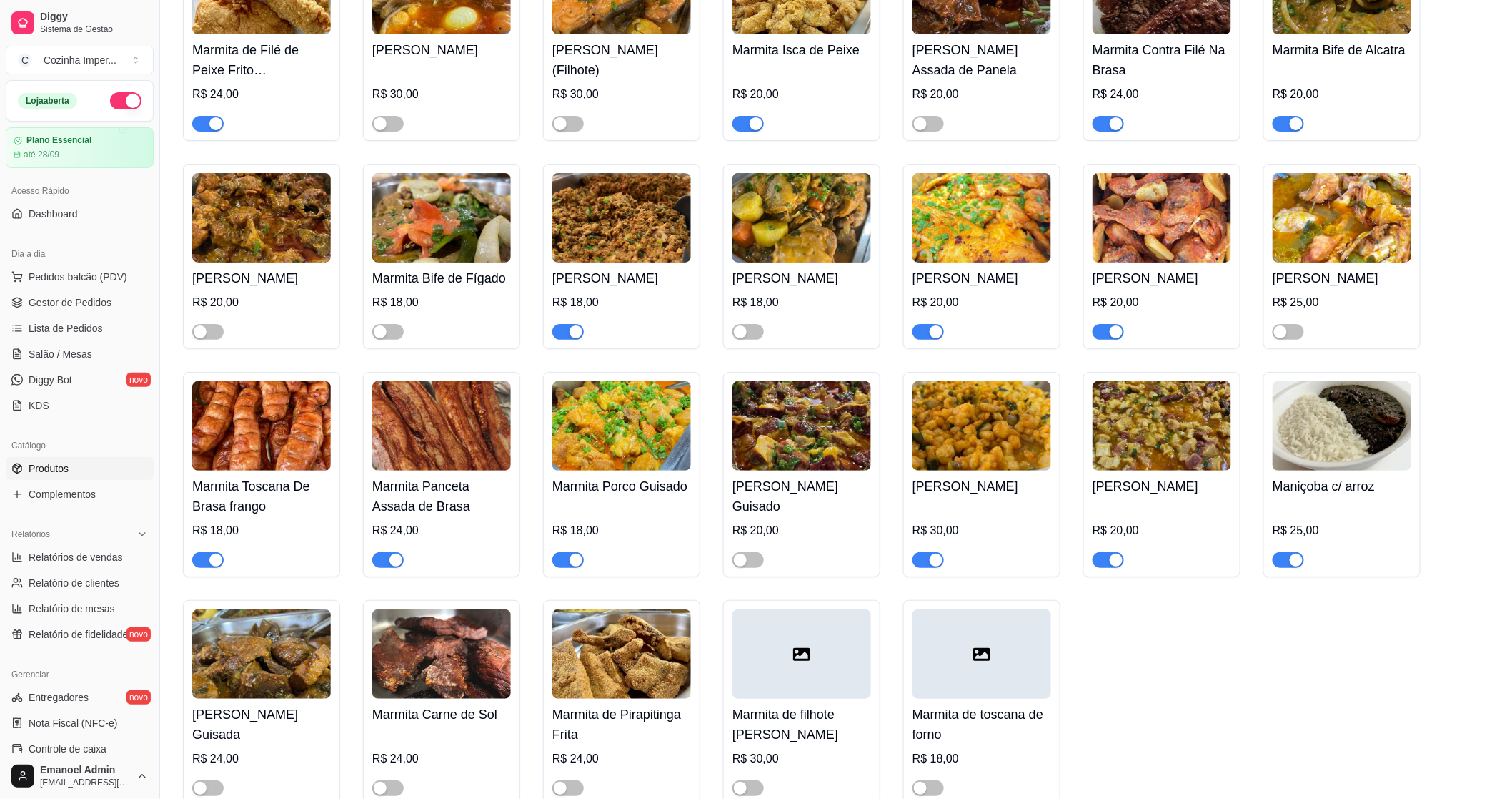
click at [752, 103] on div at bounding box center [801, 118] width 138 height 29
click at [746, 116] on span "button" at bounding box center [748, 124] width 32 height 16
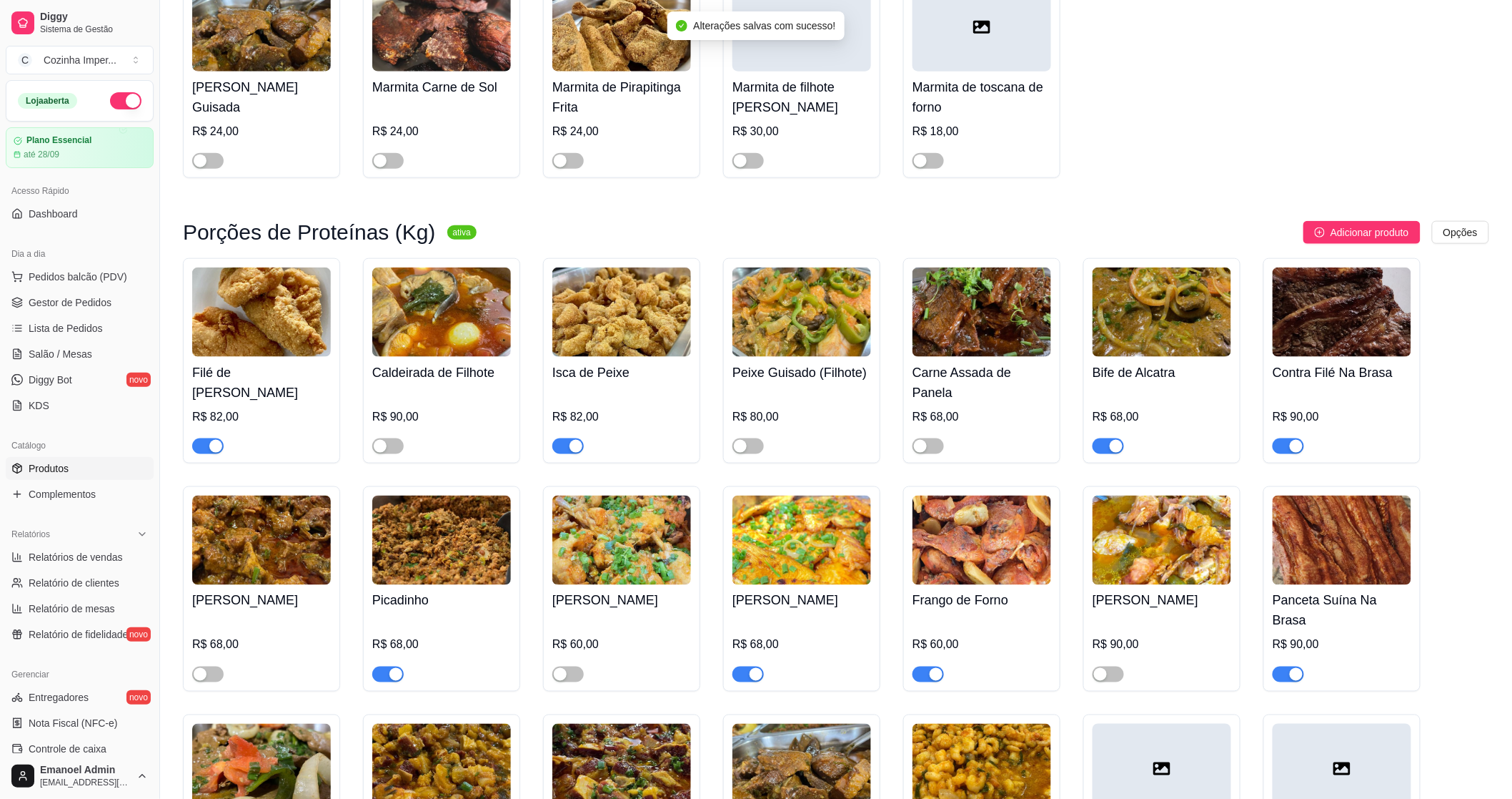
scroll to position [2940, 0]
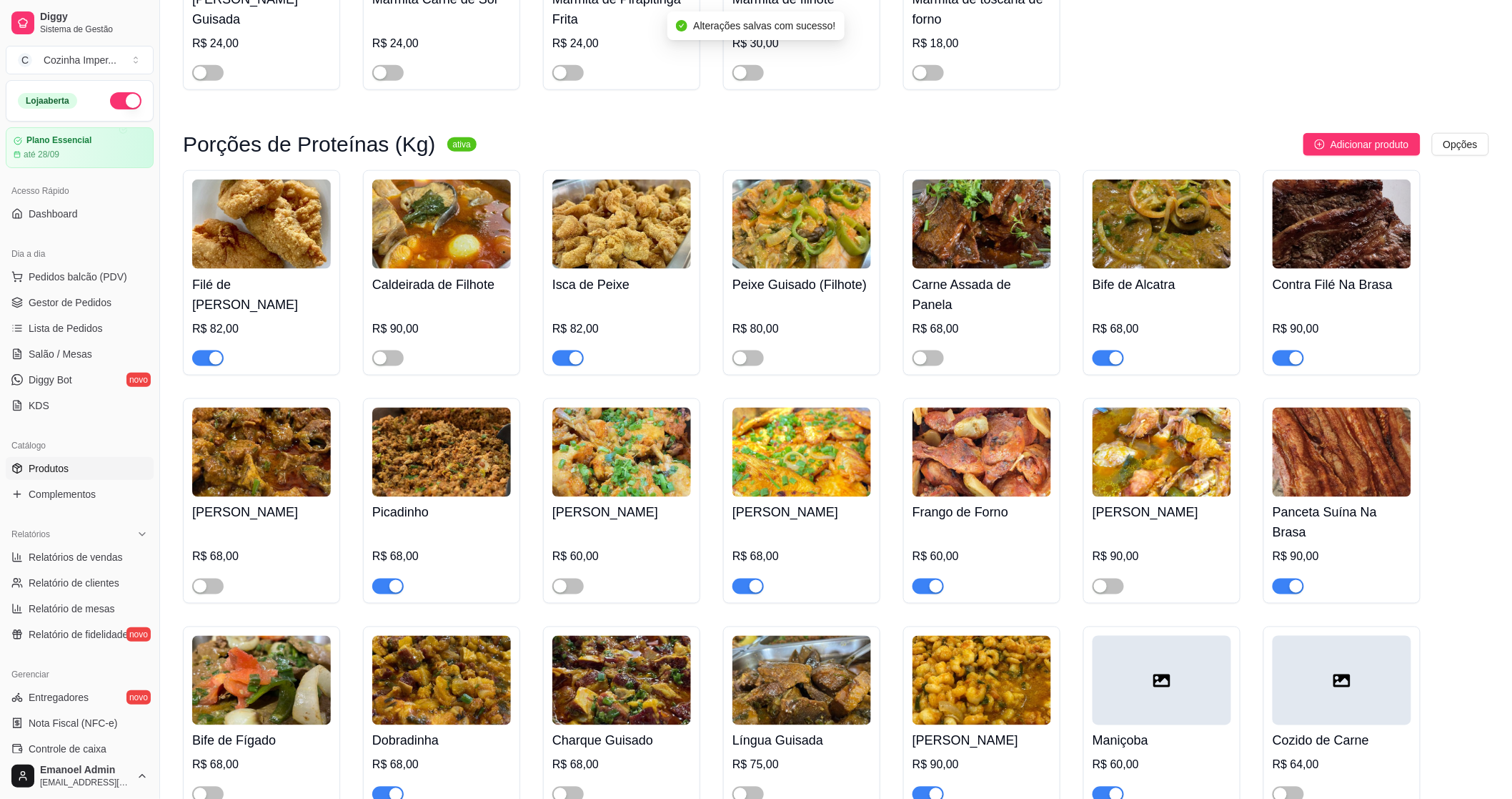
click at [565, 363] on span "button" at bounding box center [569, 358] width 32 height 16
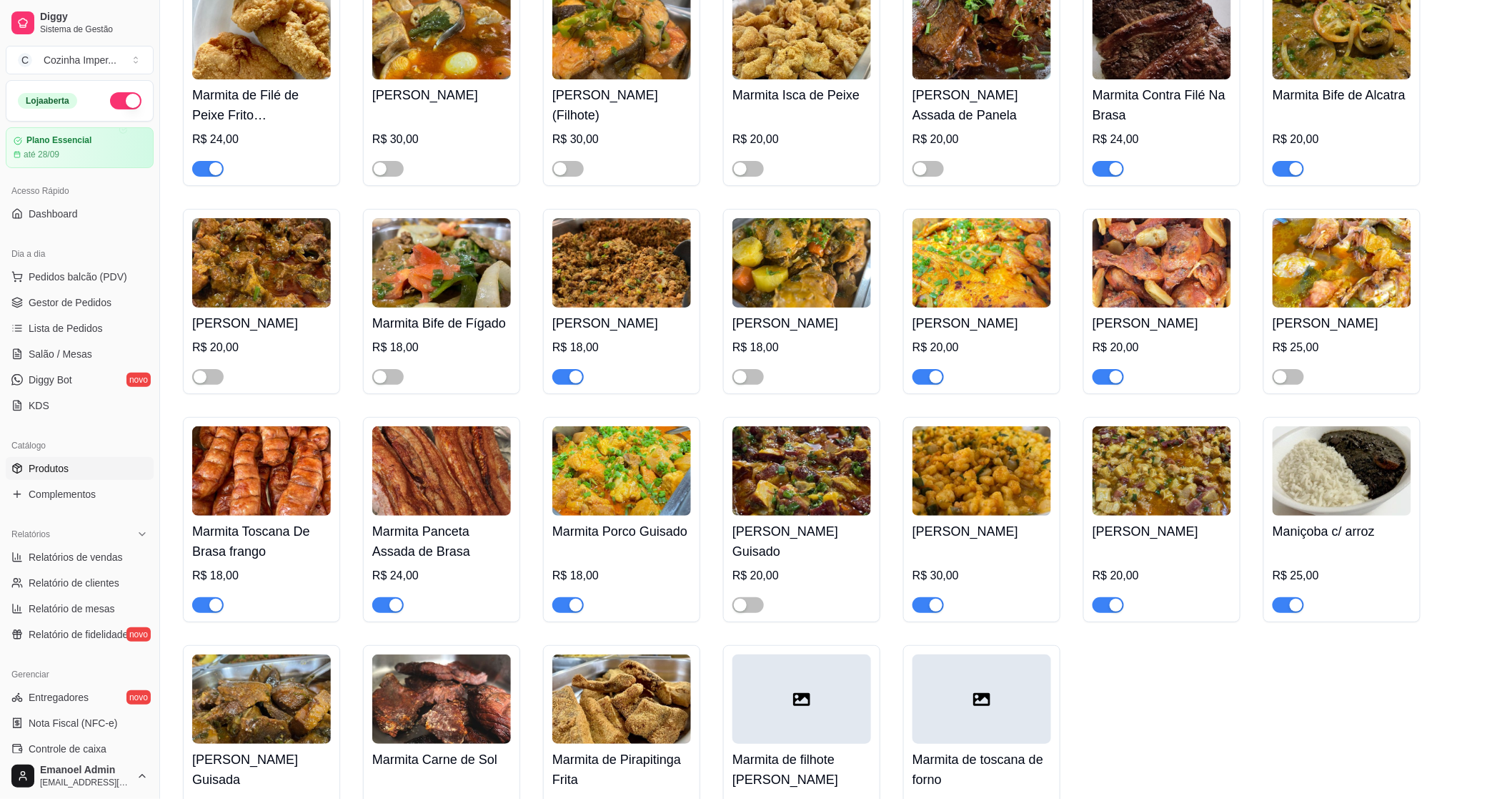
scroll to position [2145, 0]
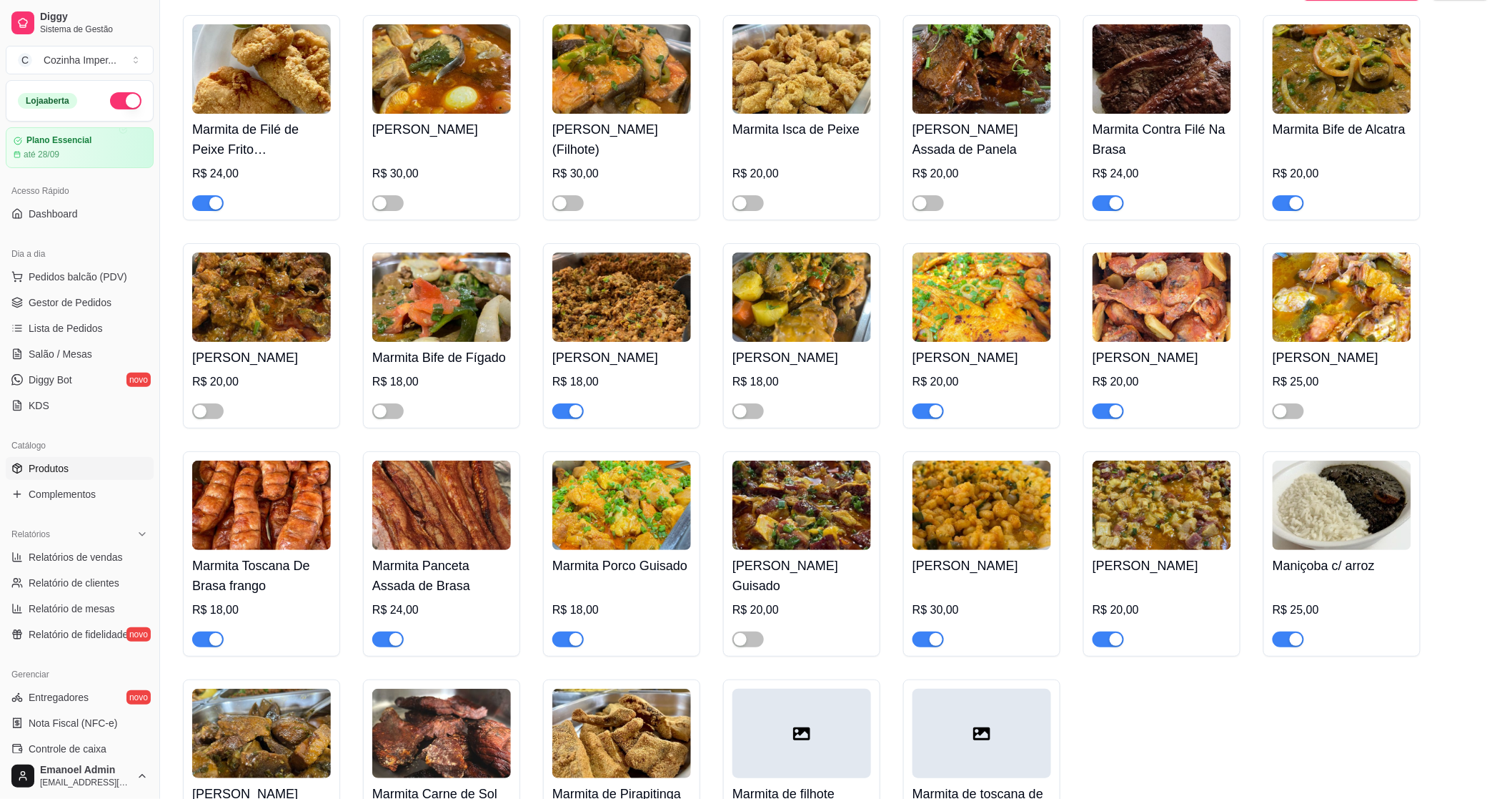
click at [210, 645] on div "button" at bounding box center [216, 640] width 13 height 13
click at [43, 307] on span "Gestor de Pedidos" at bounding box center [70, 303] width 83 height 14
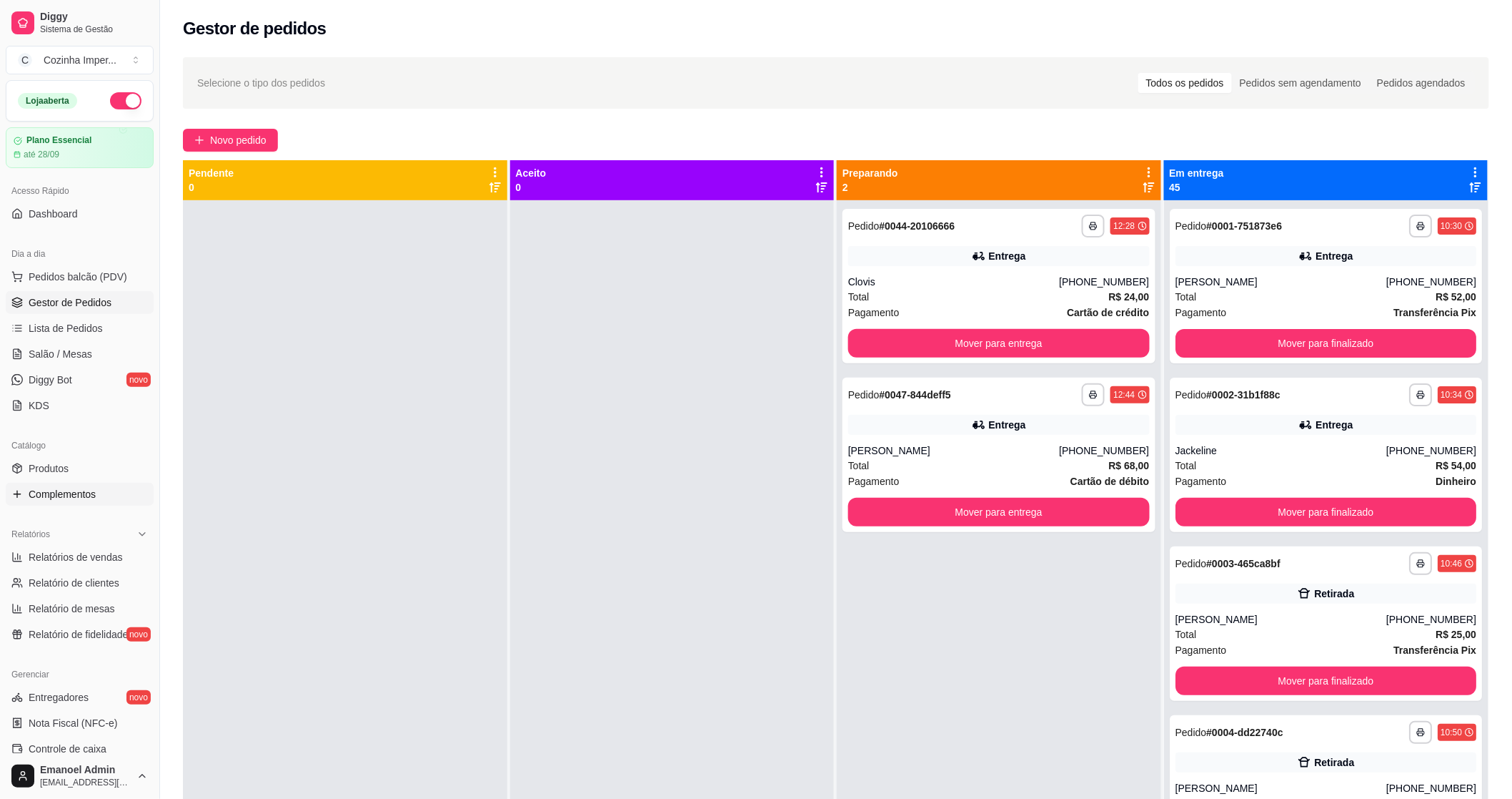
click at [55, 482] on link "Complementos" at bounding box center [79, 494] width 148 height 23
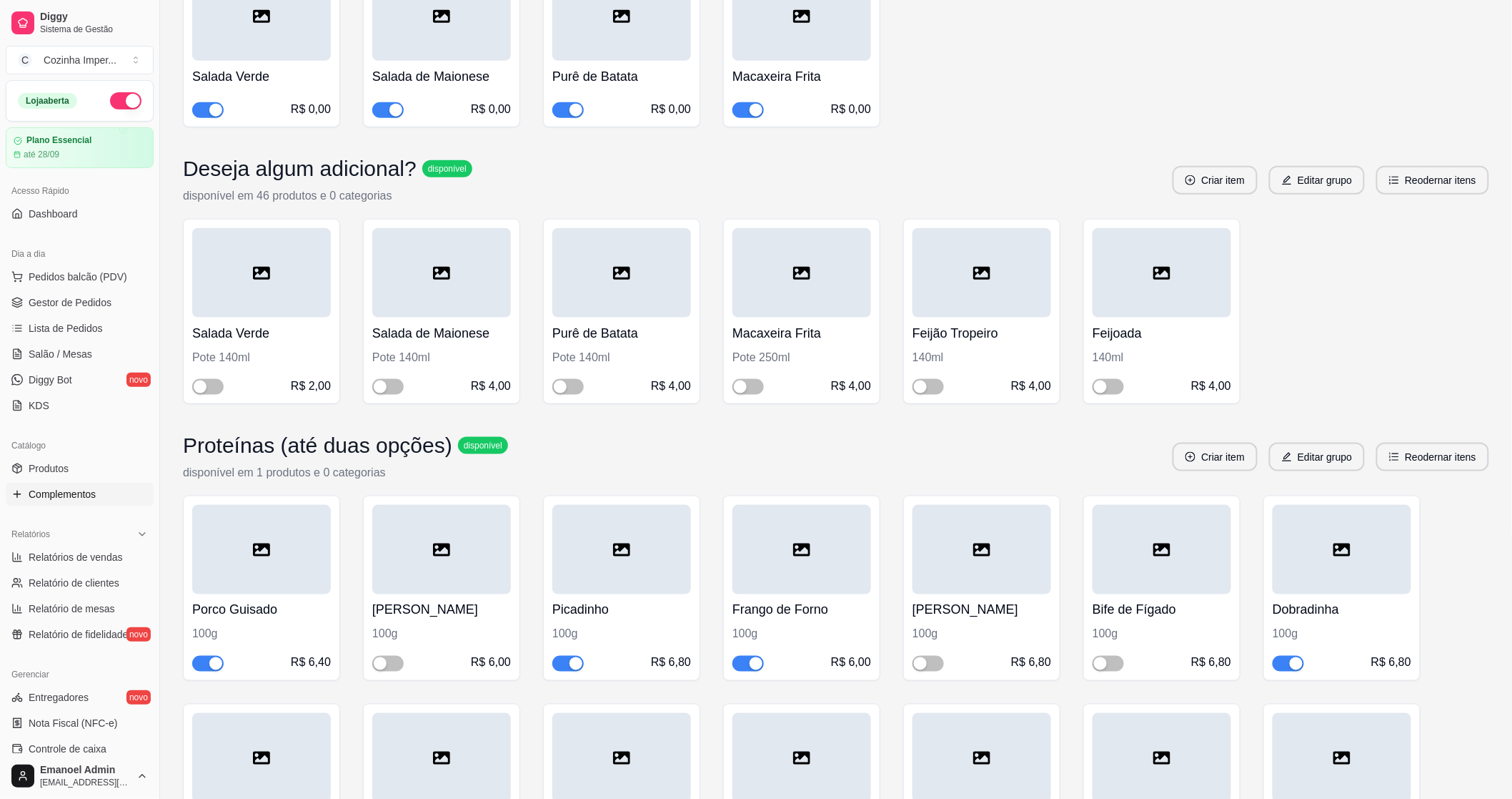
scroll to position [795, 0]
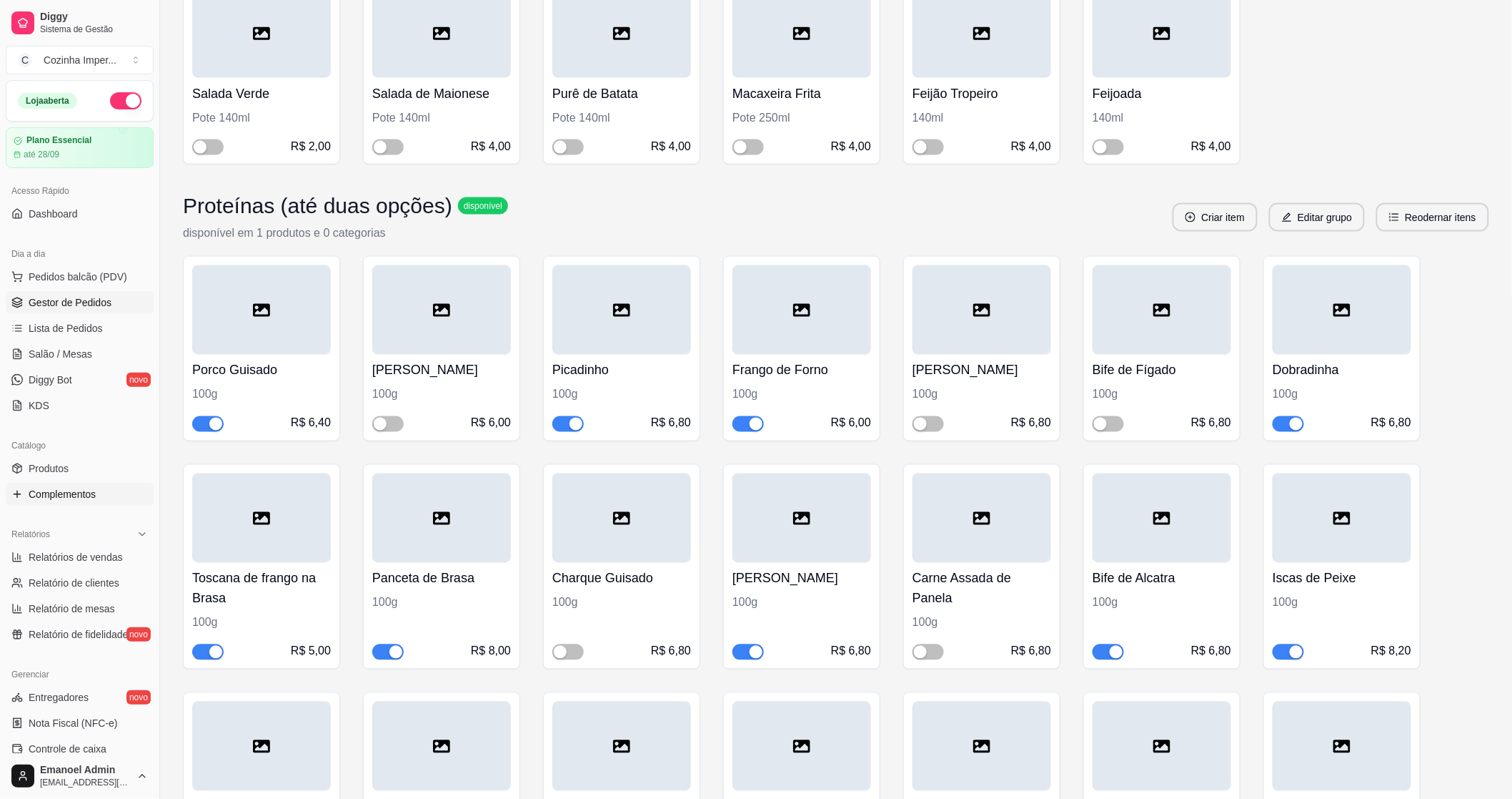
click at [94, 313] on link "Gestor de Pedidos" at bounding box center [79, 303] width 148 height 23
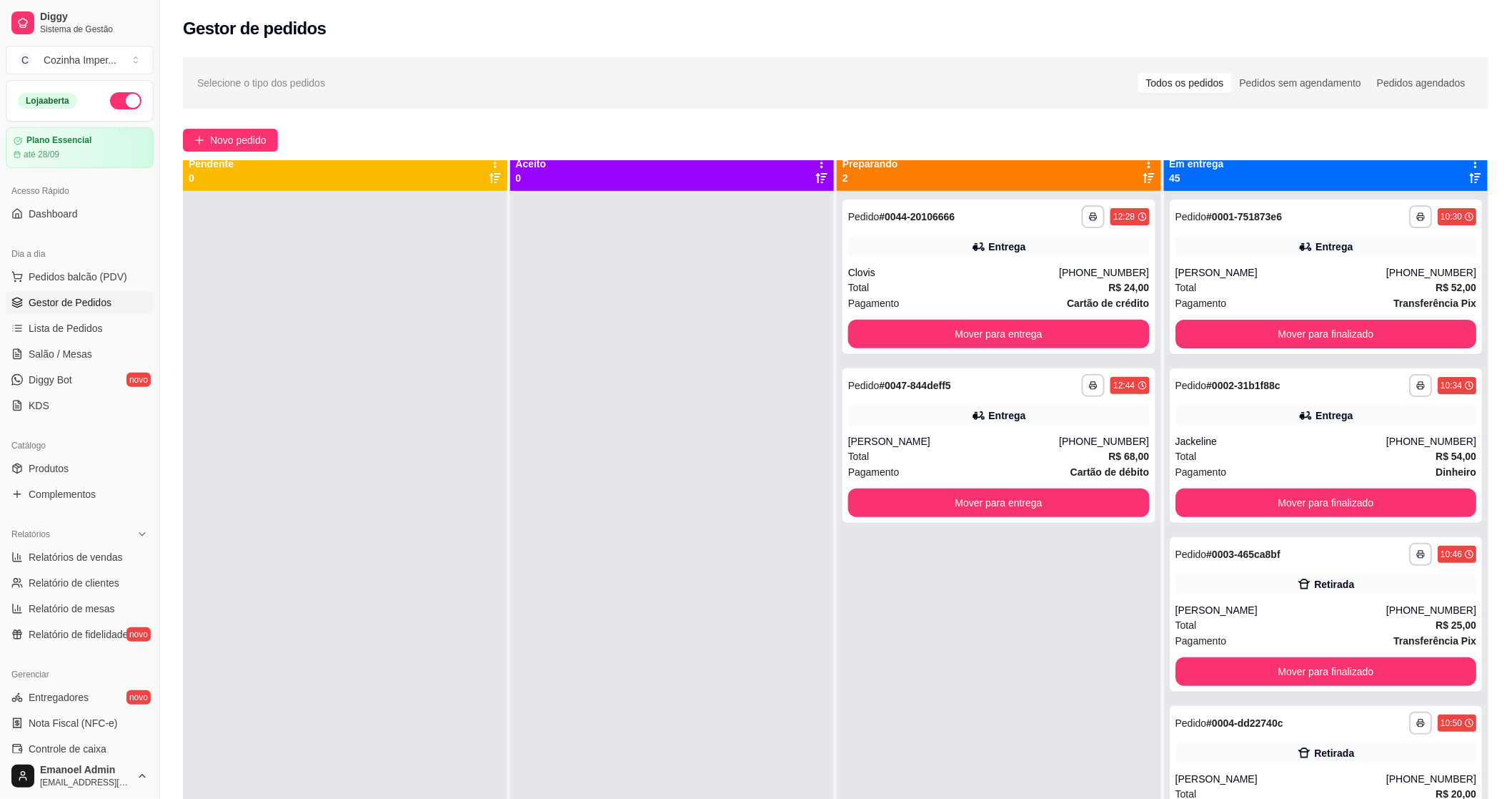
scroll to position [40, 0]
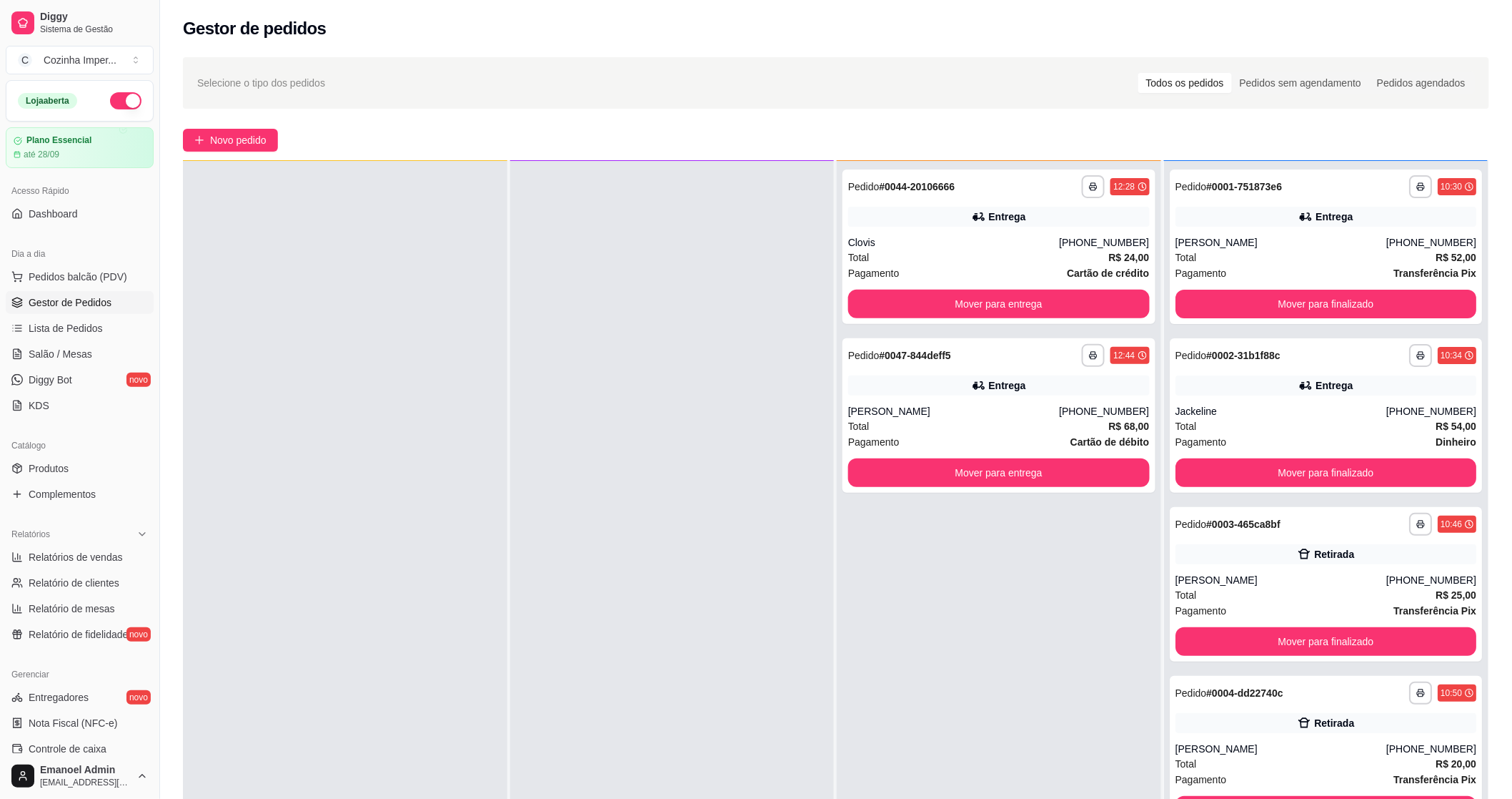
click at [102, 456] on div "Catálogo" at bounding box center [79, 446] width 148 height 23
click at [98, 467] on link "Produtos" at bounding box center [79, 469] width 148 height 23
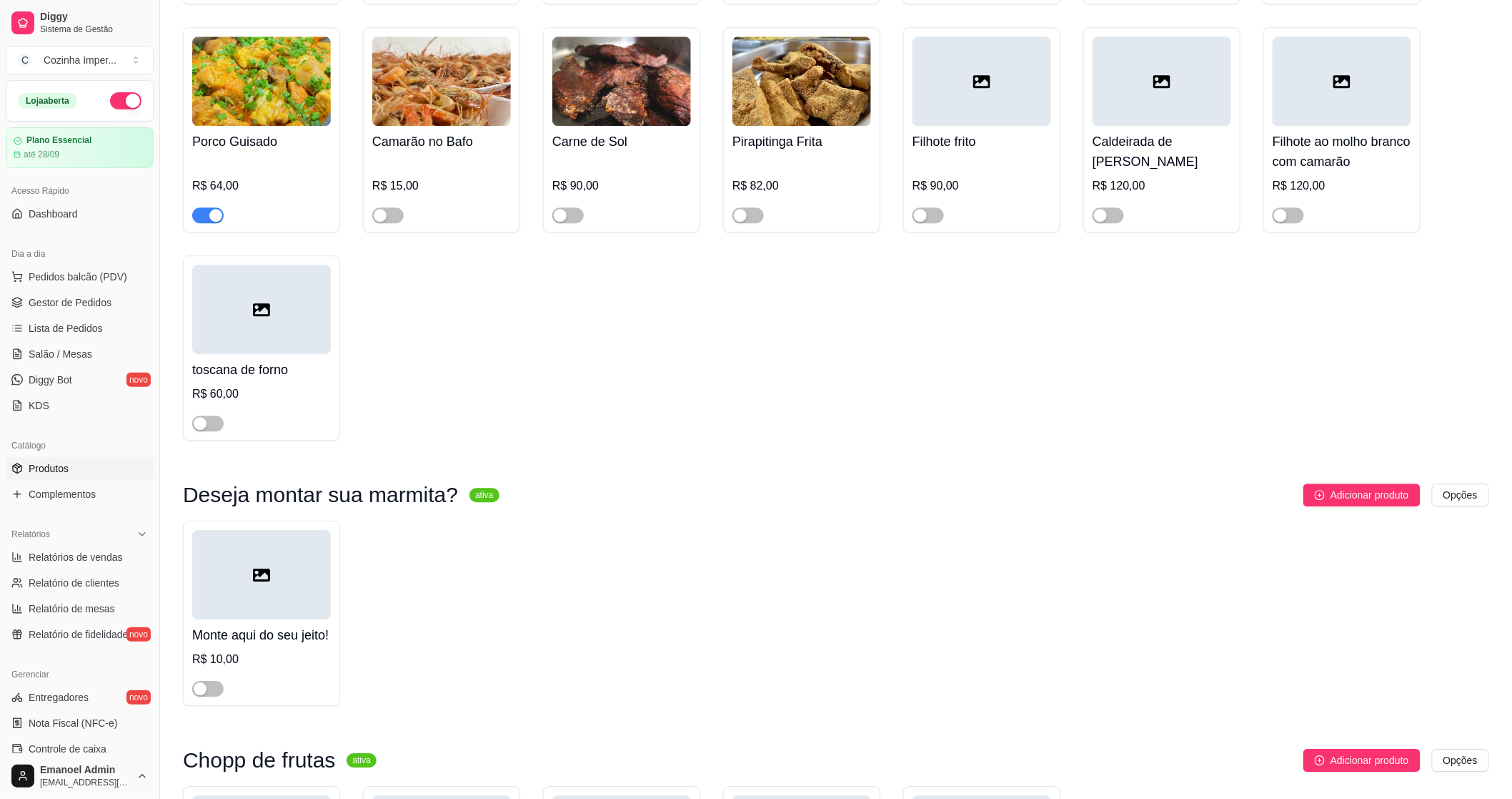
scroll to position [3686, 0]
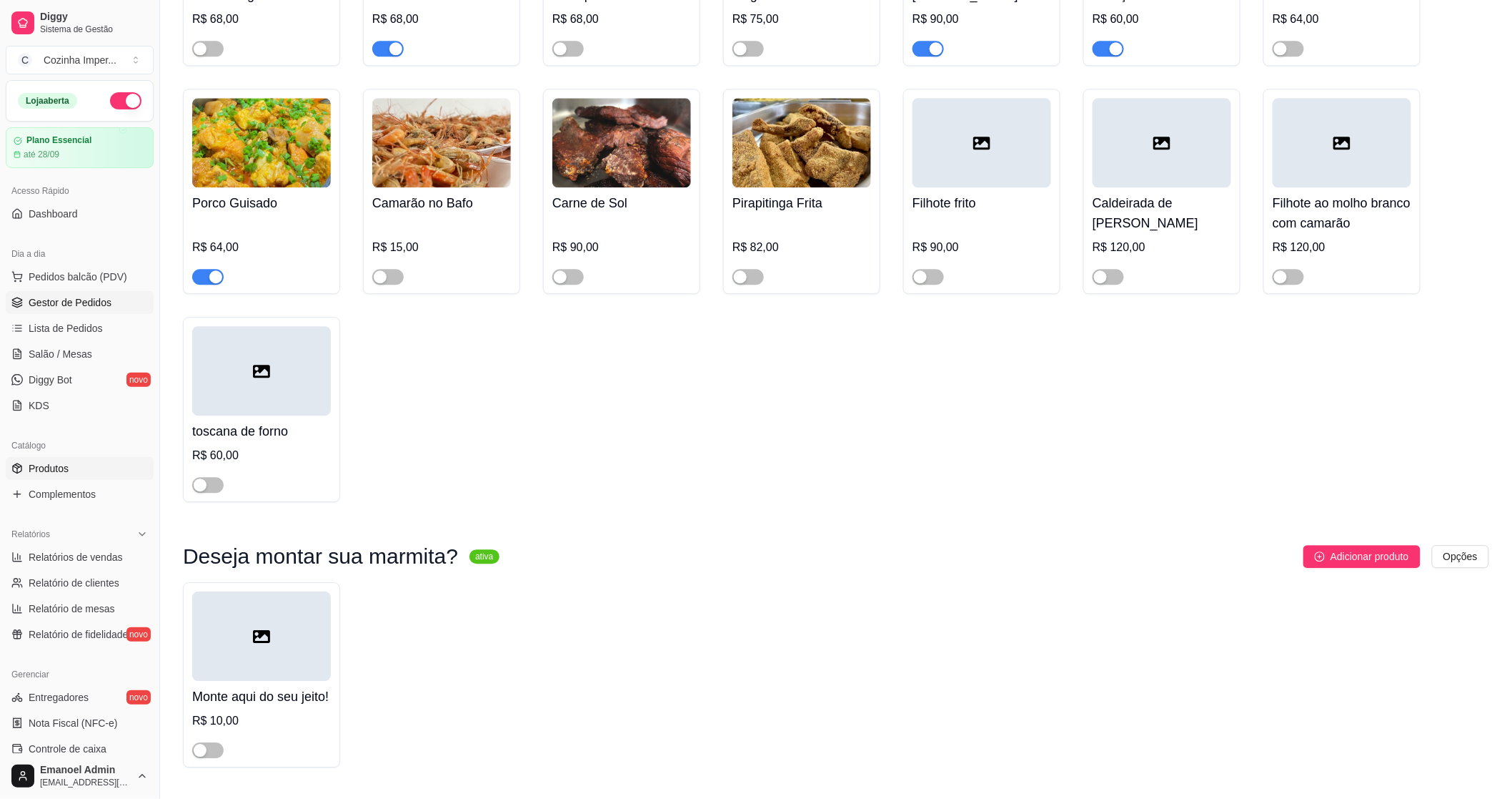
click at [83, 294] on link "Gestor de Pedidos" at bounding box center [79, 303] width 148 height 23
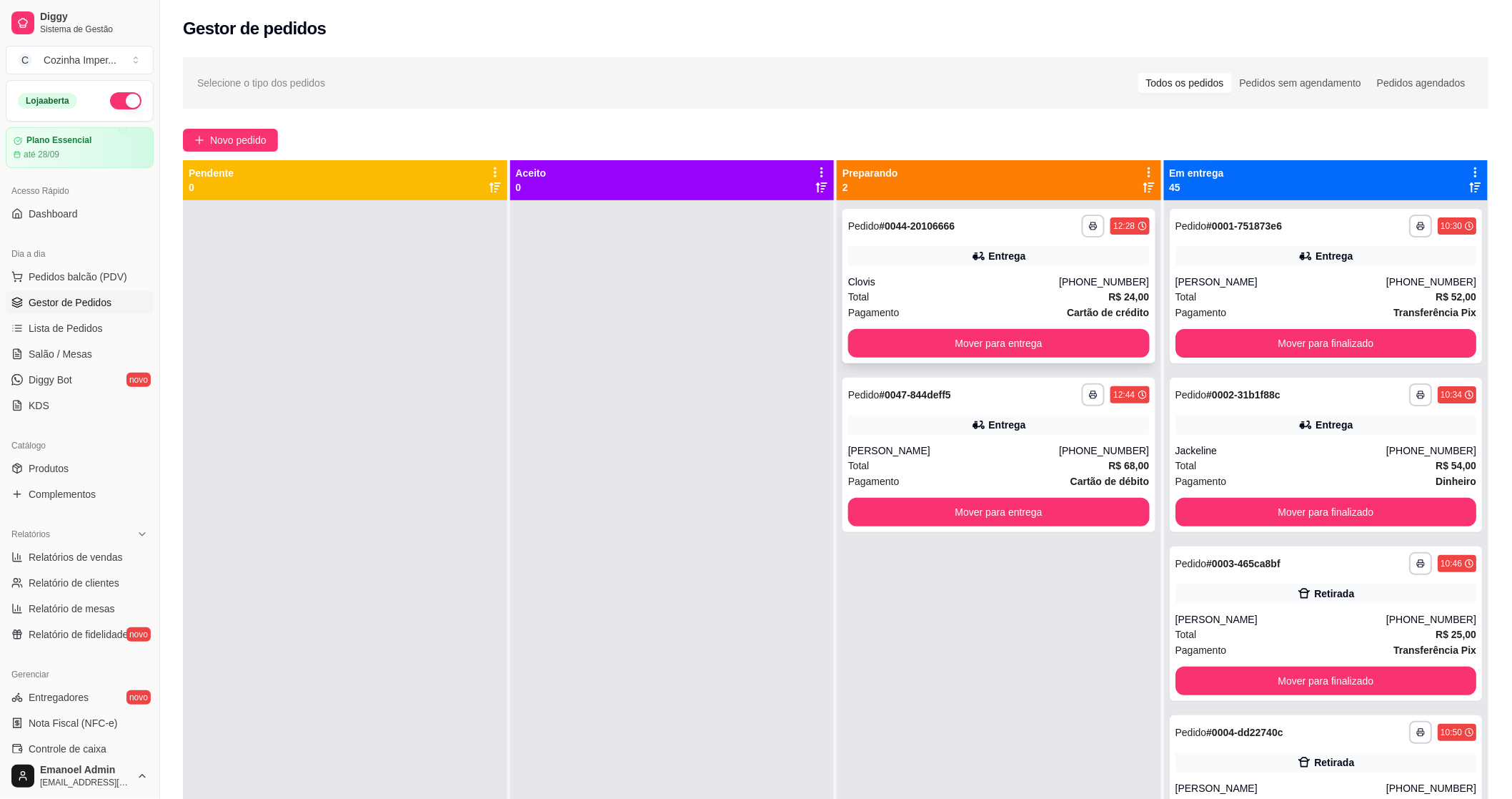
click at [1009, 281] on div "Clovis" at bounding box center [953, 282] width 211 height 14
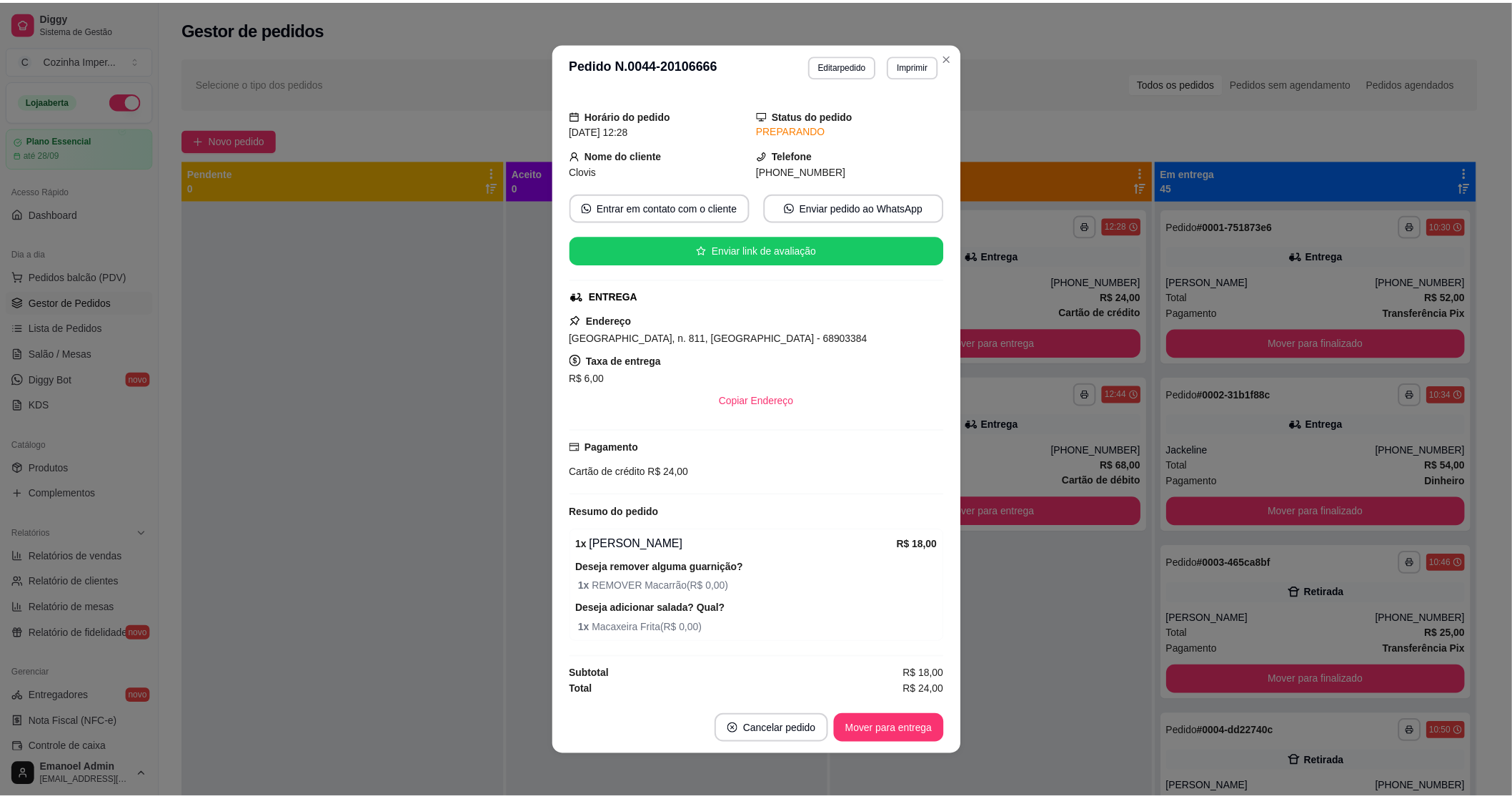
scroll to position [3, 0]
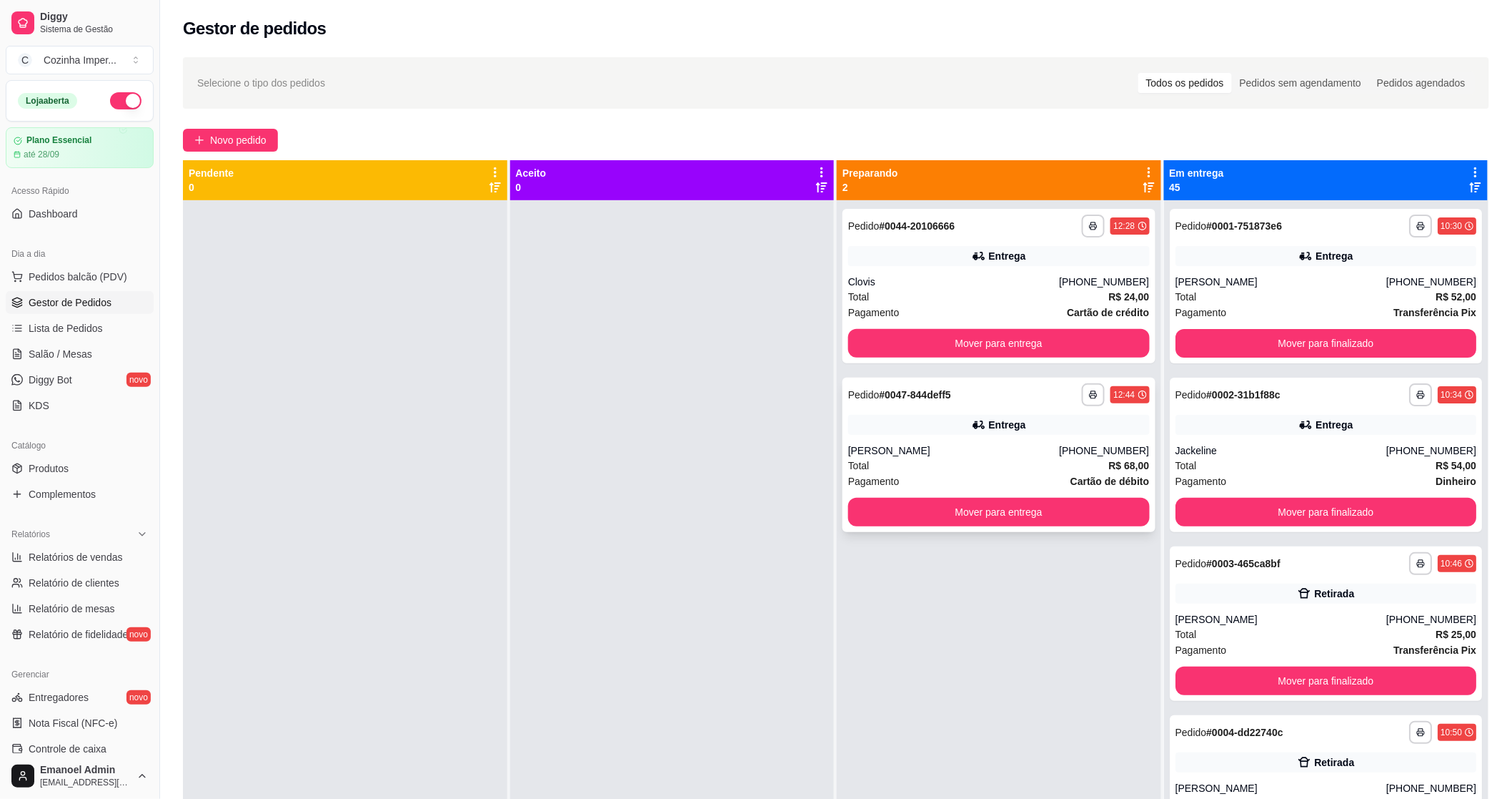
click at [933, 455] on div "[PERSON_NAME]" at bounding box center [953, 451] width 211 height 14
click at [30, 460] on link "Produtos" at bounding box center [79, 469] width 148 height 23
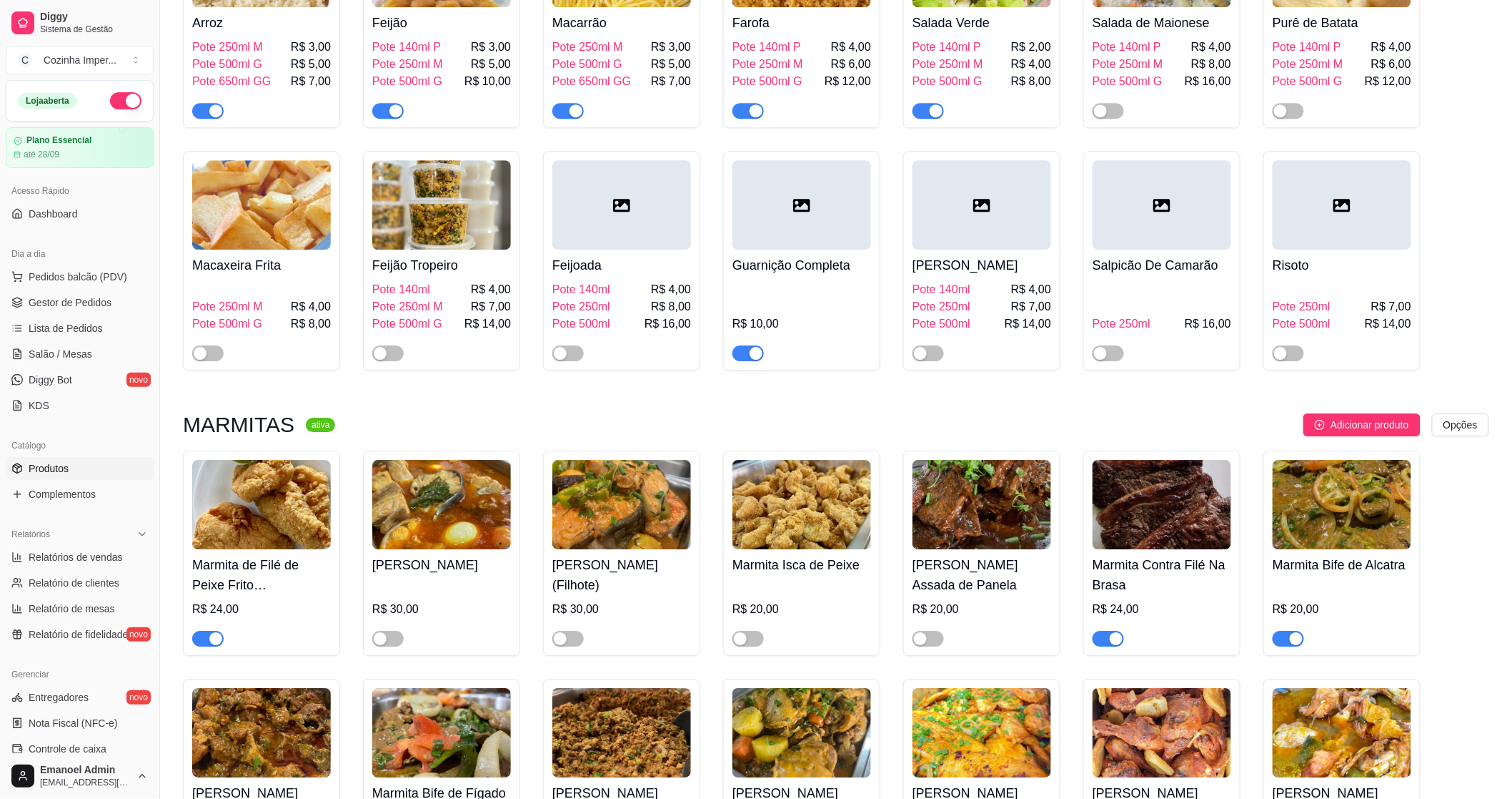
scroll to position [1509, 0]
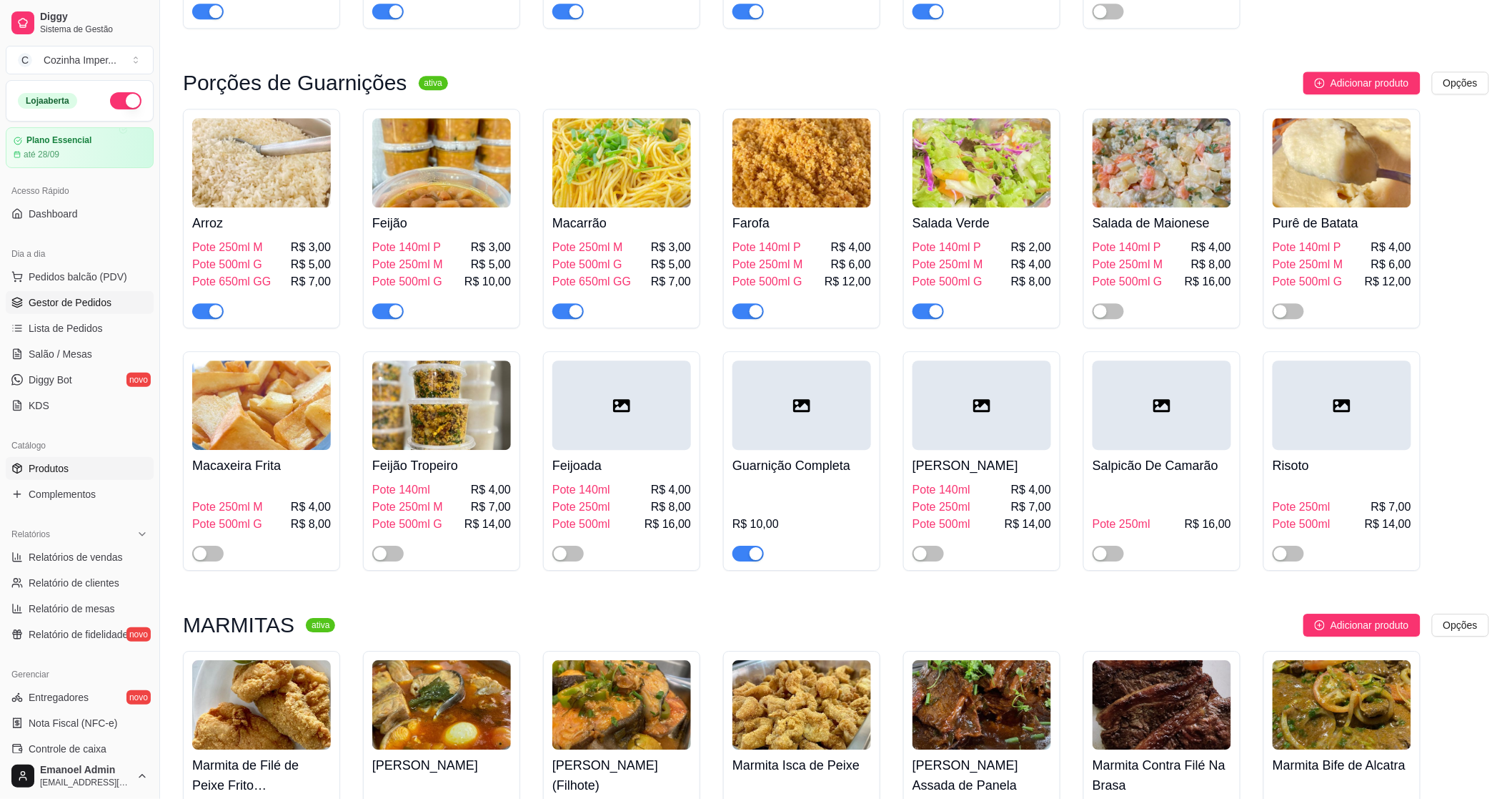
click at [59, 302] on span "Gestor de Pedidos" at bounding box center [70, 303] width 83 height 14
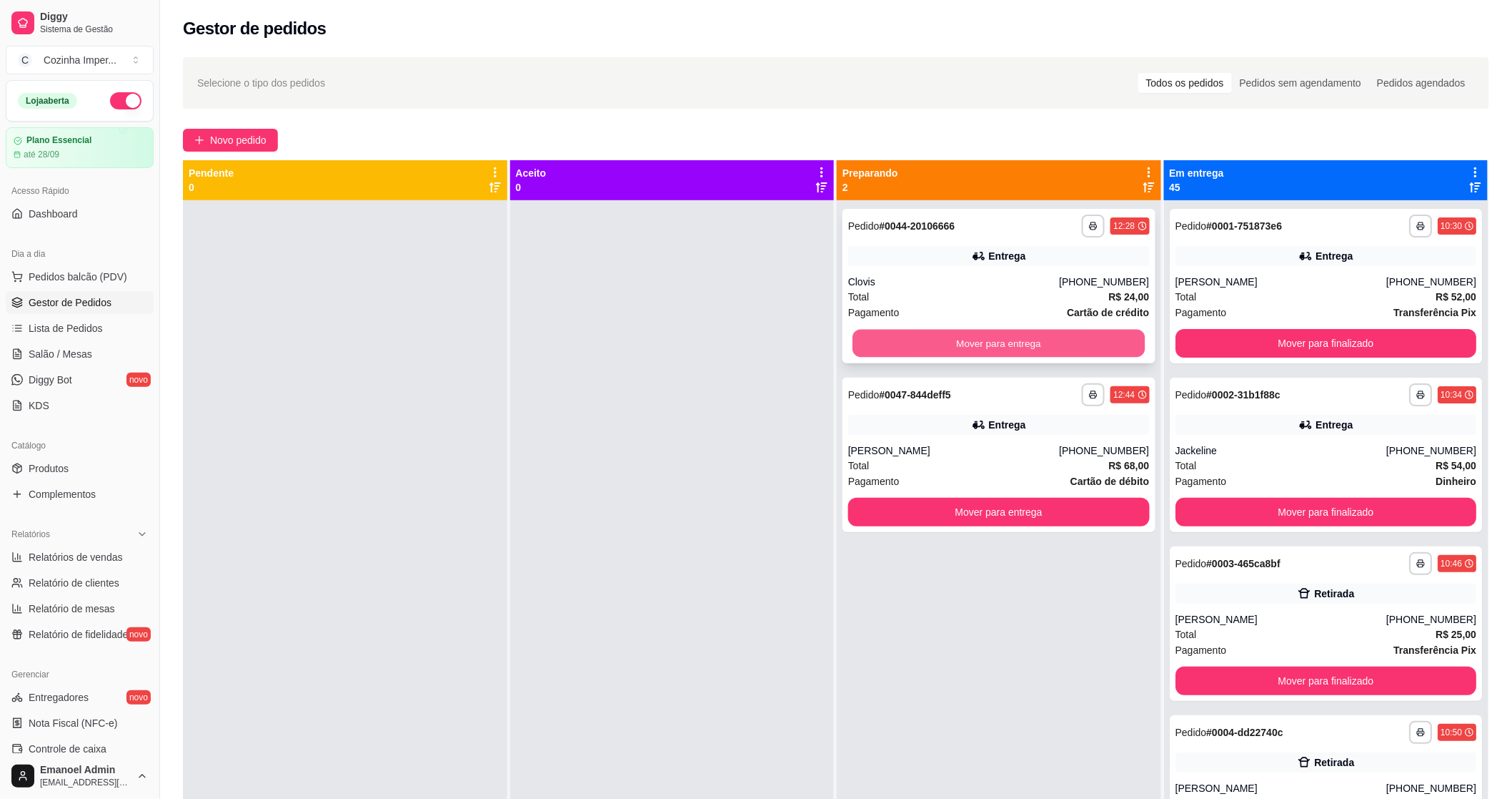
click at [1069, 335] on button "Mover para entrega" at bounding box center [999, 343] width 293 height 28
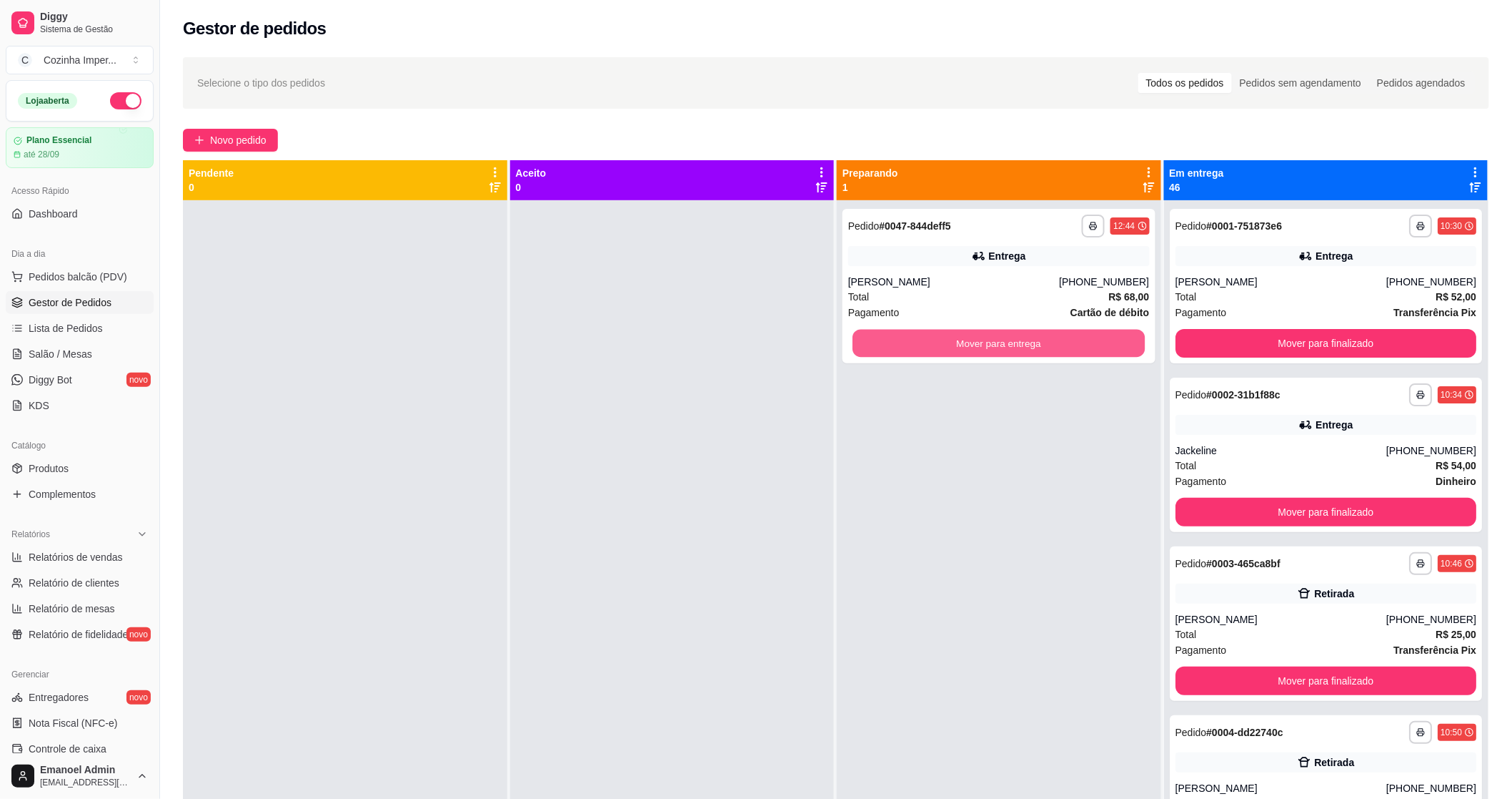
click at [1068, 336] on button "Mover para entrega" at bounding box center [999, 343] width 293 height 28
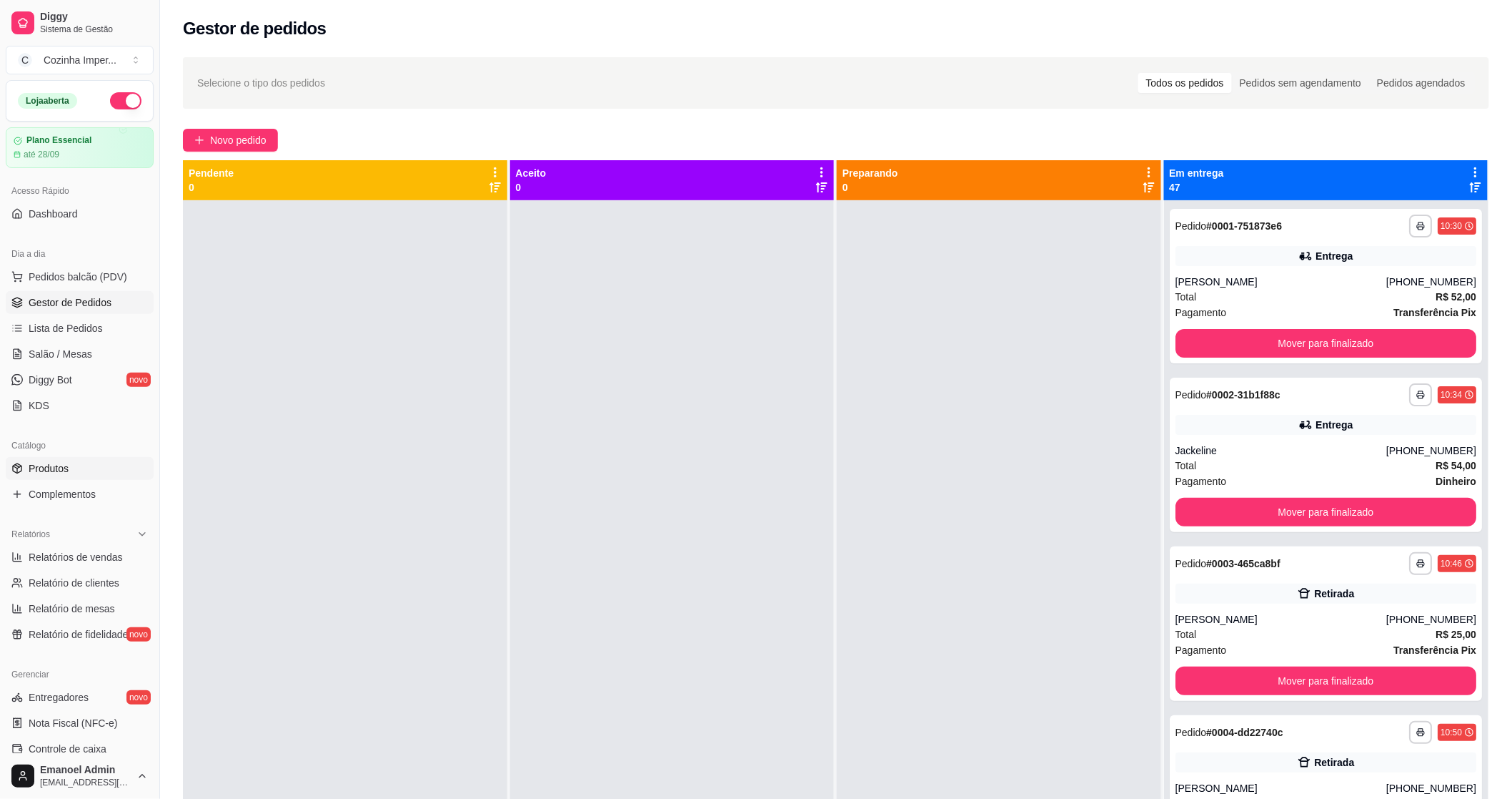
click at [40, 460] on link "Produtos" at bounding box center [79, 469] width 148 height 23
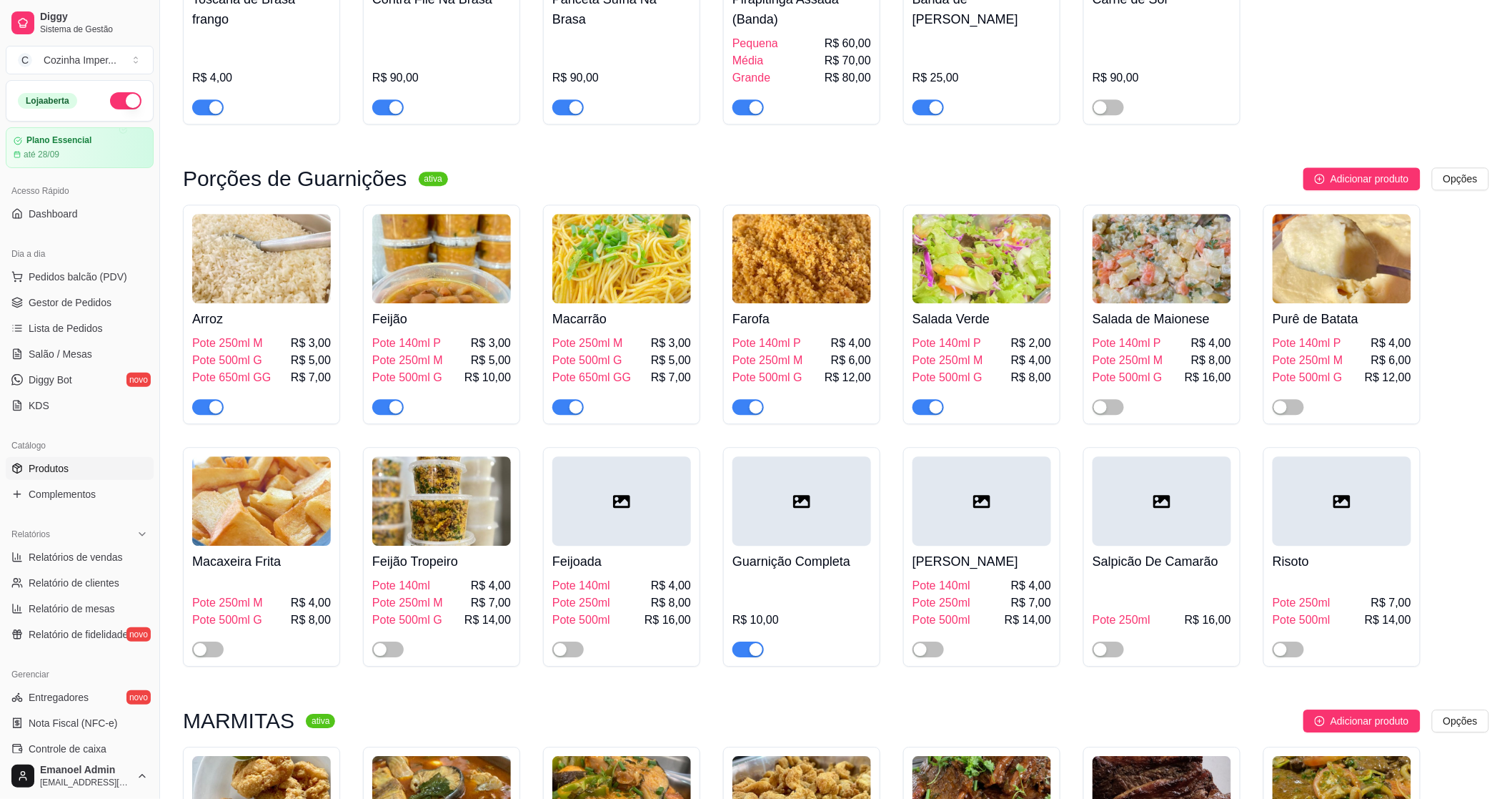
scroll to position [1589, 0]
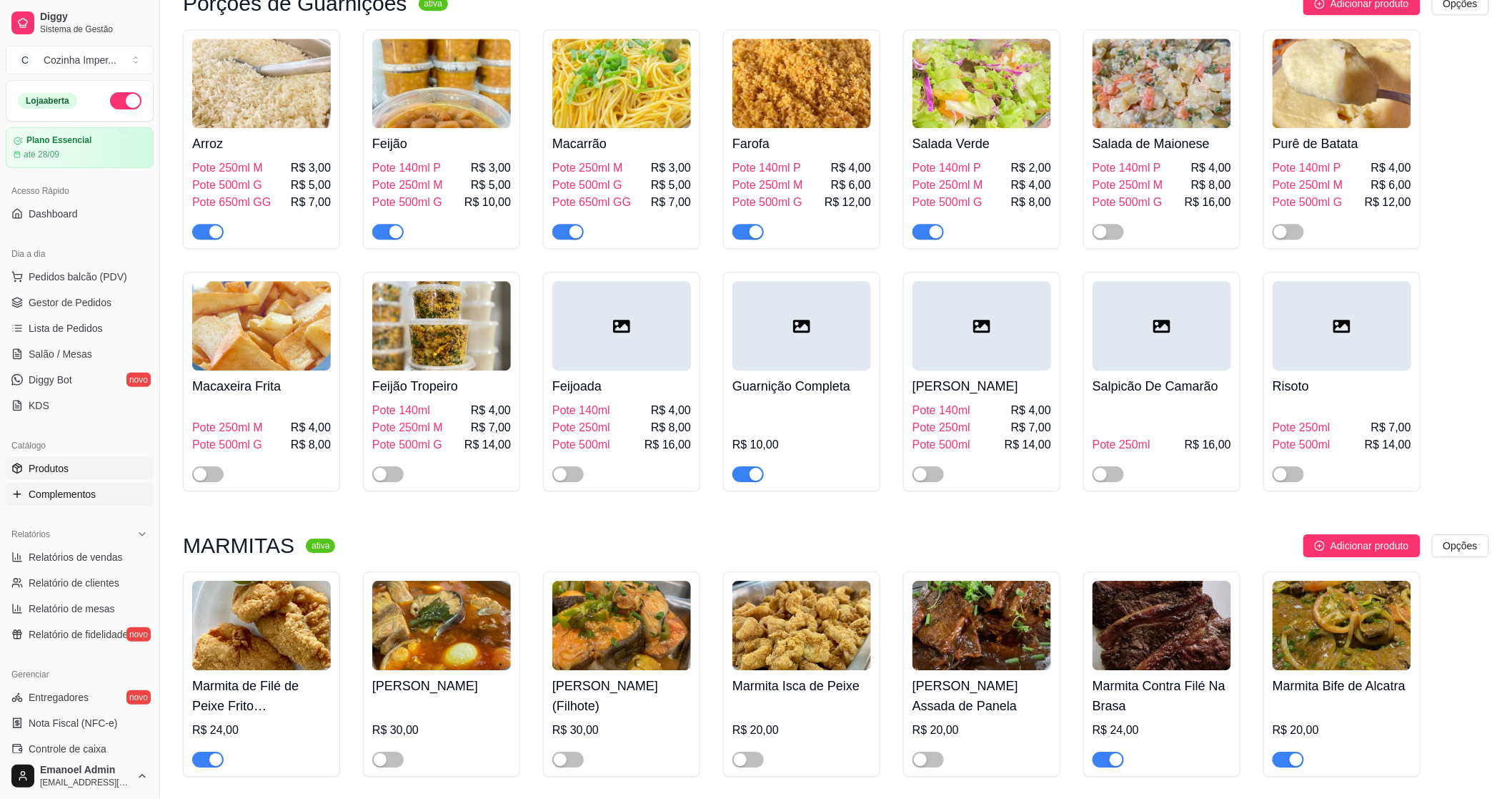
click at [57, 505] on div "Catálogo Produtos Complementos" at bounding box center [79, 469] width 159 height 83
click at [55, 503] on link "Complementos" at bounding box center [79, 494] width 148 height 23
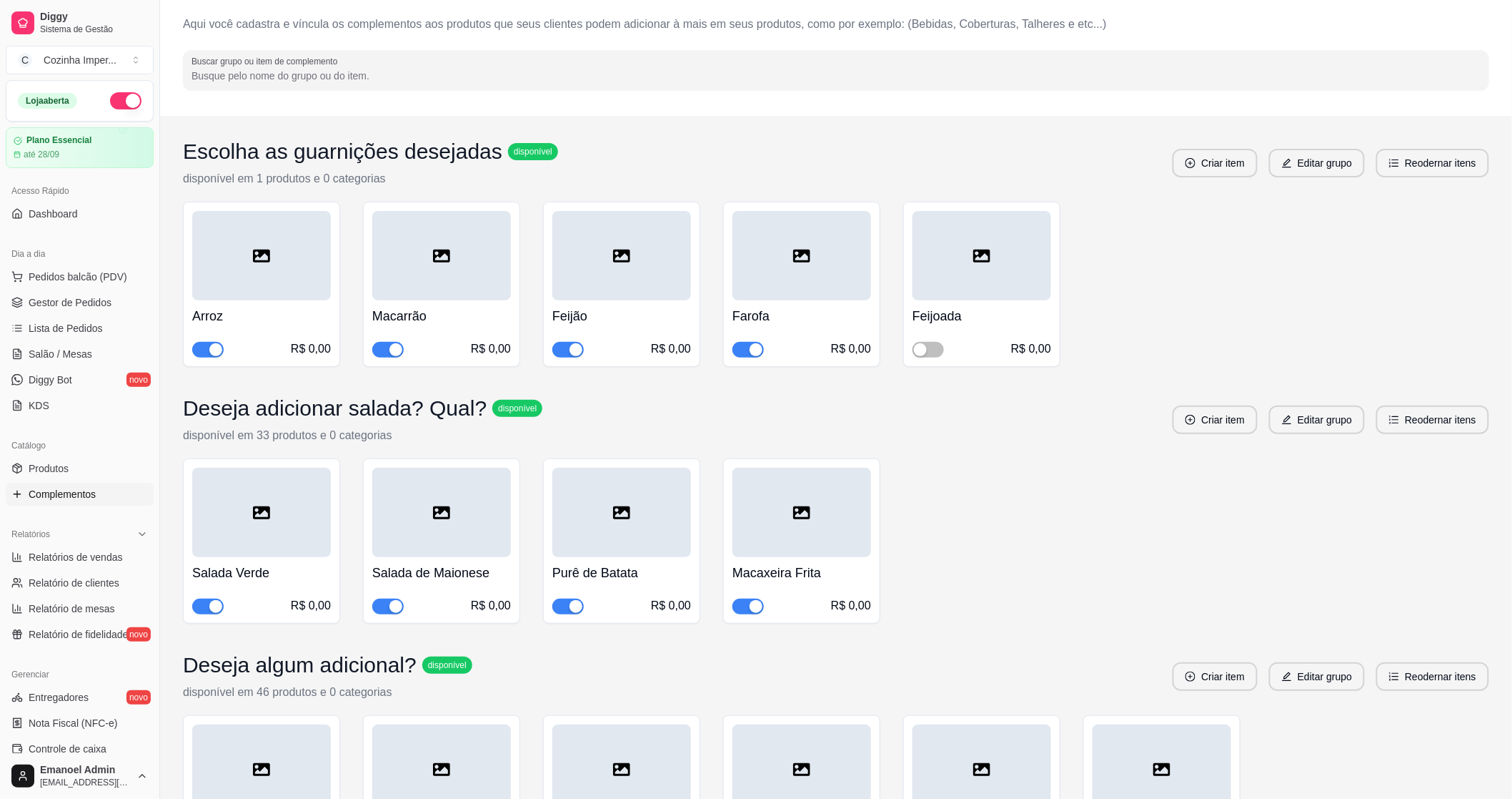
scroll to position [159, 0]
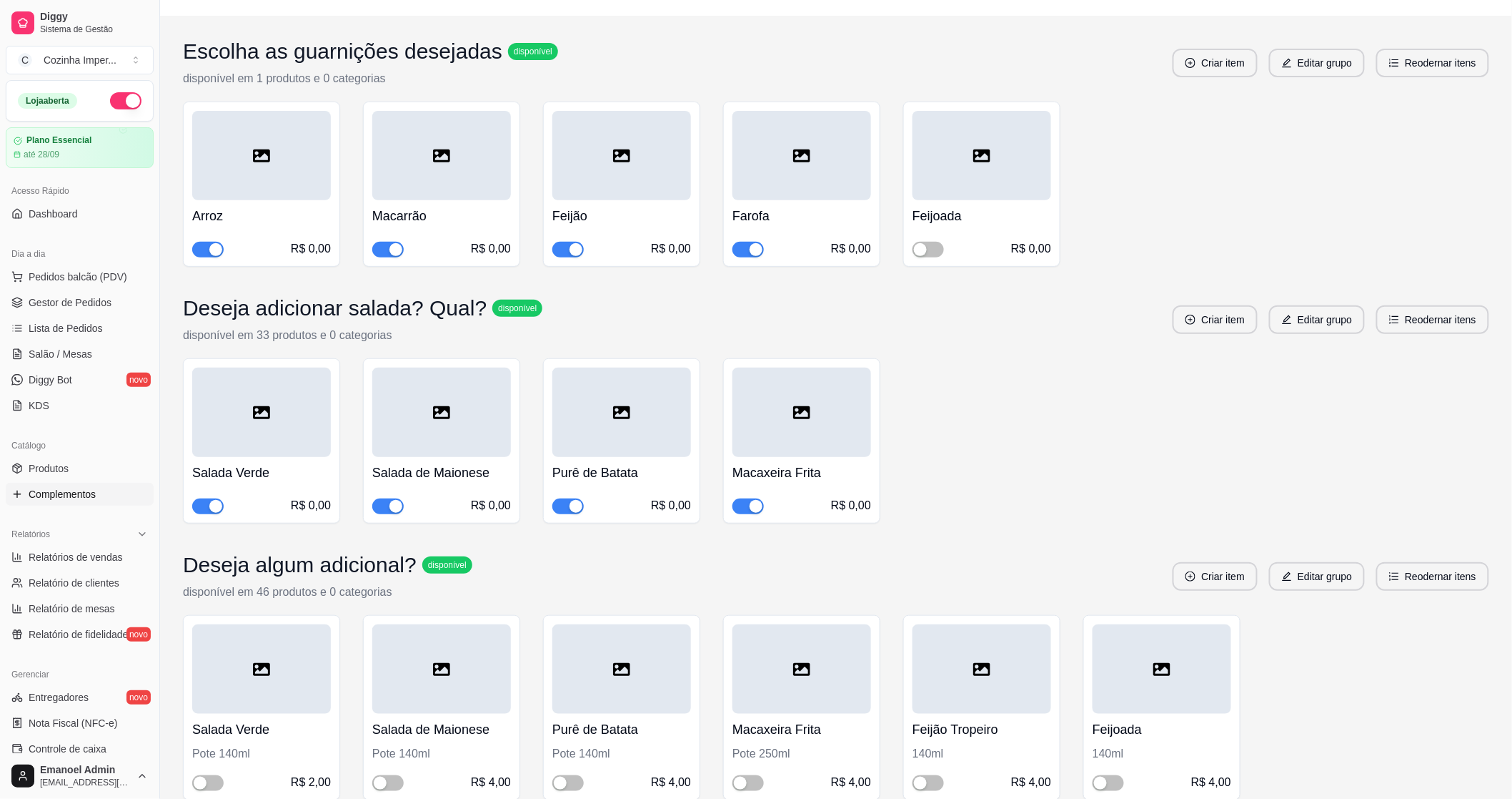
click at [574, 498] on span "button" at bounding box center [569, 506] width 32 height 16
click at [382, 511] on span "button" at bounding box center [388, 506] width 32 height 16
click at [90, 474] on link "Produtos" at bounding box center [79, 469] width 148 height 23
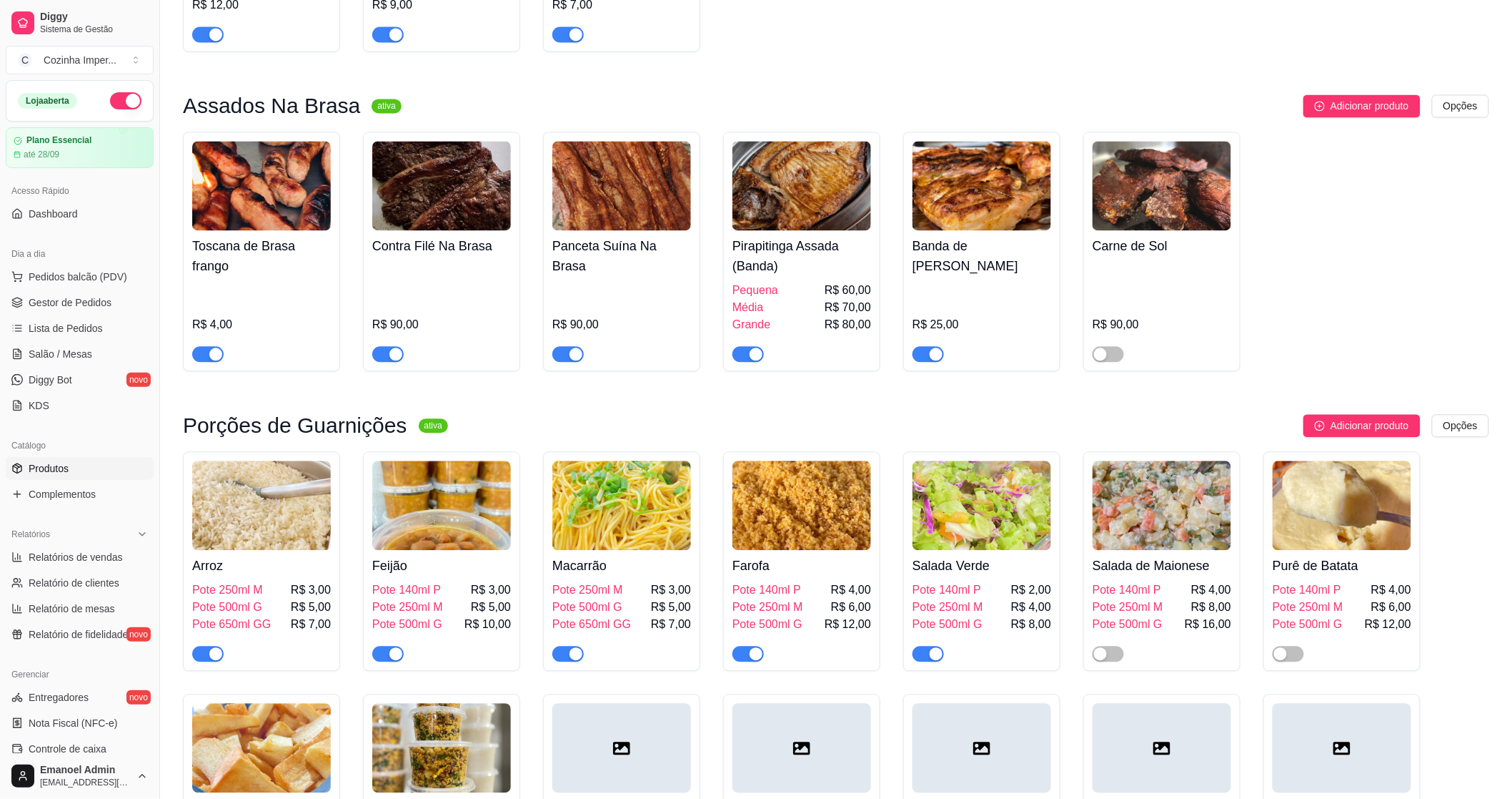
scroll to position [1112, 0]
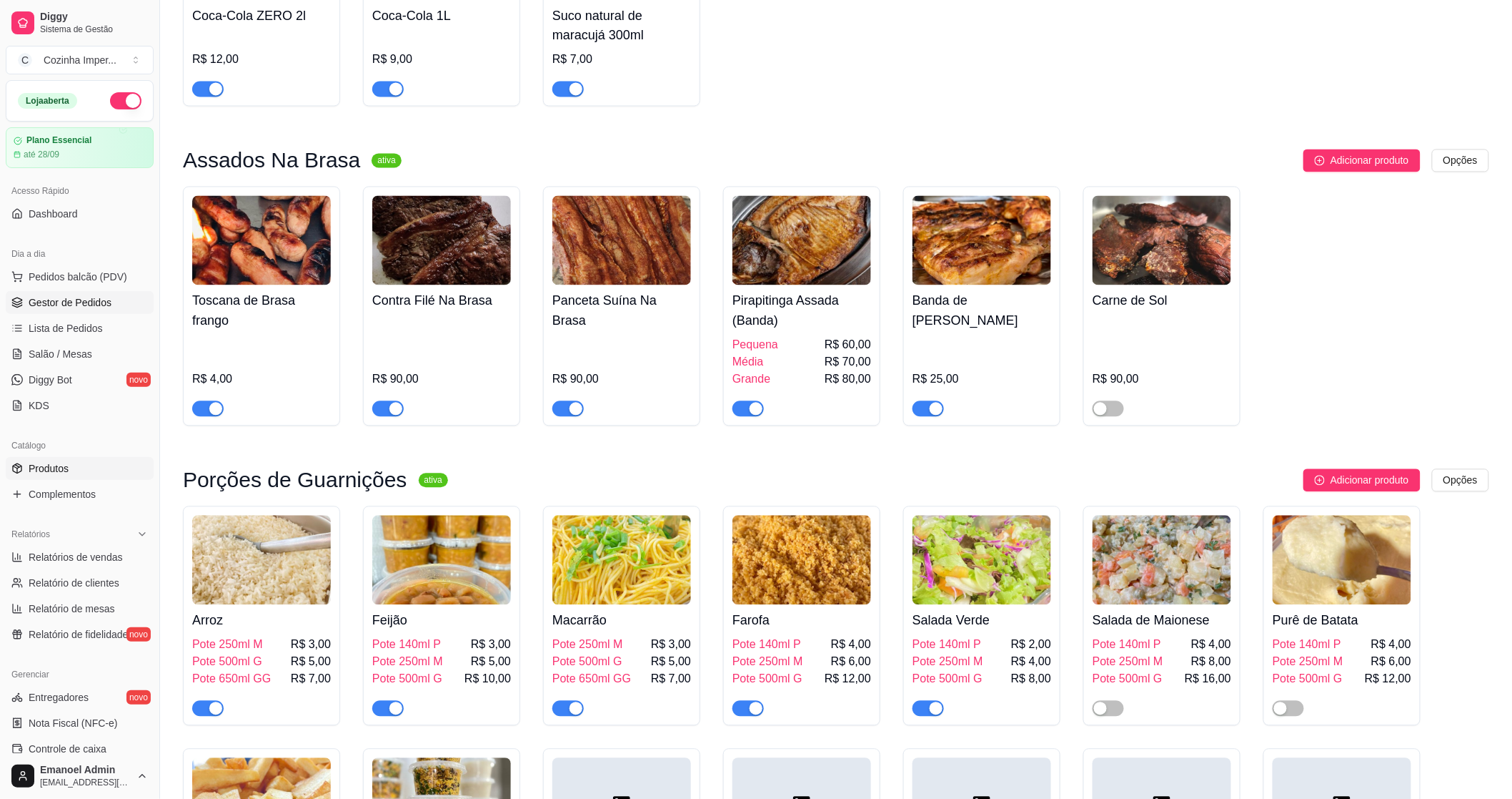
click at [47, 304] on span "Gestor de Pedidos" at bounding box center [70, 303] width 83 height 14
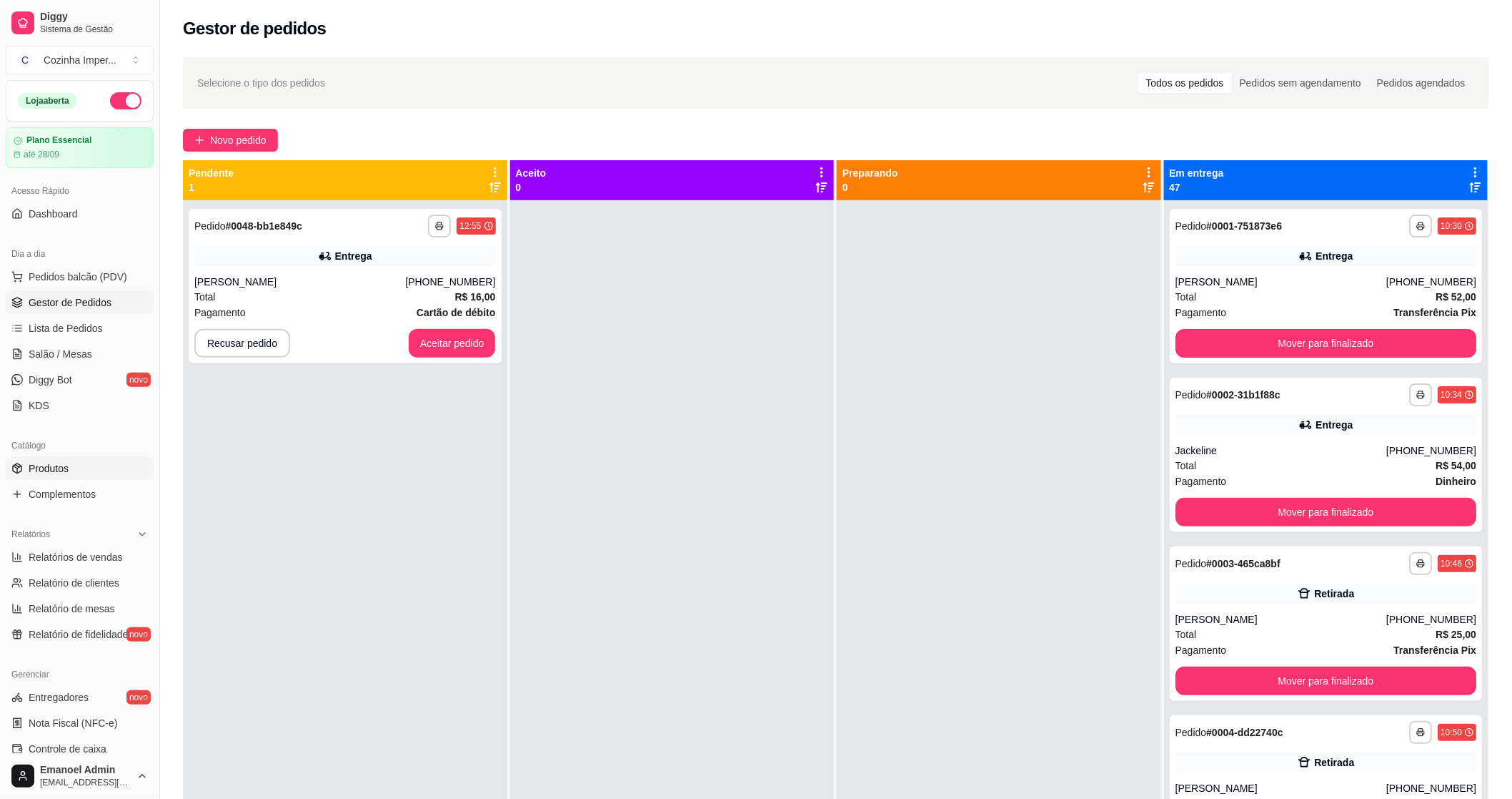
click at [94, 477] on link "Produtos" at bounding box center [79, 469] width 148 height 23
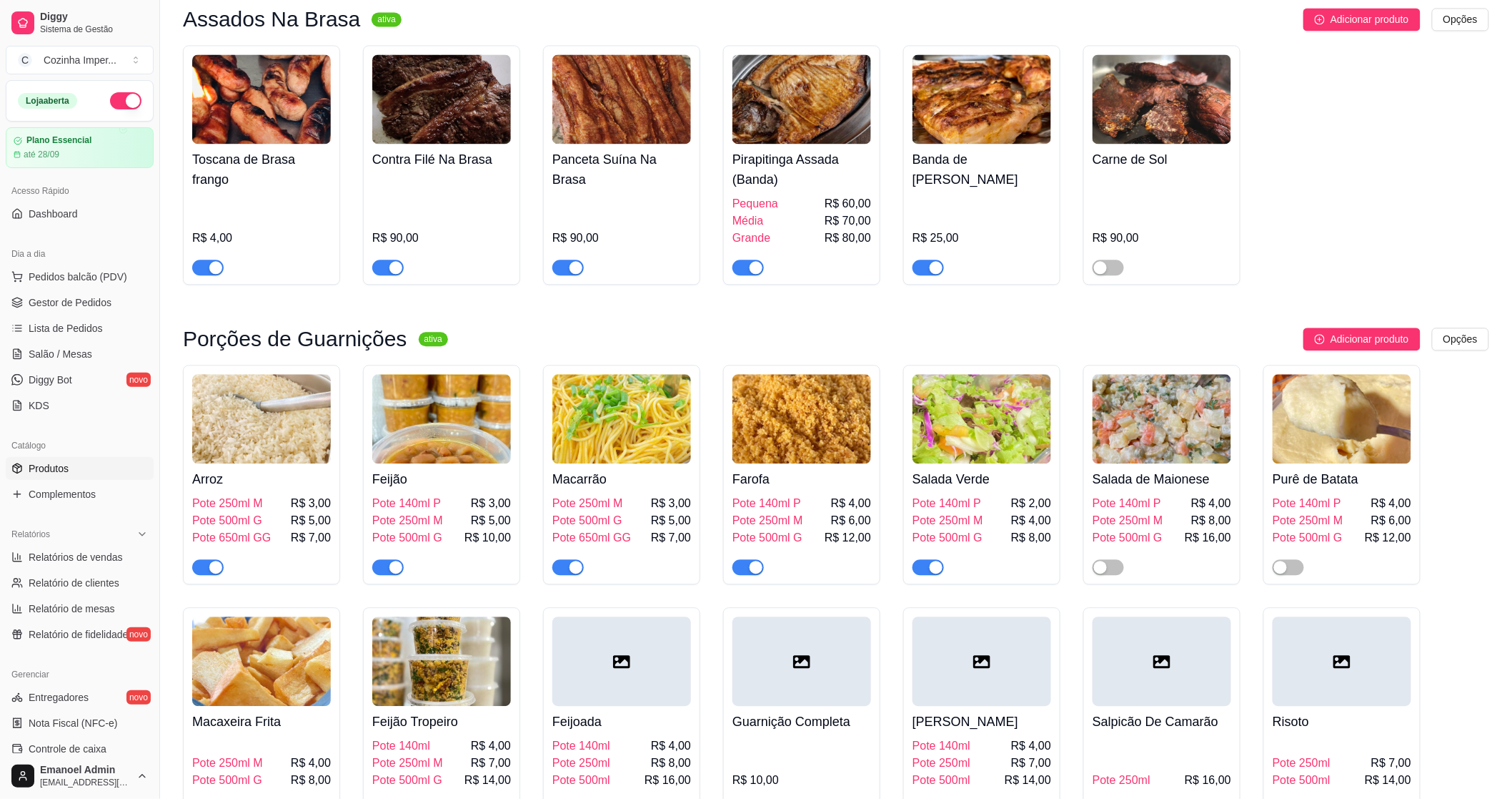
scroll to position [1430, 0]
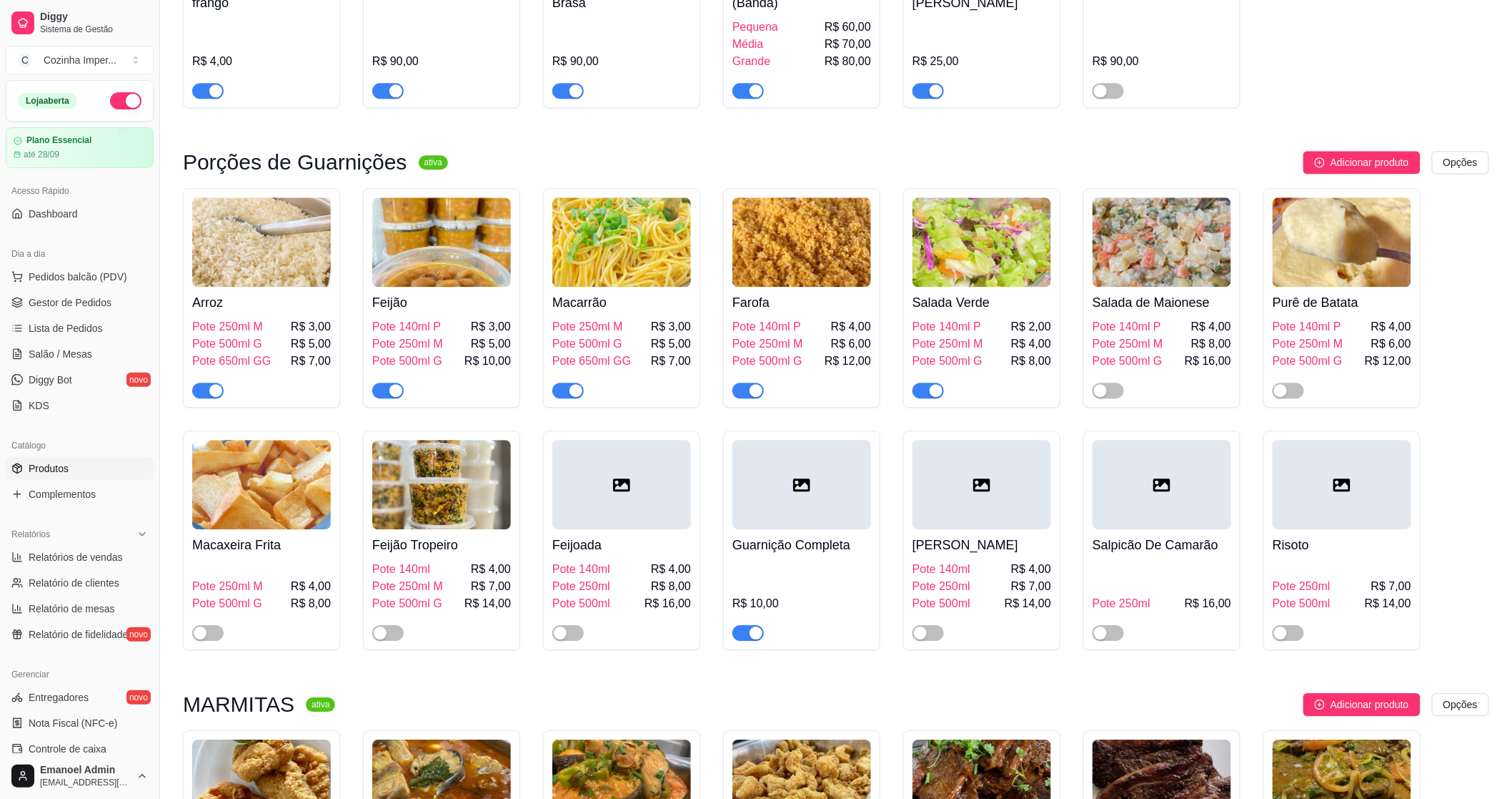
click at [926, 383] on span "button" at bounding box center [928, 391] width 32 height 16
click at [42, 299] on span "Gestor de Pedidos" at bounding box center [70, 303] width 83 height 14
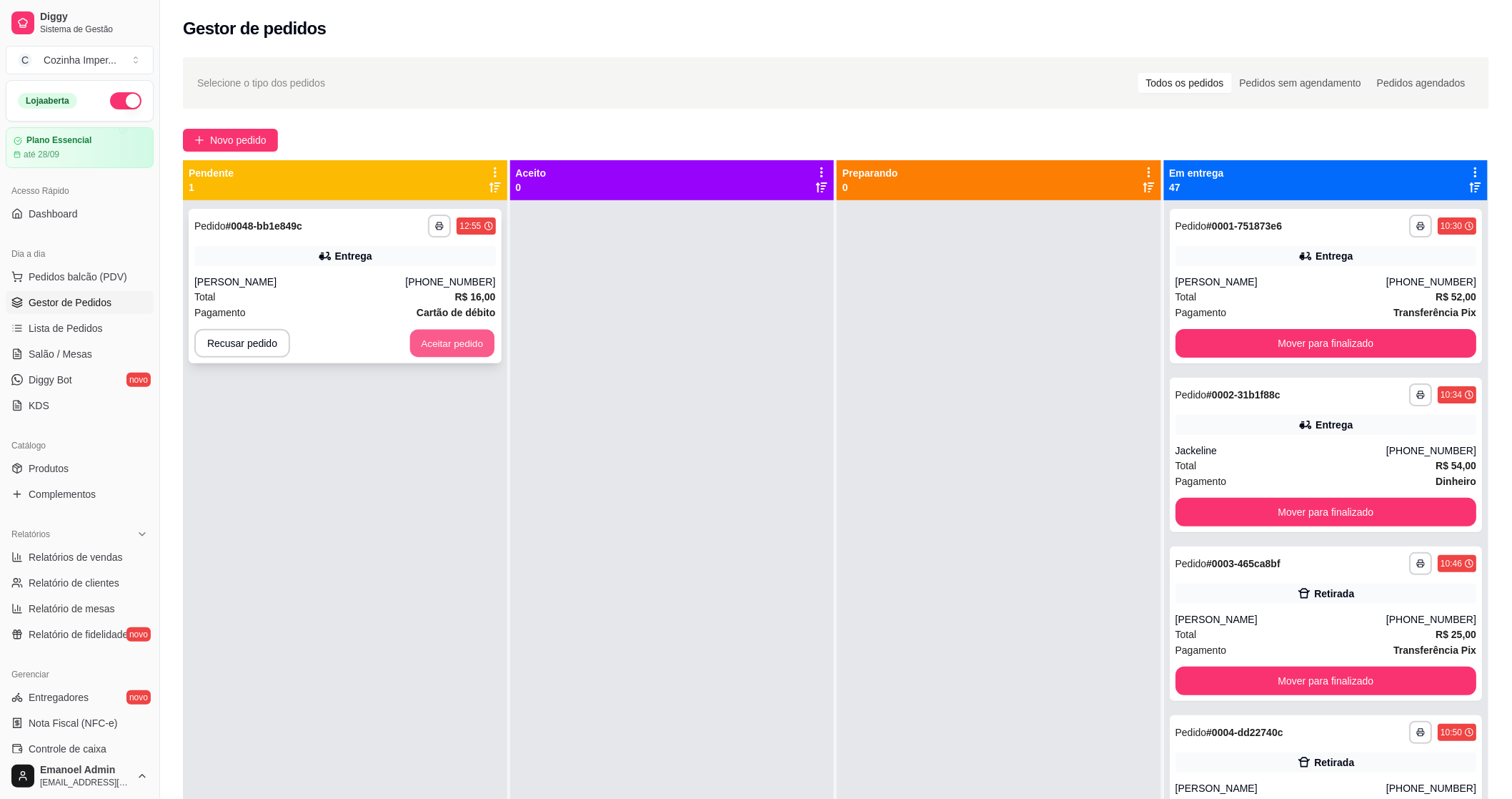
click at [419, 346] on button "Aceitar pedido" at bounding box center [452, 343] width 84 height 28
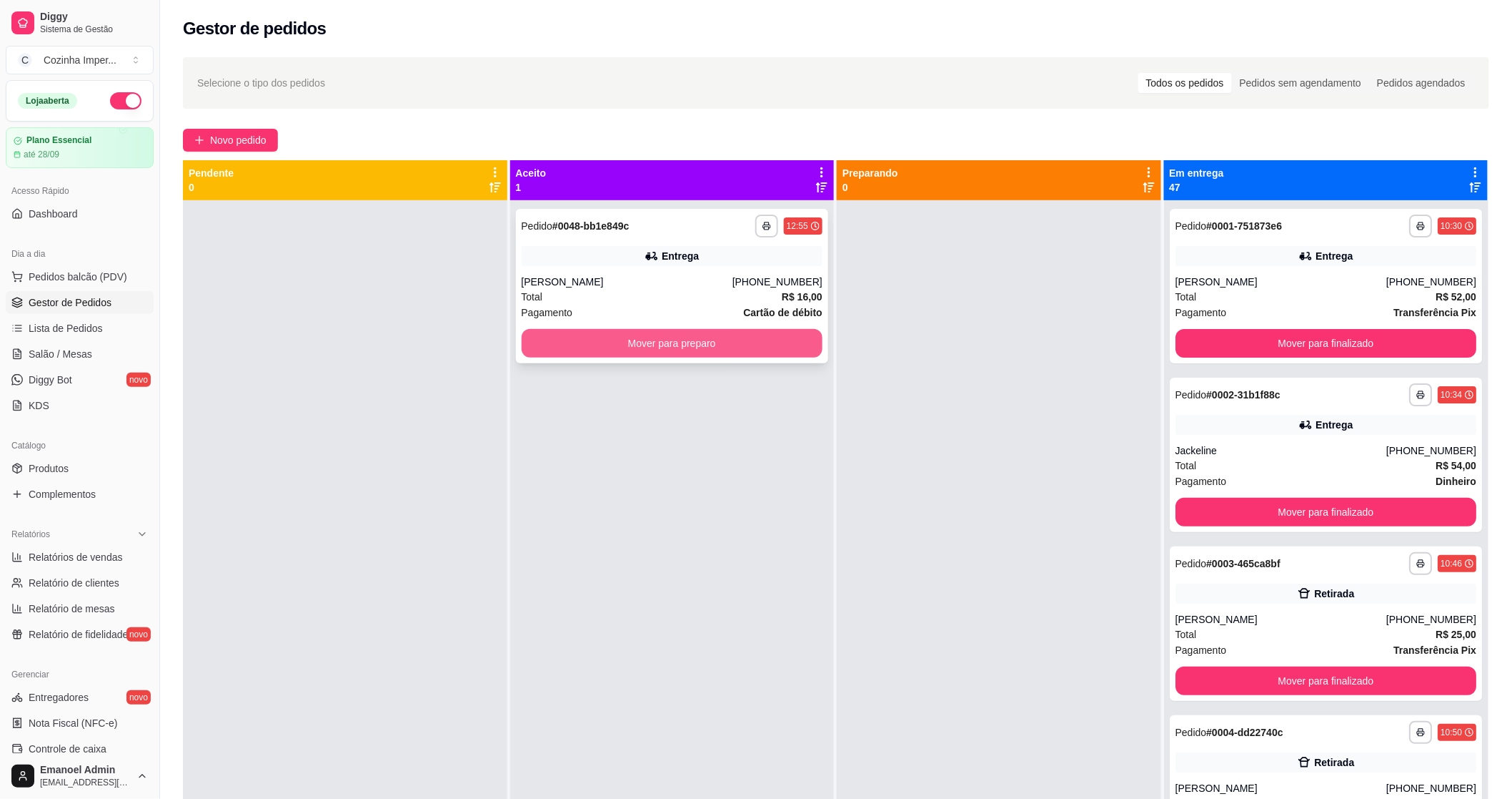
click at [670, 354] on button "Mover para preparo" at bounding box center [672, 343] width 301 height 29
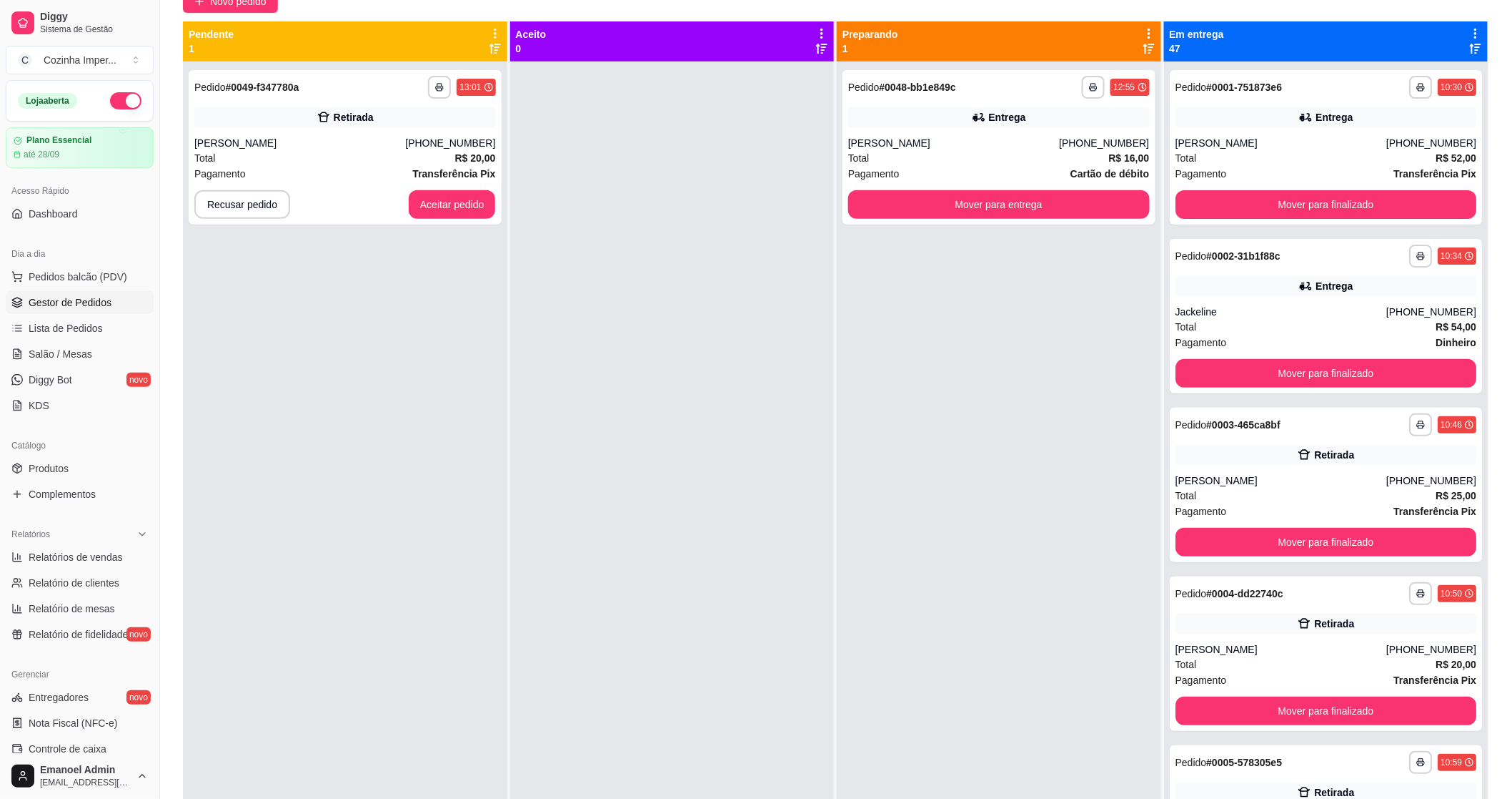
scroll to position [59, 0]
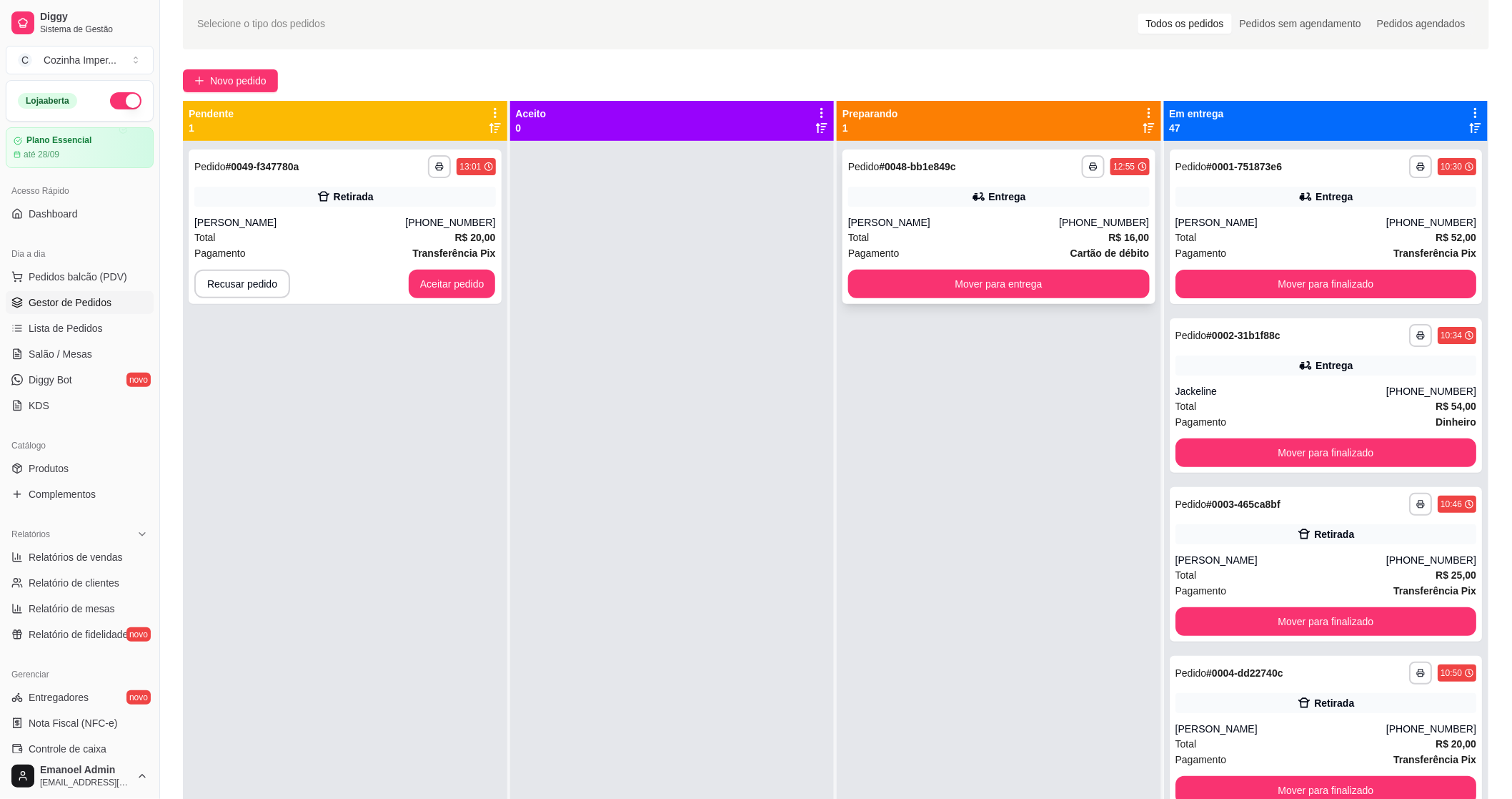
click at [907, 167] on strong "# 0048-bb1e849c" at bounding box center [918, 167] width 76 height 12
click at [429, 290] on button "Aceitar pedido" at bounding box center [452, 284] width 84 height 28
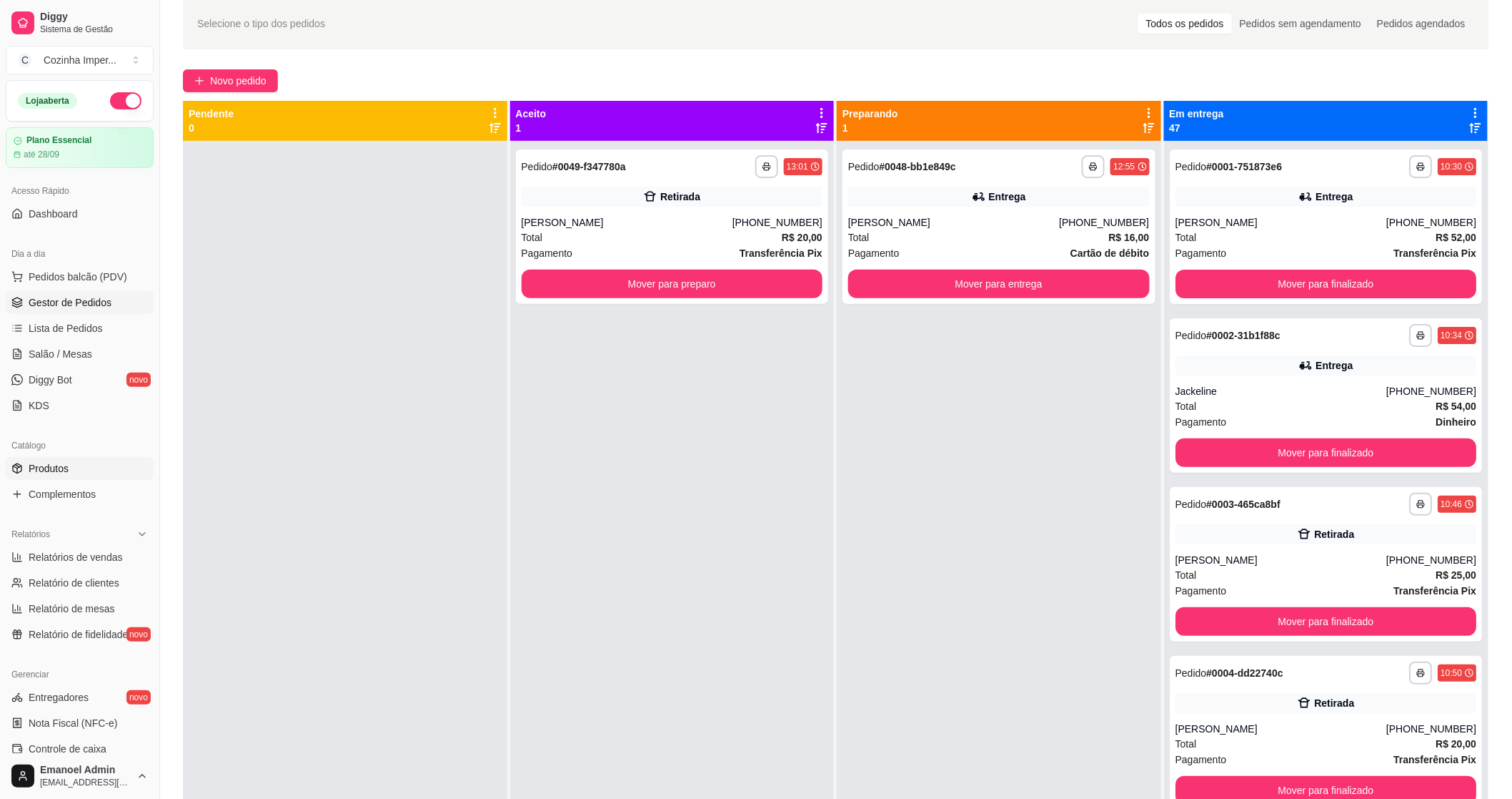
click at [98, 472] on link "Produtos" at bounding box center [79, 469] width 148 height 23
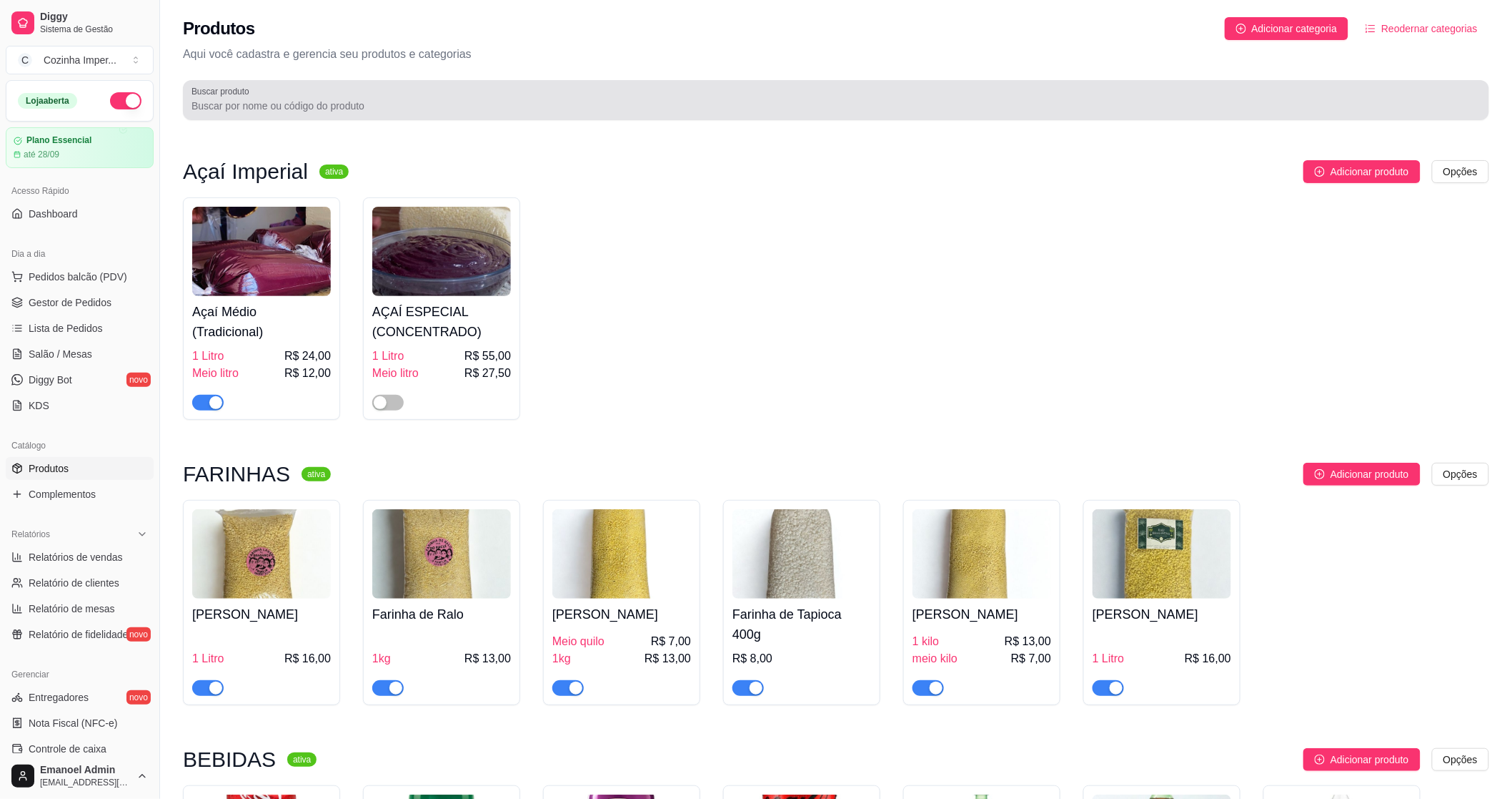
click at [339, 94] on div at bounding box center [836, 100] width 1289 height 29
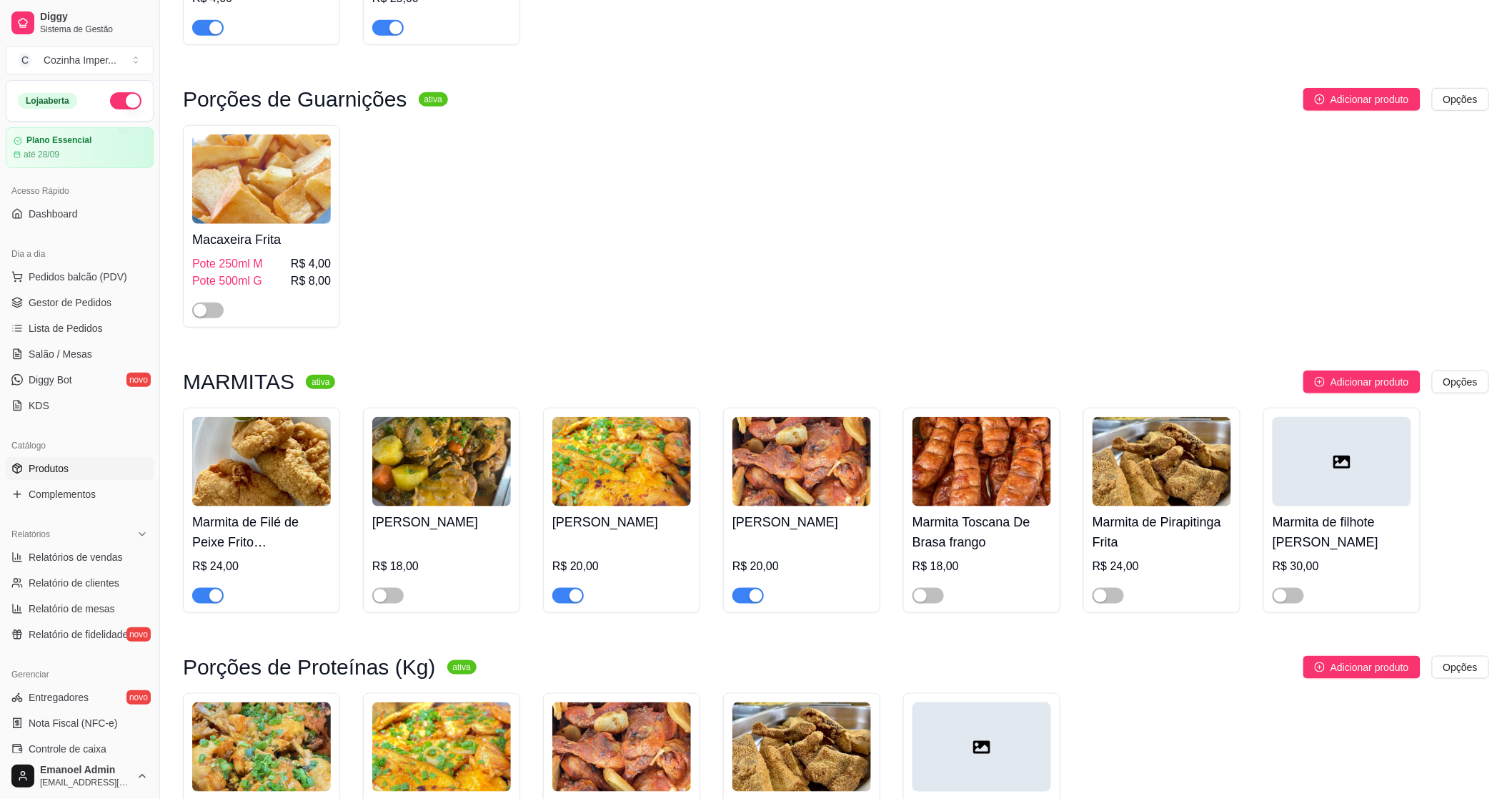
scroll to position [511, 0]
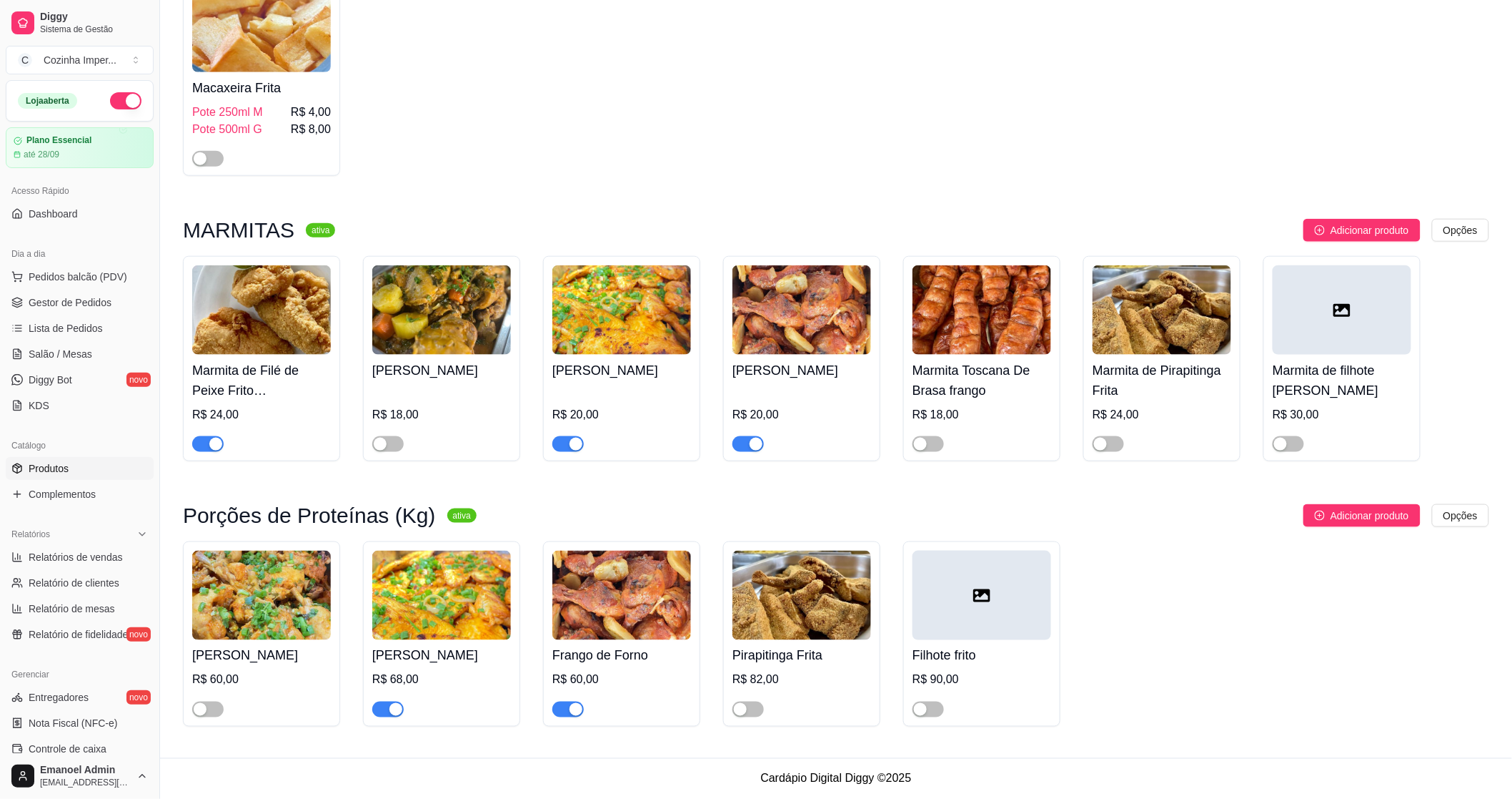
type input "fr"
drag, startPoint x: 755, startPoint y: 442, endPoint x: 750, endPoint y: 451, distance: 10.3
click at [754, 443] on div "button" at bounding box center [756, 444] width 13 height 13
click at [566, 698] on div at bounding box center [622, 703] width 138 height 29
click at [564, 705] on span "button" at bounding box center [569, 710] width 32 height 16
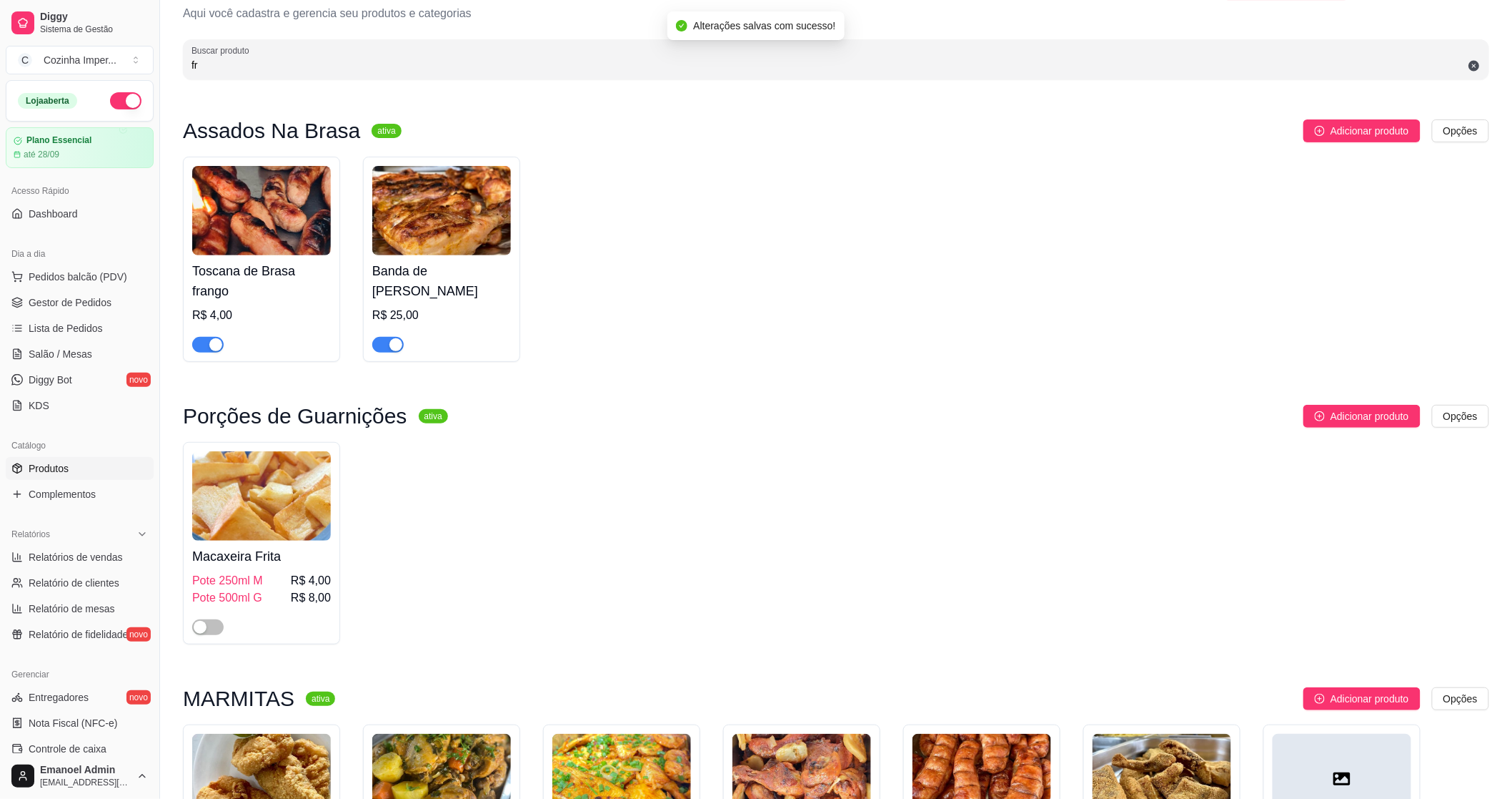
scroll to position [0, 0]
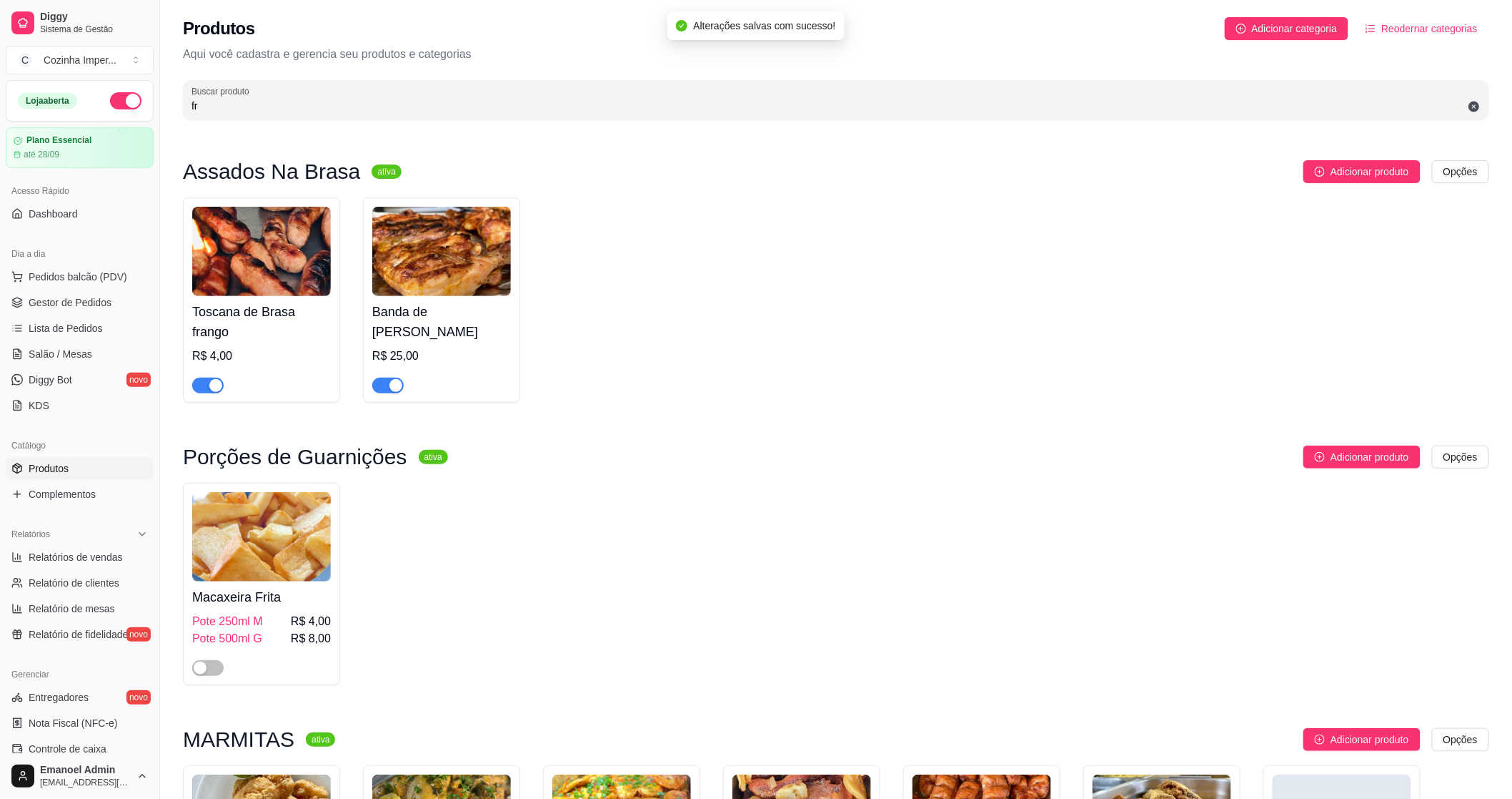
click at [194, 384] on span "button" at bounding box center [208, 386] width 32 height 16
click at [90, 304] on span "Gestor de Pedidos" at bounding box center [70, 303] width 83 height 14
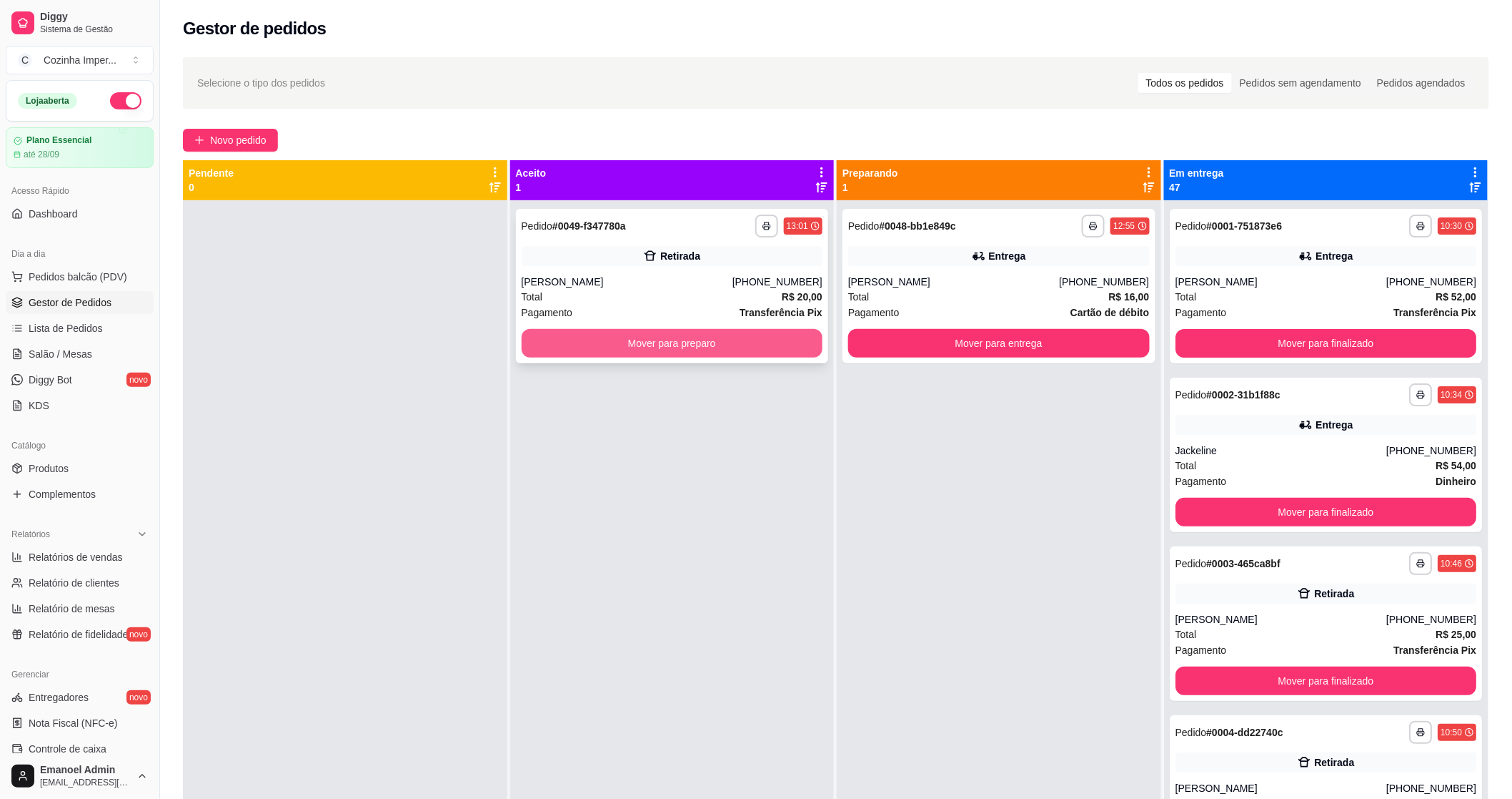
click at [610, 340] on button "Mover para preparo" at bounding box center [672, 343] width 301 height 29
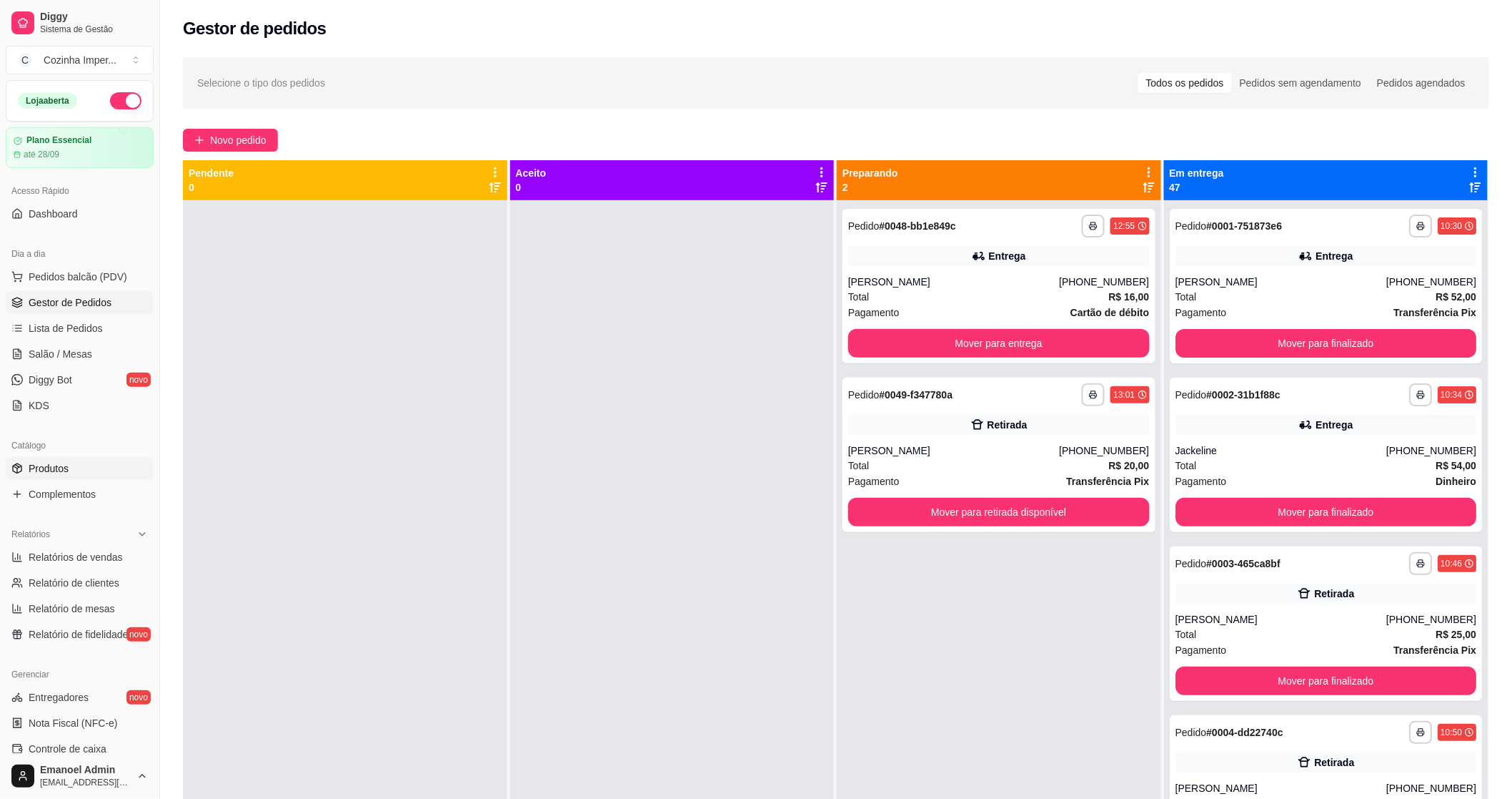
click at [50, 467] on span "Produtos" at bounding box center [49, 469] width 40 height 14
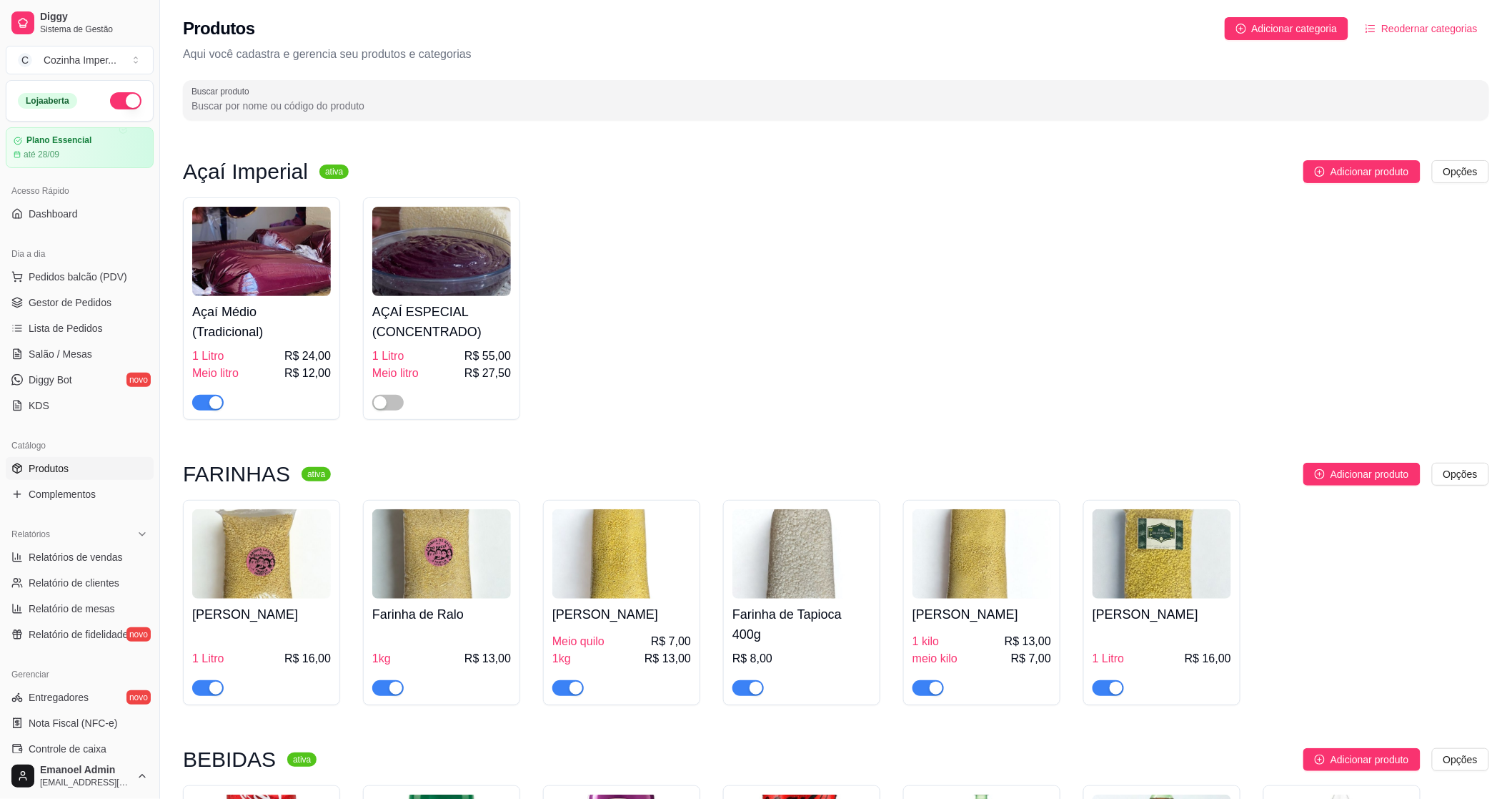
scroll to position [159, 0]
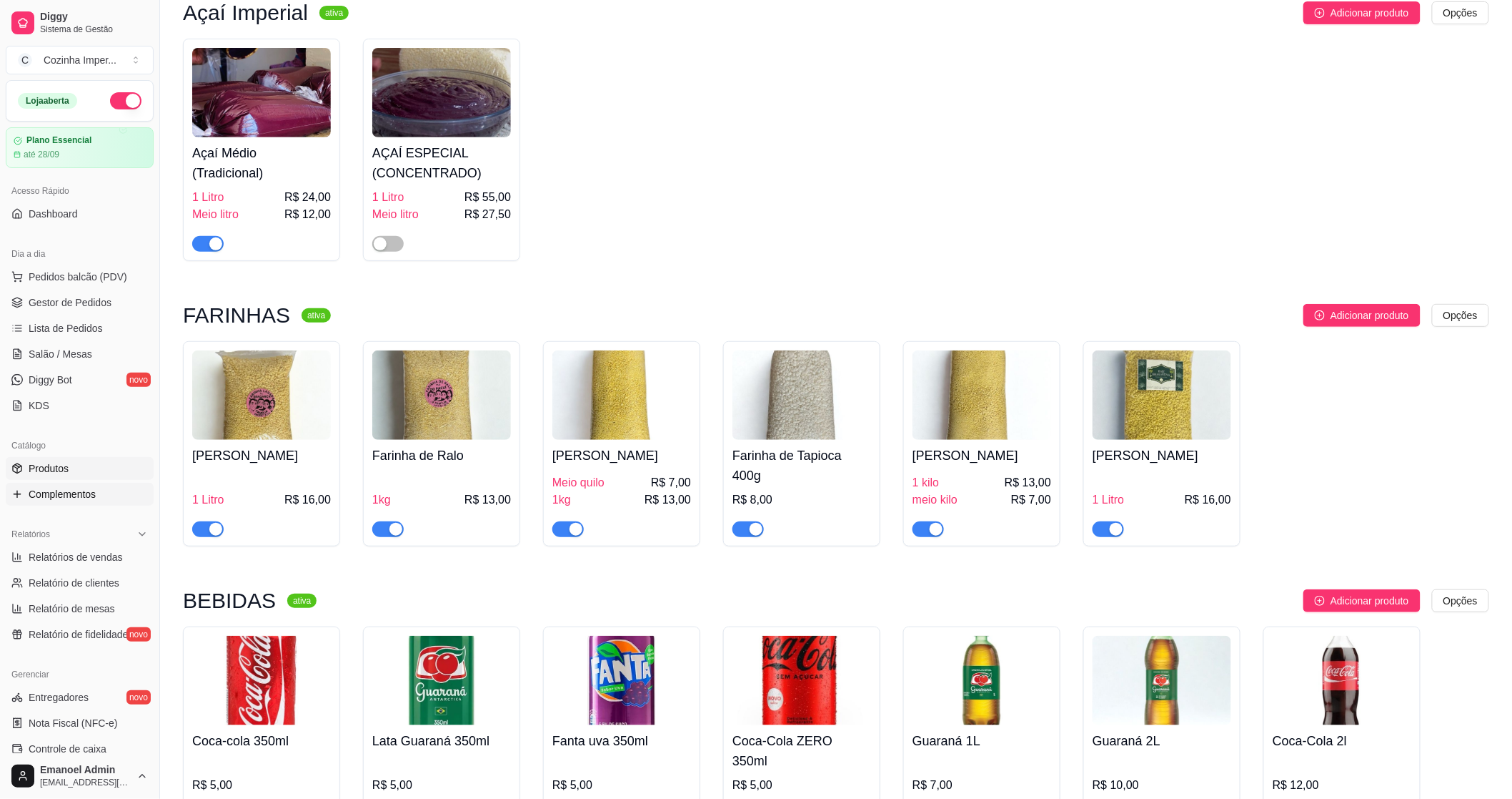
click at [40, 494] on span "Complementos" at bounding box center [62, 494] width 67 height 14
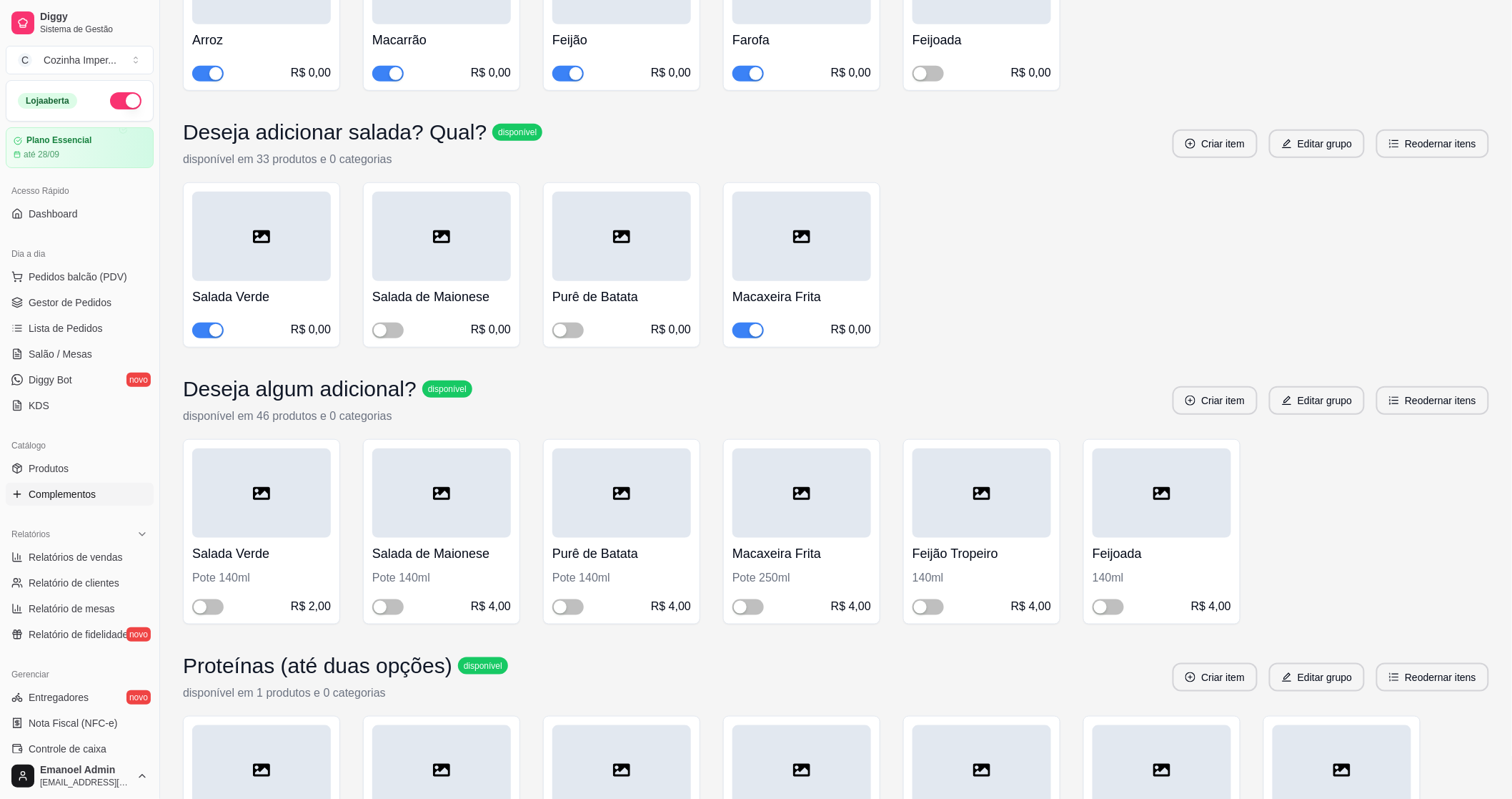
scroll to position [476, 0]
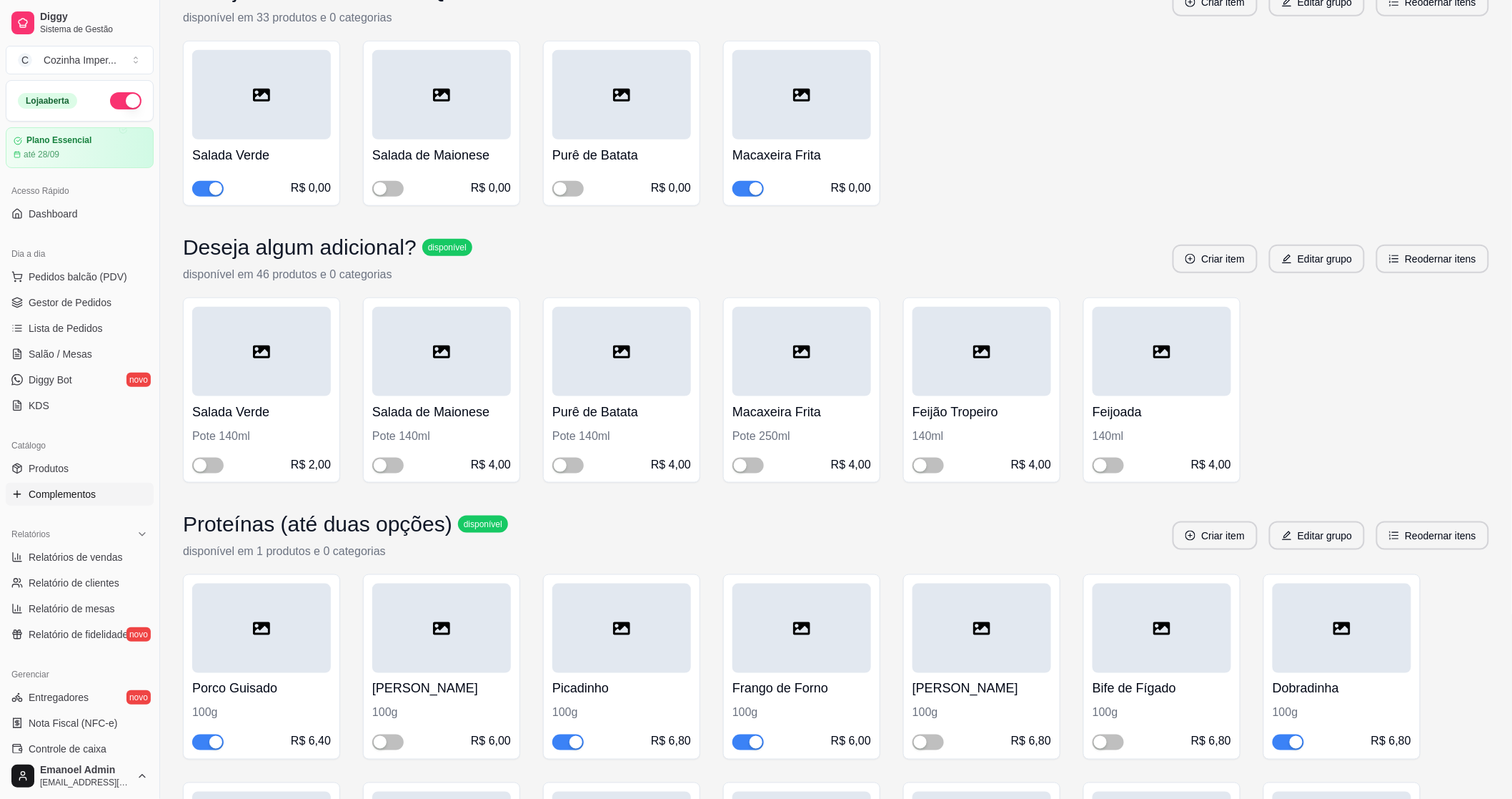
click at [747, 186] on span "button" at bounding box center [748, 189] width 32 height 16
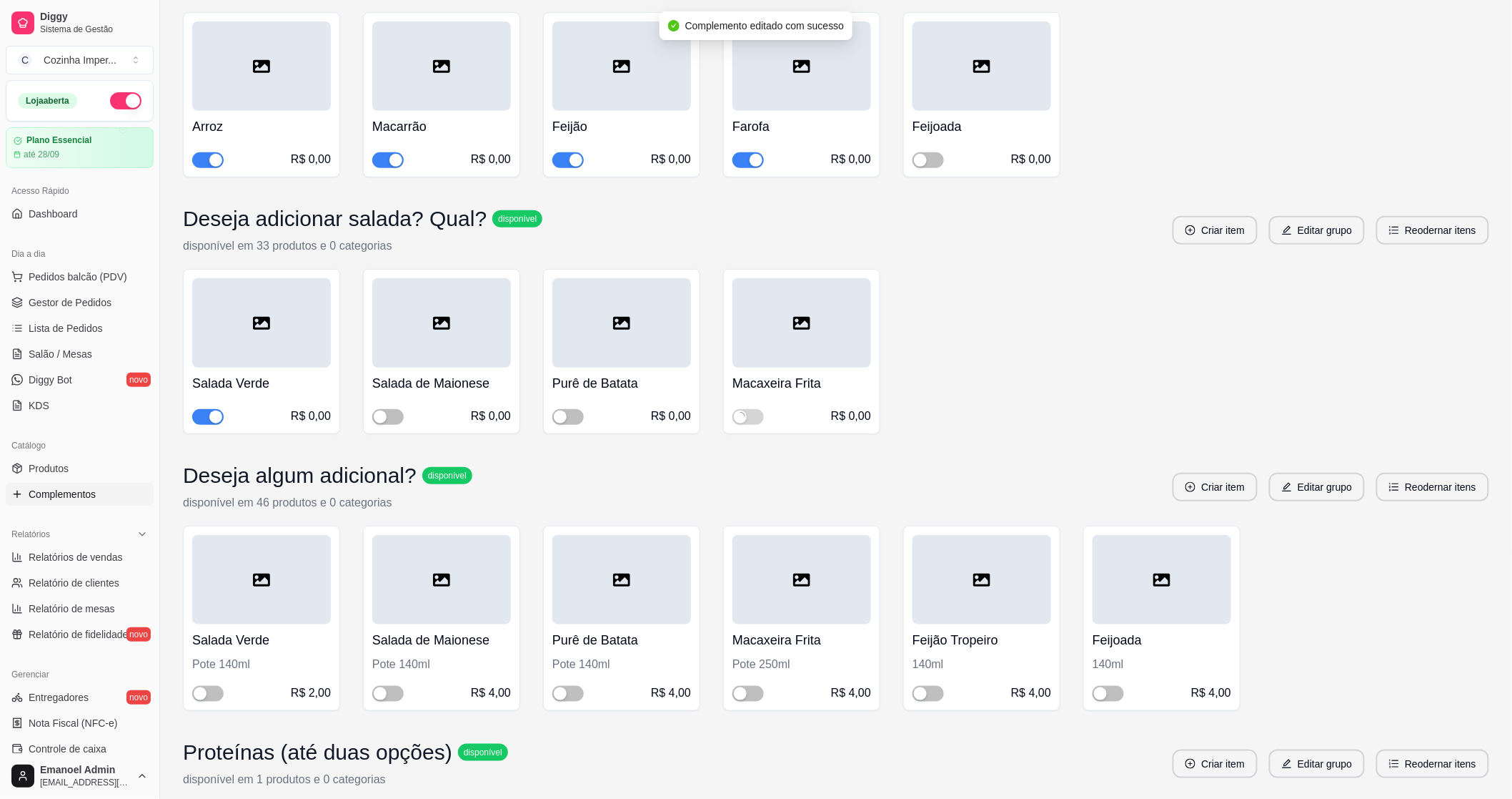
scroll to position [159, 0]
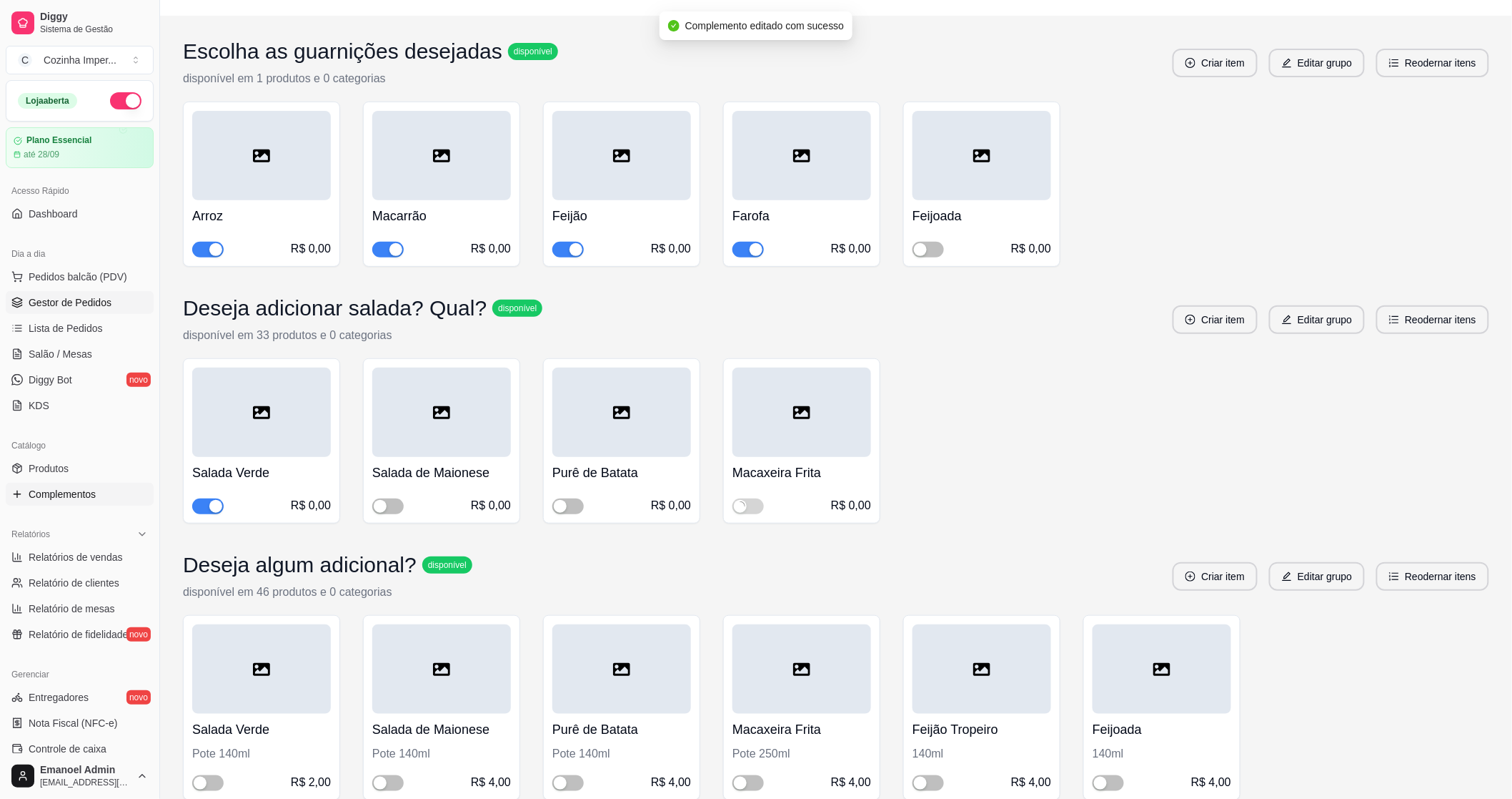
click at [48, 303] on span "Gestor de Pedidos" at bounding box center [70, 303] width 83 height 14
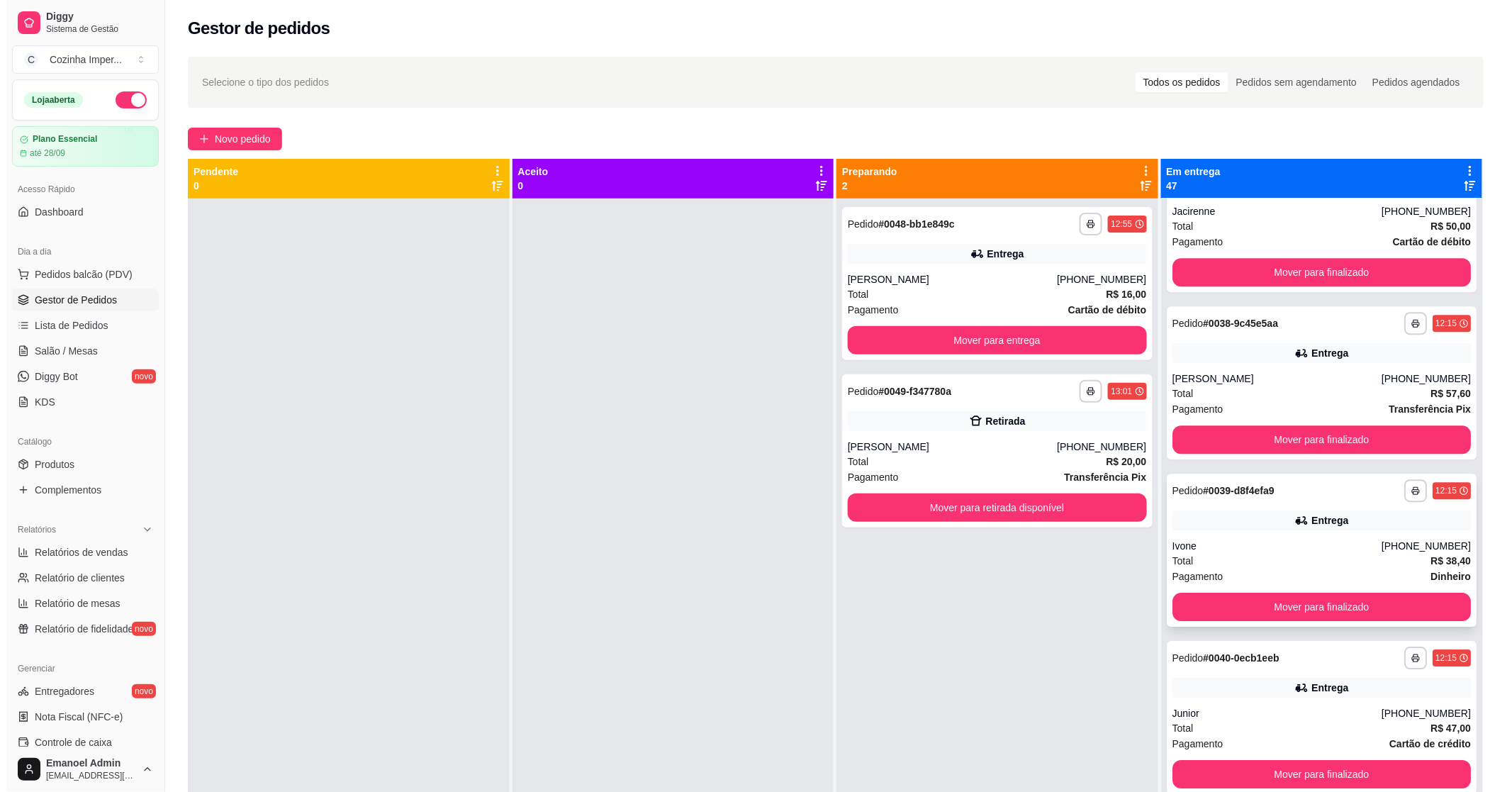
scroll to position [6300, 0]
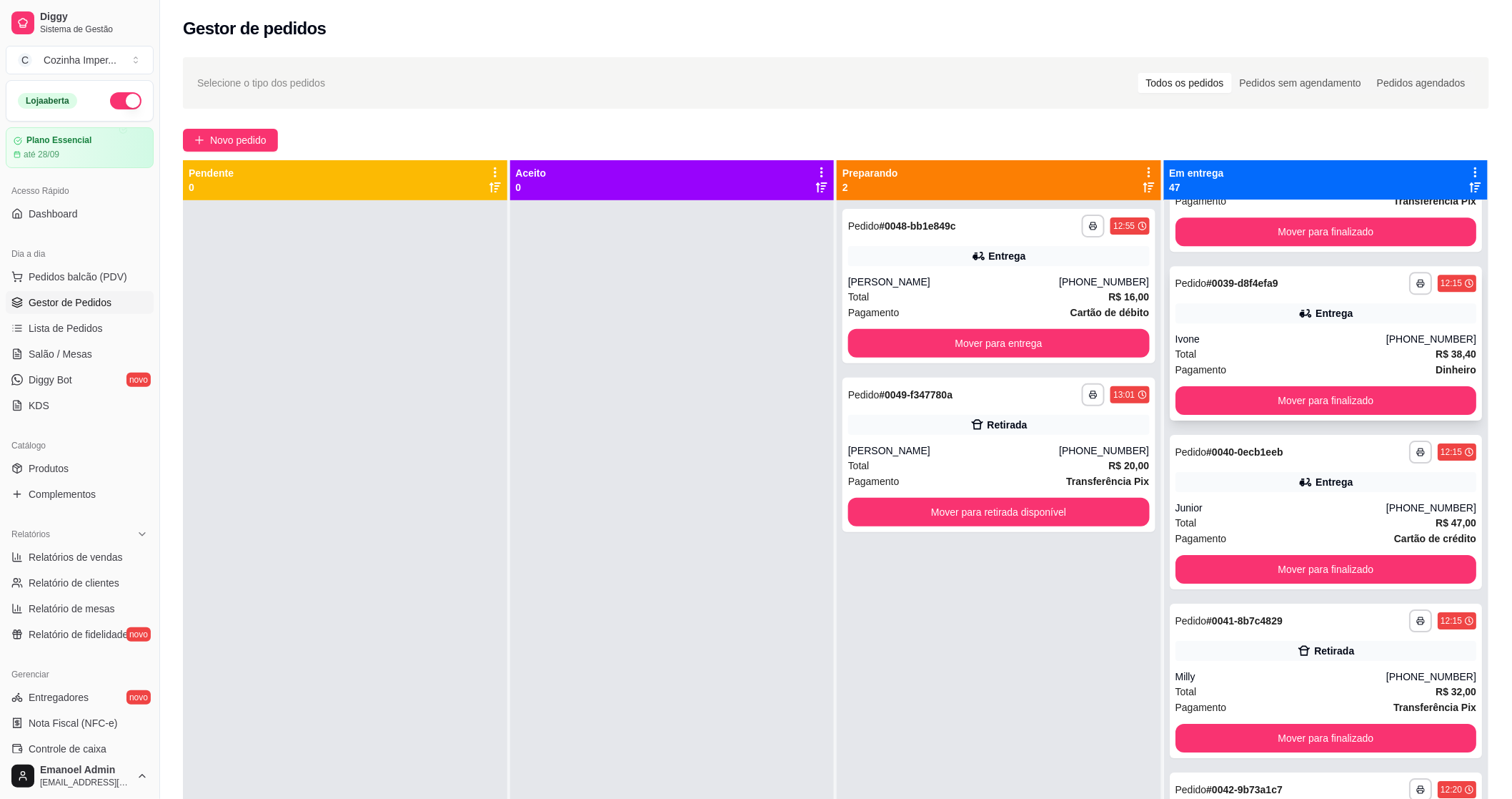
click at [1273, 334] on div "Ivone" at bounding box center [1281, 339] width 211 height 14
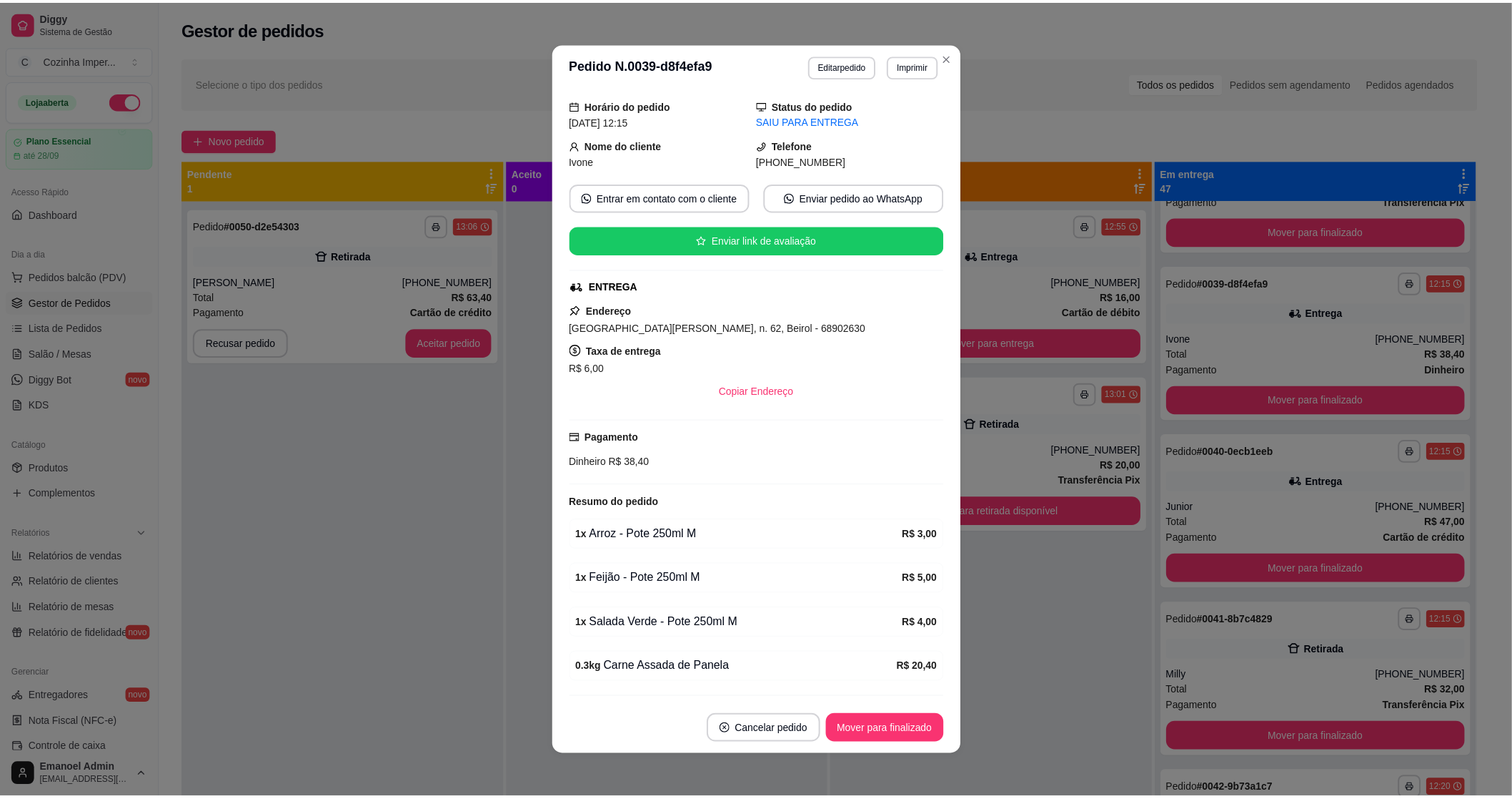
scroll to position [87, 0]
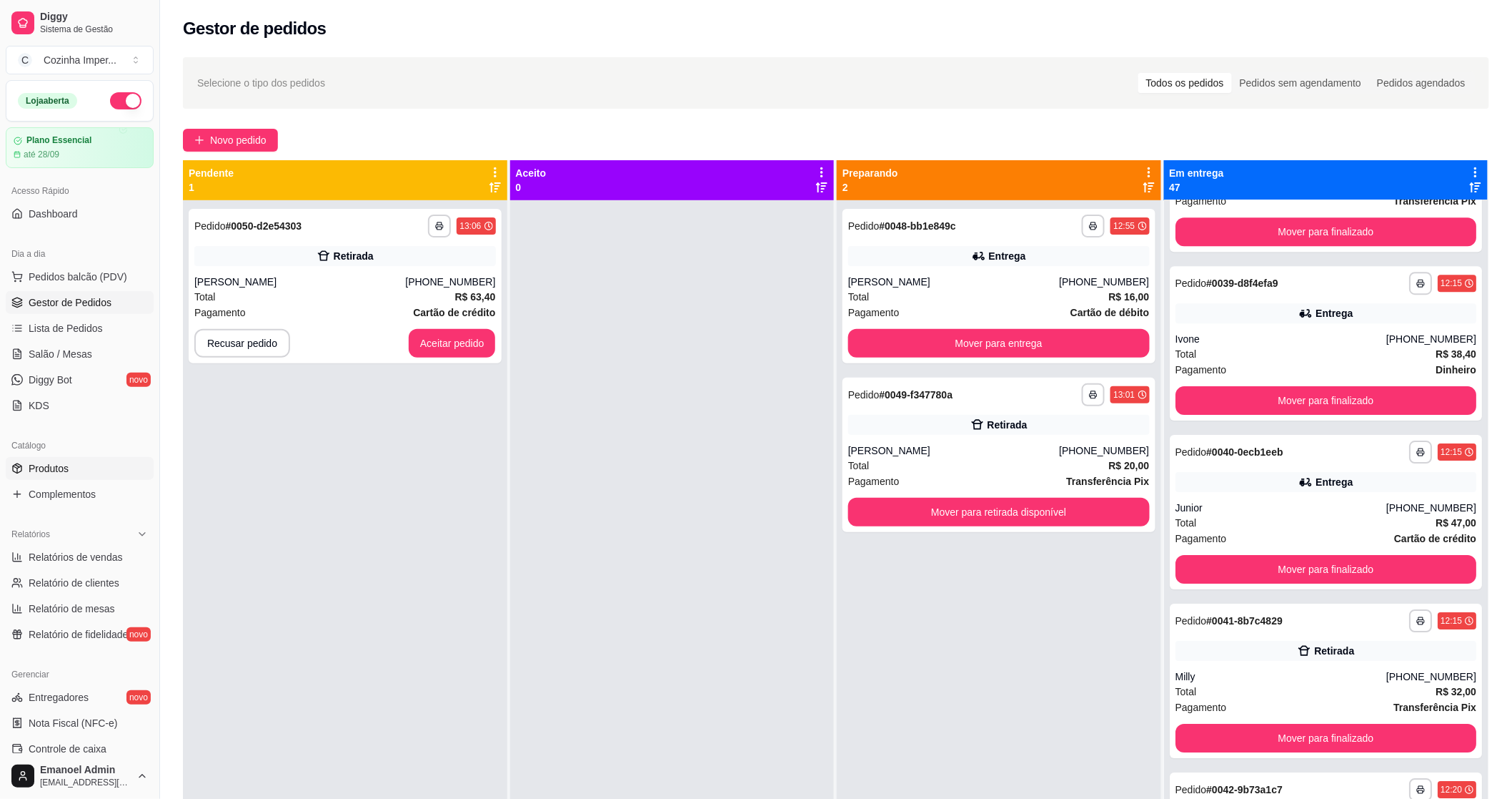
click at [84, 471] on link "Produtos" at bounding box center [79, 469] width 148 height 23
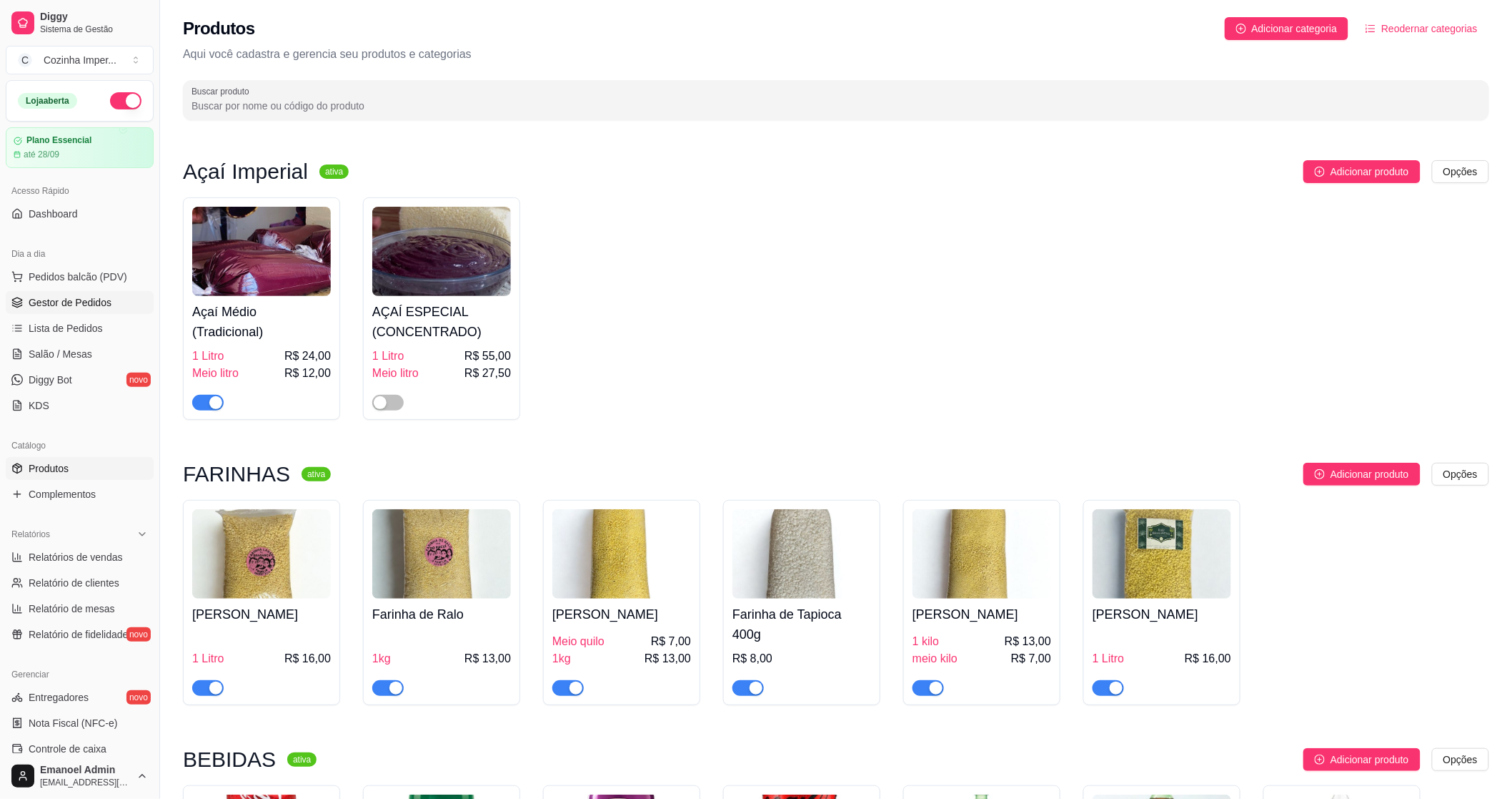
click at [50, 299] on span "Gestor de Pedidos" at bounding box center [70, 303] width 83 height 14
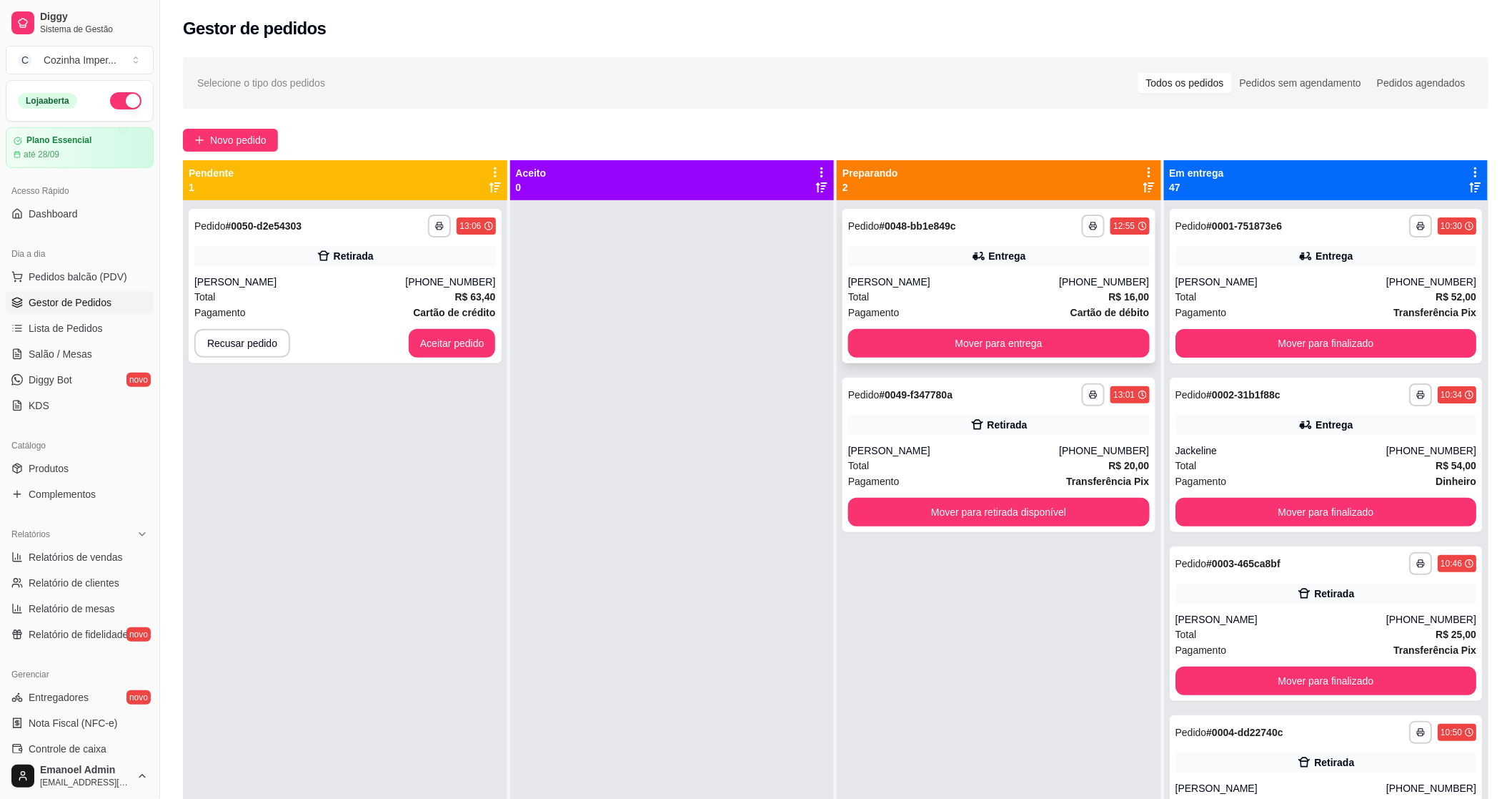
click at [943, 259] on div "Entrega" at bounding box center [999, 256] width 301 height 20
click at [956, 516] on button "Mover para retirada disponível" at bounding box center [999, 512] width 293 height 28
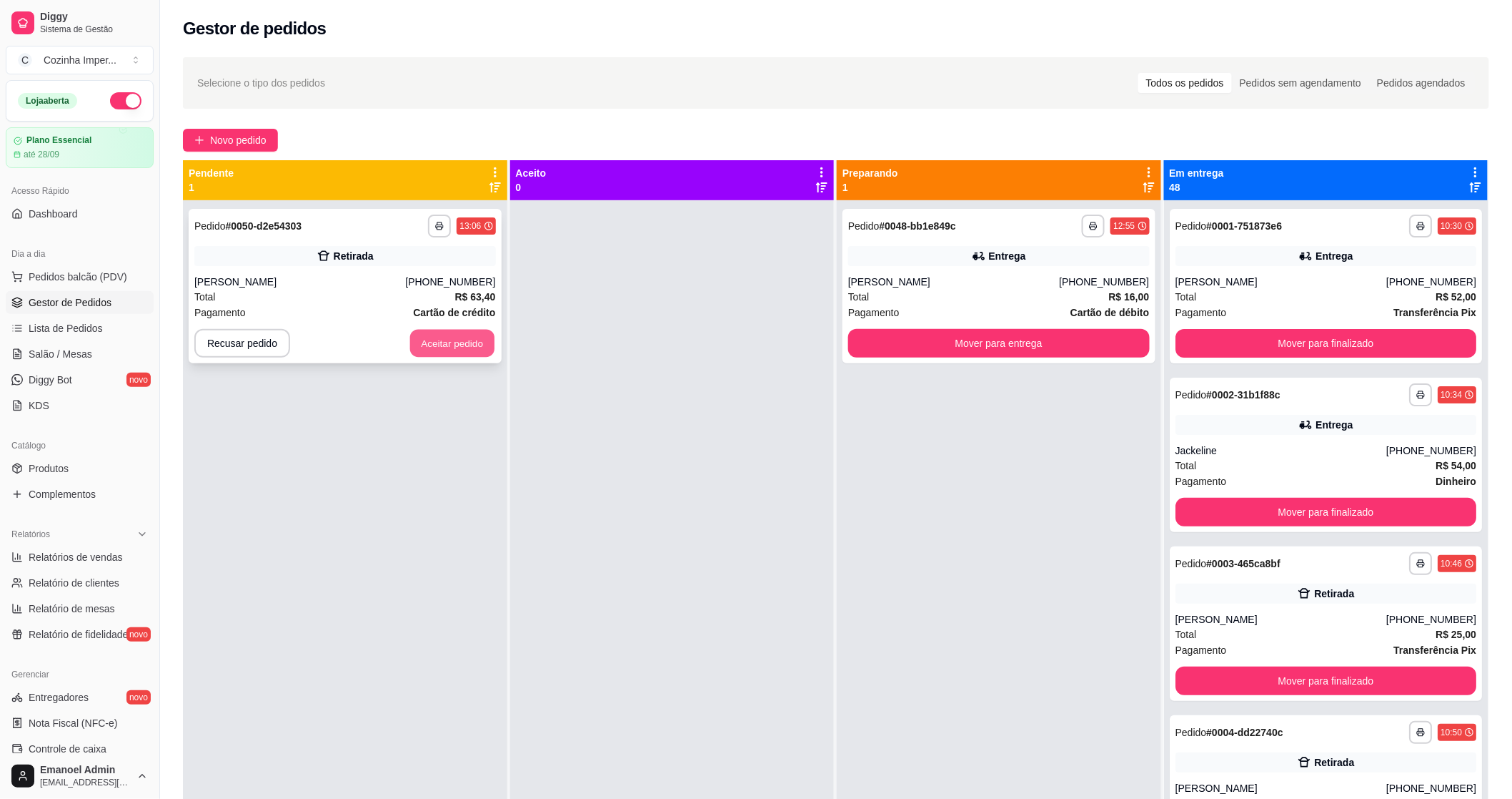
click at [468, 345] on button "Aceitar pedido" at bounding box center [452, 343] width 84 height 28
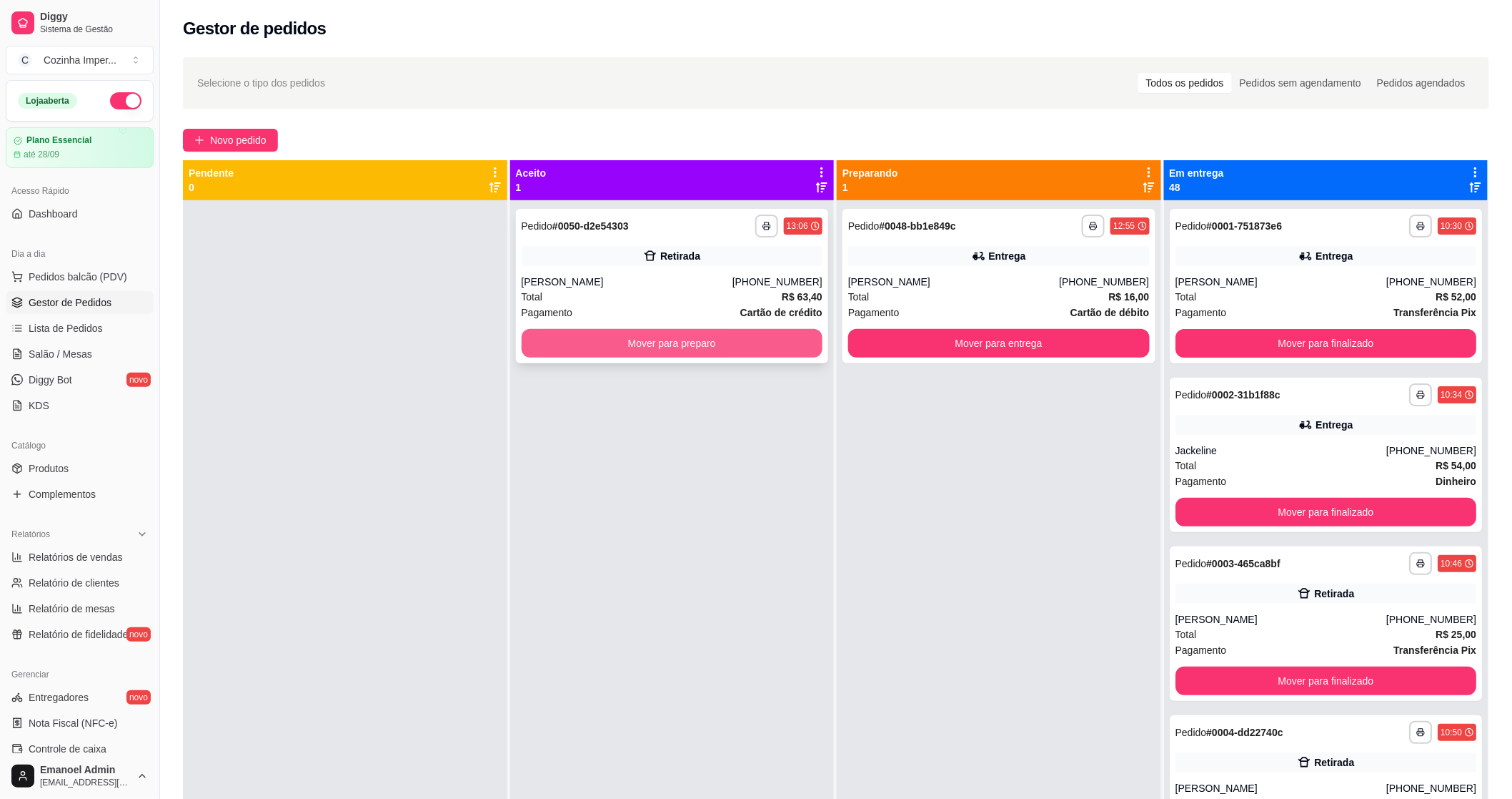
click at [657, 339] on button "Mover para preparo" at bounding box center [672, 343] width 301 height 29
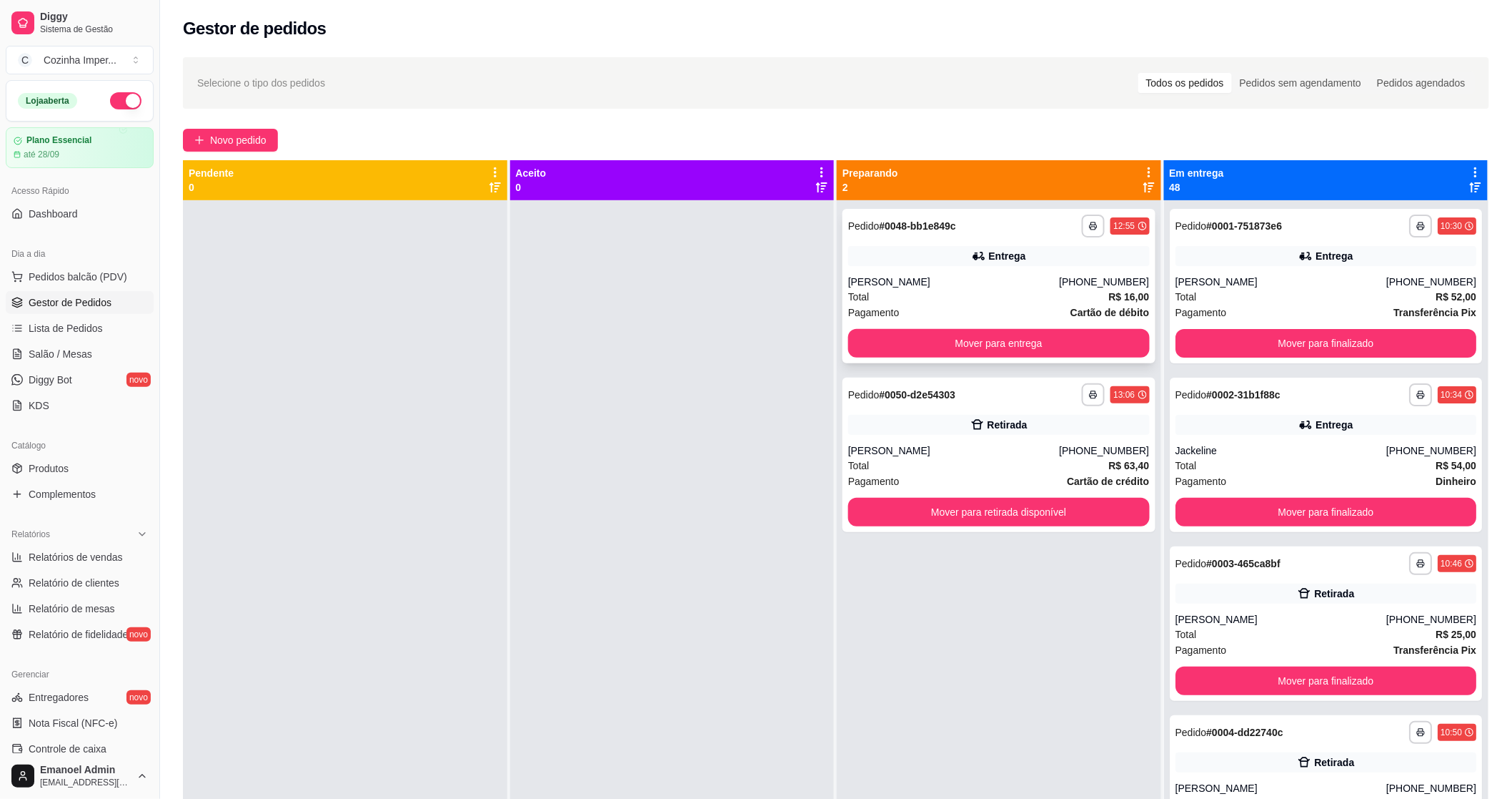
click at [903, 257] on div "Entrega" at bounding box center [999, 256] width 301 height 20
click at [38, 473] on span "Produtos" at bounding box center [49, 469] width 40 height 14
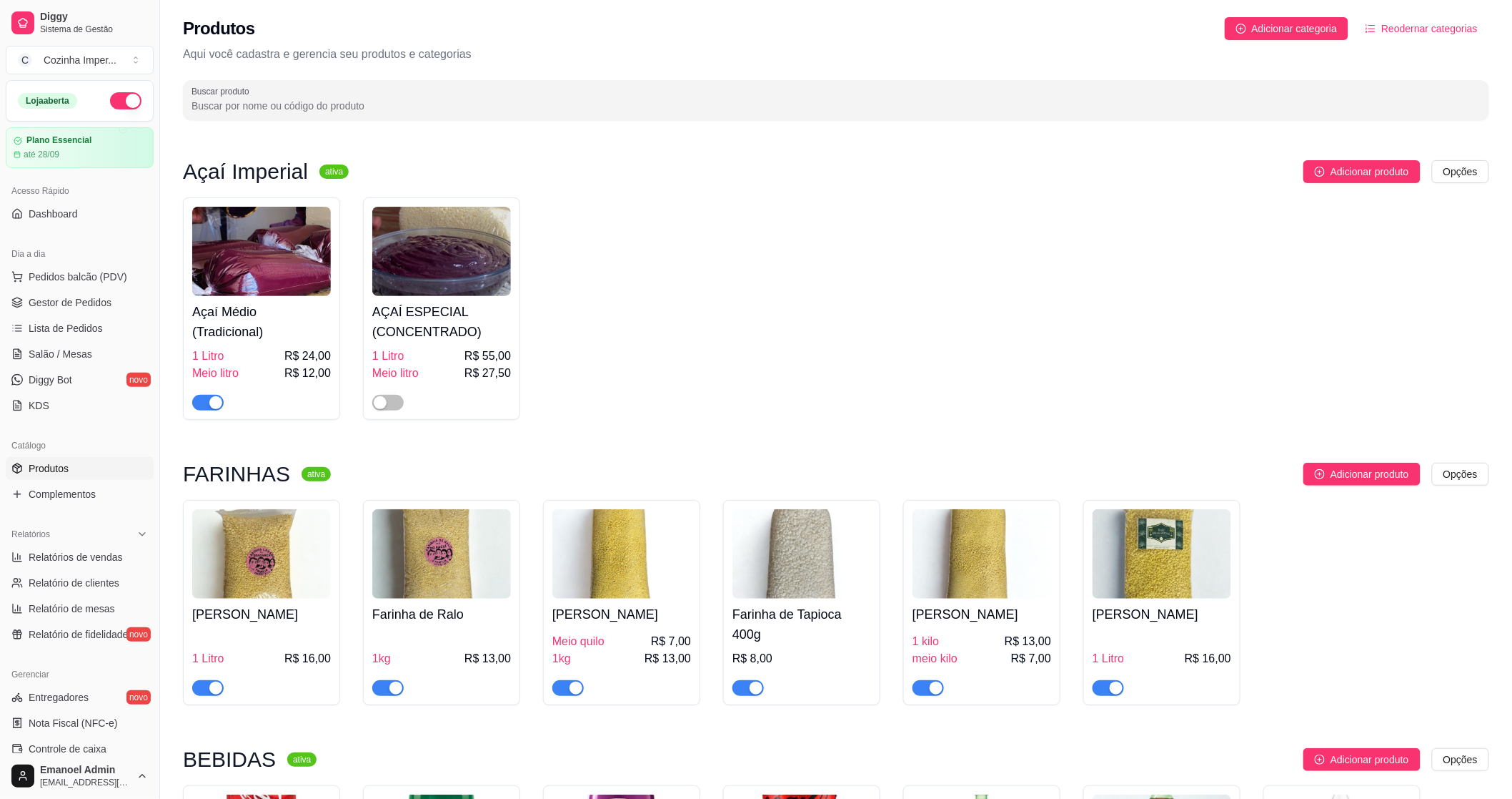
click at [703, 105] on input "Buscar produto" at bounding box center [836, 106] width 1289 height 14
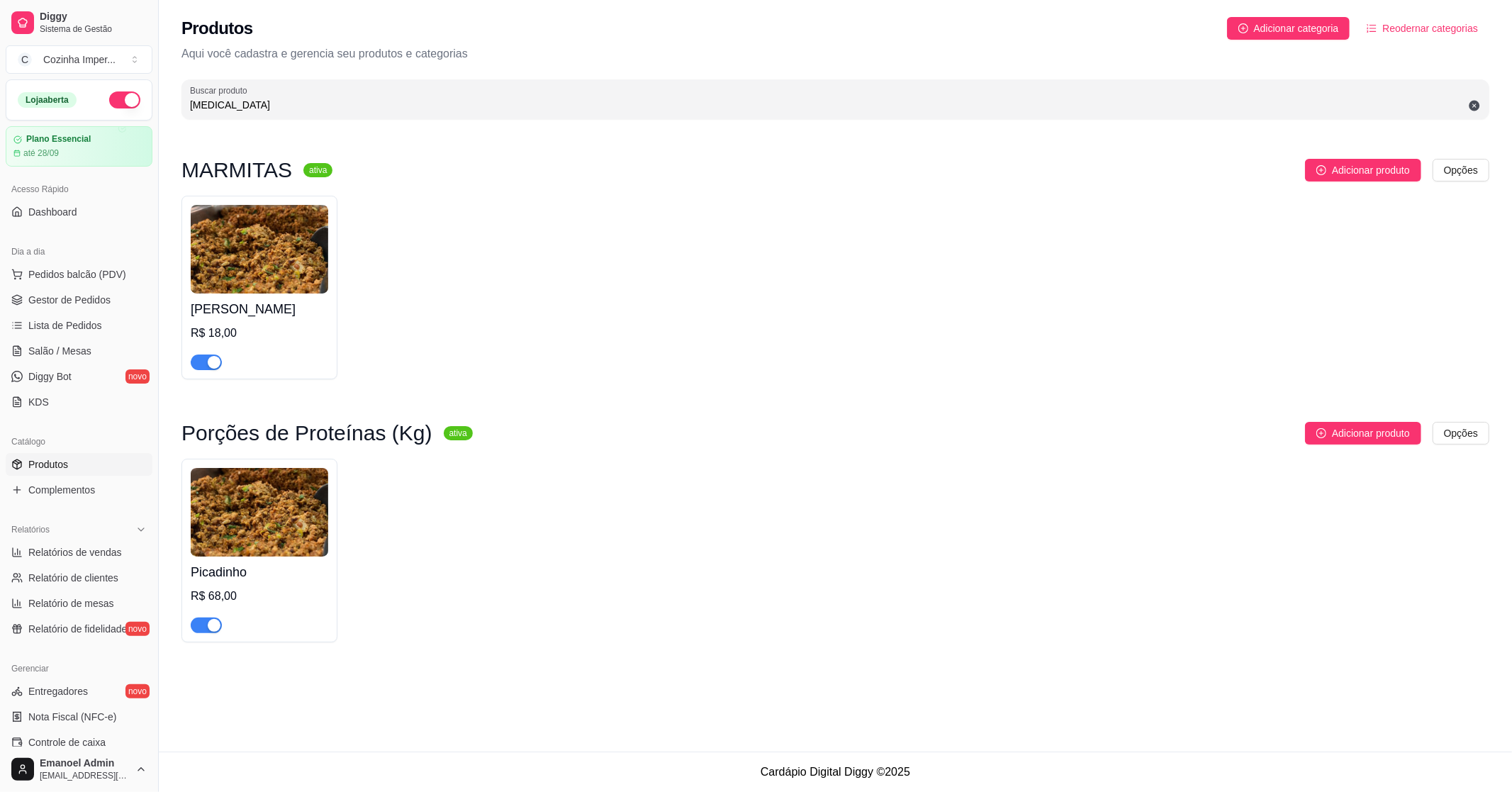
type input "[MEDICAL_DATA]"
click at [208, 360] on div "button" at bounding box center [214, 362] width 13 height 13
click at [208, 628] on div "button" at bounding box center [214, 625] width 13 height 13
click at [46, 305] on span "Gestor de Pedidos" at bounding box center [69, 300] width 82 height 14
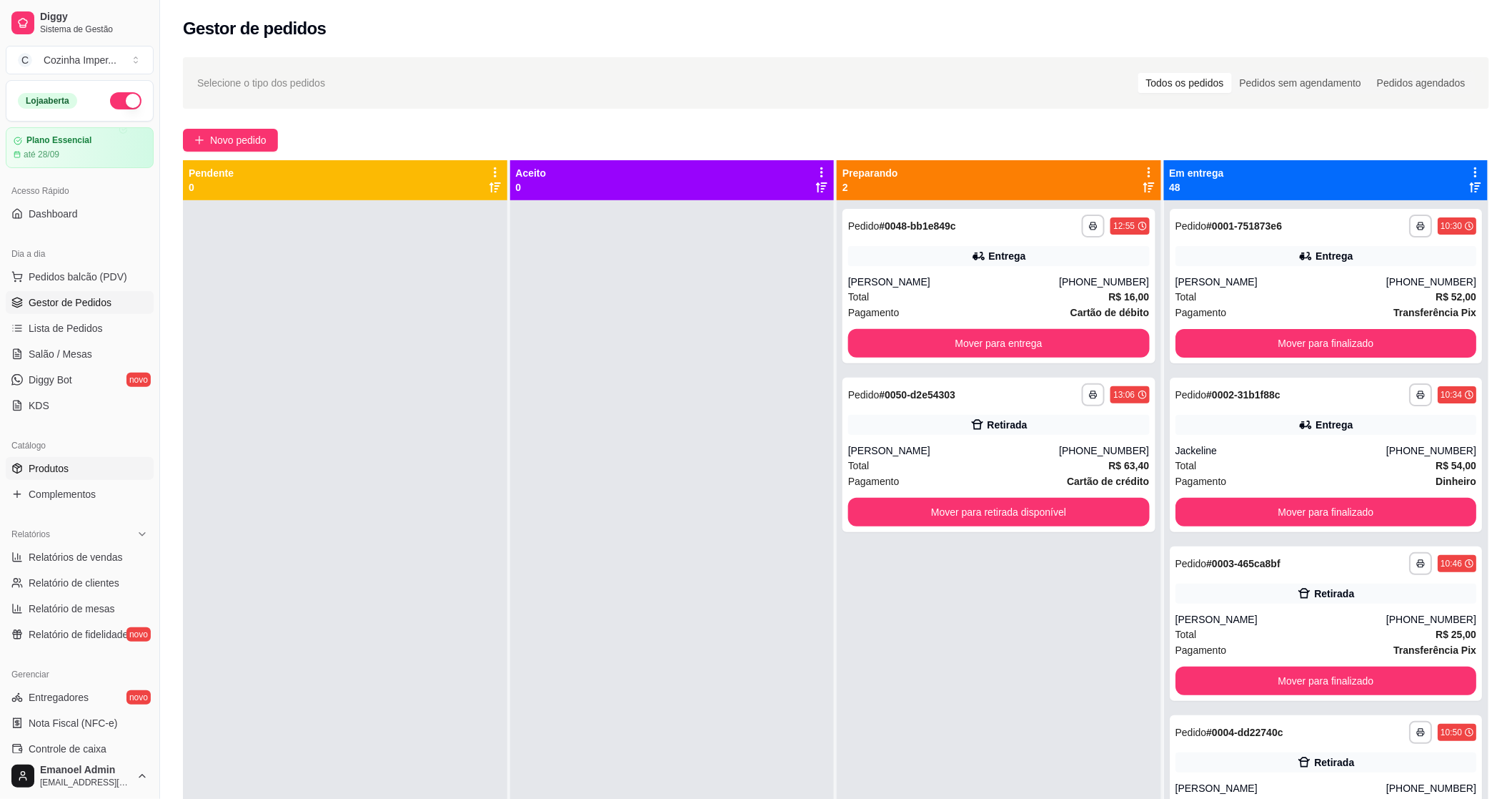
click at [55, 472] on span "Produtos" at bounding box center [49, 469] width 40 height 14
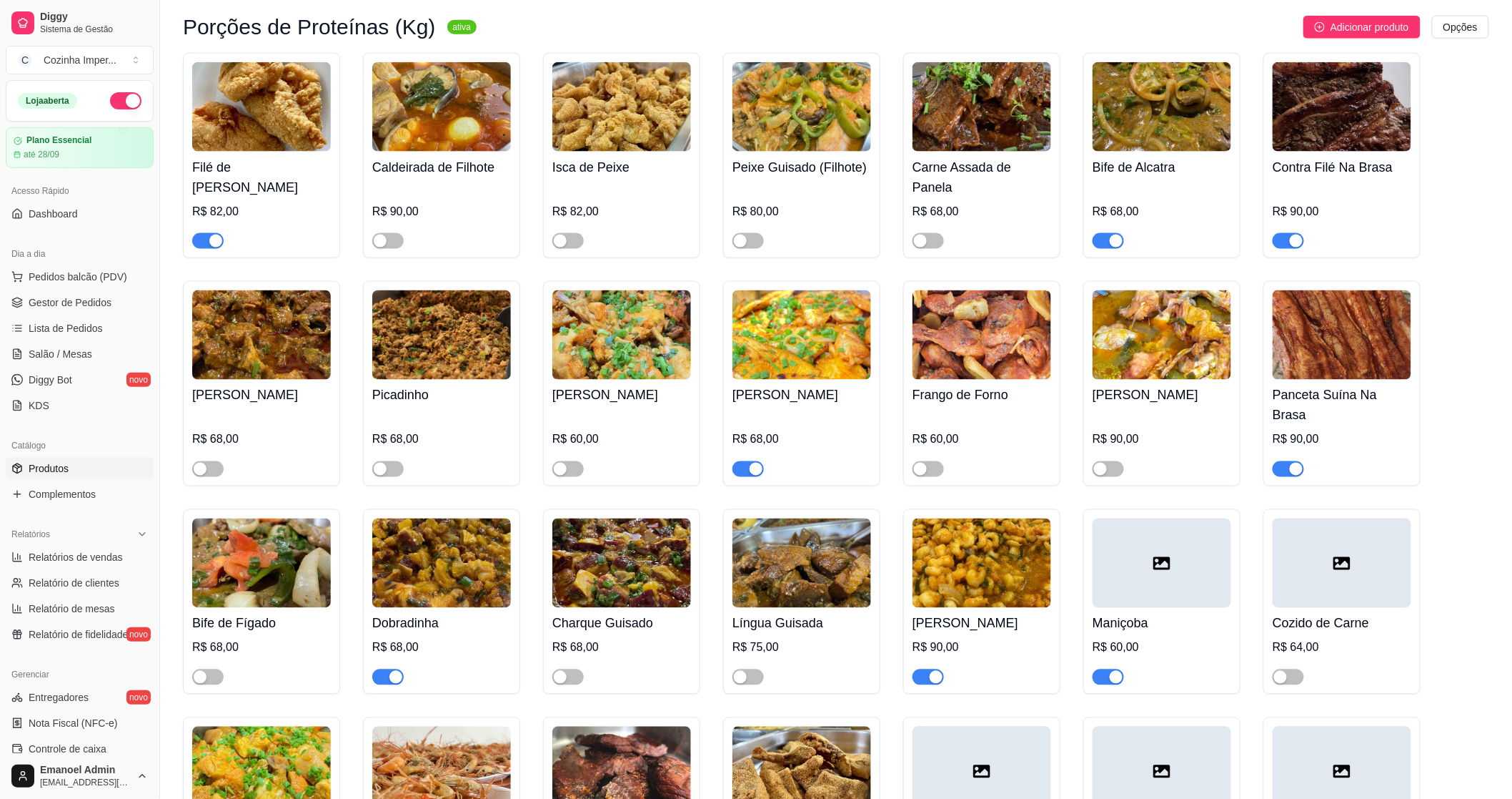
scroll to position [3099, 0]
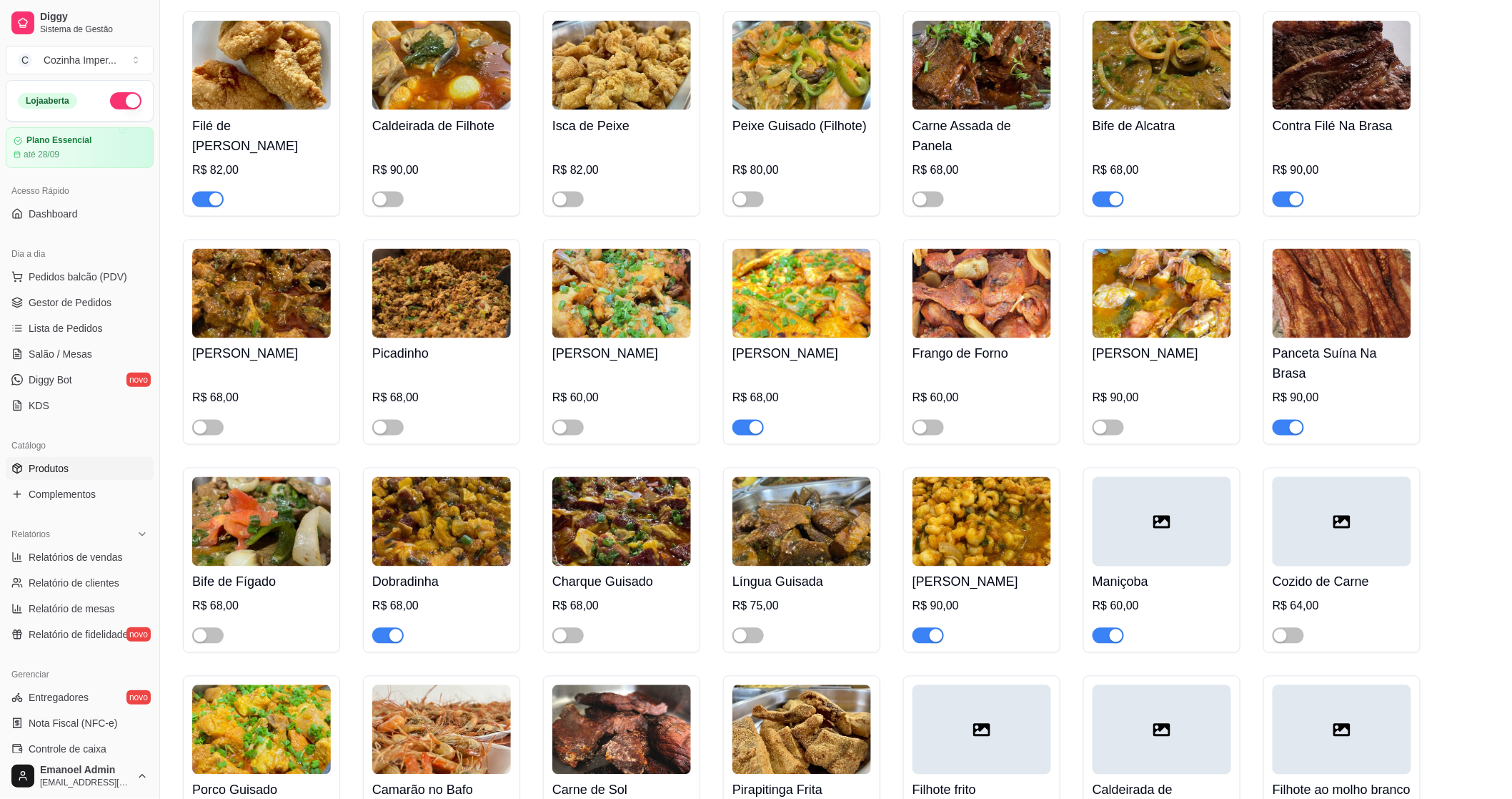
click at [920, 628] on span "button" at bounding box center [928, 636] width 32 height 16
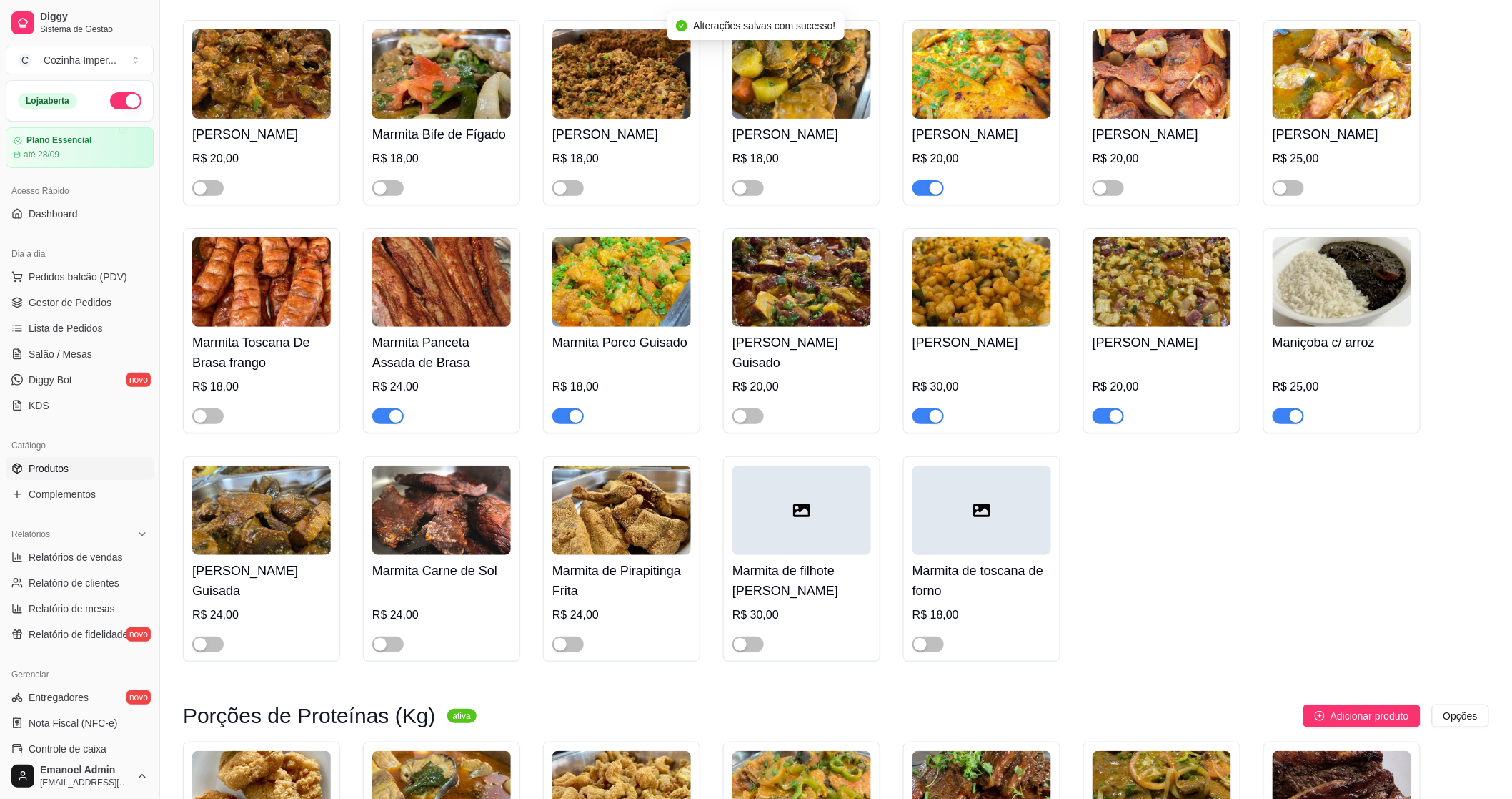
scroll to position [2225, 0]
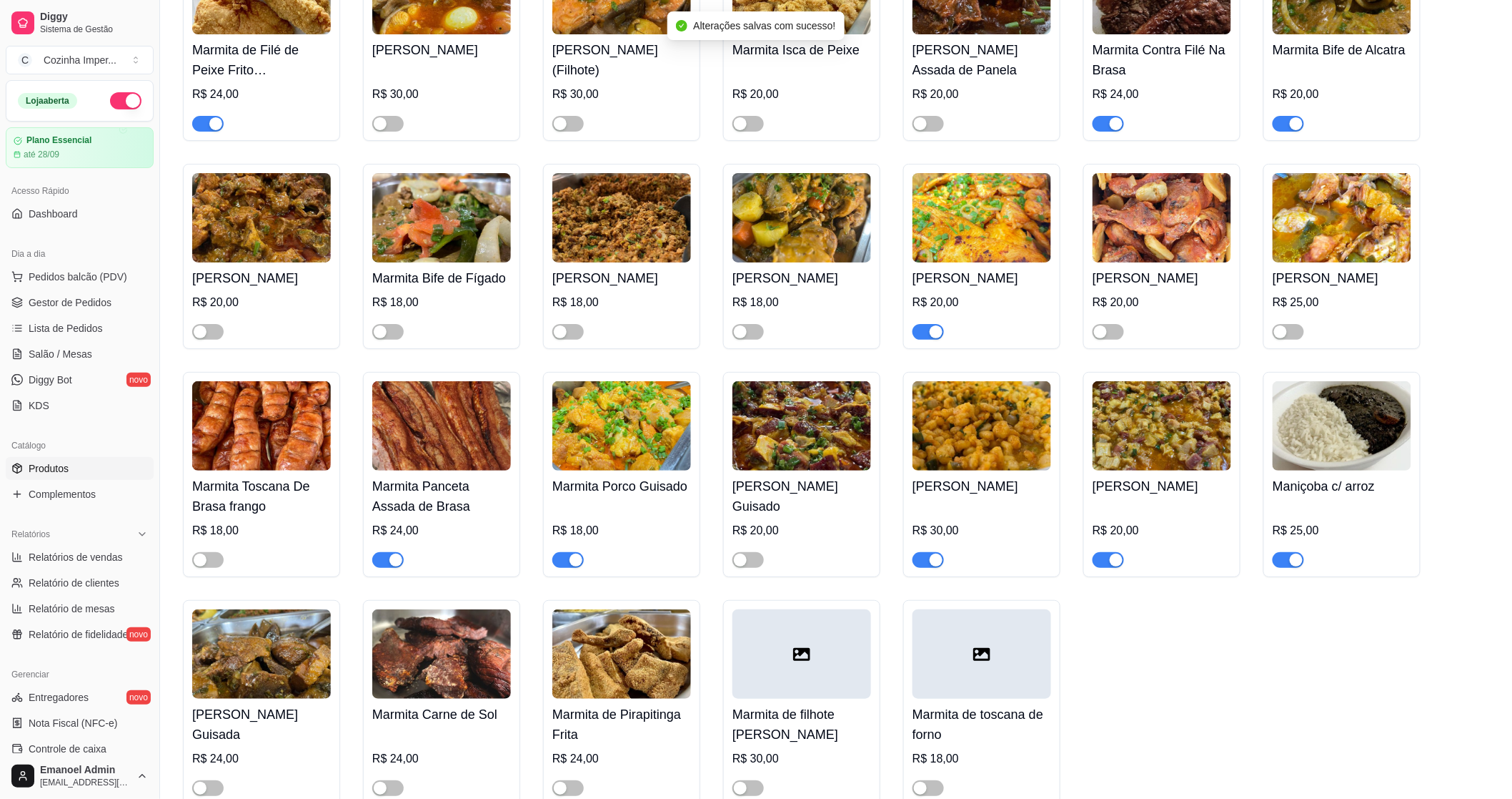
click at [939, 566] on div "button" at bounding box center [936, 560] width 13 height 13
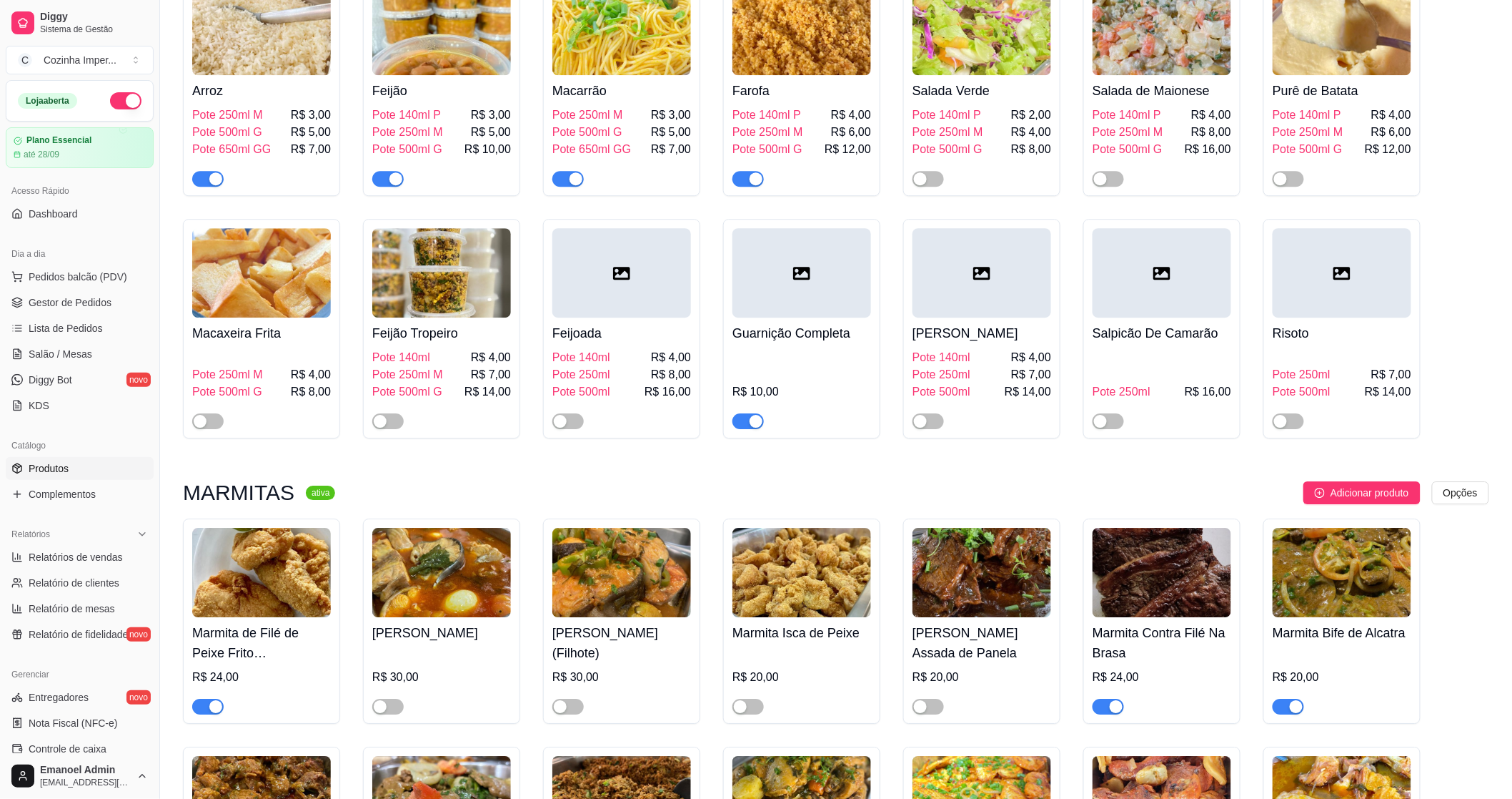
scroll to position [1509, 0]
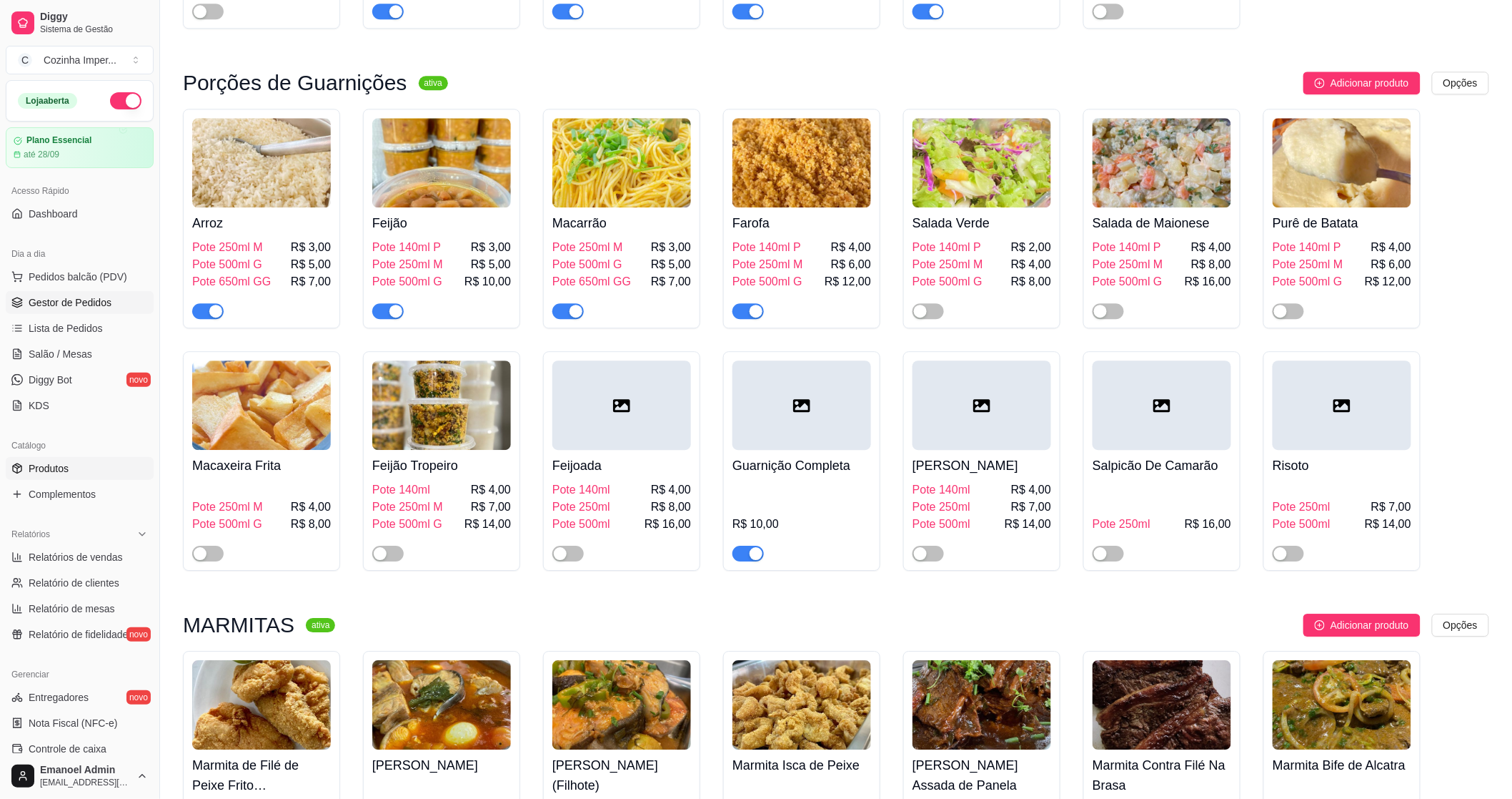
click at [32, 304] on span "Gestor de Pedidos" at bounding box center [70, 303] width 83 height 14
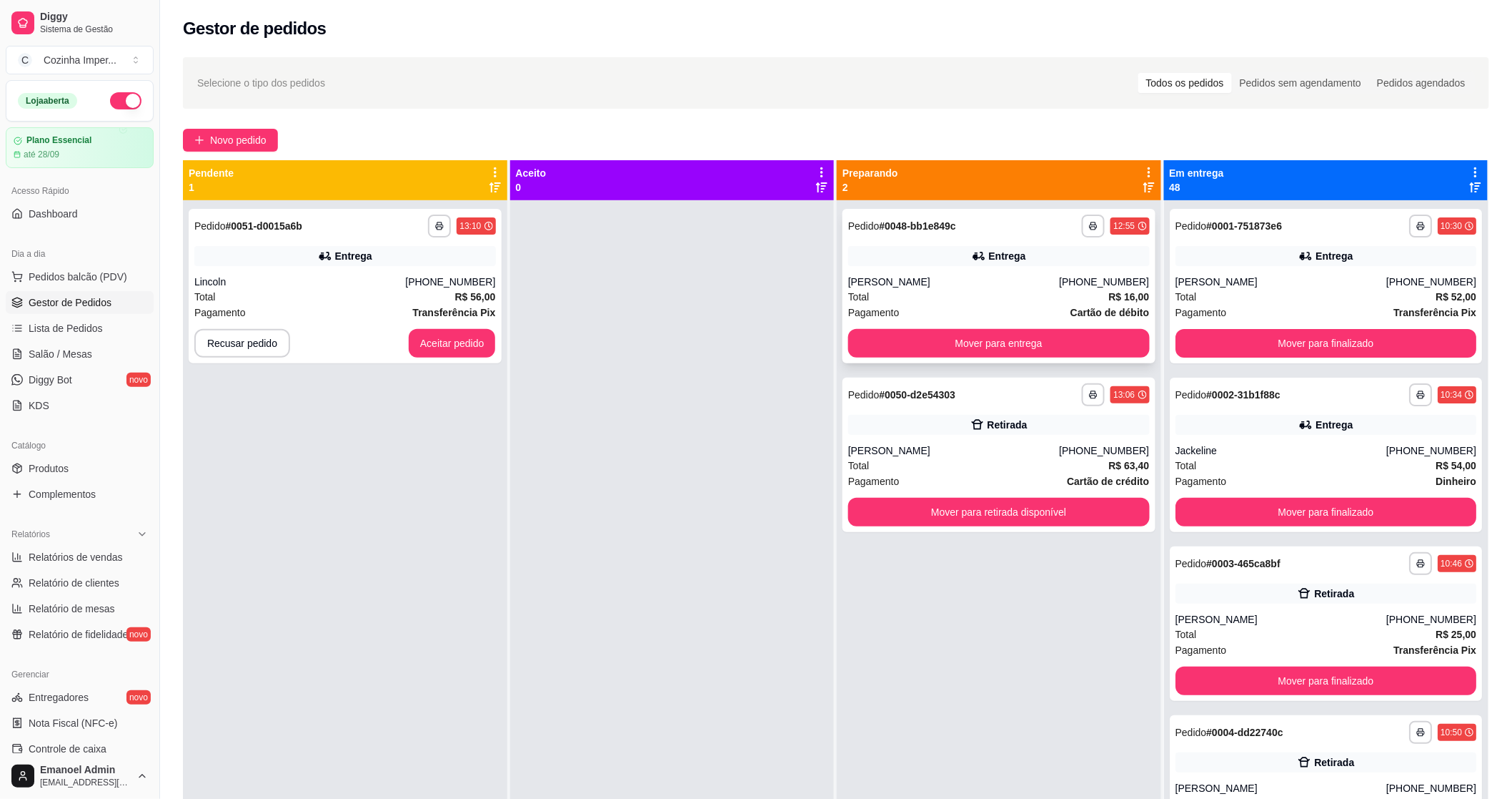
click at [1059, 268] on div "**********" at bounding box center [999, 286] width 313 height 154
click at [908, 506] on button "Mover para retirada disponível" at bounding box center [999, 512] width 301 height 29
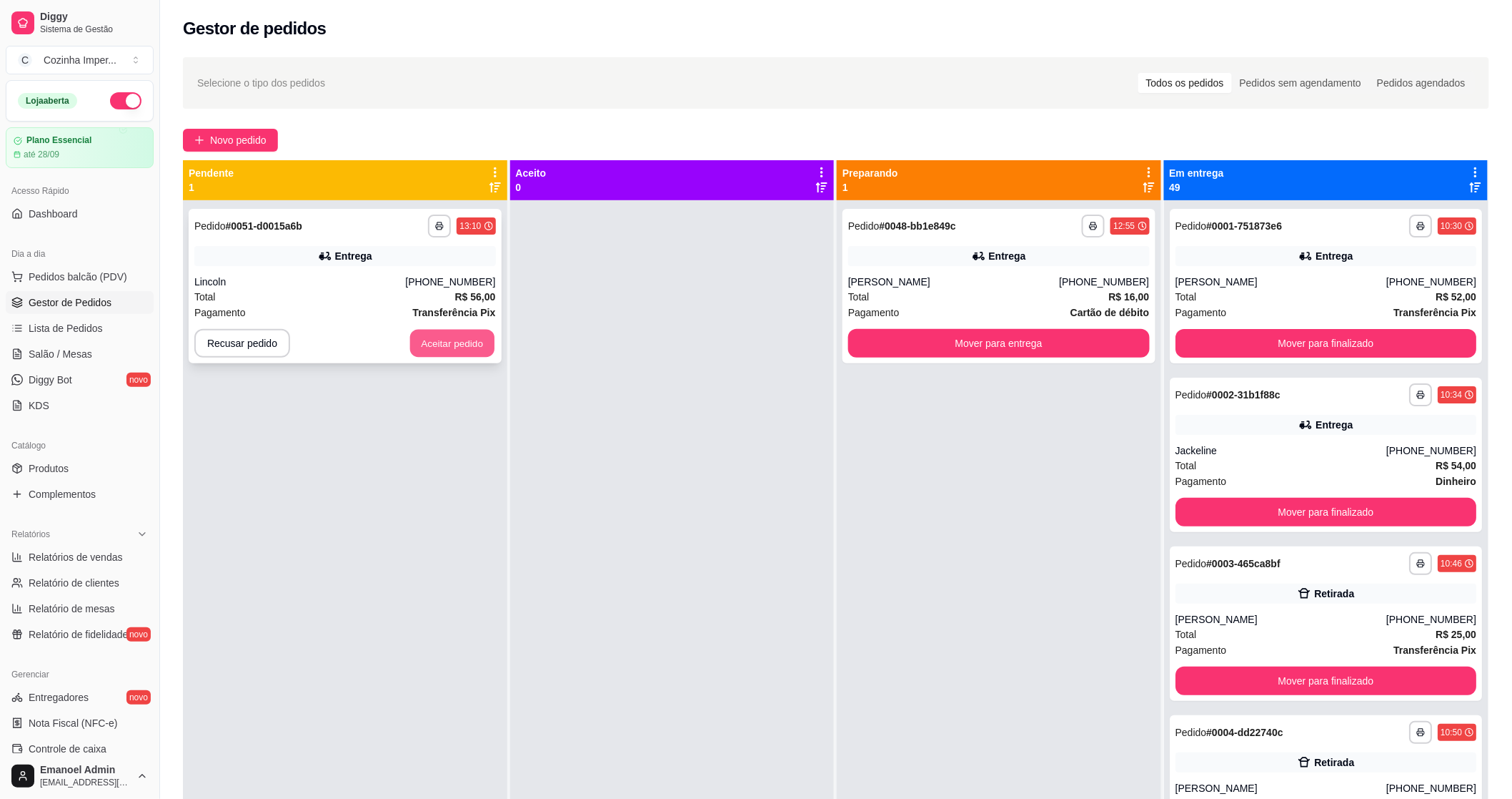
click at [473, 347] on button "Aceitar pedido" at bounding box center [452, 343] width 84 height 28
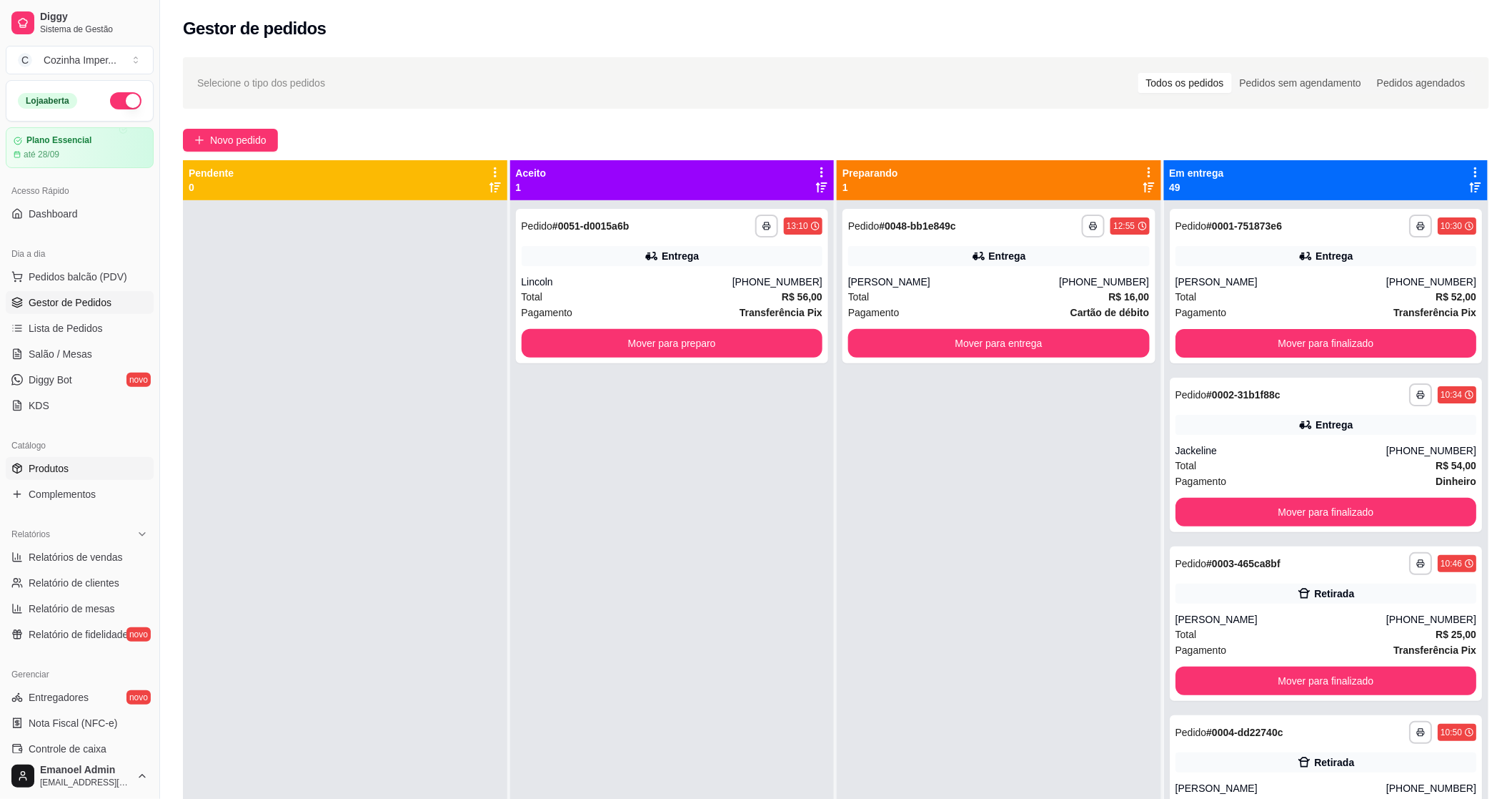
click at [95, 479] on link "Produtos" at bounding box center [79, 469] width 148 height 23
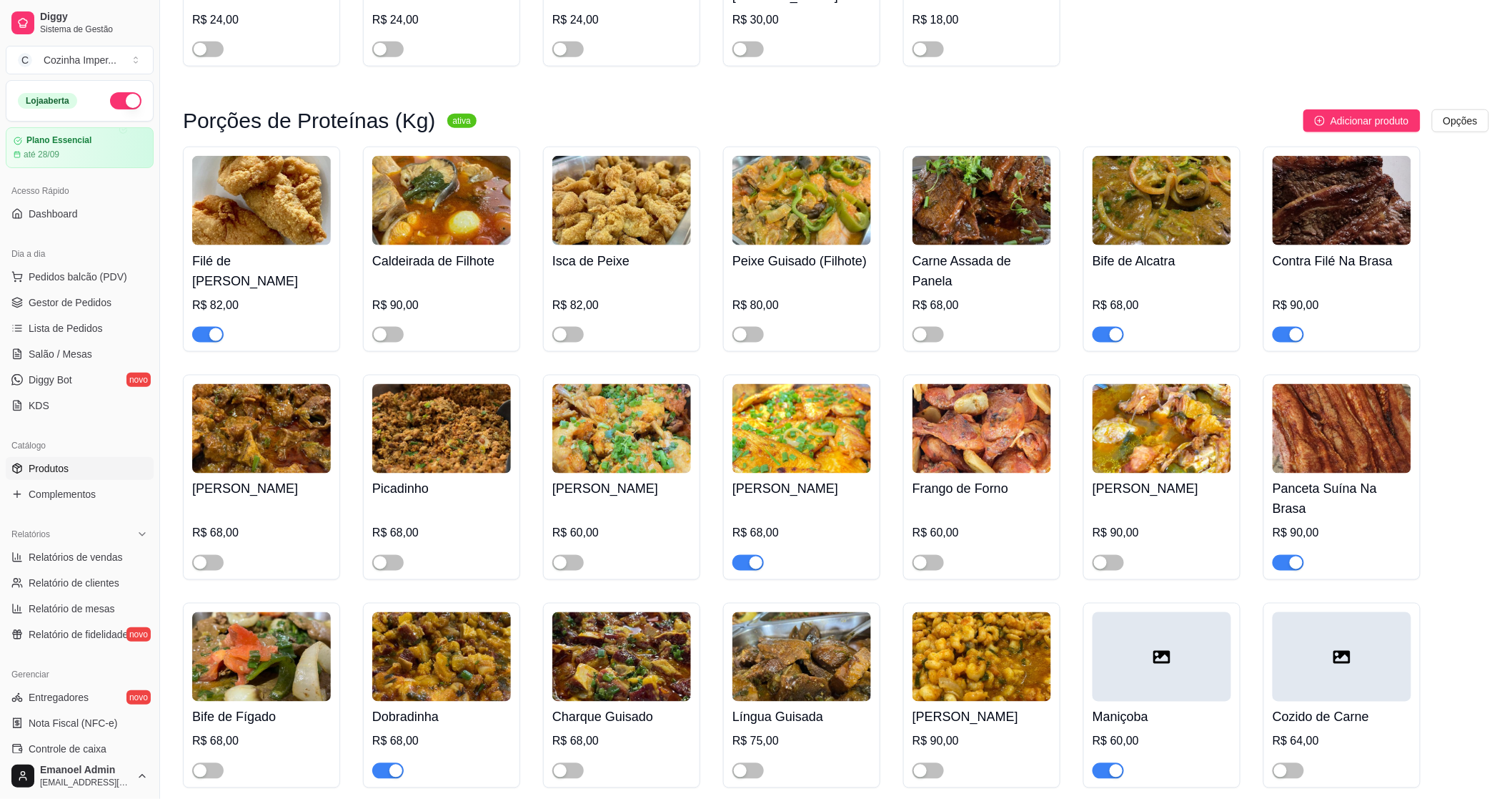
scroll to position [2940, 0]
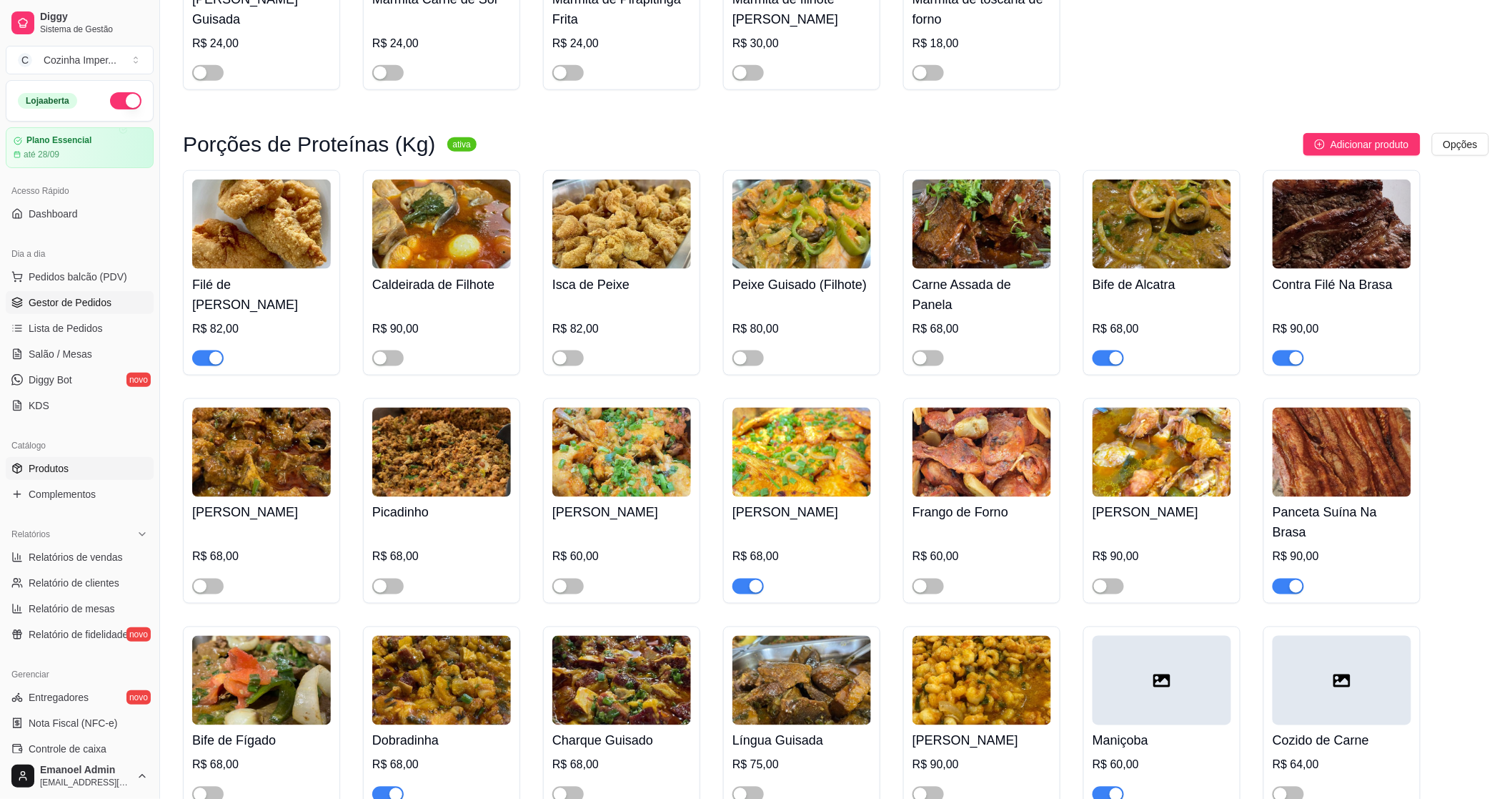
click at [32, 309] on span "Gestor de Pedidos" at bounding box center [70, 303] width 83 height 14
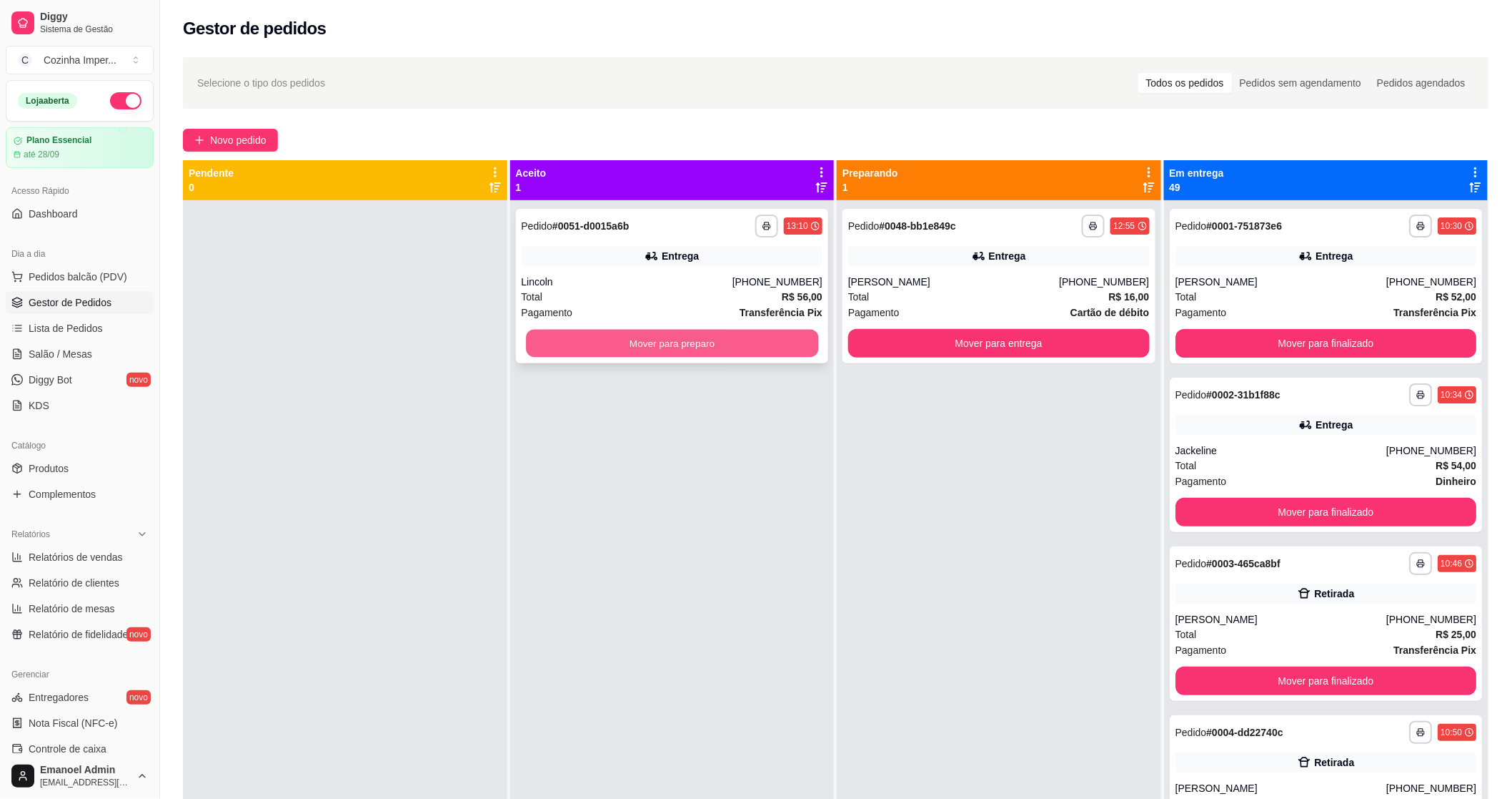
click at [755, 341] on button "Mover para preparo" at bounding box center [672, 343] width 293 height 28
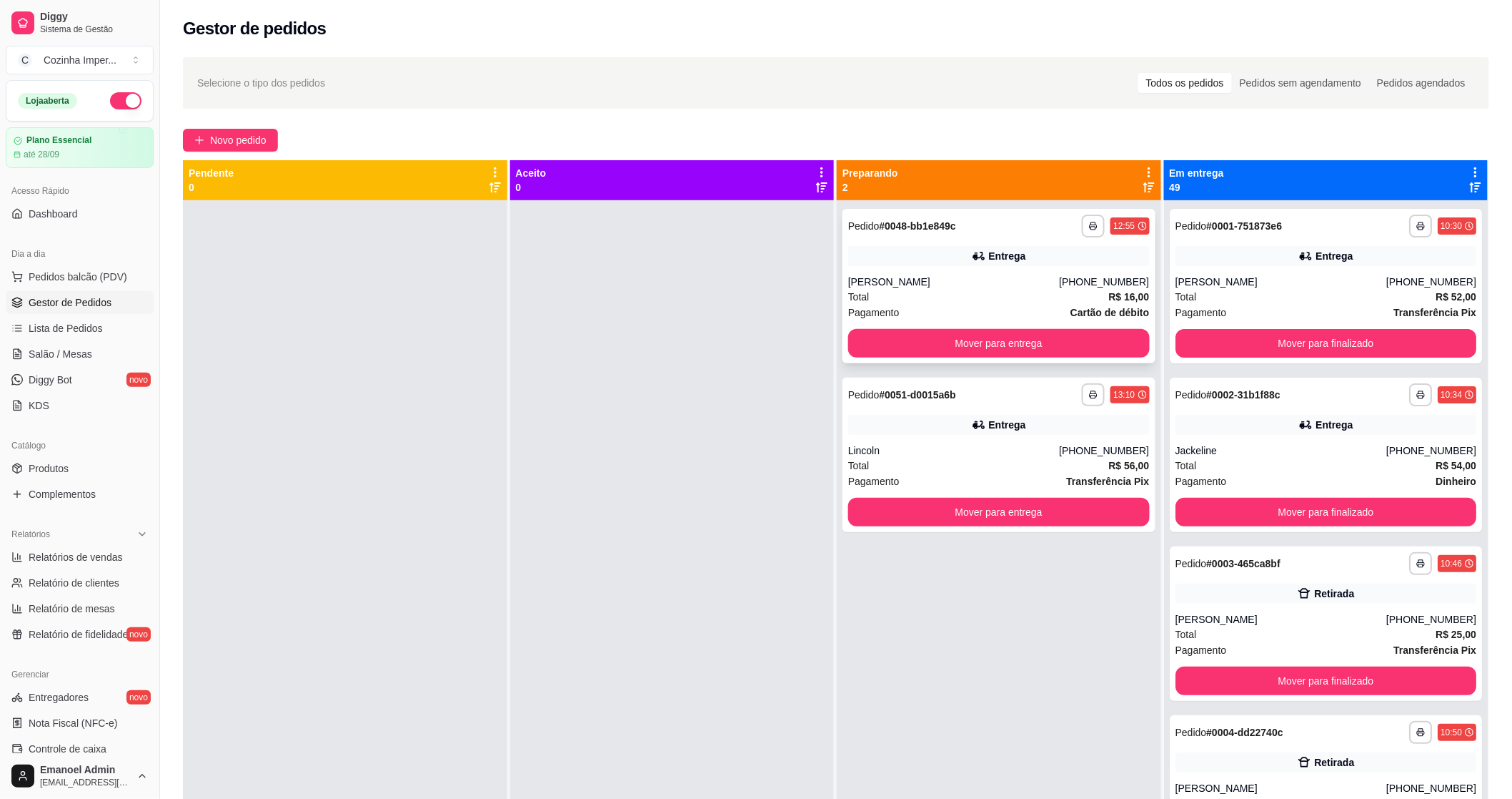
click at [878, 251] on div "Entrega" at bounding box center [999, 256] width 301 height 20
click at [1001, 347] on button "Mover para entrega" at bounding box center [999, 343] width 301 height 29
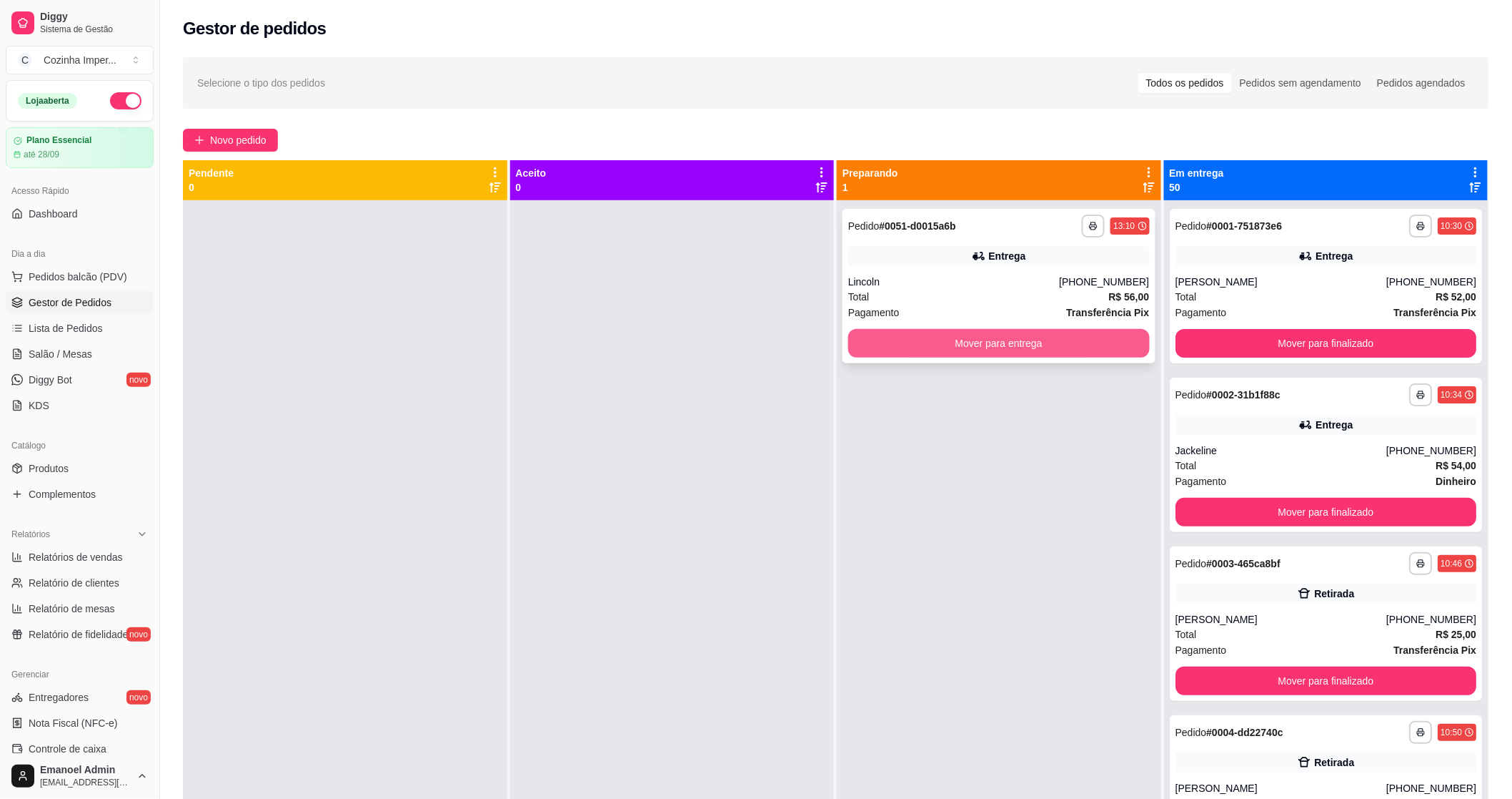
click at [987, 352] on button "Mover para entrega" at bounding box center [999, 343] width 301 height 29
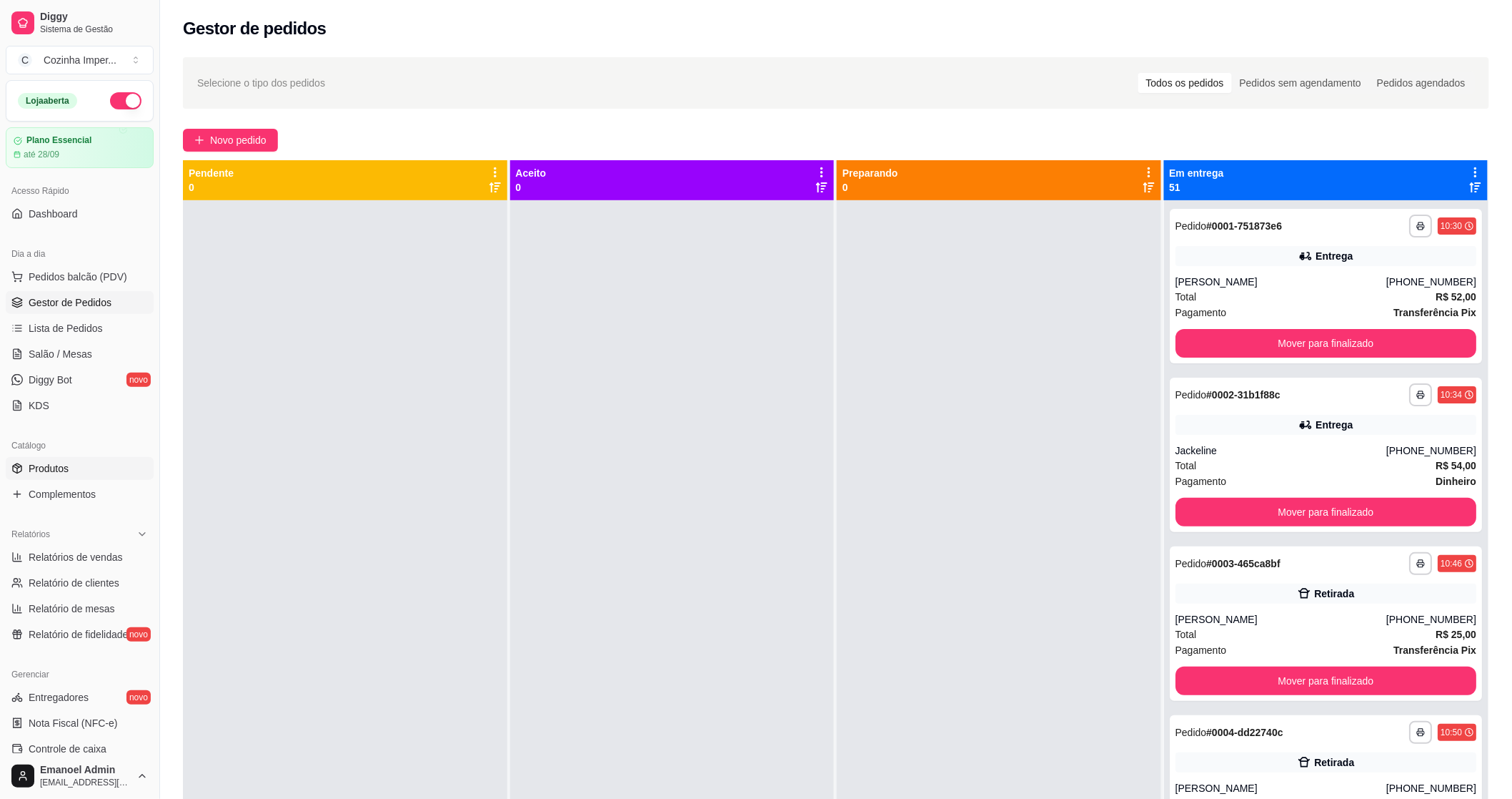
click at [47, 469] on span "Produtos" at bounding box center [49, 469] width 40 height 14
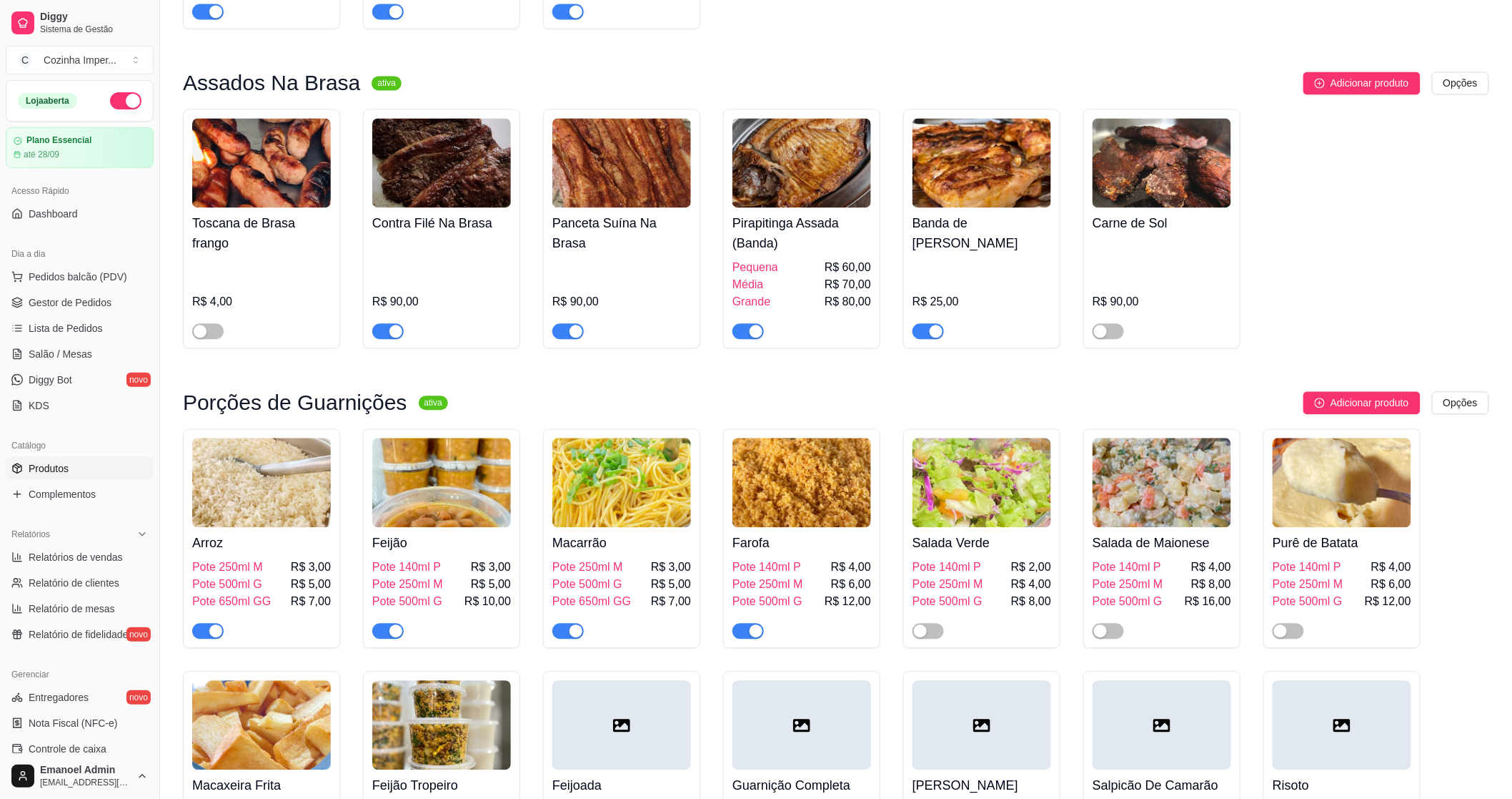
scroll to position [1191, 0]
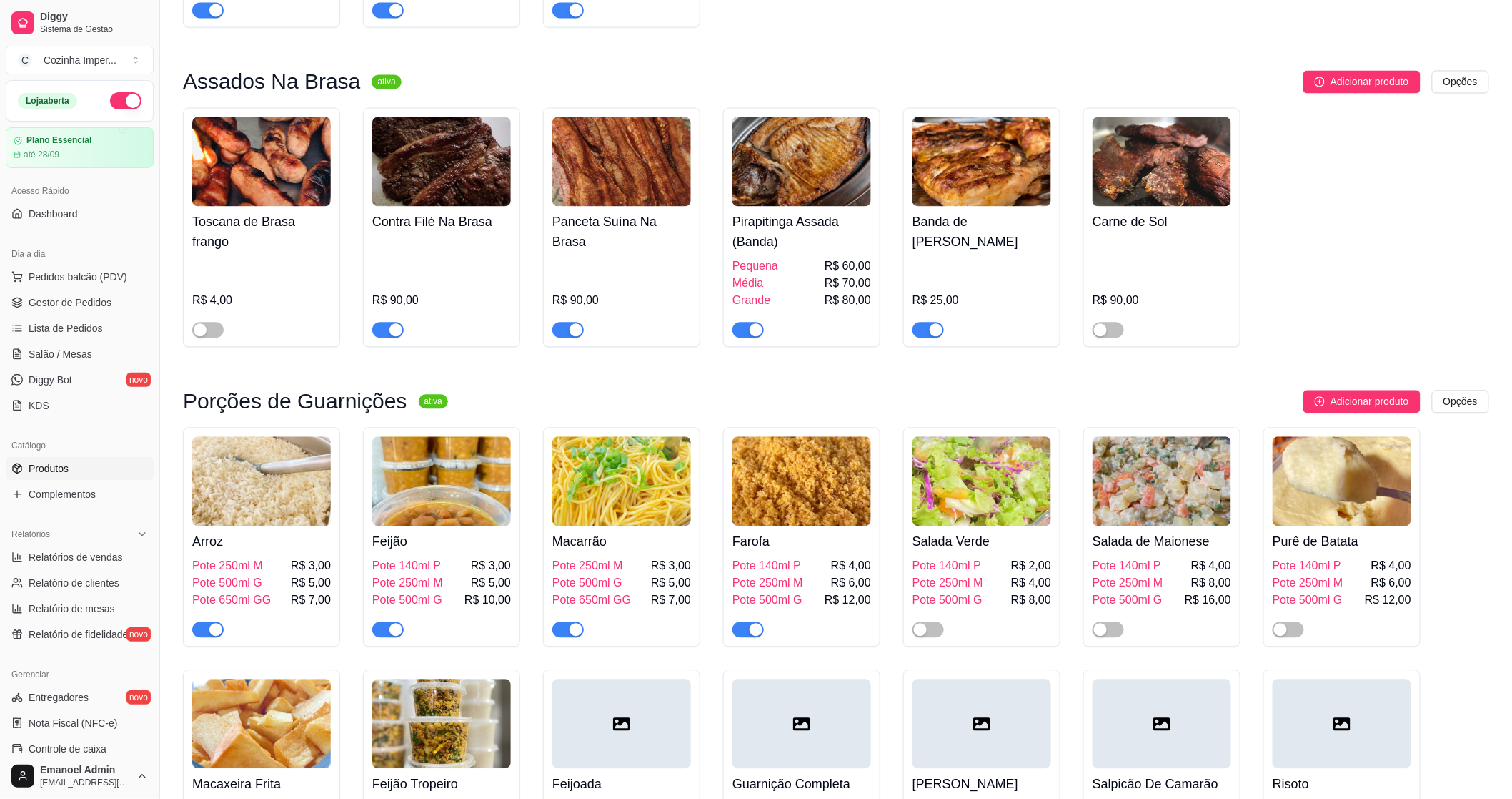
click at [559, 322] on span "button" at bounding box center [569, 330] width 32 height 16
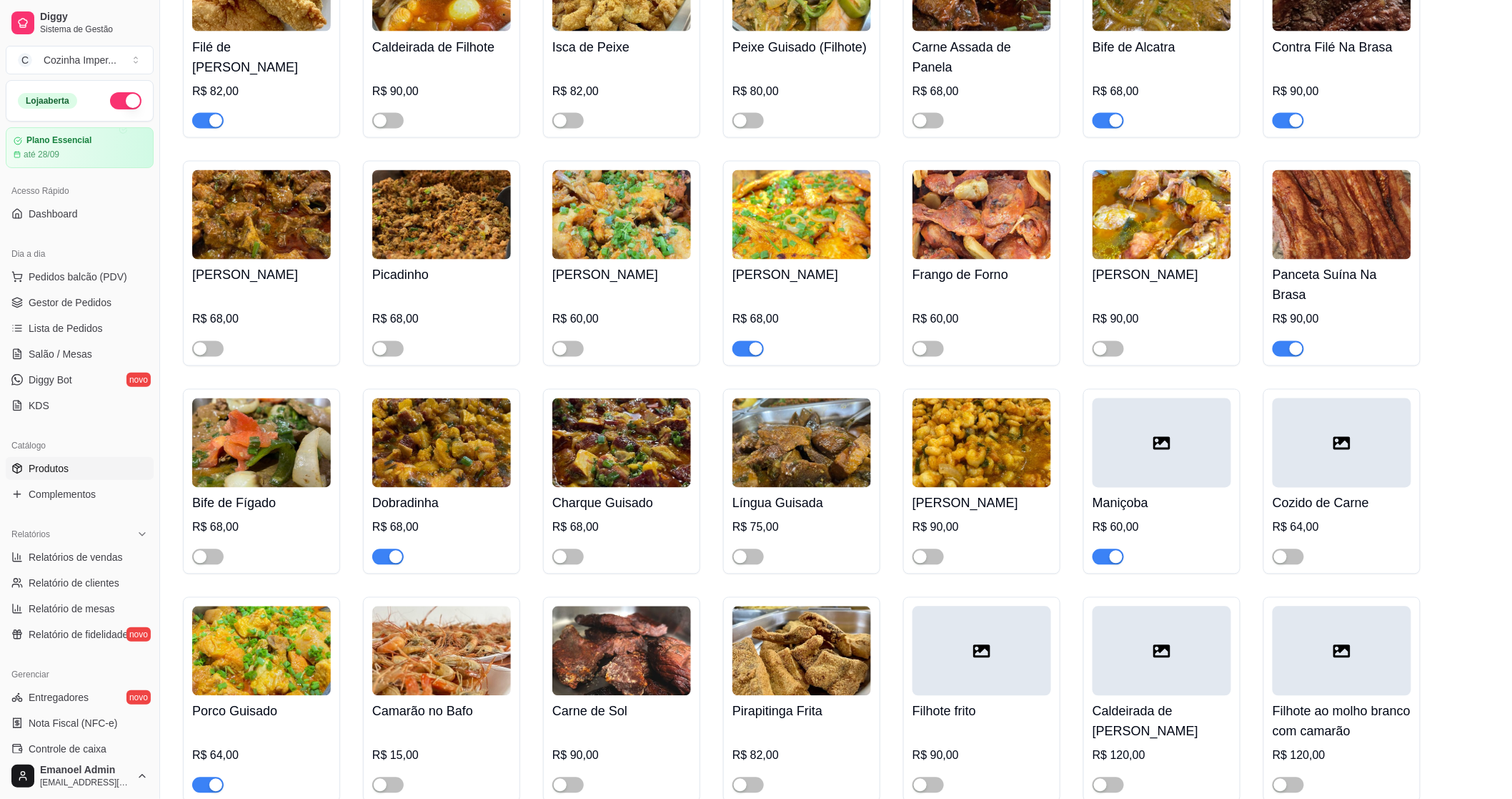
scroll to position [3178, 0]
click at [1283, 340] on span "button" at bounding box center [1289, 348] width 32 height 16
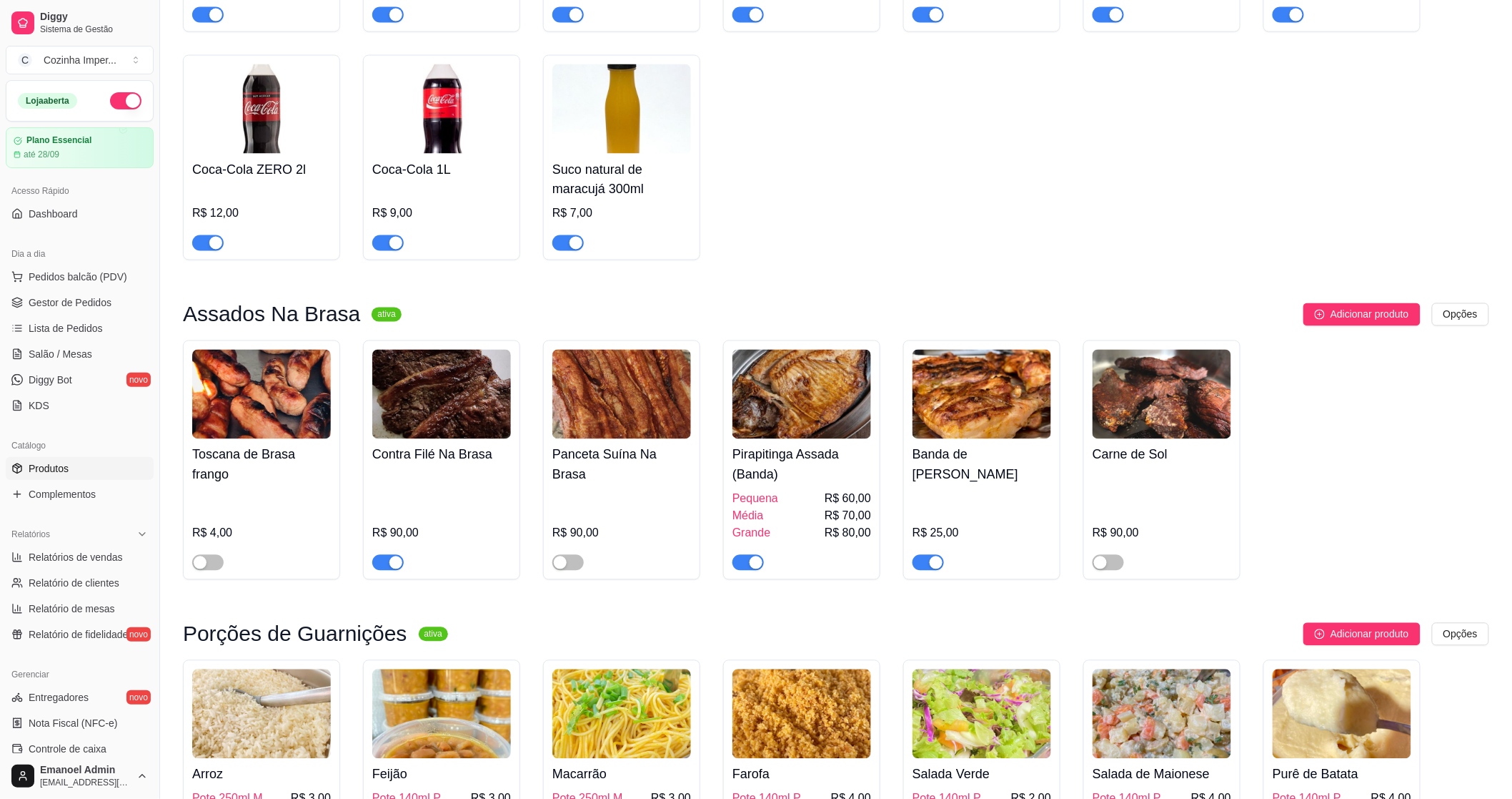
scroll to position [953, 0]
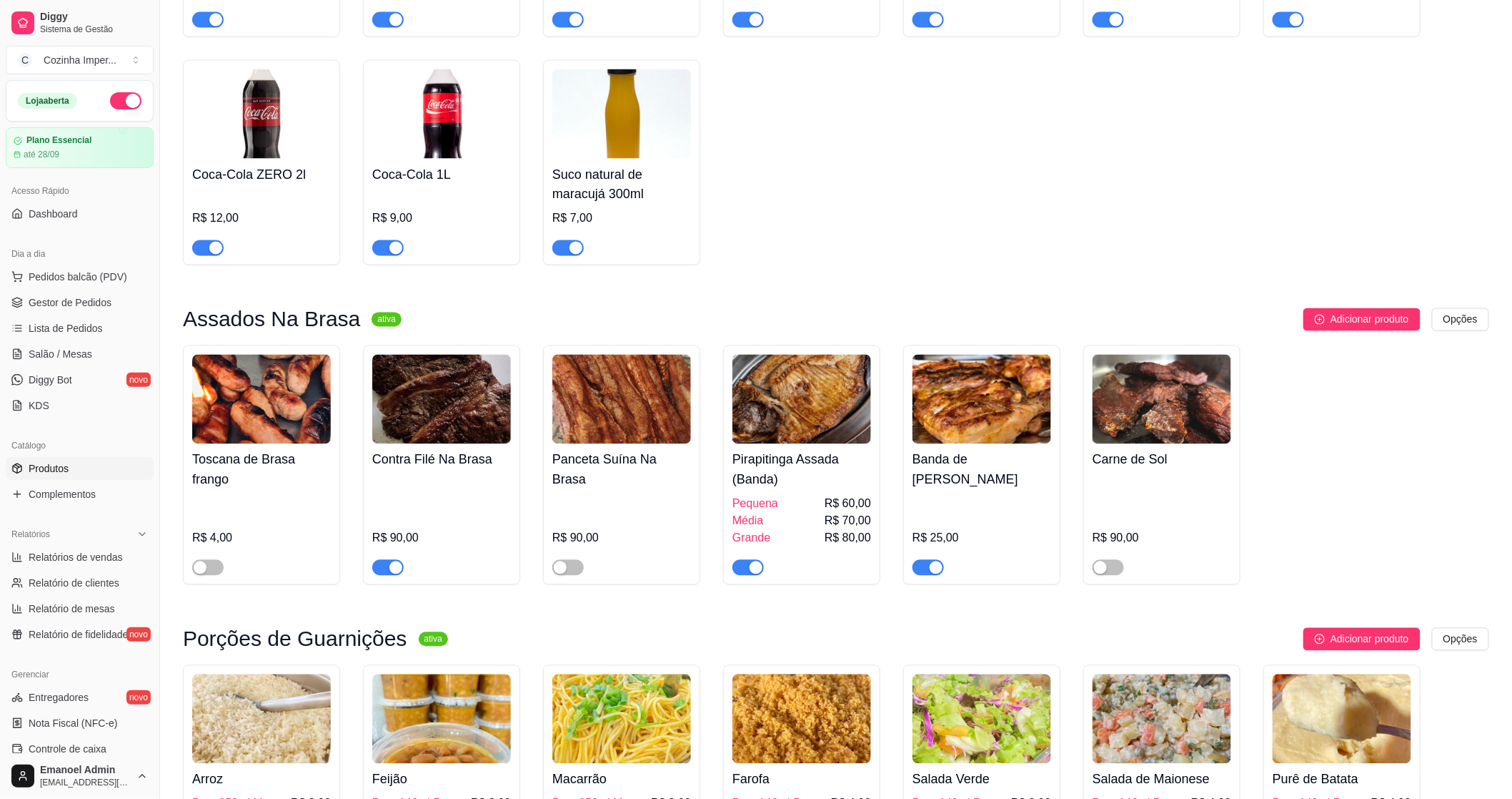
click at [753, 561] on div "button" at bounding box center [756, 568] width 13 height 13
click at [932, 561] on div "button" at bounding box center [936, 568] width 13 height 13
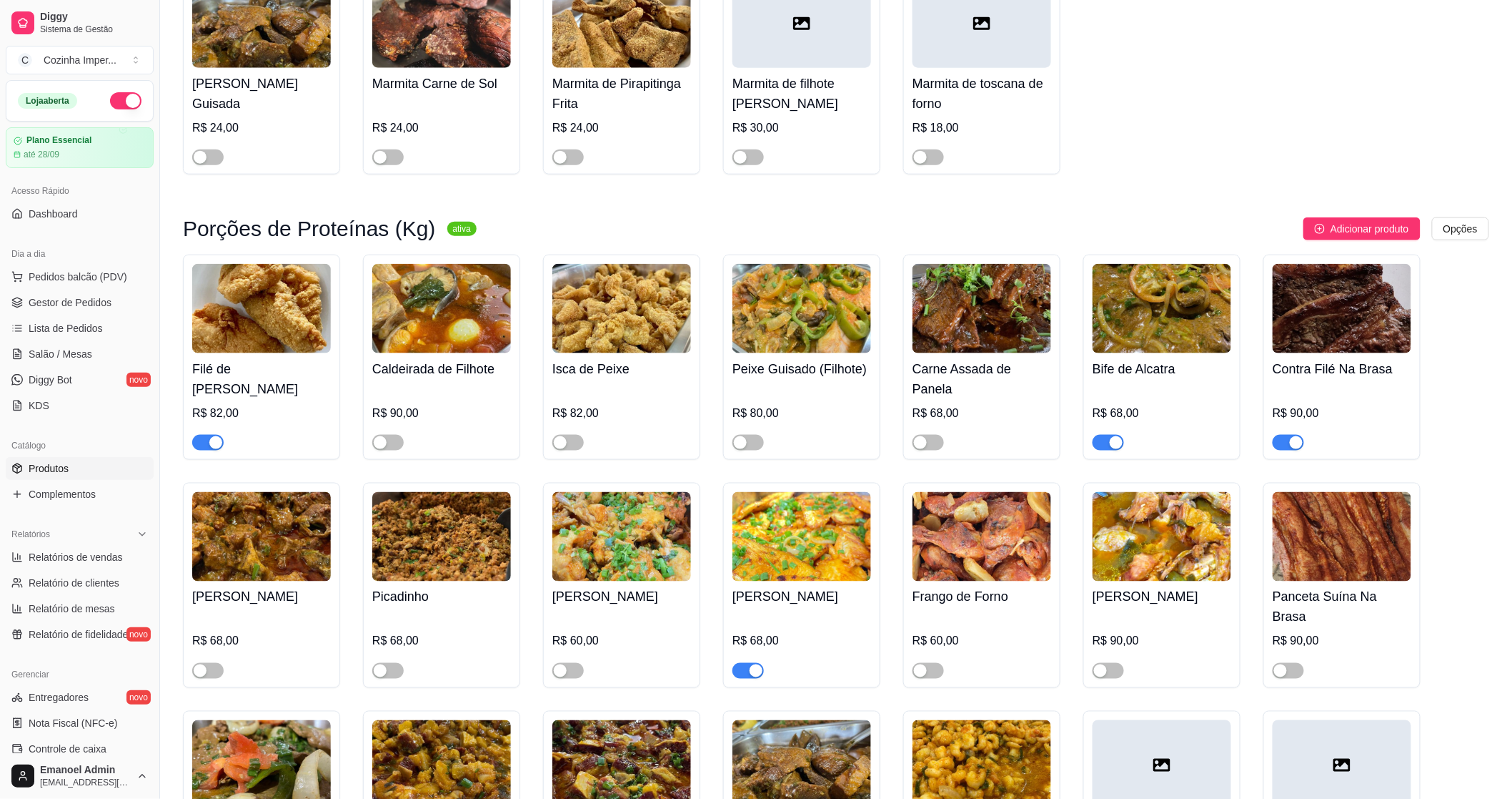
scroll to position [2940, 0]
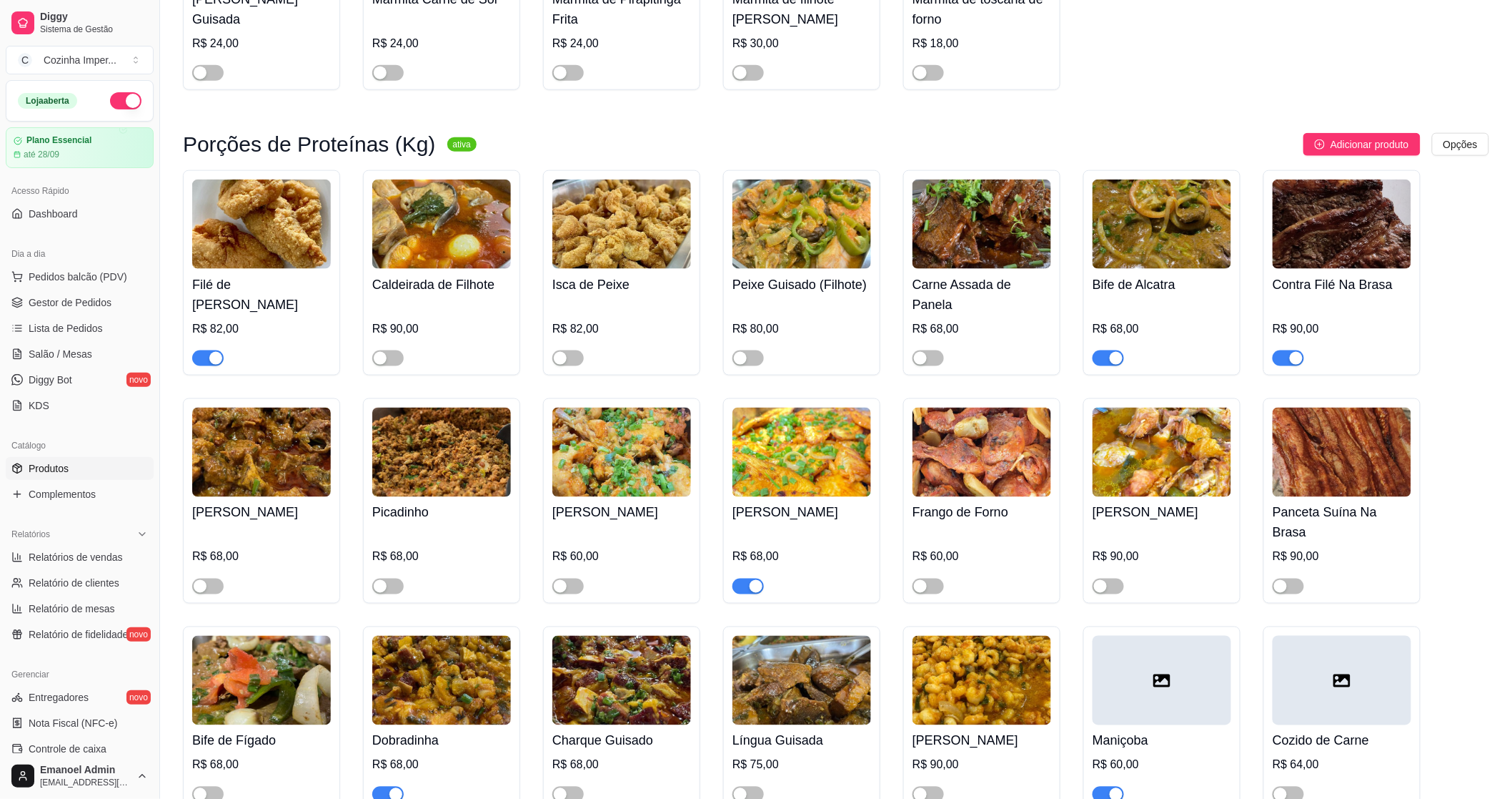
click at [1286, 366] on span "button" at bounding box center [1289, 358] width 32 height 16
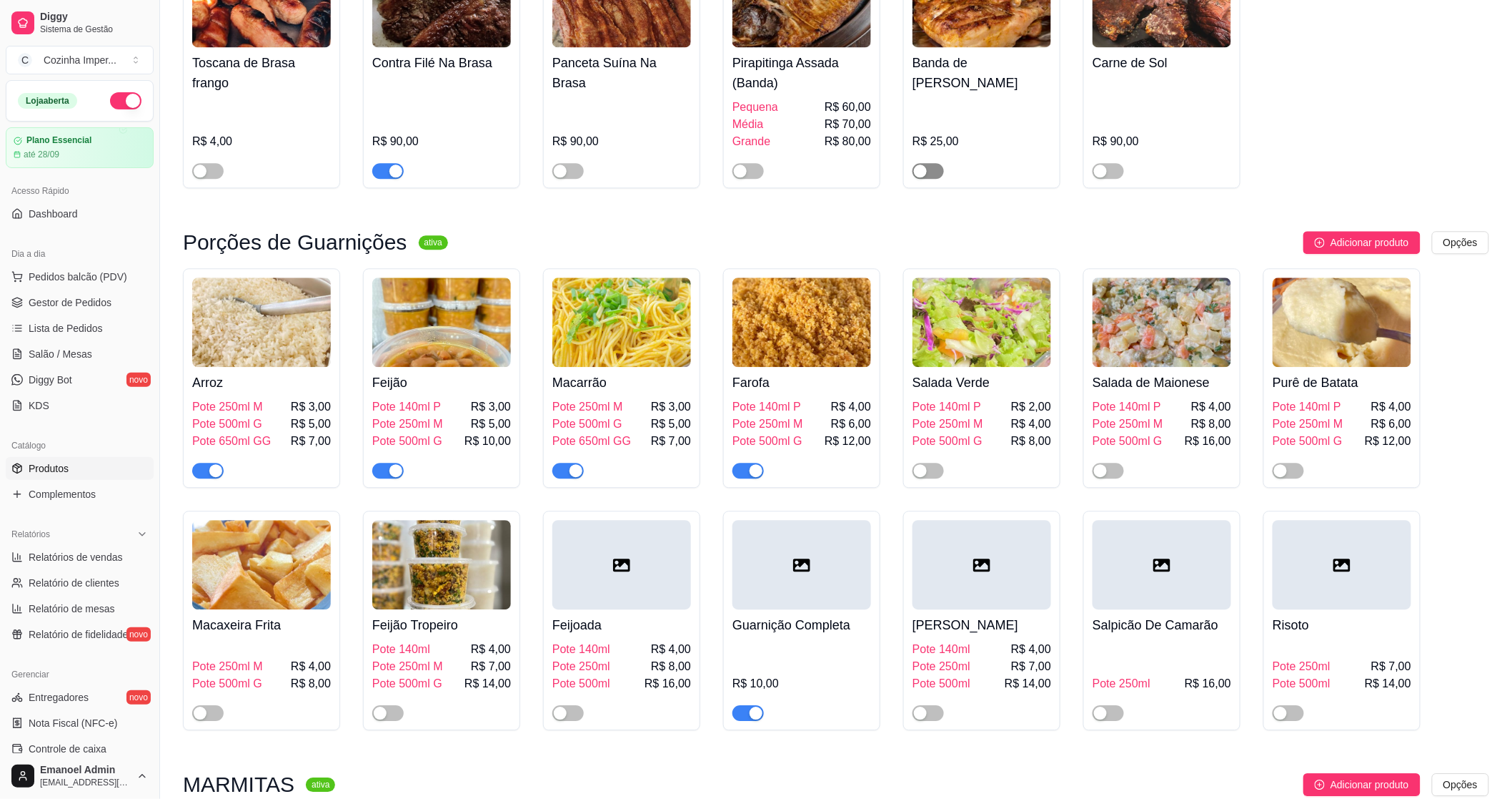
scroll to position [1112, 0]
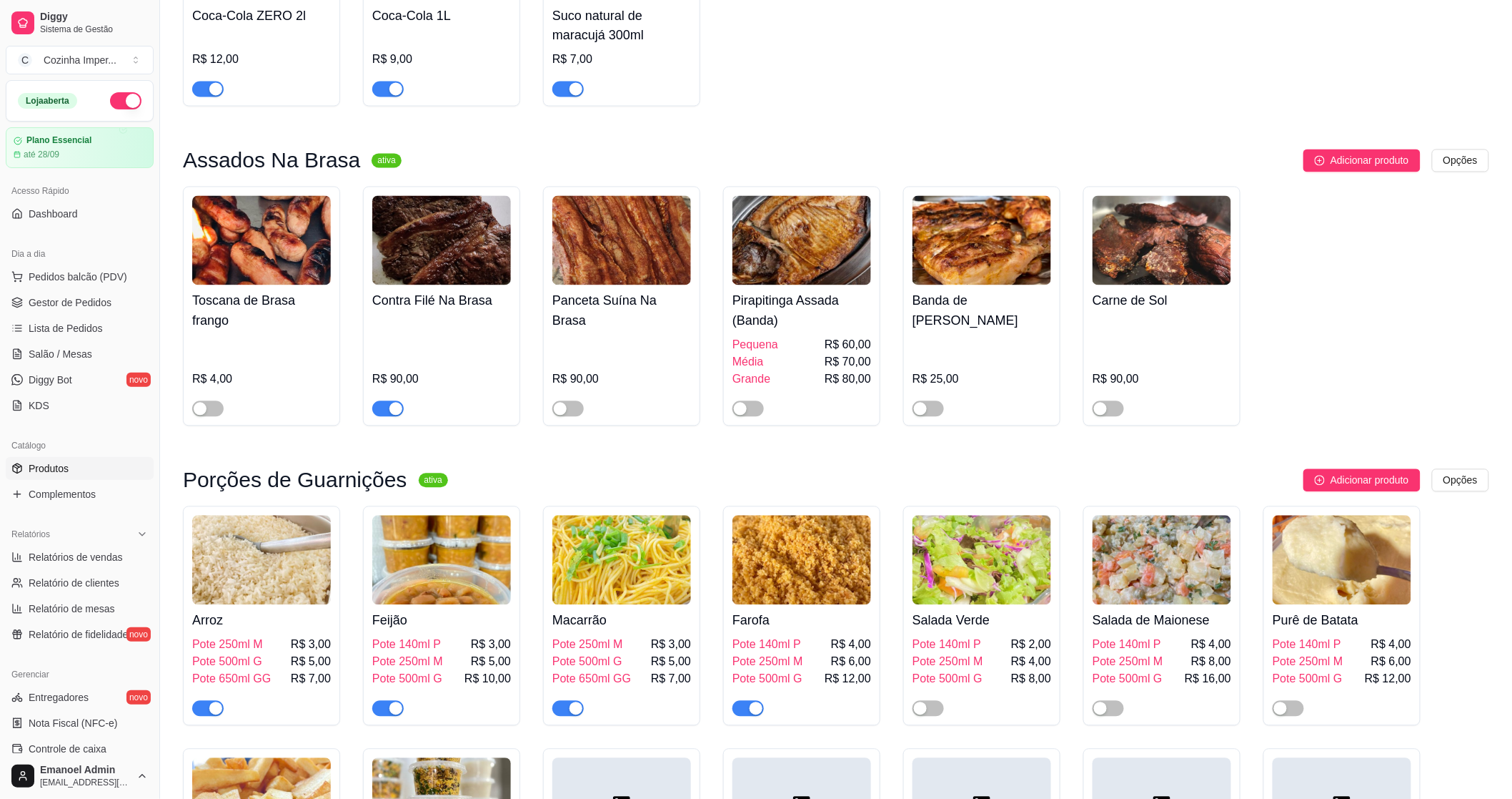
click at [397, 402] on div "button" at bounding box center [396, 409] width 13 height 13
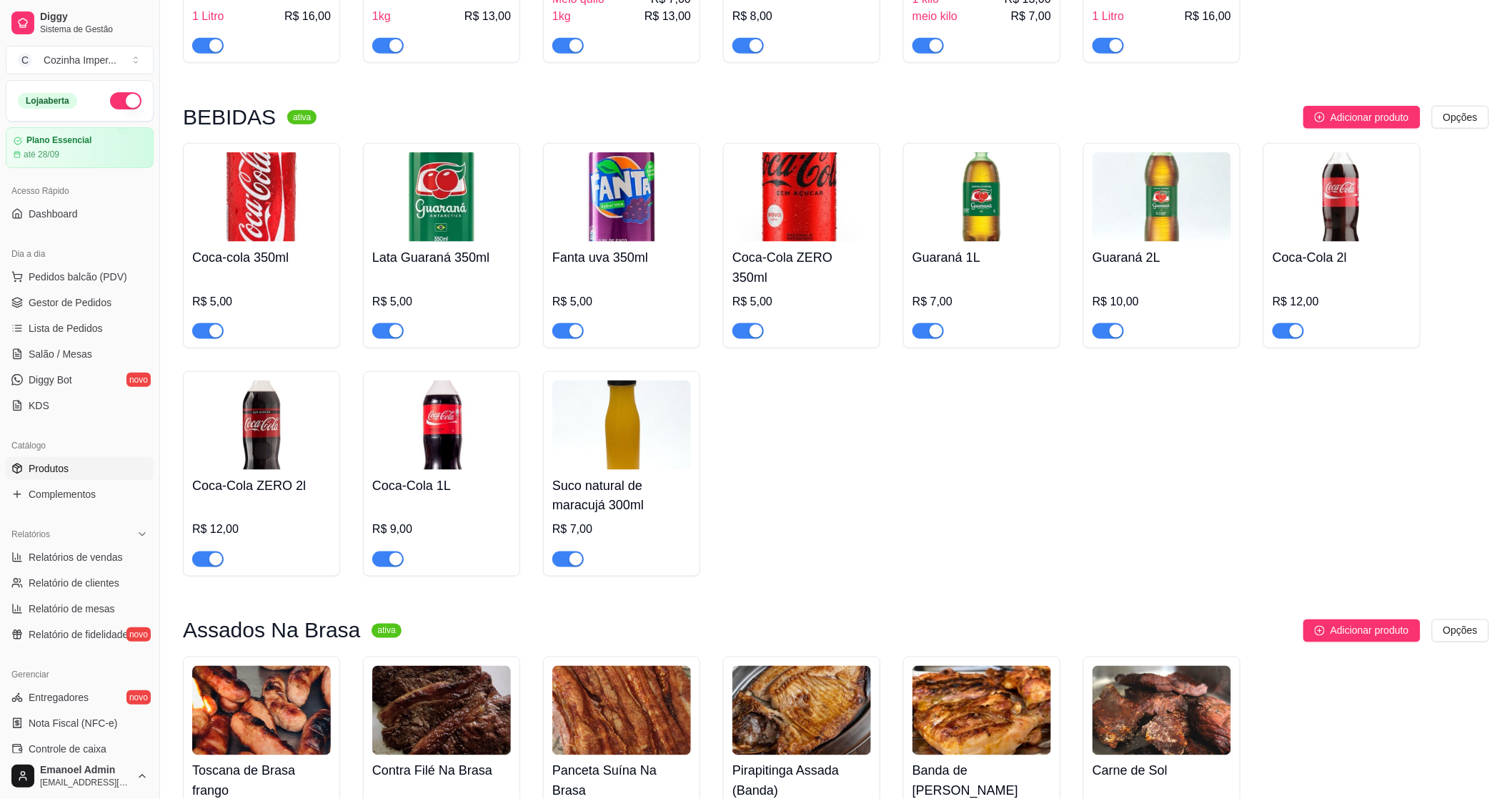
scroll to position [635, 0]
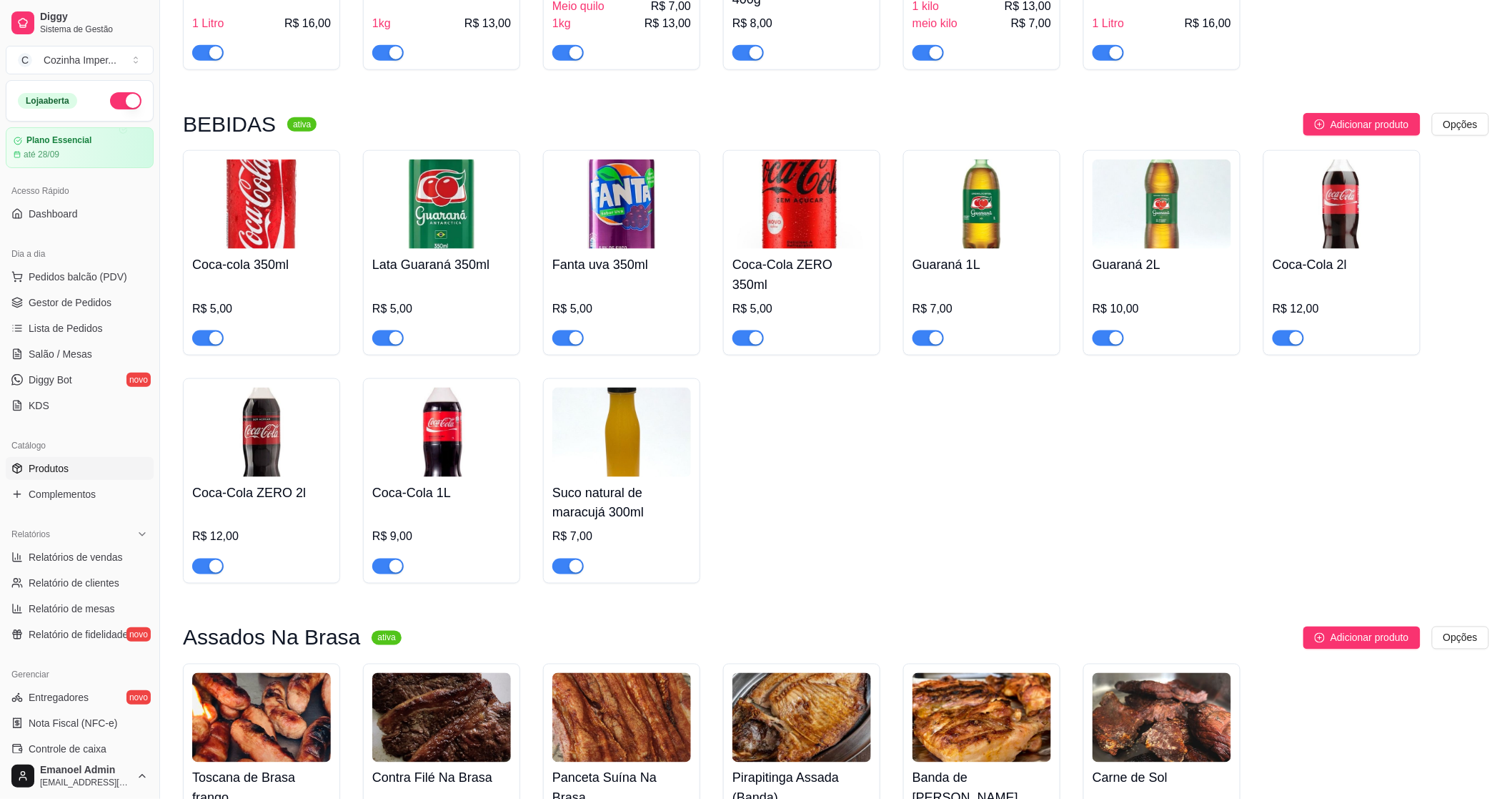
click at [569, 560] on div "button" at bounding box center [576, 566] width 13 height 13
click at [45, 303] on span "Gestor de Pedidos" at bounding box center [70, 303] width 83 height 14
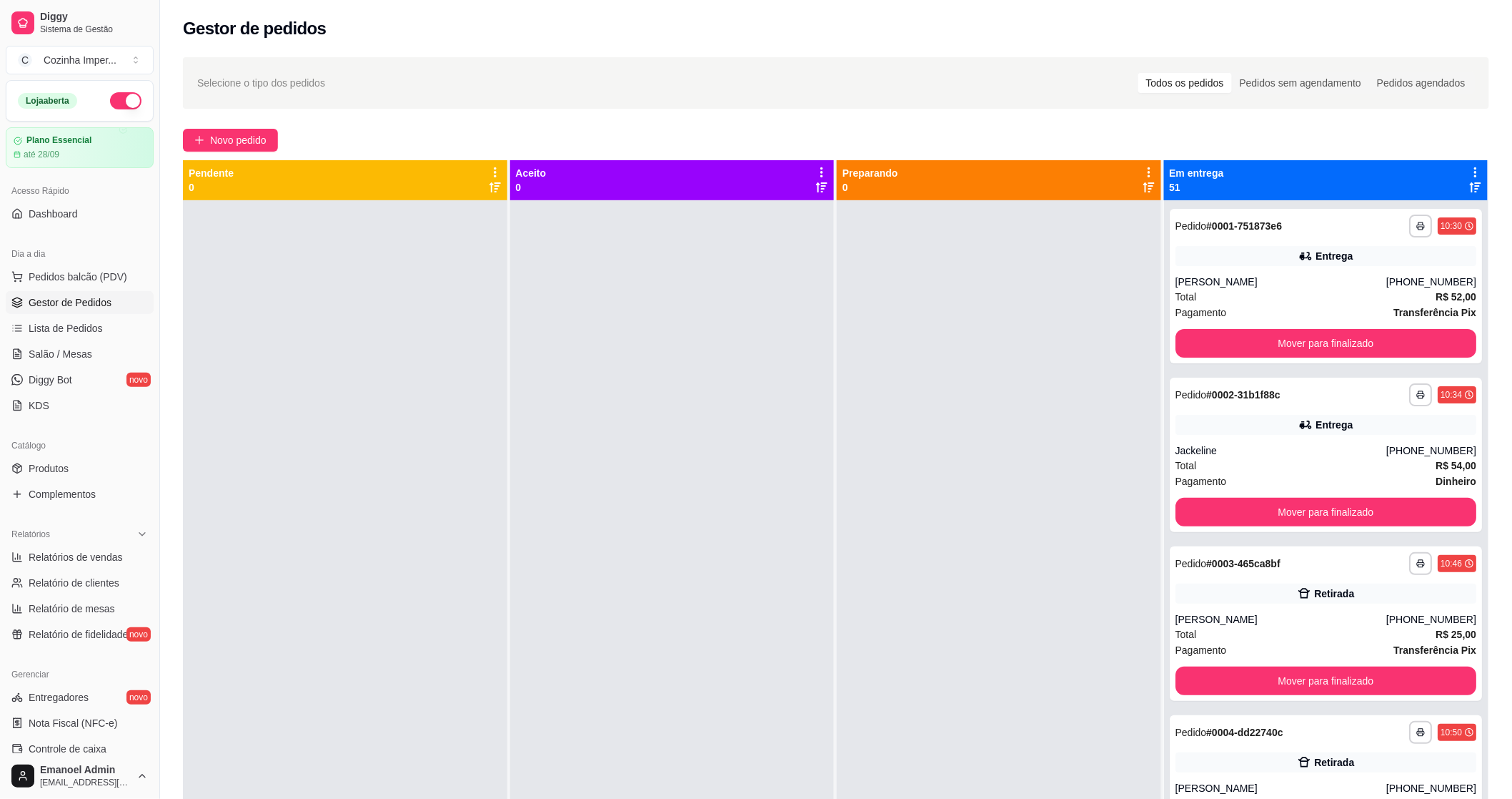
click at [762, 410] on div at bounding box center [672, 600] width 324 height 799
click at [1307, 340] on button "Mover para finalizado" at bounding box center [1326, 343] width 293 height 28
click at [1309, 340] on button "Mover para finalizado" at bounding box center [1326, 343] width 301 height 29
click at [1317, 339] on button "Mover para finalizado" at bounding box center [1326, 343] width 301 height 29
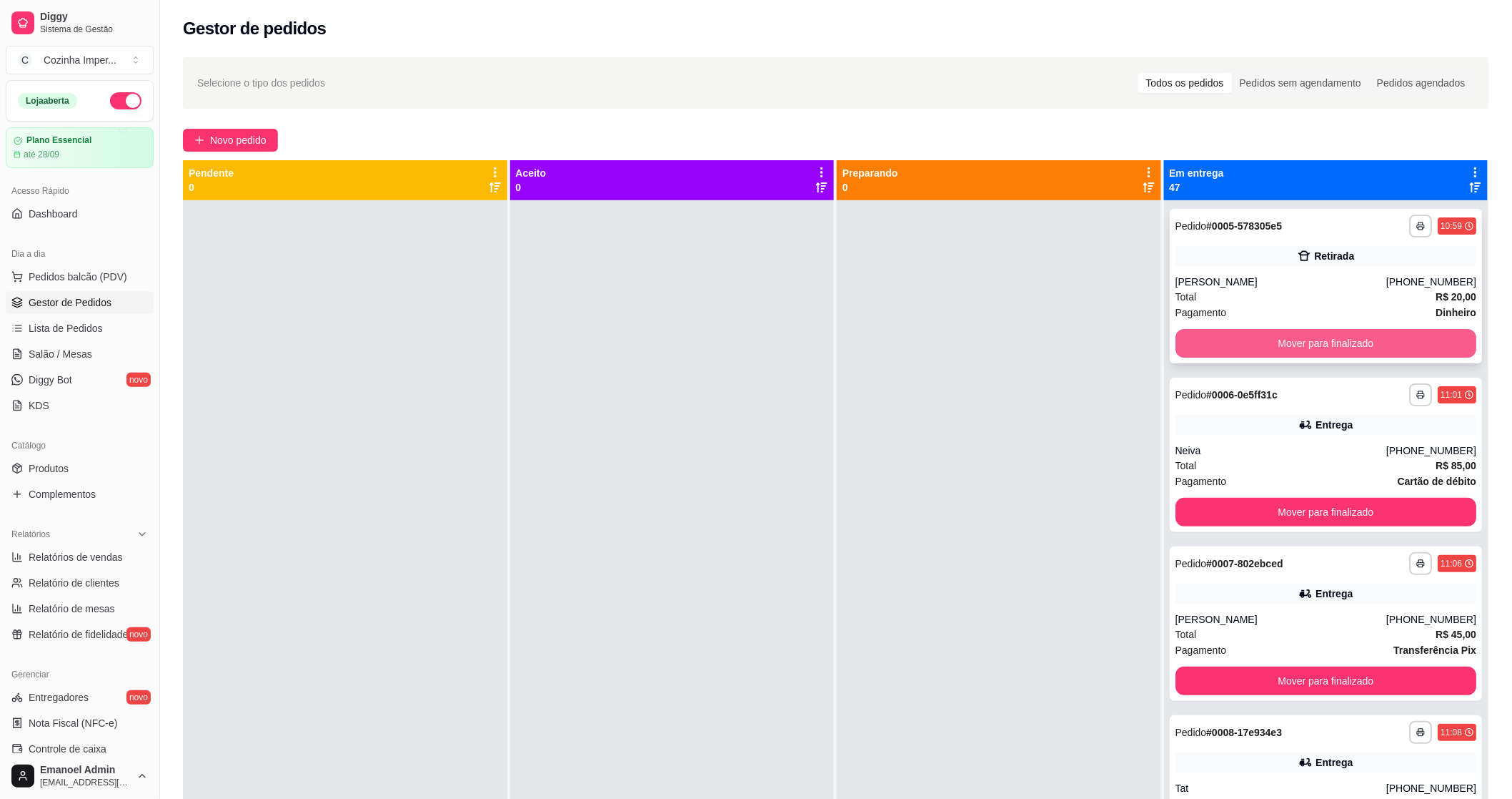
click at [1320, 344] on button "Mover para finalizado" at bounding box center [1326, 343] width 301 height 29
click at [1320, 344] on button "Mover para finalizado" at bounding box center [1326, 343] width 293 height 28
click at [1325, 346] on button "Mover para finalizado" at bounding box center [1326, 343] width 301 height 29
click at [1324, 347] on button "Mover para finalizado" at bounding box center [1326, 343] width 301 height 29
click at [1325, 347] on button "Mover para finalizado" at bounding box center [1326, 343] width 301 height 29
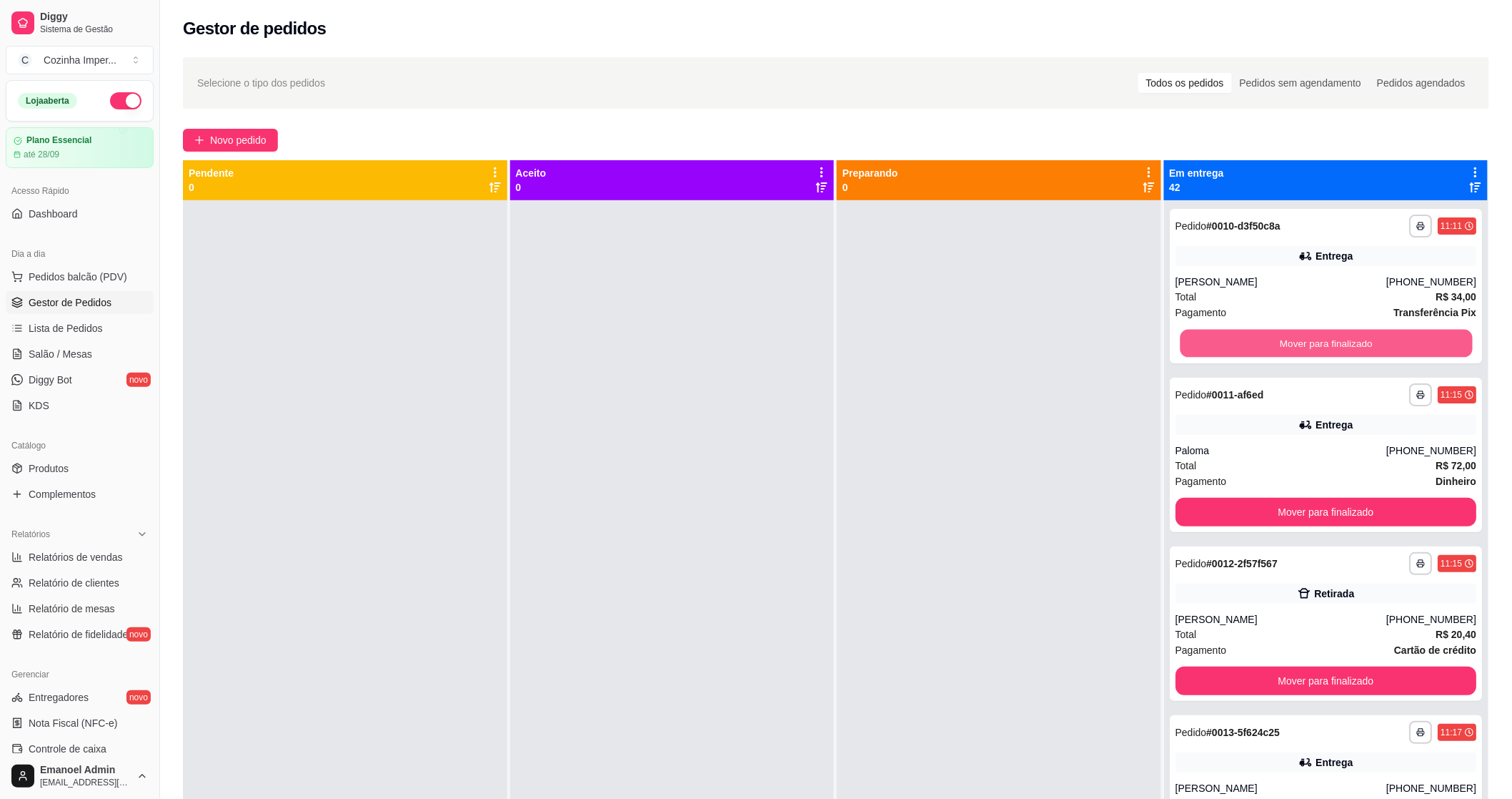
click at [1328, 347] on button "Mover para finalizado" at bounding box center [1326, 343] width 293 height 28
click at [1328, 347] on button "Mover para finalizado" at bounding box center [1326, 343] width 301 height 29
click at [1328, 347] on button "Mover para finalizado" at bounding box center [1326, 343] width 293 height 28
click at [1327, 347] on button "Mover para finalizado" at bounding box center [1326, 343] width 293 height 28
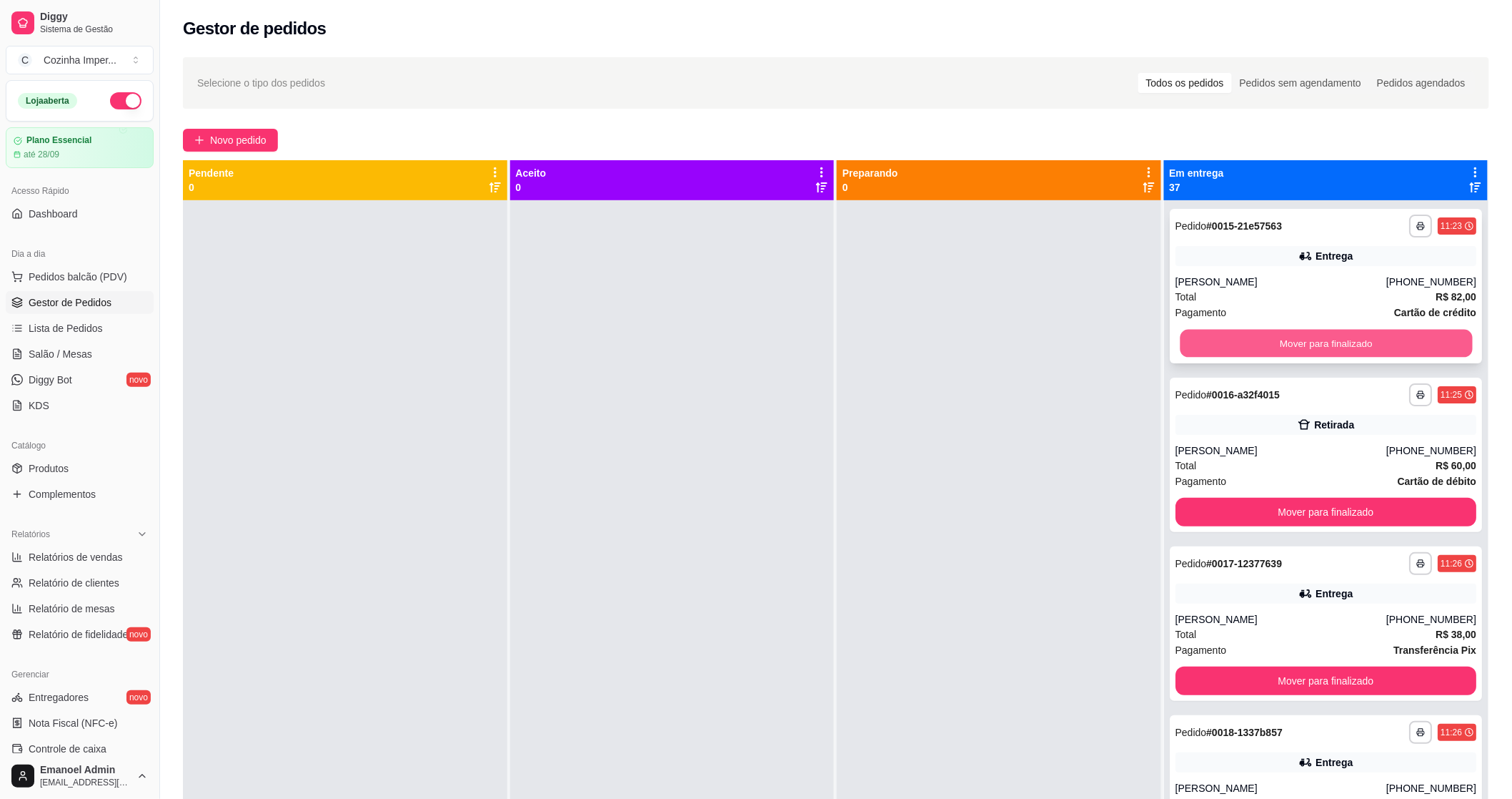
click at [1331, 340] on button "Mover para finalizado" at bounding box center [1326, 343] width 293 height 28
click at [1331, 340] on button "Mover para finalizado" at bounding box center [1326, 343] width 301 height 29
click at [1331, 340] on button "Mover para finalizado" at bounding box center [1326, 343] width 301 height 29
click at [1331, 340] on button "Mover para finalizado" at bounding box center [1326, 343] width 293 height 28
click at [1333, 344] on button "Mover para finalizado" at bounding box center [1326, 343] width 301 height 29
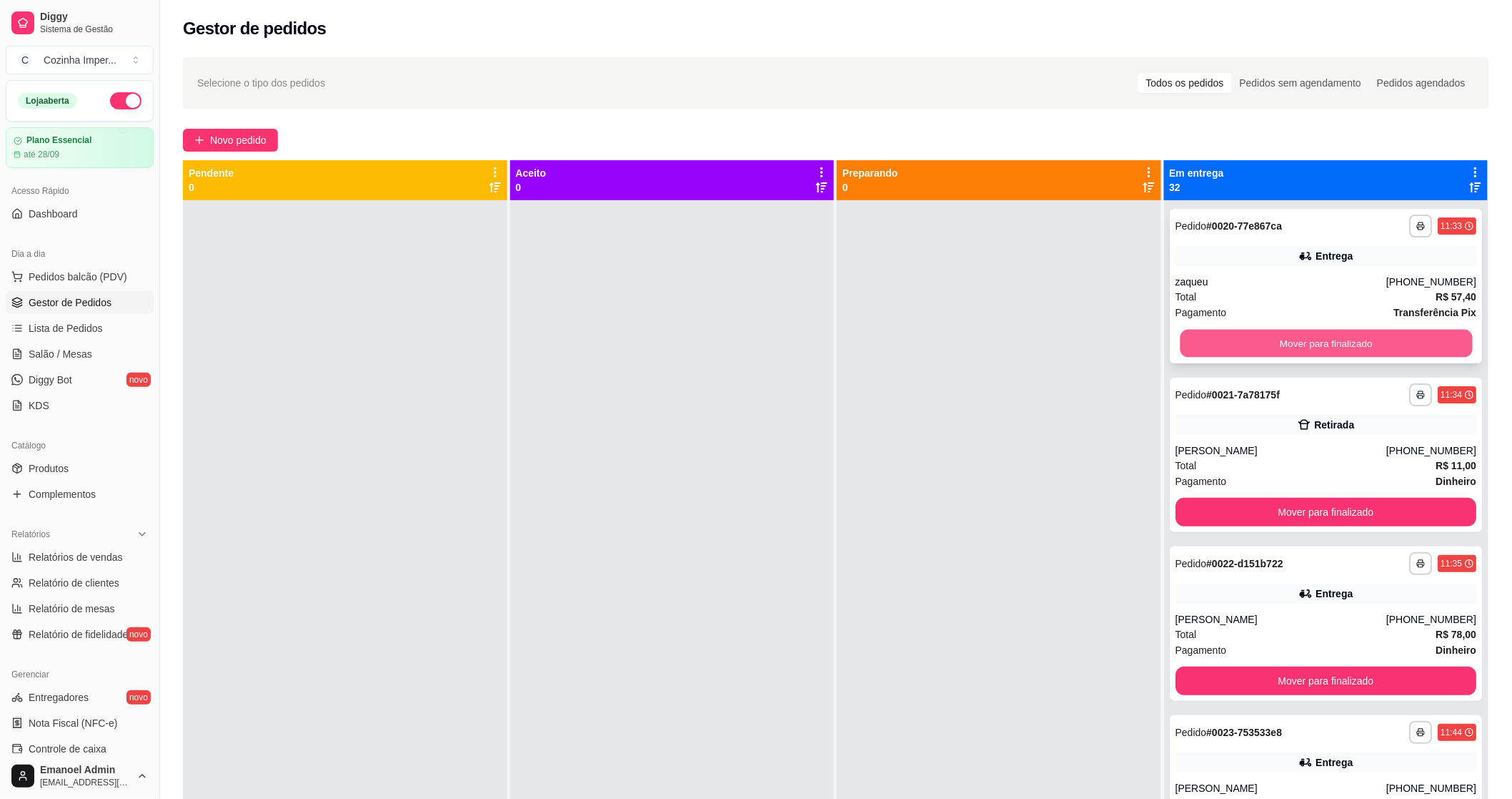
click at [1341, 345] on button "Mover para finalizado" at bounding box center [1326, 343] width 293 height 28
click at [1341, 341] on button "Mover para finalizado" at bounding box center [1326, 343] width 301 height 29
click at [1341, 341] on button "Mover para finalizado" at bounding box center [1326, 343] width 293 height 28
click at [1341, 341] on button "Mover para finalizado" at bounding box center [1326, 343] width 301 height 29
click at [1348, 339] on button "Mover para finalizado" at bounding box center [1326, 343] width 293 height 28
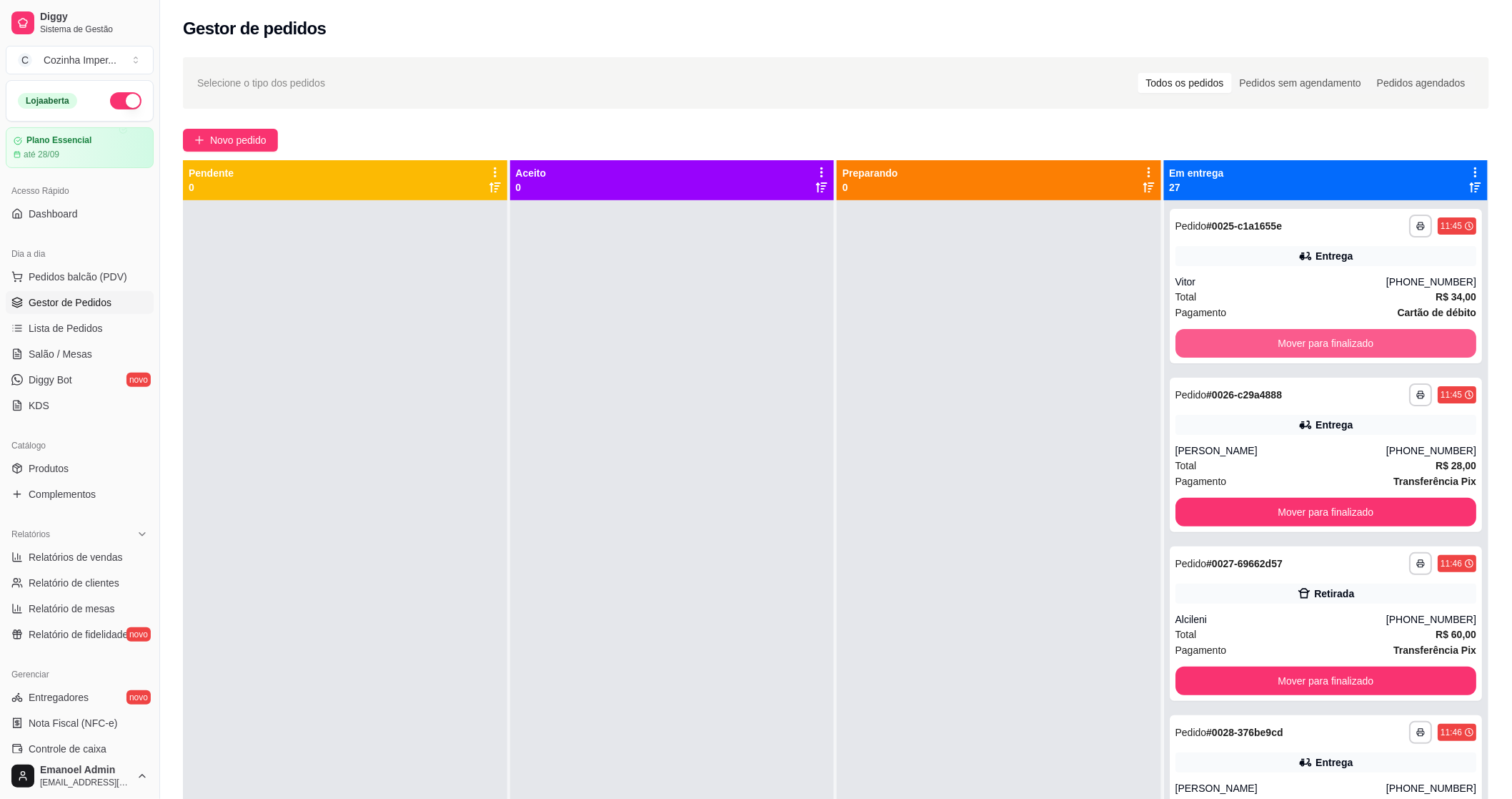
click at [1348, 339] on button "Mover para finalizado" at bounding box center [1326, 343] width 301 height 29
click at [1348, 339] on button "Mover para finalizado" at bounding box center [1326, 343] width 293 height 28
click at [1346, 339] on button "Mover para finalizado" at bounding box center [1326, 343] width 301 height 29
click at [1346, 339] on button "Mover para finalizado" at bounding box center [1326, 343] width 301 height 29
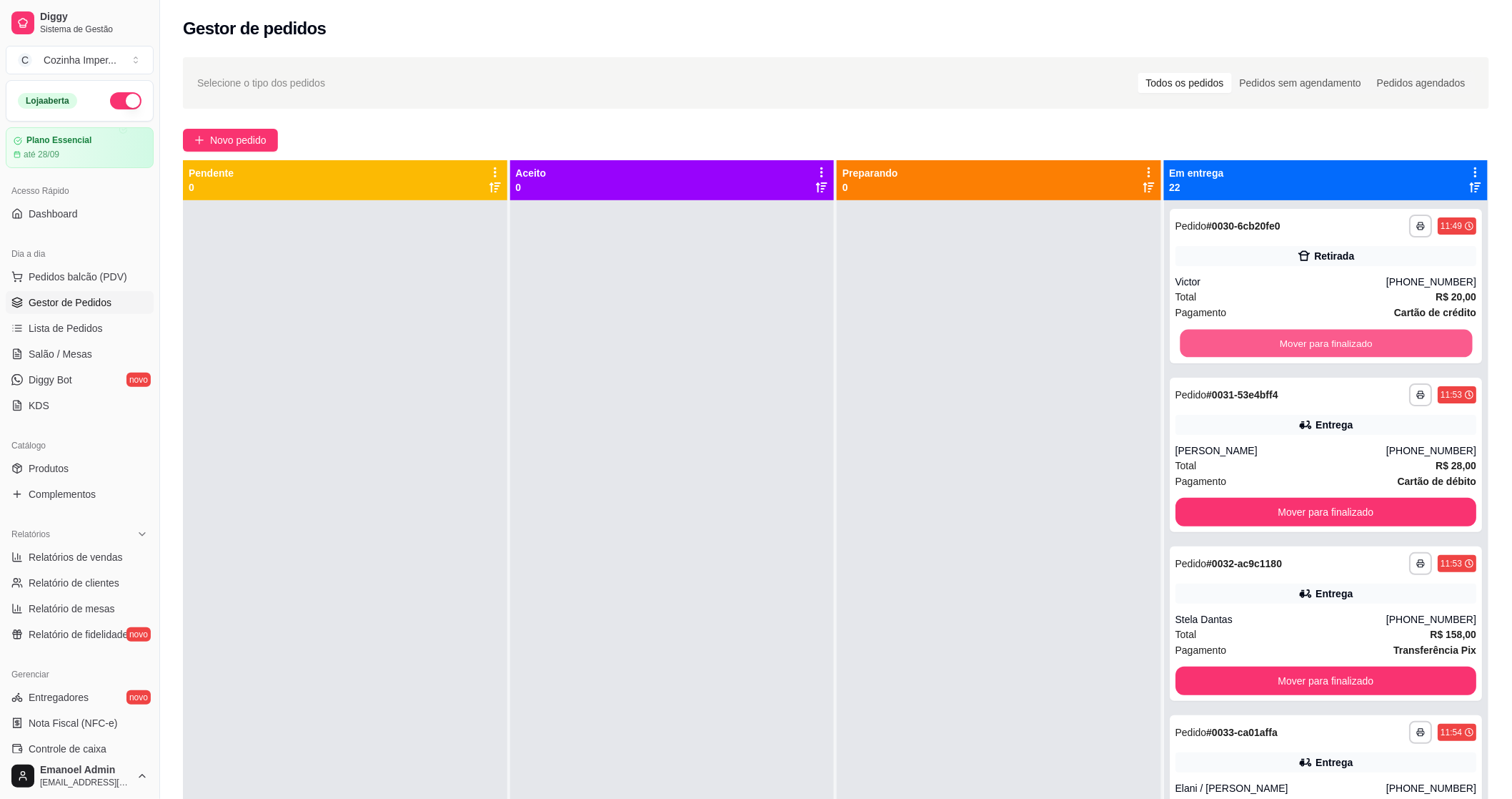
click at [1346, 340] on button "Mover para finalizado" at bounding box center [1326, 343] width 293 height 28
click at [1346, 343] on button "Mover para finalizado" at bounding box center [1326, 343] width 301 height 29
click at [1347, 344] on button "Mover para finalizado" at bounding box center [1326, 343] width 293 height 28
click at [1349, 344] on button "Mover para finalizado" at bounding box center [1326, 343] width 301 height 29
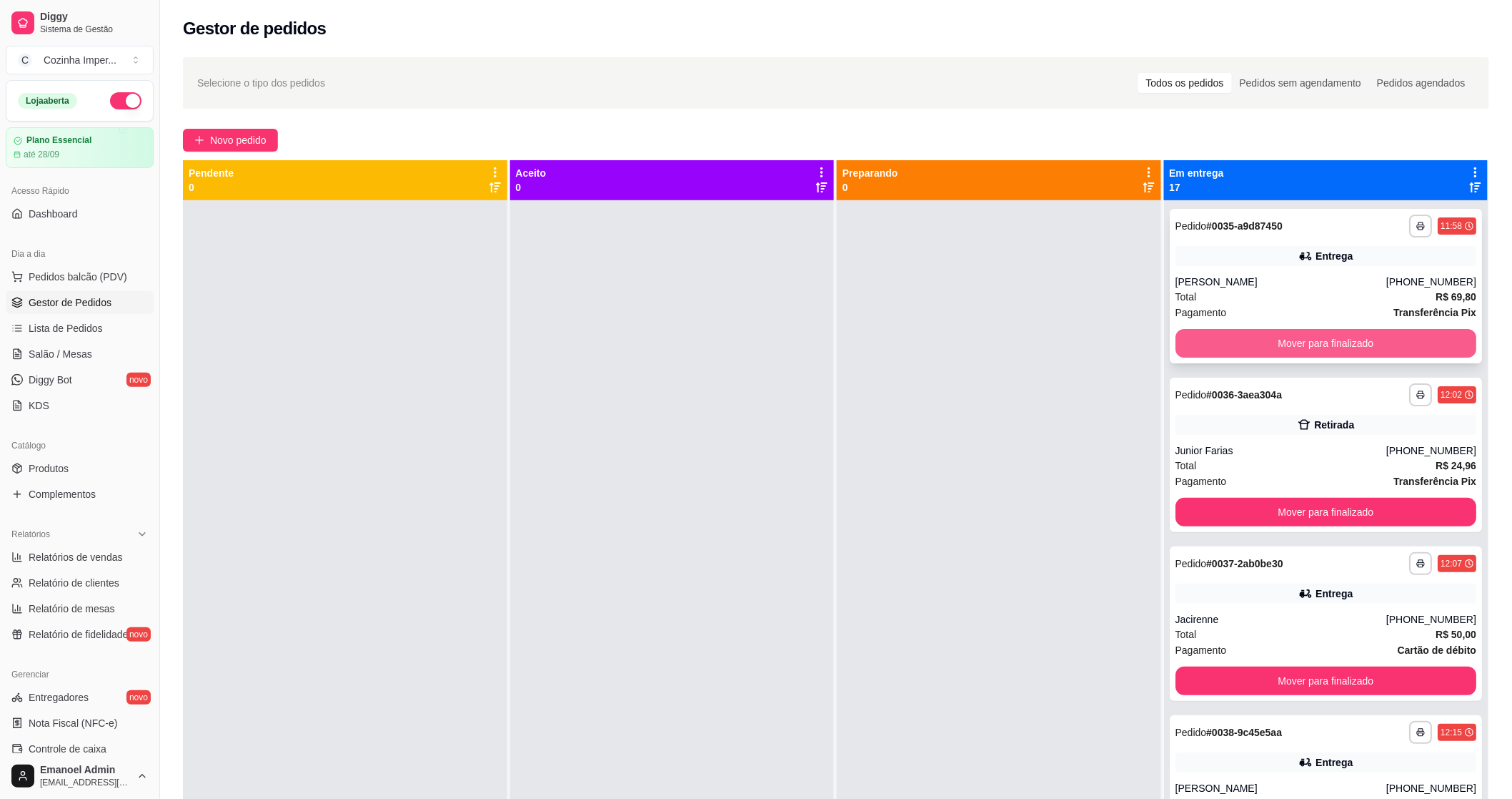
click at [1325, 341] on button "Mover para finalizado" at bounding box center [1326, 343] width 301 height 29
click at [1335, 344] on button "Mover para finalizado" at bounding box center [1326, 343] width 301 height 29
click at [1284, 348] on button "Mover para finalizado" at bounding box center [1326, 343] width 293 height 28
click at [1294, 343] on button "Mover para finalizado" at bounding box center [1326, 343] width 301 height 29
click at [1296, 343] on button "Mover para finalizado" at bounding box center [1326, 343] width 301 height 29
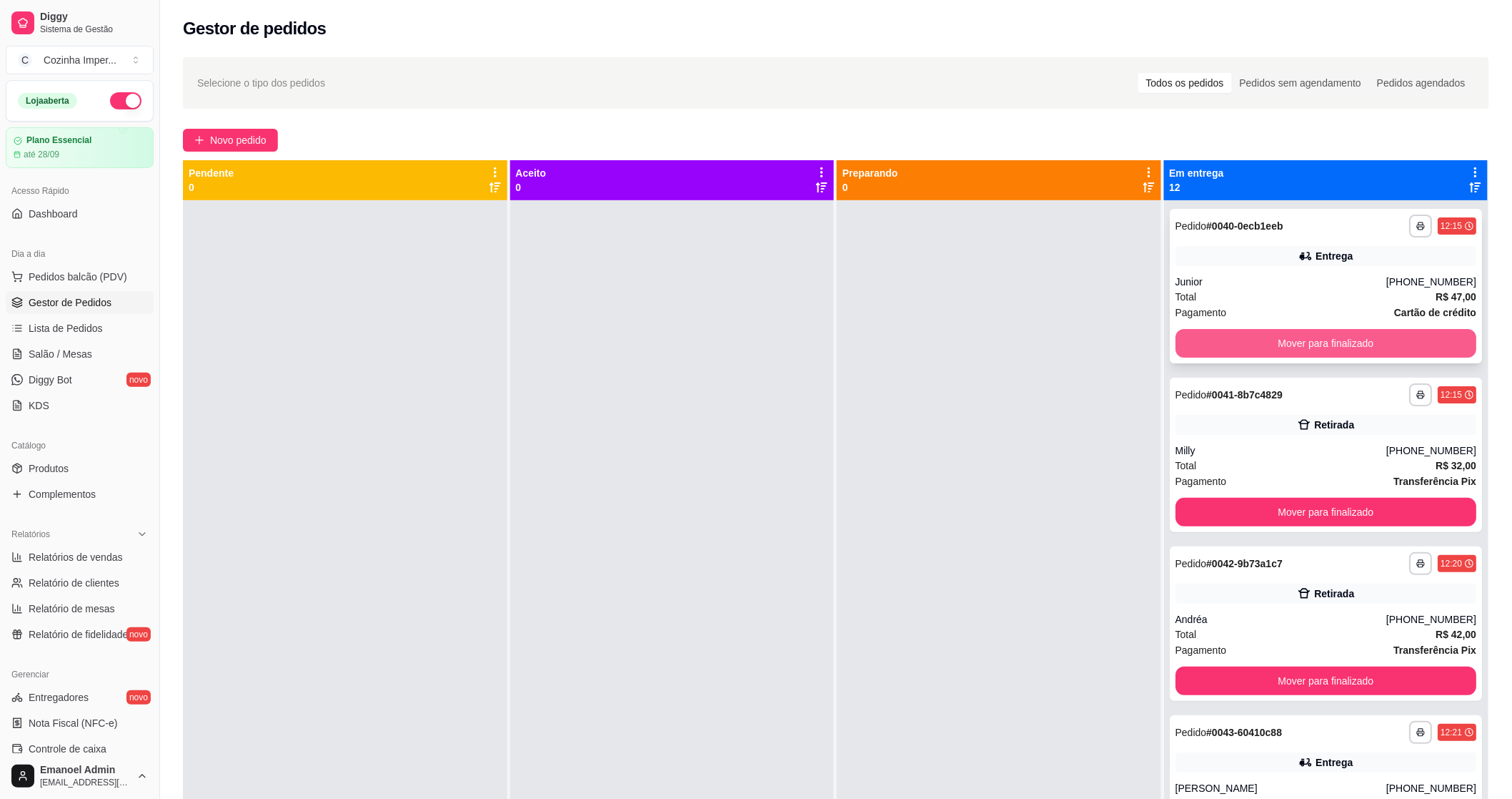
click at [1304, 348] on button "Mover para finalizado" at bounding box center [1326, 343] width 301 height 29
click at [1285, 332] on button "Mover para finalizado" at bounding box center [1326, 343] width 301 height 29
click at [1289, 341] on button "Mover para finalizado" at bounding box center [1326, 343] width 301 height 29
click at [1289, 340] on button "Mover para finalizado" at bounding box center [1326, 343] width 301 height 29
click at [1289, 340] on button "Mover para finalizado" at bounding box center [1326, 343] width 293 height 28
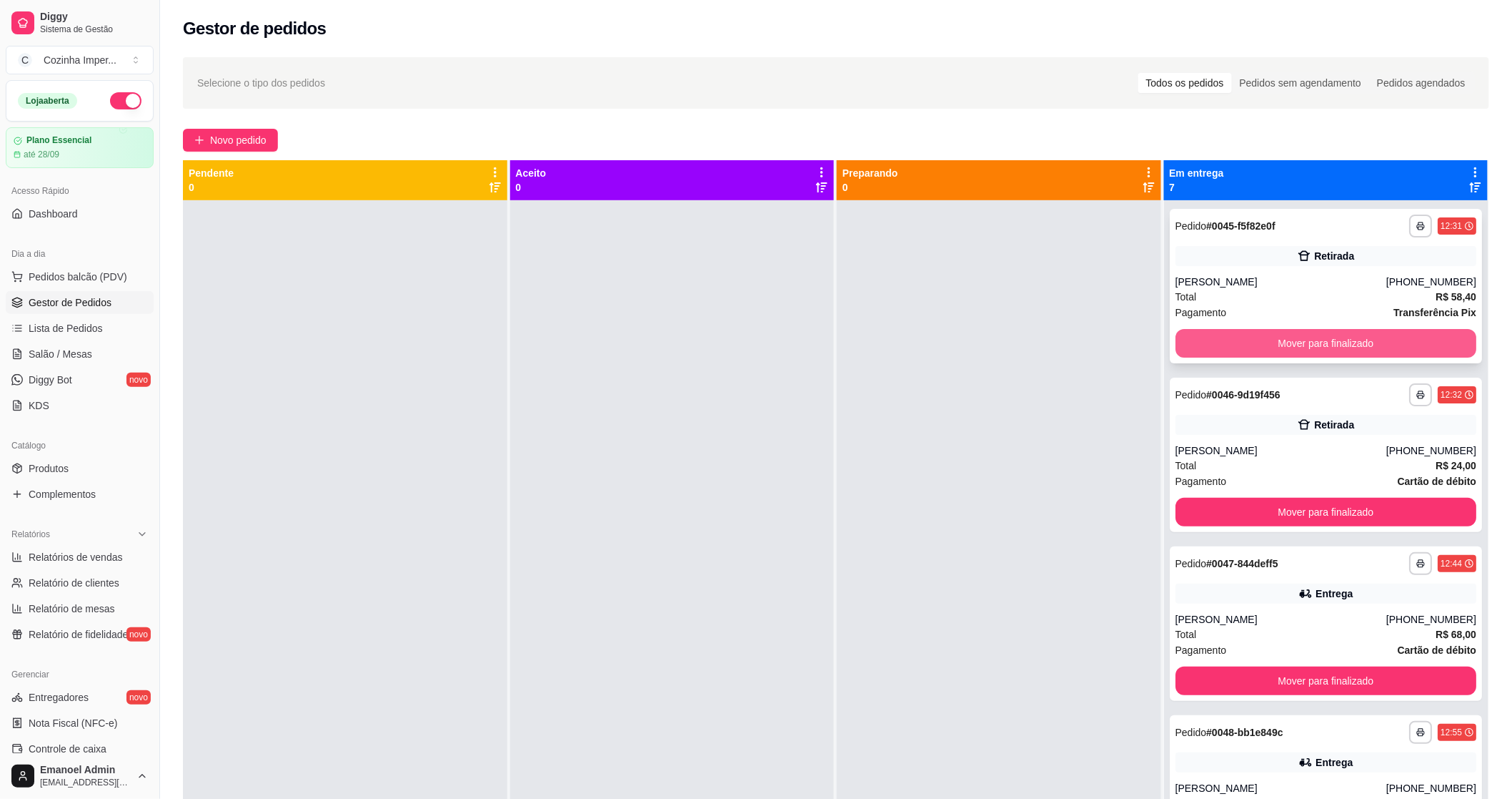
click at [1289, 340] on button "Mover para finalizado" at bounding box center [1326, 343] width 301 height 29
click at [1290, 341] on button "Mover para finalizado" at bounding box center [1326, 343] width 301 height 29
click at [1290, 347] on button "Mover para finalizado" at bounding box center [1326, 343] width 301 height 29
click at [1292, 345] on button "Mover para finalizado" at bounding box center [1326, 343] width 293 height 28
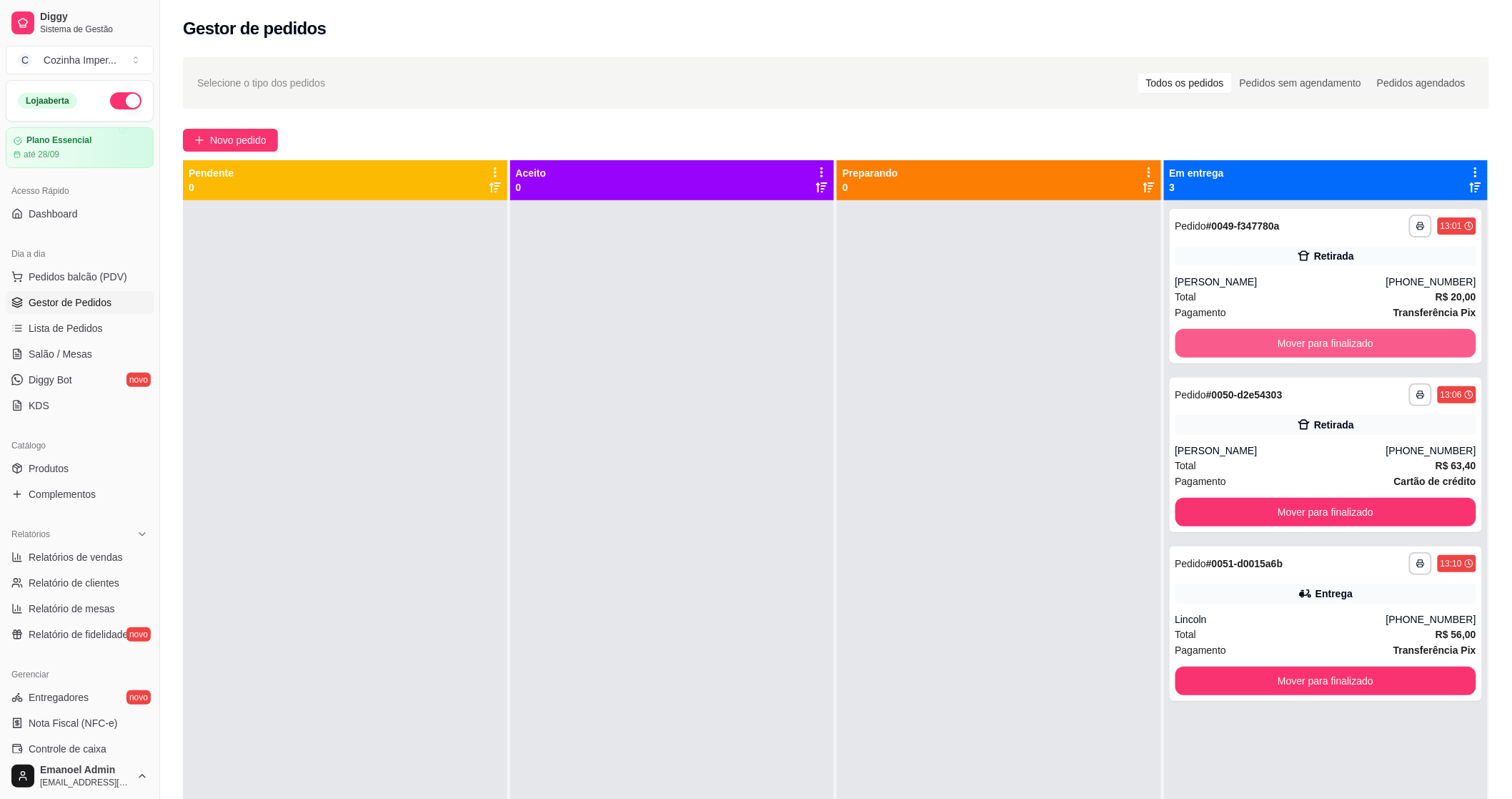
click at [1292, 346] on button "Mover para finalizado" at bounding box center [1326, 343] width 301 height 29
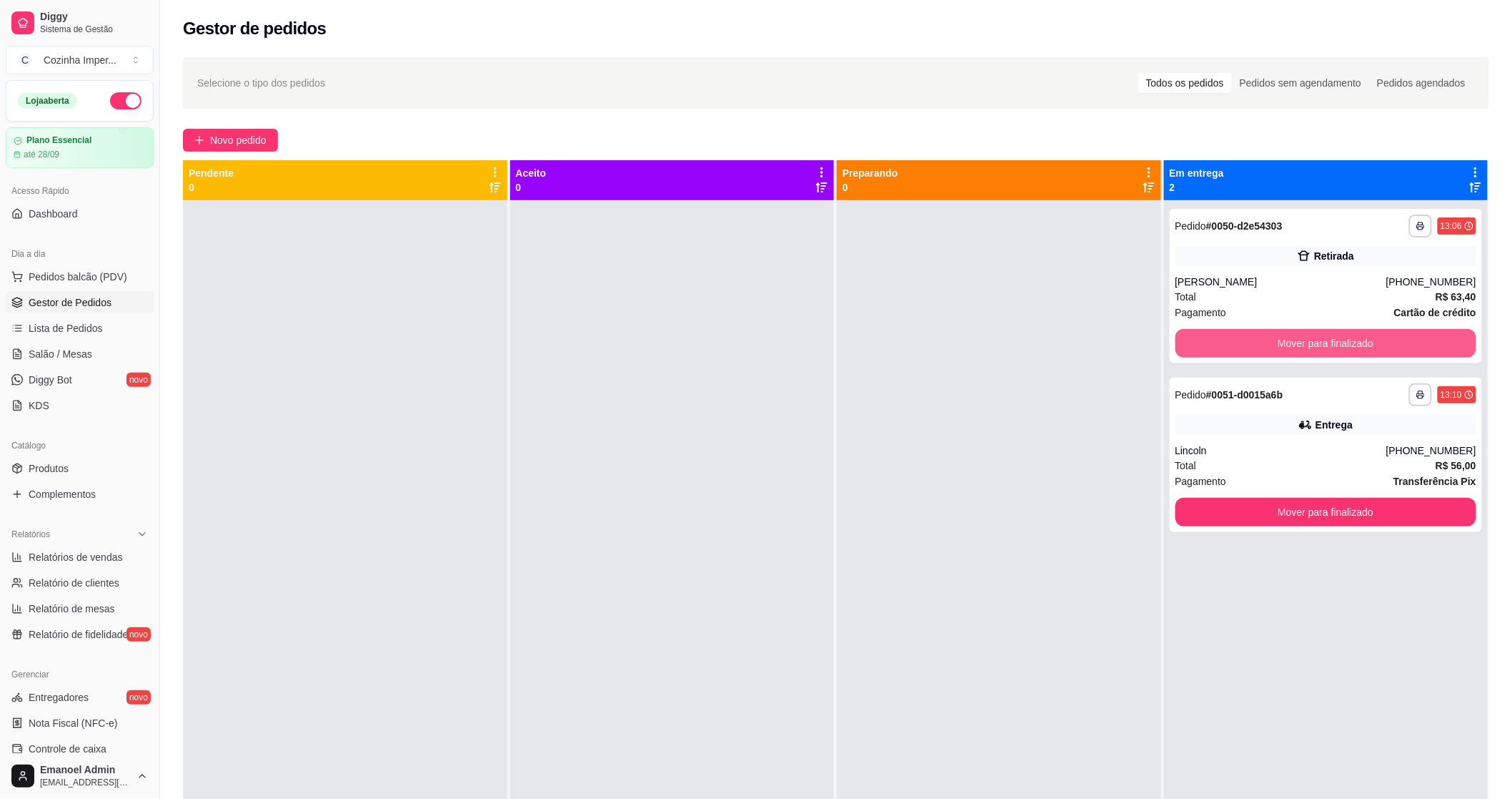
click at [1294, 347] on button "Mover para finalizado" at bounding box center [1326, 343] width 301 height 29
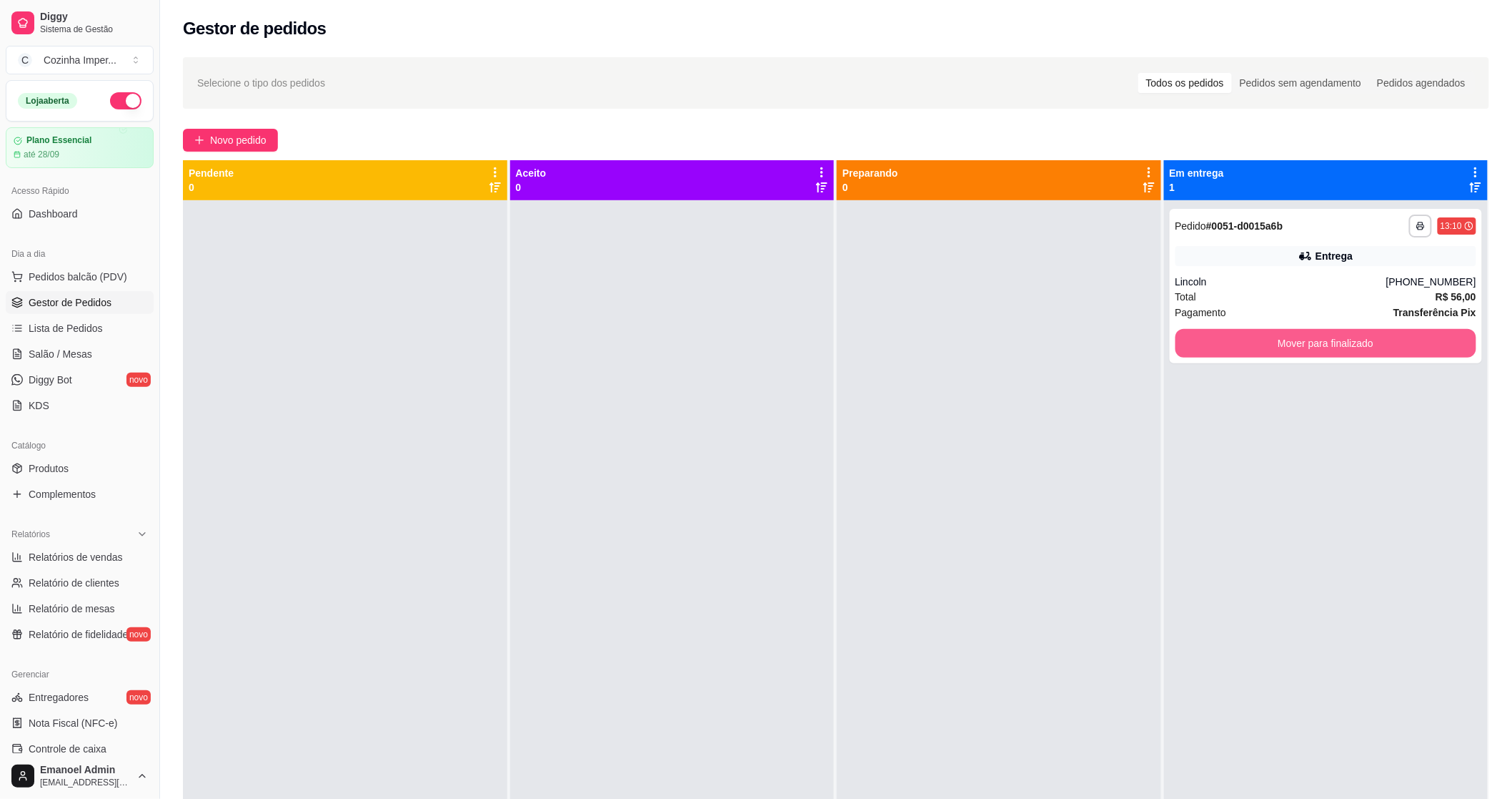
click at [1296, 347] on button "Mover para finalizado" at bounding box center [1326, 343] width 301 height 29
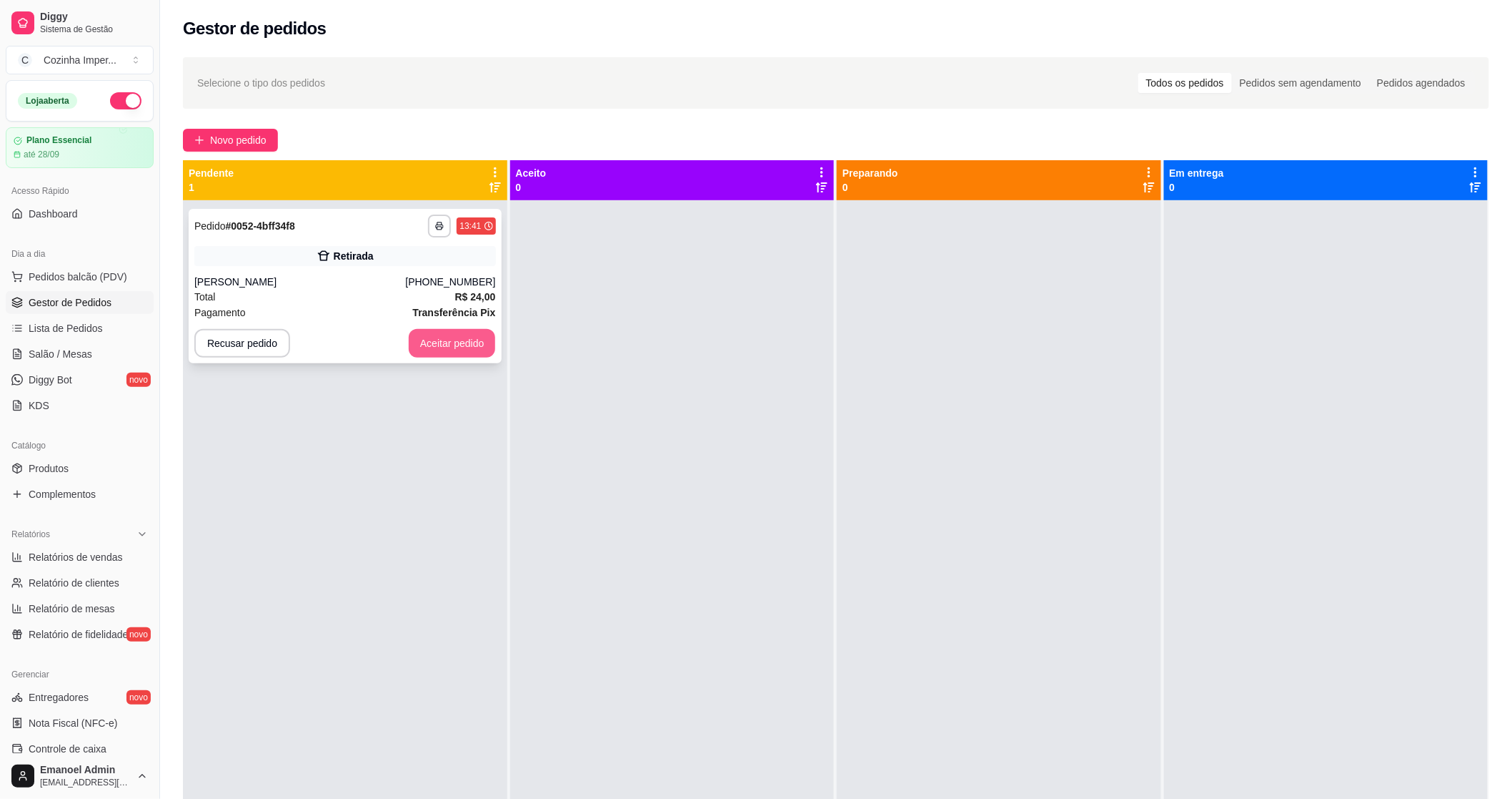
click at [462, 341] on button "Aceitar pedido" at bounding box center [452, 343] width 87 height 29
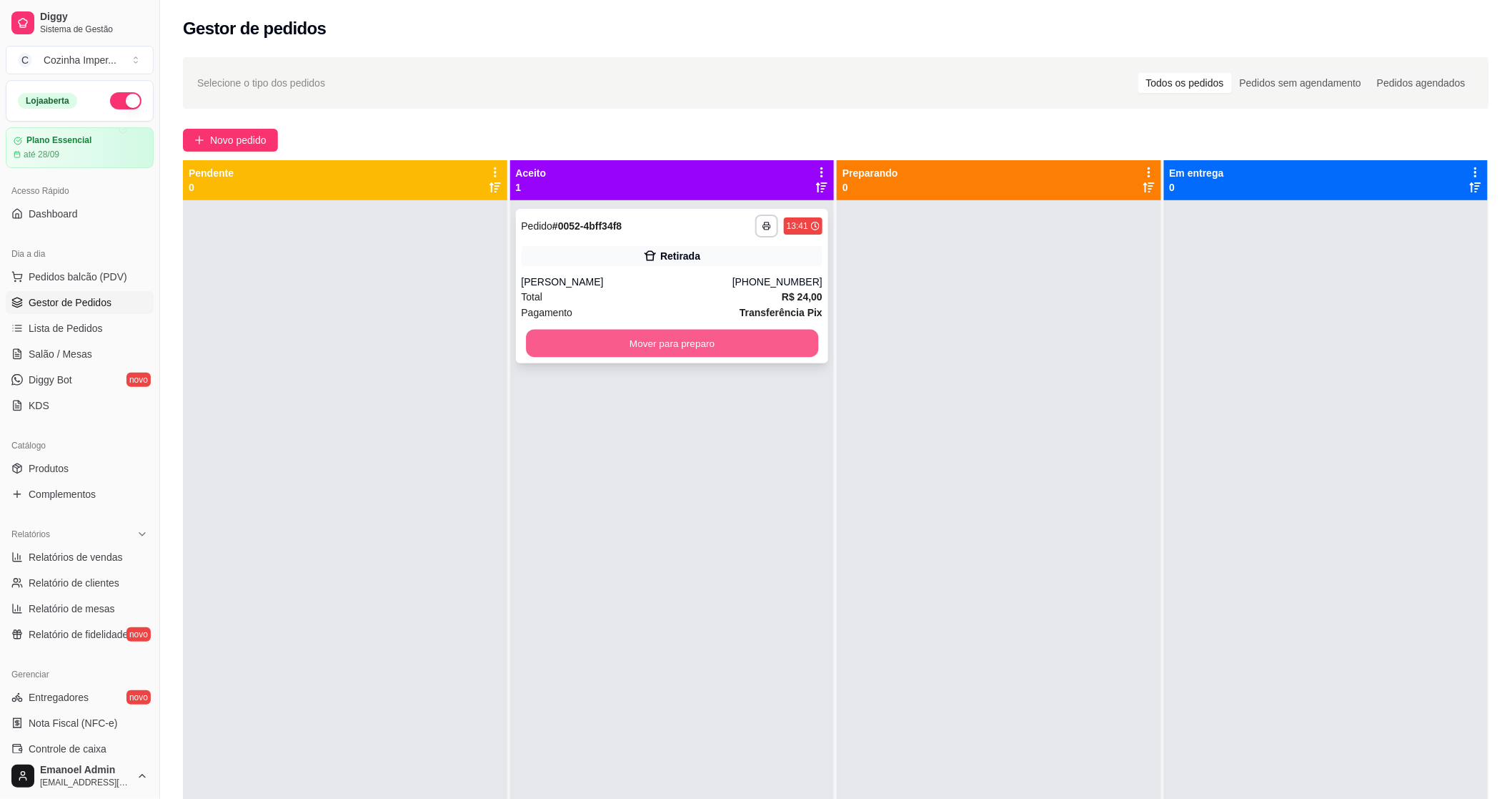
click at [692, 341] on button "Mover para preparo" at bounding box center [672, 343] width 293 height 28
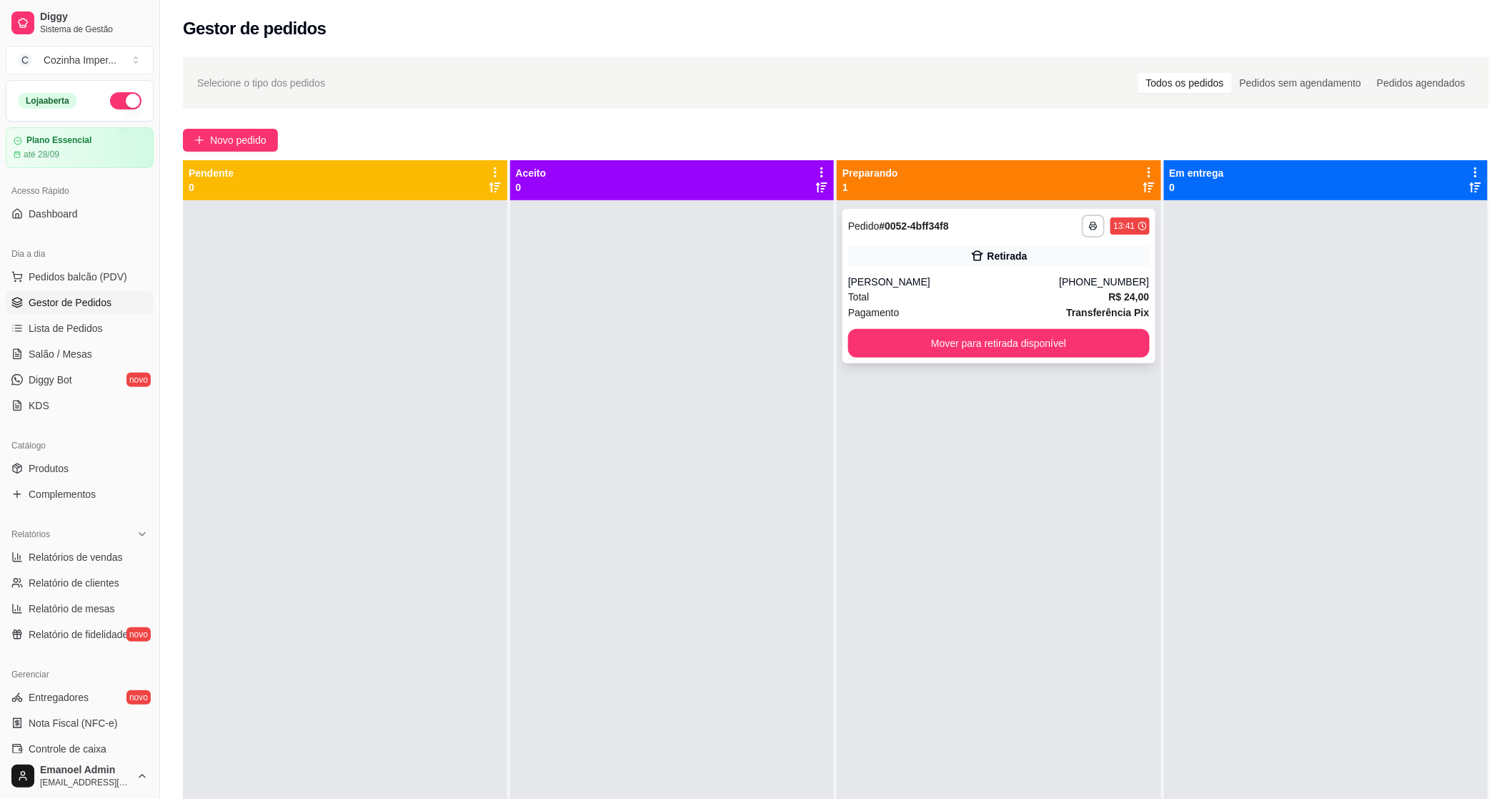
click at [975, 253] on icon at bounding box center [977, 256] width 12 height 10
click at [1131, 257] on div "Retirada" at bounding box center [999, 256] width 301 height 20
click at [1075, 337] on button "Mover para retirada disponível" at bounding box center [999, 343] width 293 height 28
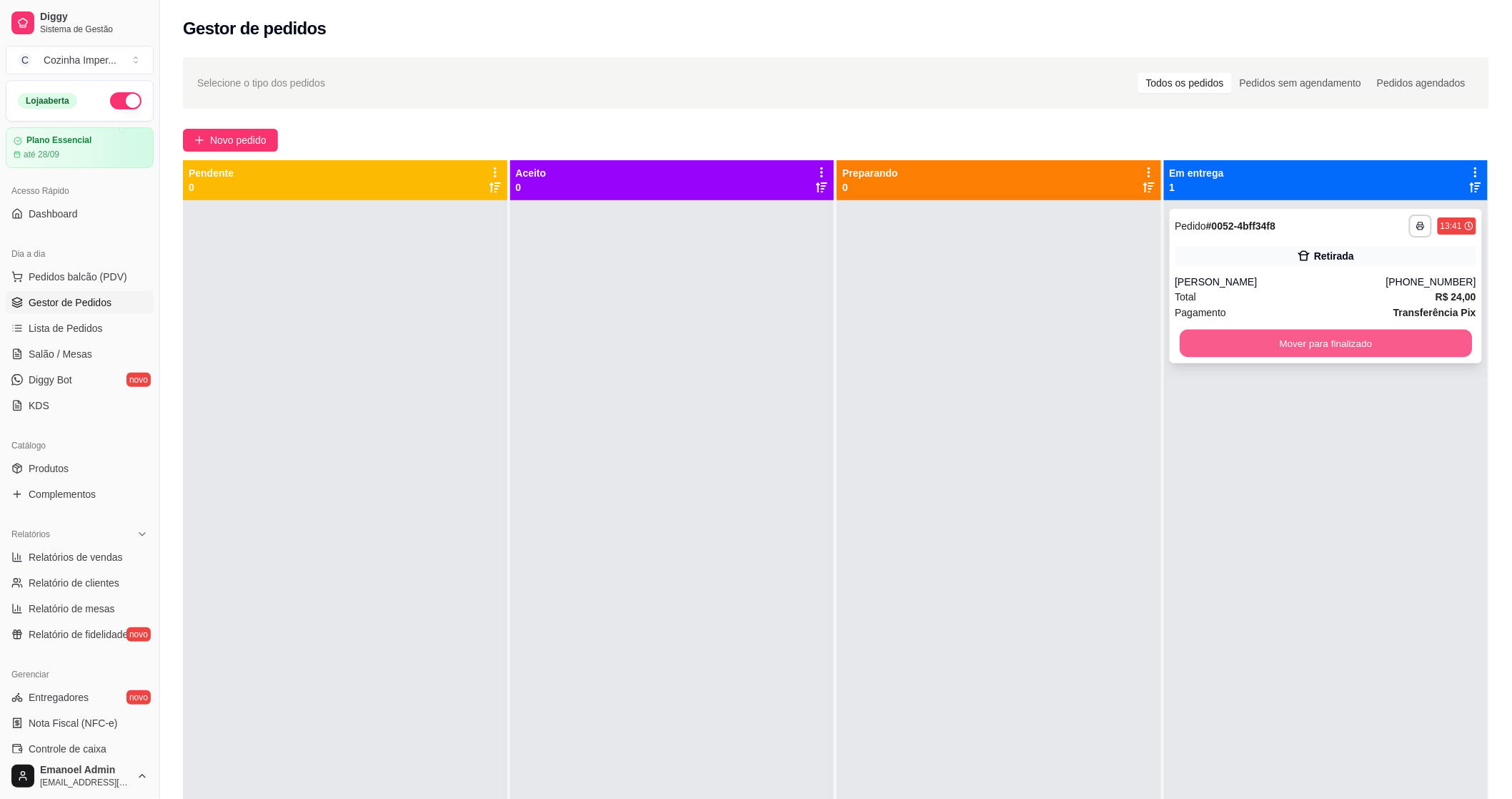
click at [1249, 350] on button "Mover para finalizado" at bounding box center [1326, 343] width 293 height 28
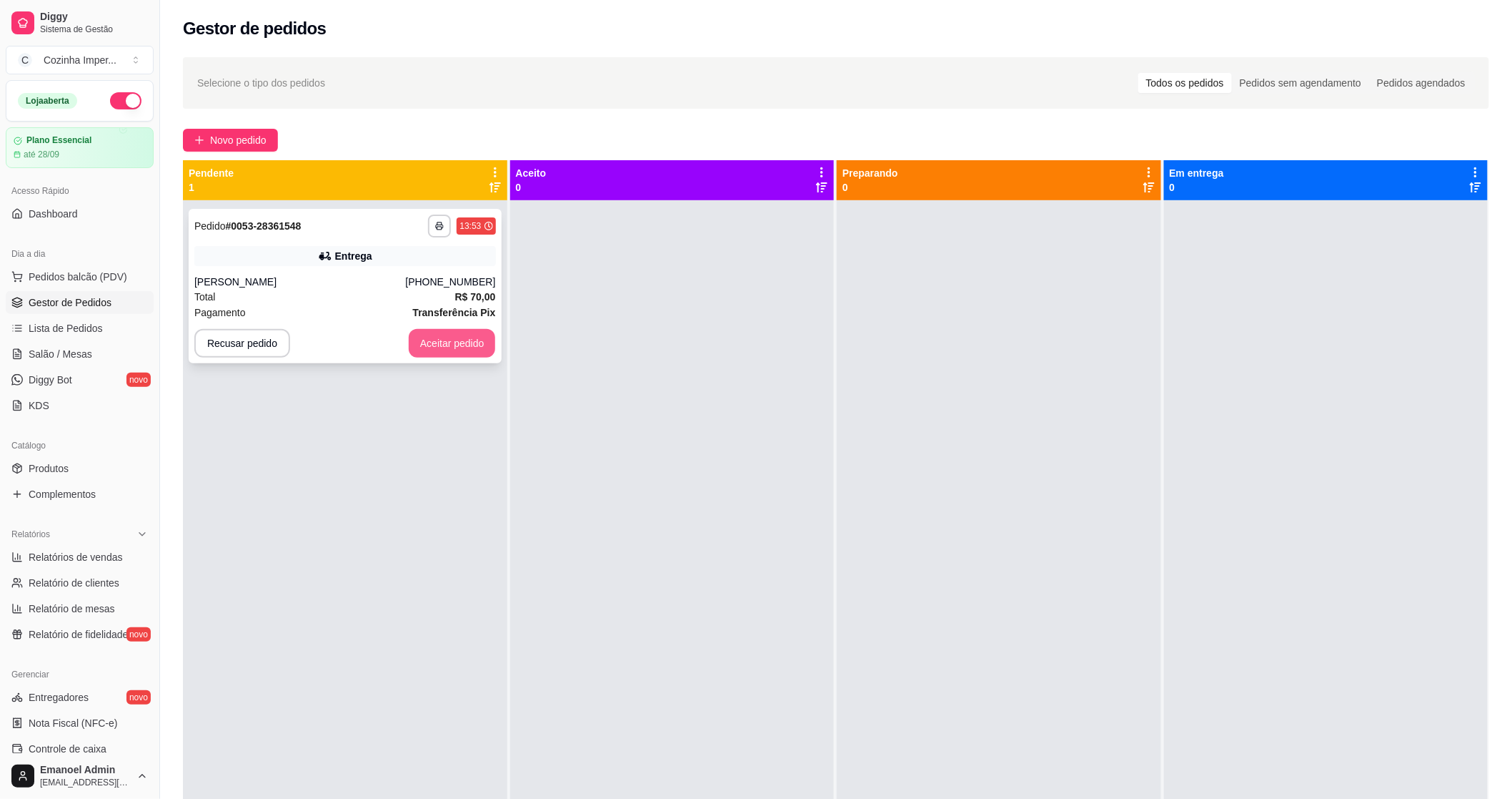
click at [424, 342] on button "Aceitar pedido" at bounding box center [452, 343] width 87 height 29
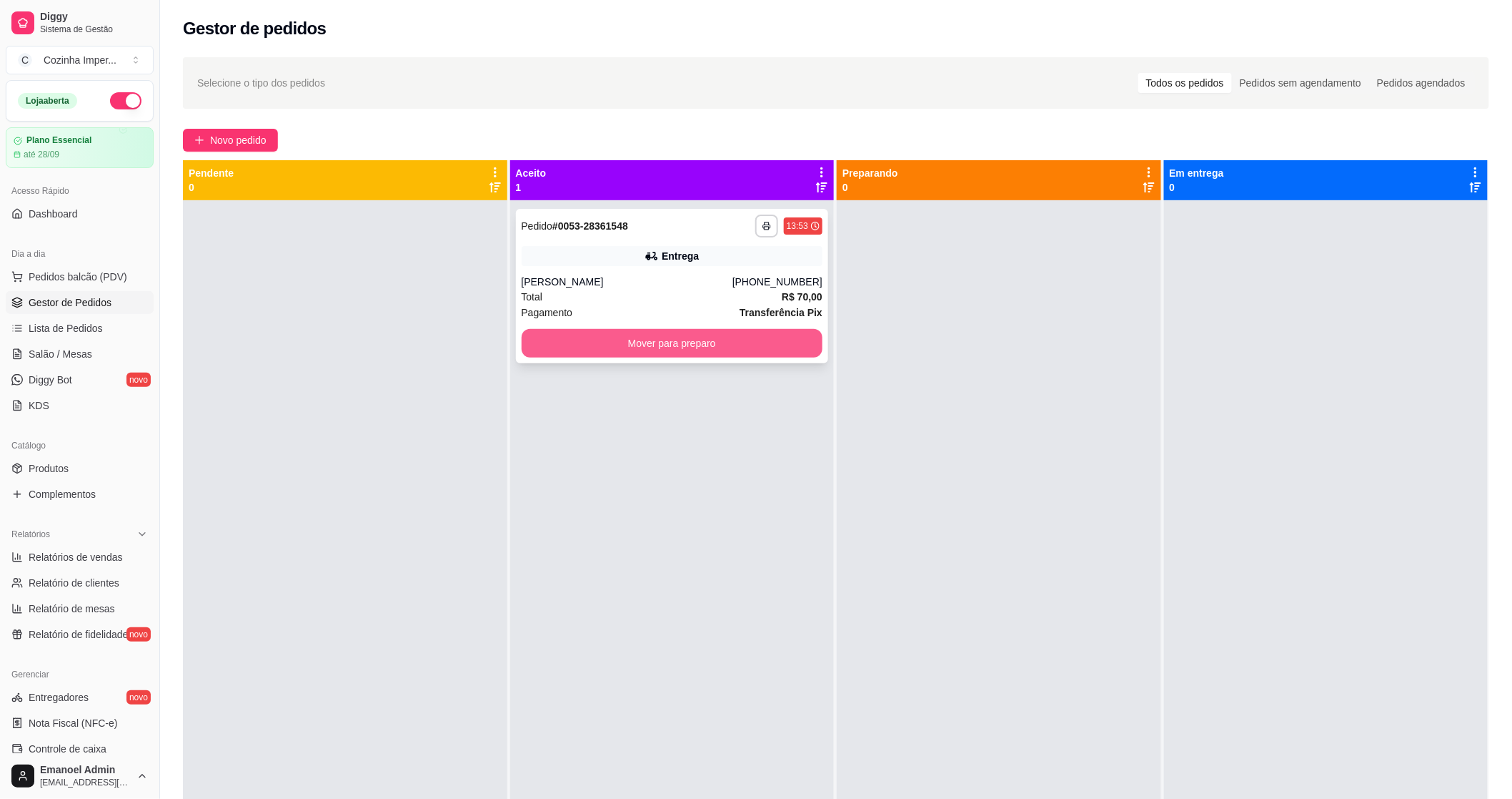
click at [688, 352] on button "Mover para preparo" at bounding box center [672, 343] width 301 height 29
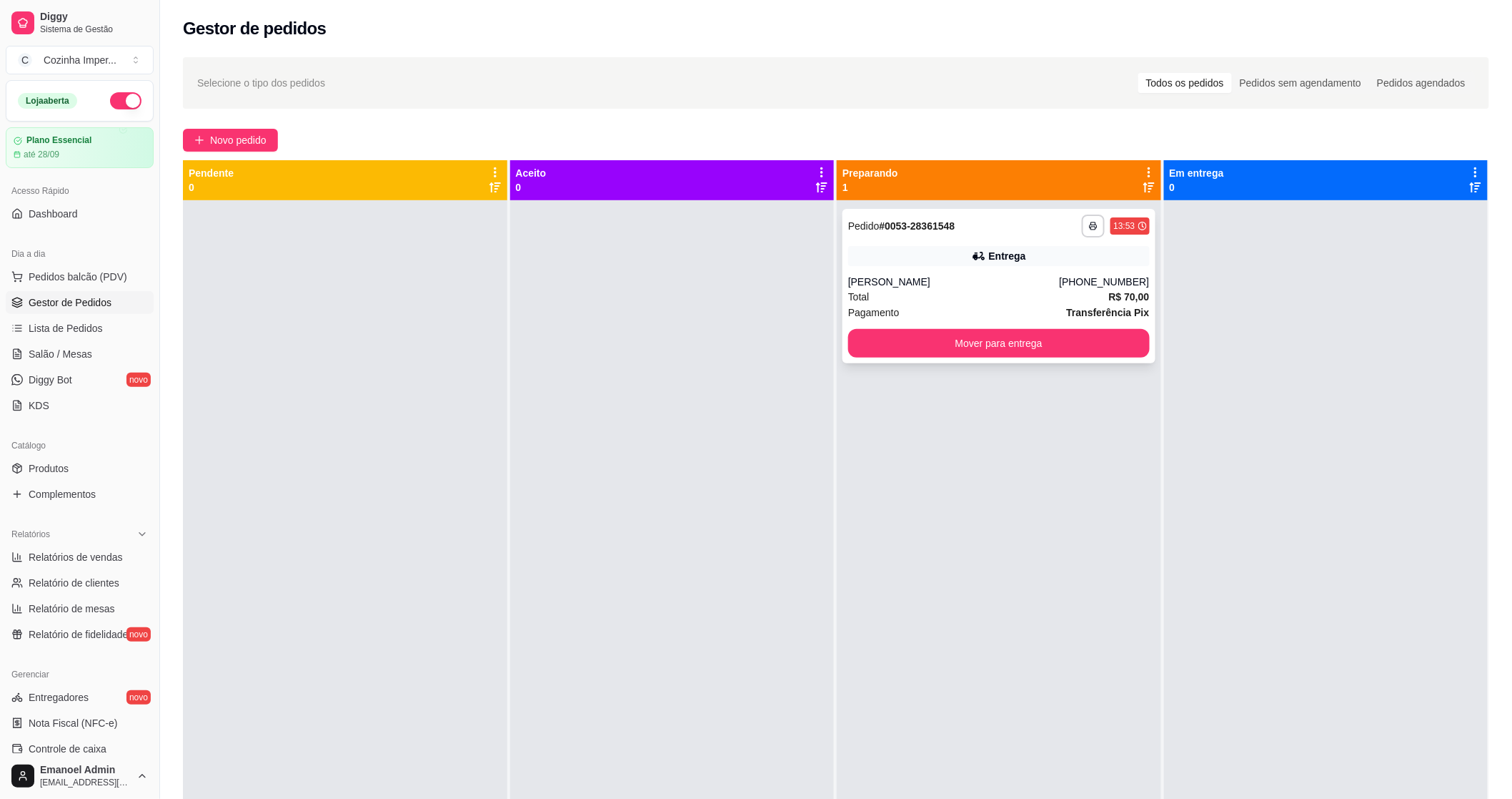
click at [1009, 292] on div "Total R$ 70,00" at bounding box center [999, 297] width 301 height 16
click at [1045, 354] on button "Mover para entrega" at bounding box center [999, 343] width 301 height 29
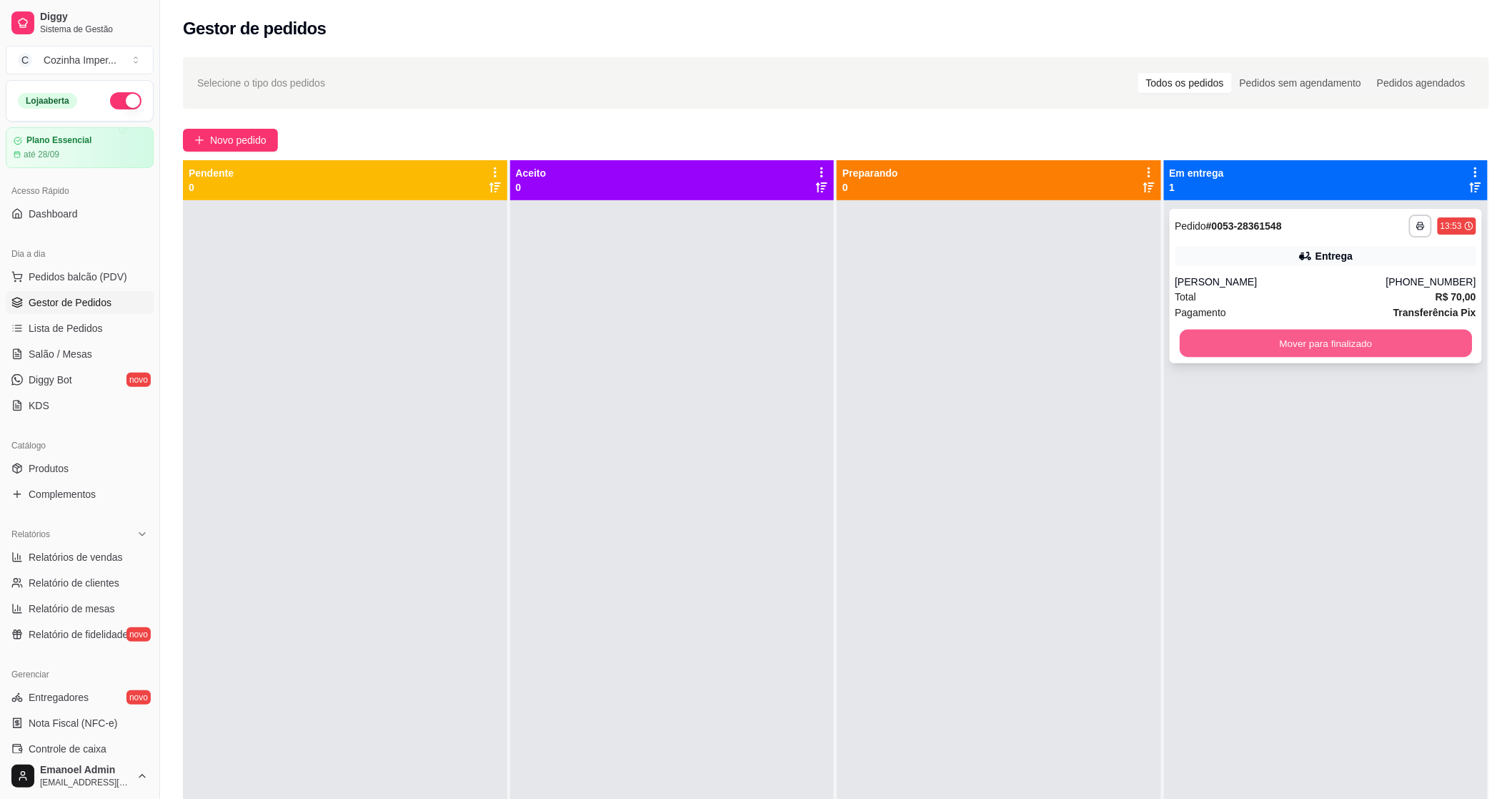
click at [1231, 332] on button "Mover para finalizado" at bounding box center [1326, 343] width 293 height 28
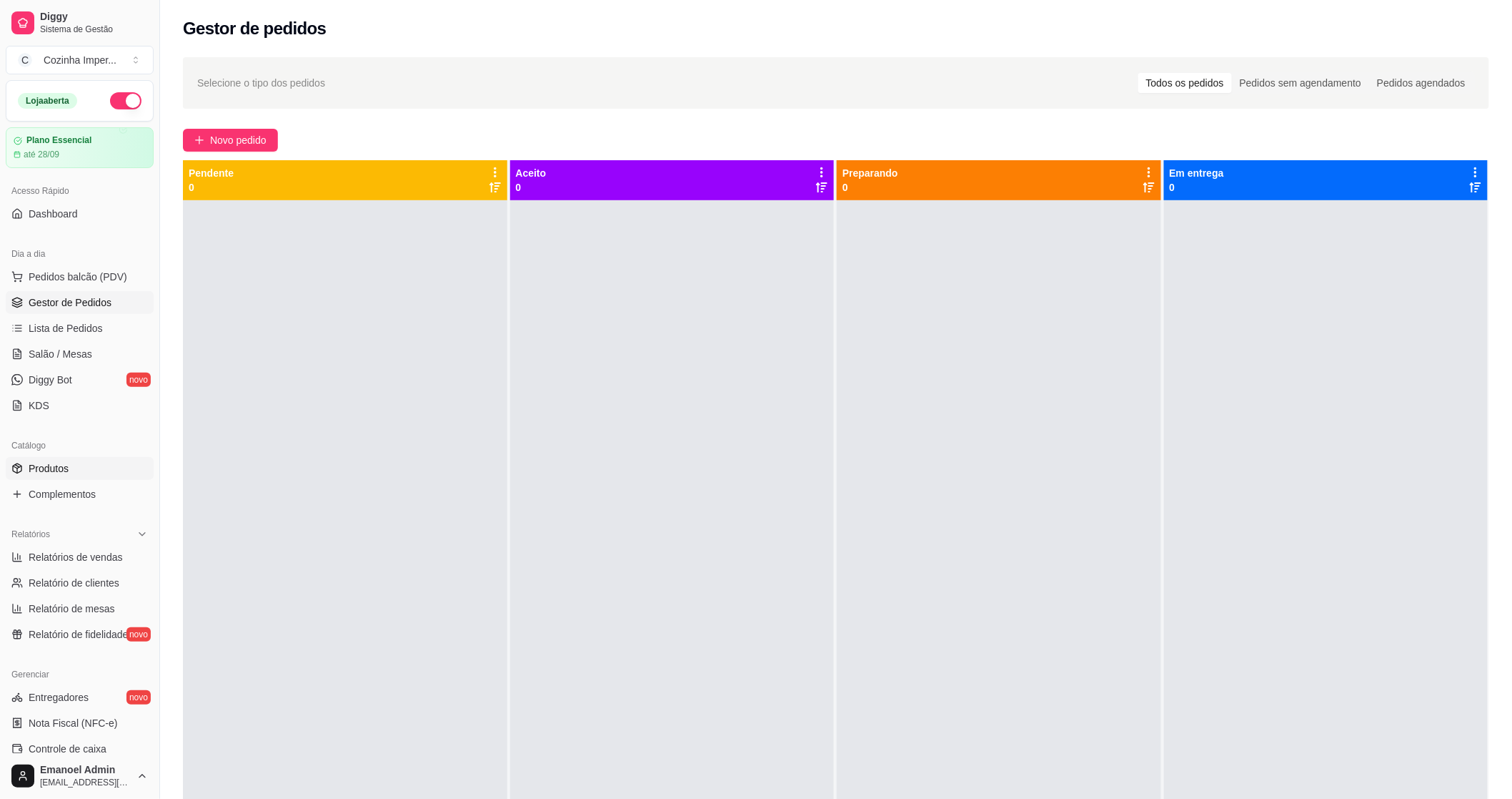
click at [97, 471] on link "Produtos" at bounding box center [79, 469] width 148 height 23
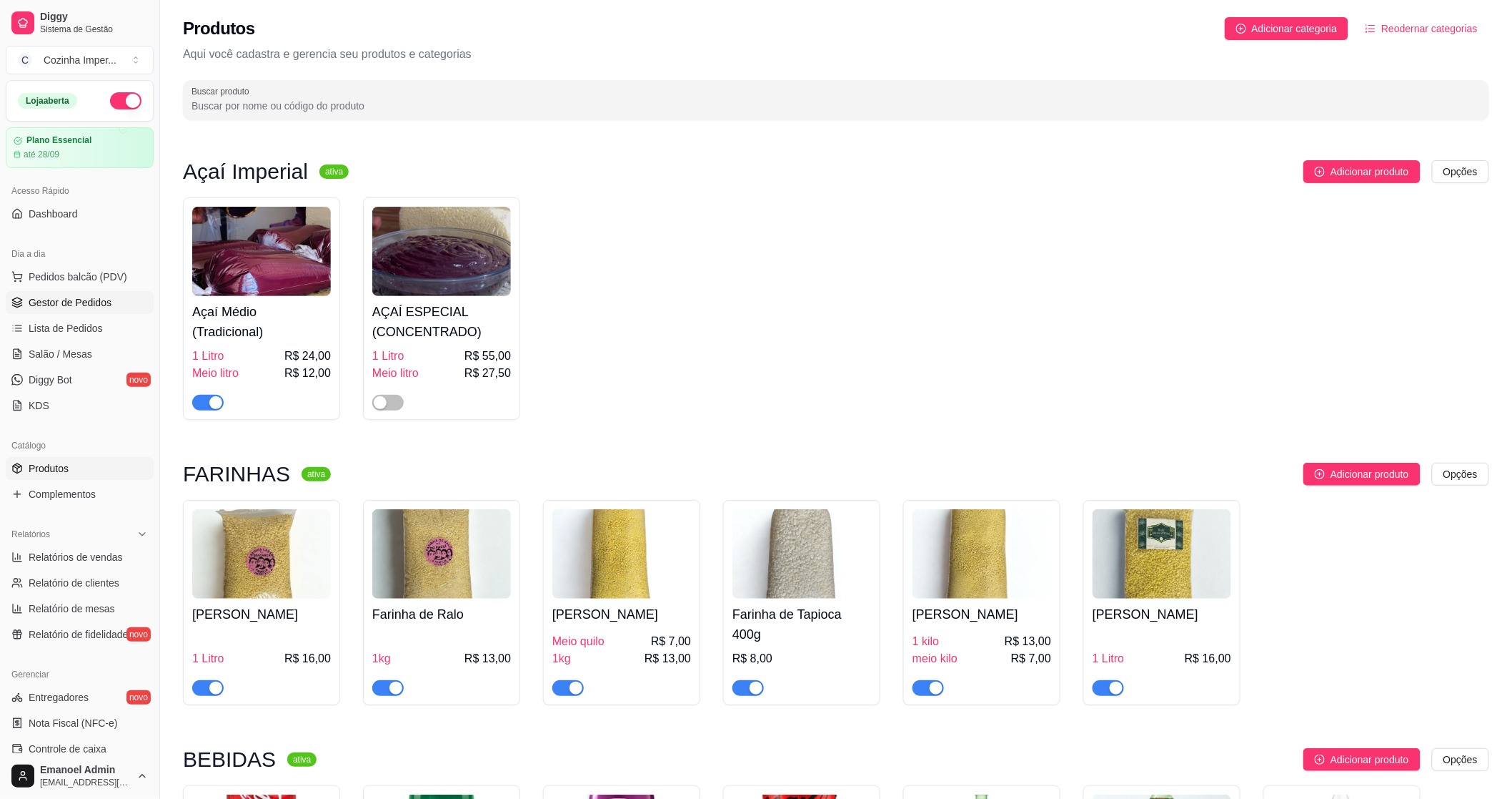
click at [69, 310] on link "Gestor de Pedidos" at bounding box center [79, 303] width 148 height 23
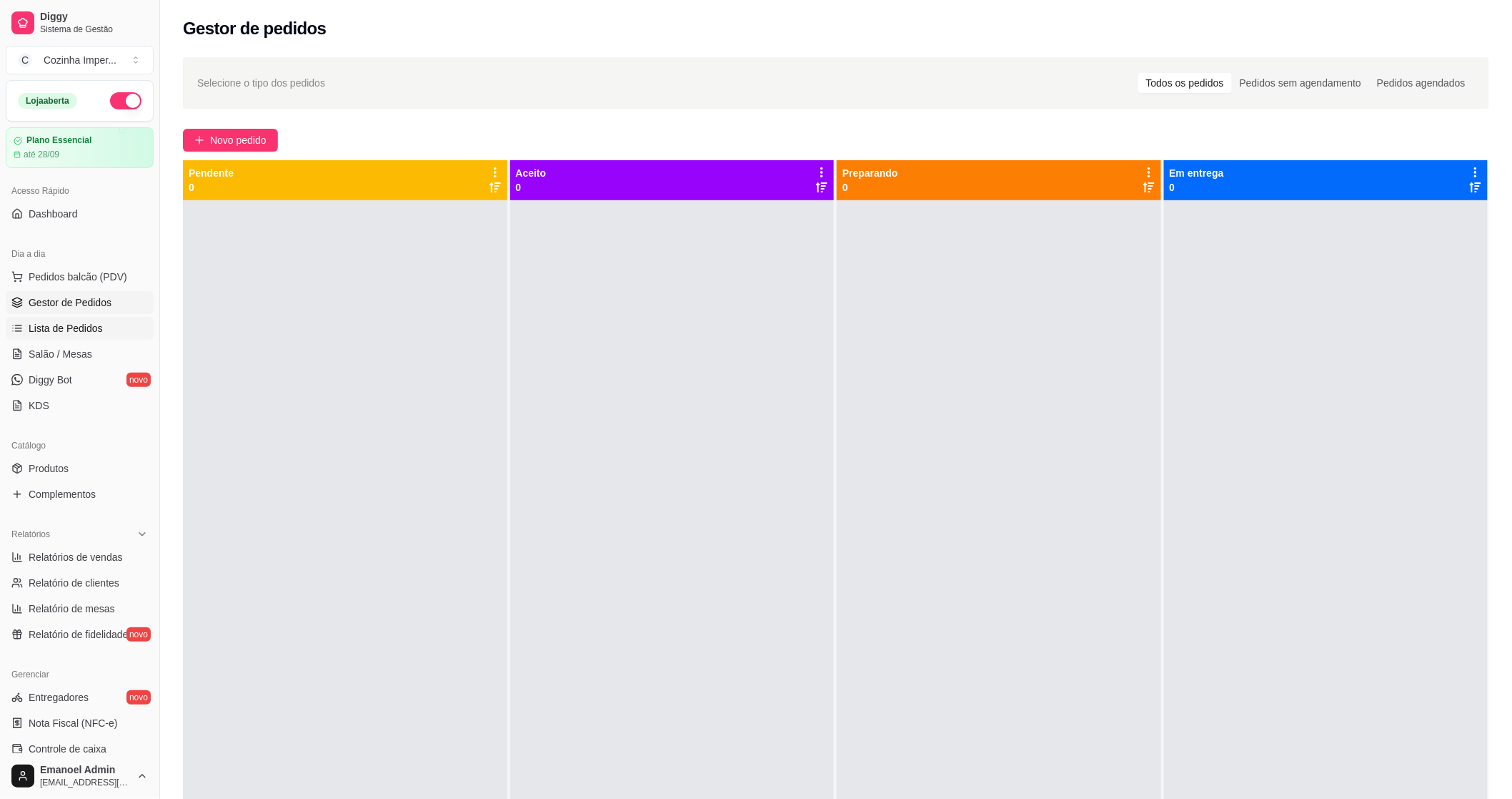
click at [53, 335] on span "Lista de Pedidos" at bounding box center [66, 328] width 74 height 14
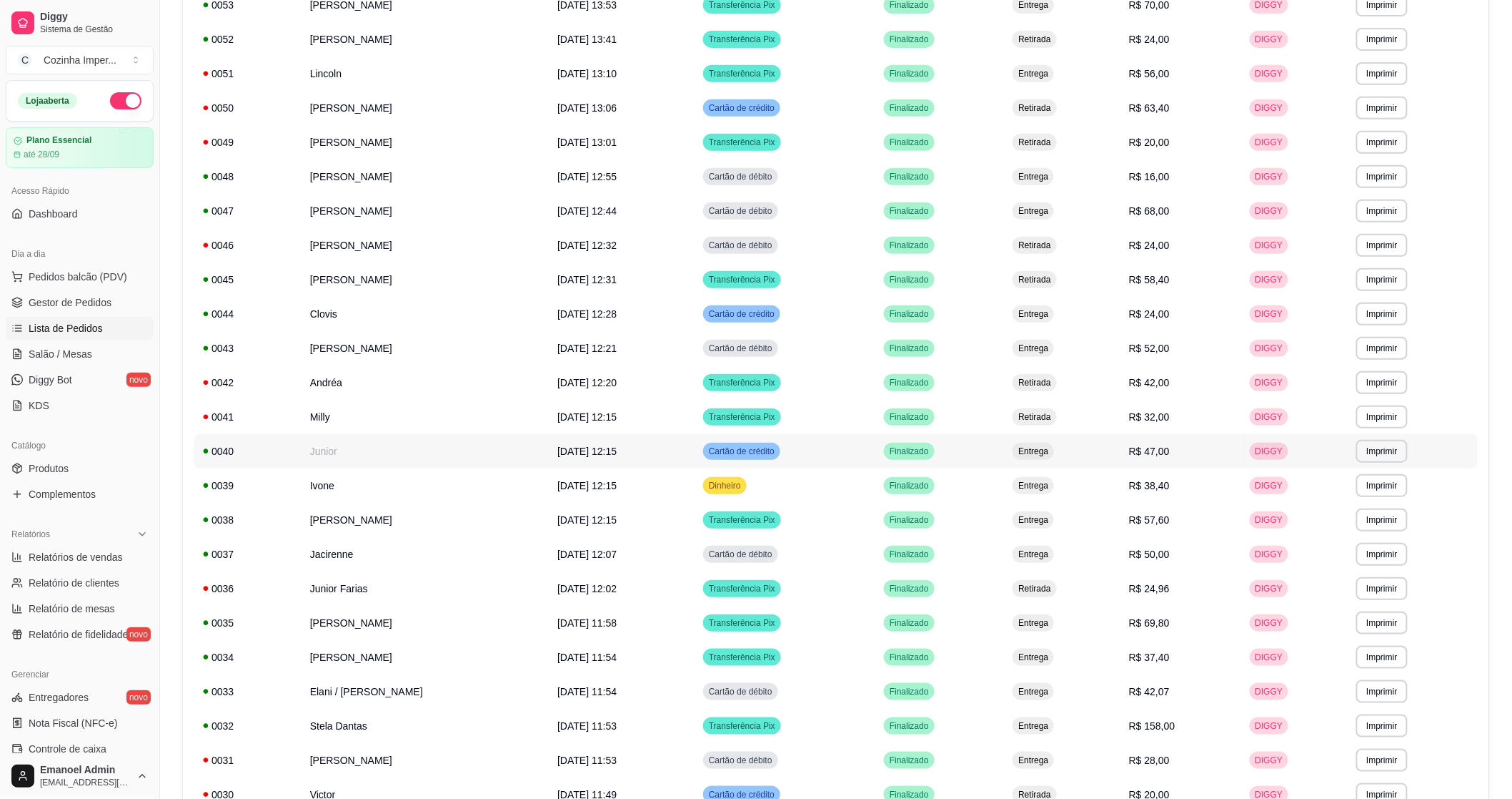
scroll to position [317, 0]
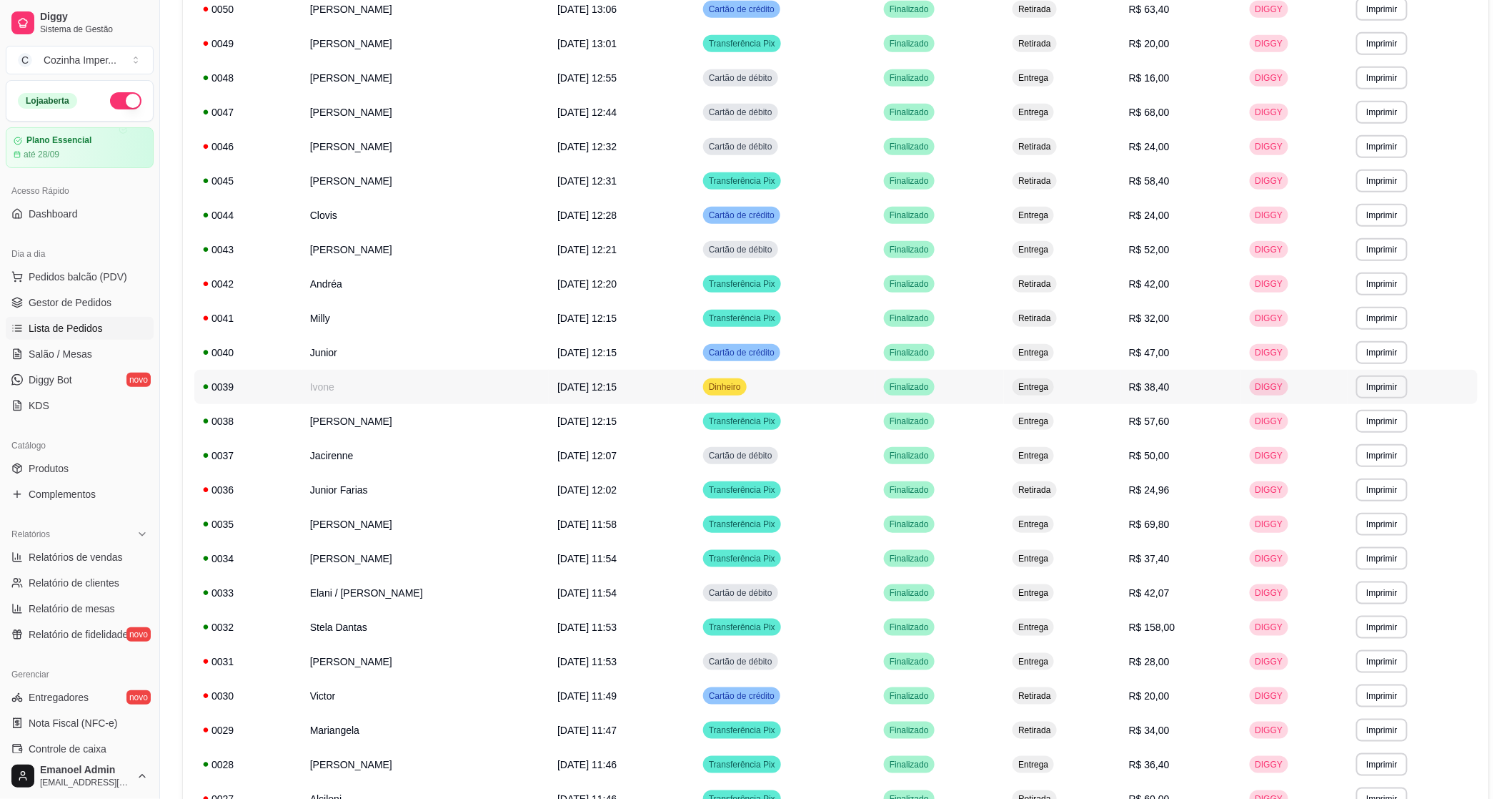
click at [386, 390] on td "Ivone" at bounding box center [424, 387] width 247 height 35
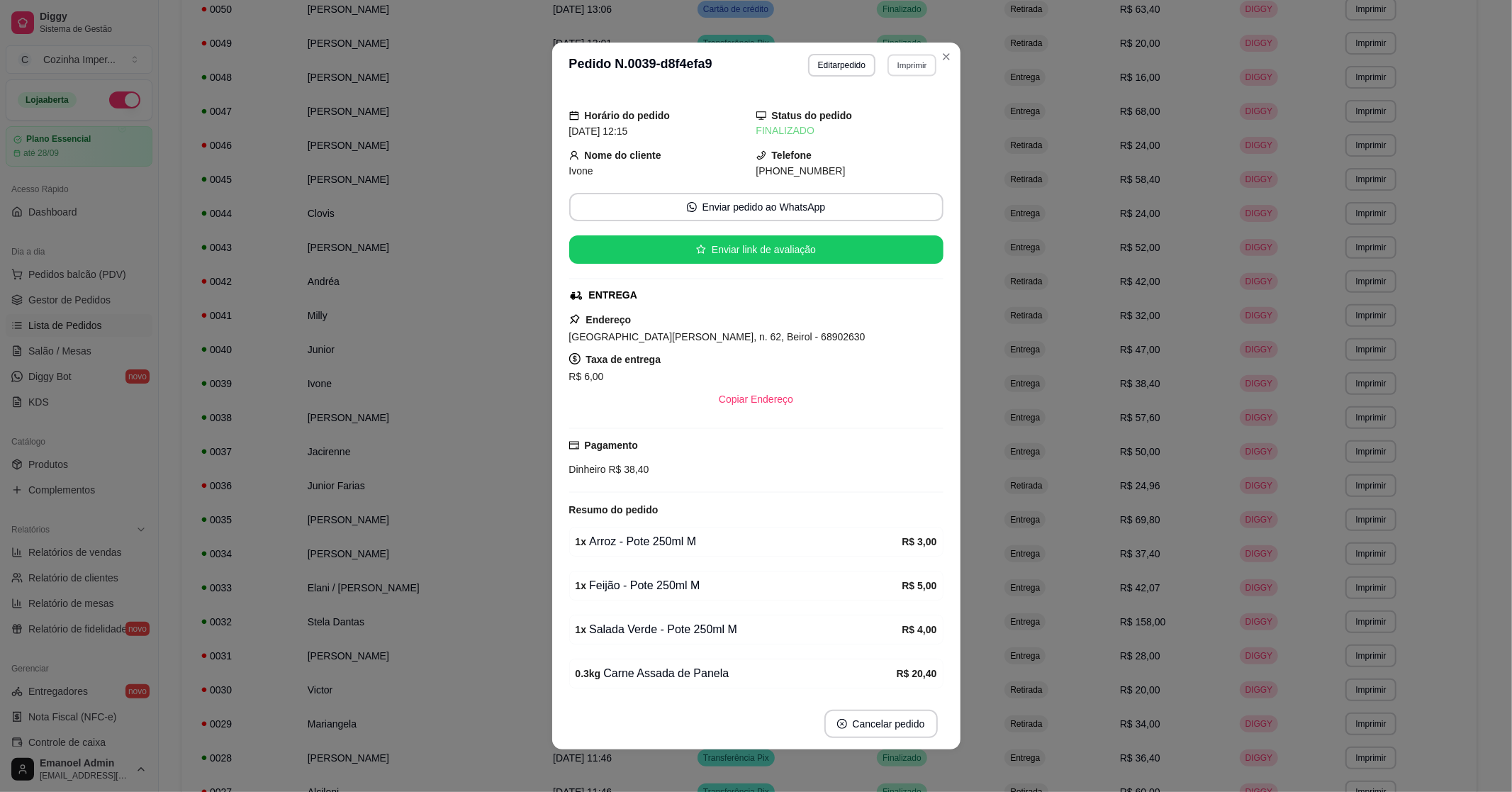
click at [909, 59] on button "Imprimir" at bounding box center [912, 64] width 49 height 22
click at [872, 122] on button "IMPRESSORA" at bounding box center [881, 115] width 99 height 22
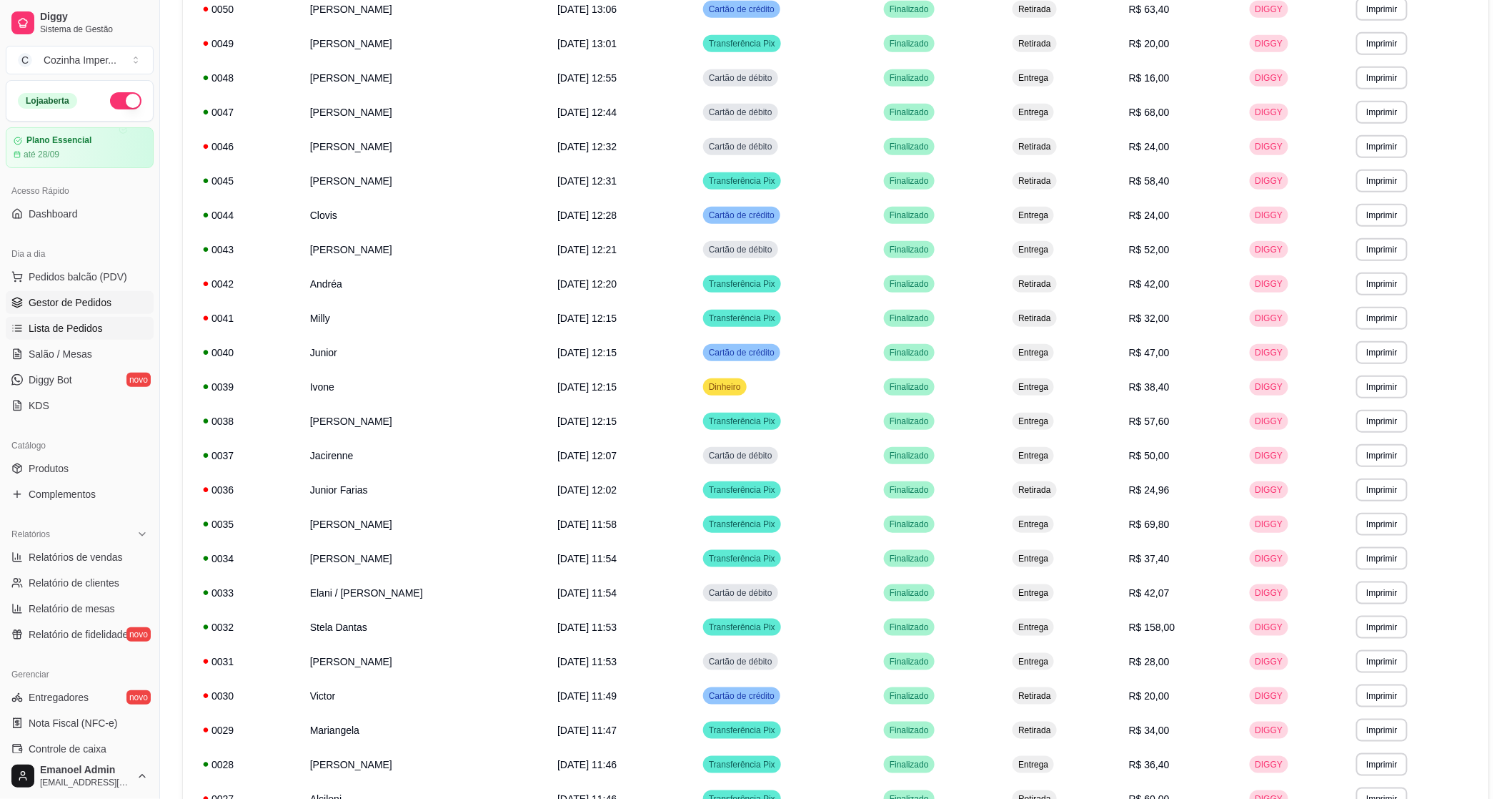
click at [99, 297] on span "Gestor de Pedidos" at bounding box center [70, 303] width 83 height 14
